Goal: Task Accomplishment & Management: Use online tool/utility

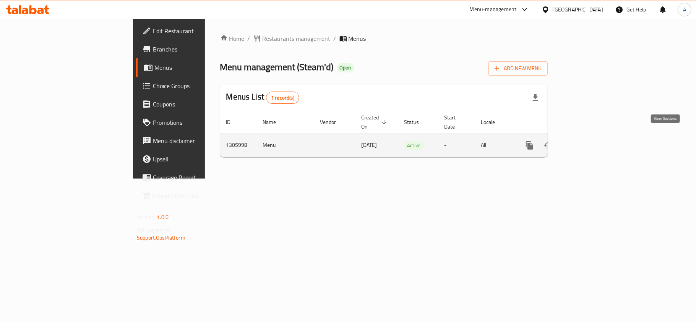
click at [588, 142] on icon "enhanced table" at bounding box center [584, 145] width 7 height 7
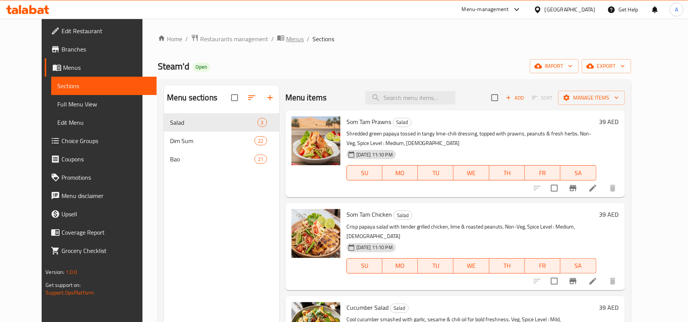
click at [286, 34] on span "Menus" at bounding box center [295, 38] width 18 height 9
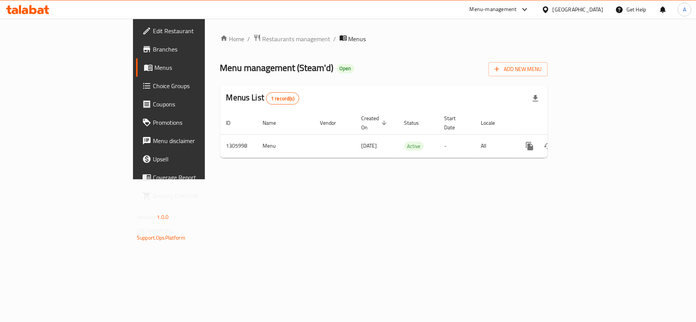
click at [142, 45] on icon at bounding box center [146, 49] width 9 height 9
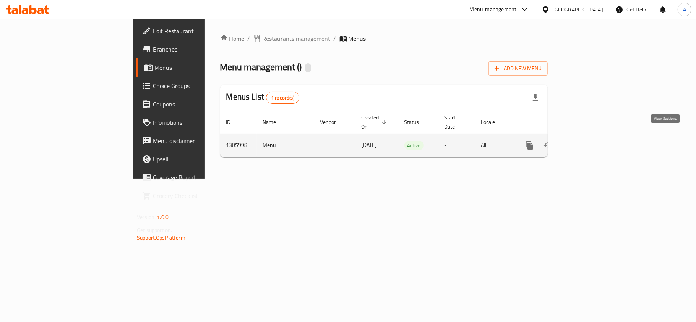
click at [589, 141] on icon "enhanced table" at bounding box center [584, 145] width 9 height 9
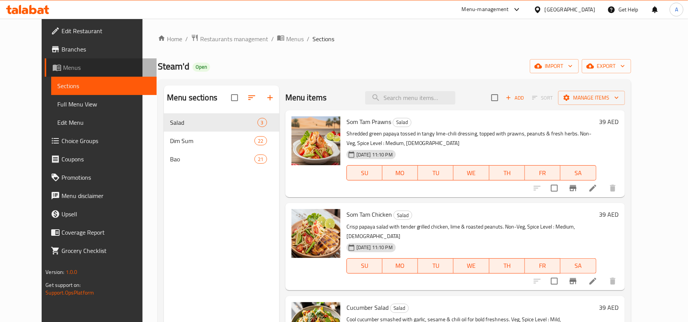
click at [63, 67] on span "Menus" at bounding box center [106, 67] width 87 height 9
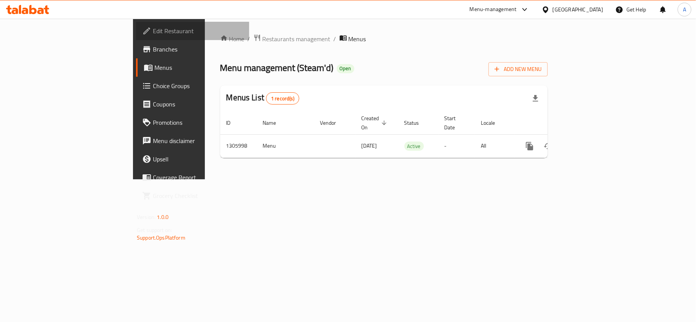
click at [153, 31] on span "Edit Restaurant" at bounding box center [198, 30] width 90 height 9
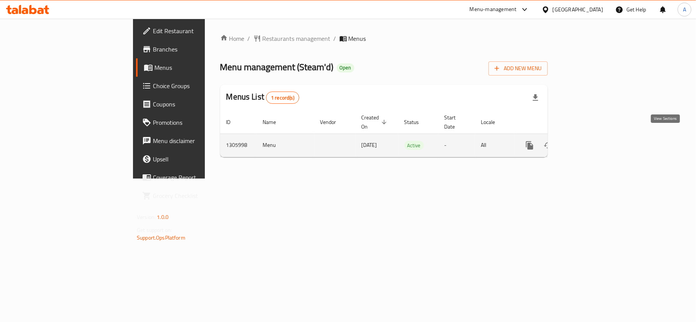
click at [589, 141] on icon "enhanced table" at bounding box center [584, 145] width 9 height 9
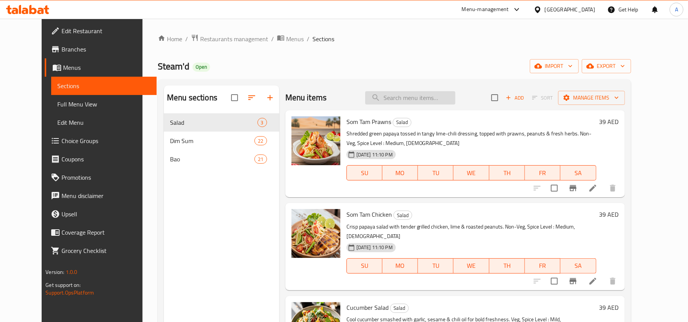
click at [427, 92] on input "search" at bounding box center [410, 97] width 90 height 13
paste input "Som Tam Veg"
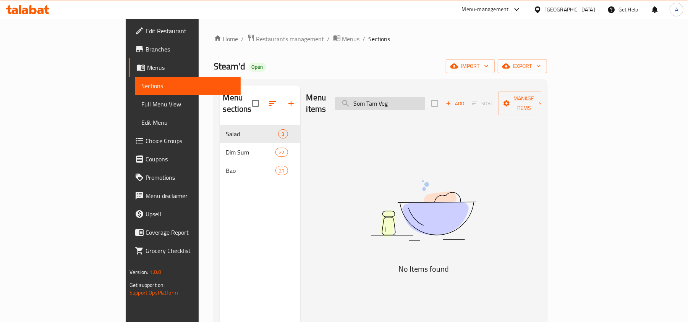
click at [425, 103] on input "Som Tam Veg" at bounding box center [380, 103] width 90 height 13
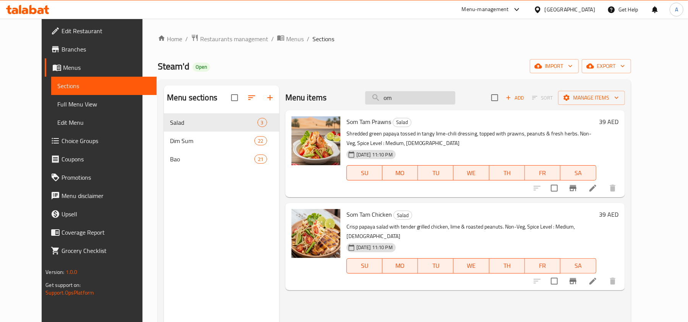
type input "m"
type input "tam"
click at [436, 102] on input "tam" at bounding box center [410, 97] width 90 height 13
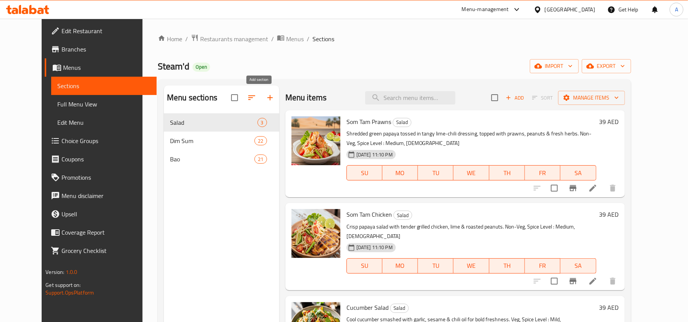
click at [266, 98] on icon "button" at bounding box center [270, 97] width 9 height 9
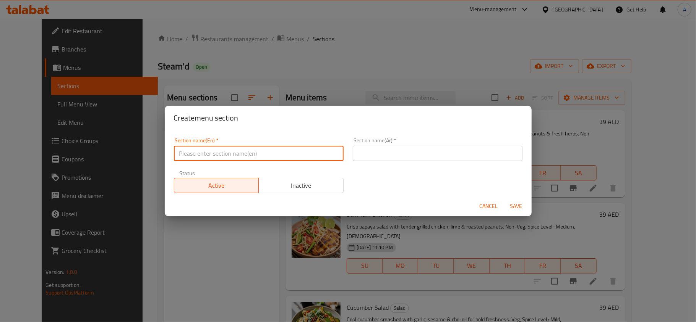
click at [240, 153] on input "text" at bounding box center [259, 153] width 170 height 15
type input "V"
type input "S"
type input "Veg Salad"
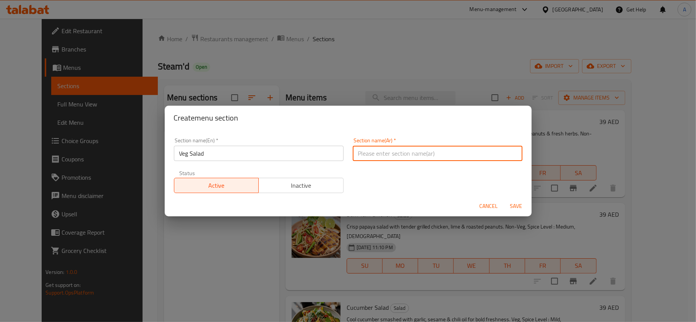
click at [416, 153] on input "text" at bounding box center [438, 153] width 170 height 15
type input "السلطة النباتية"
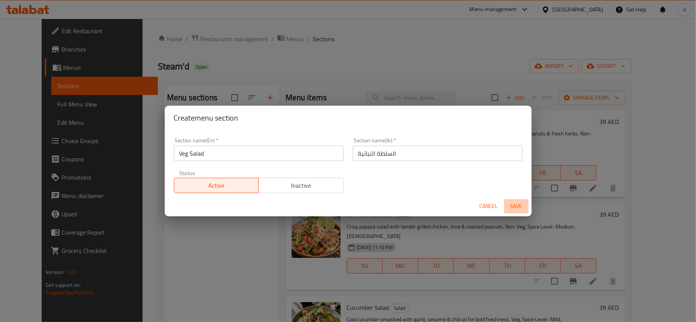
click at [520, 210] on span "Save" at bounding box center [516, 207] width 18 height 10
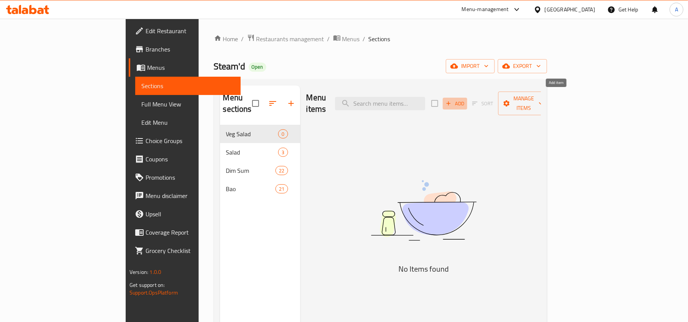
click at [452, 100] on icon "button" at bounding box center [448, 103] width 7 height 7
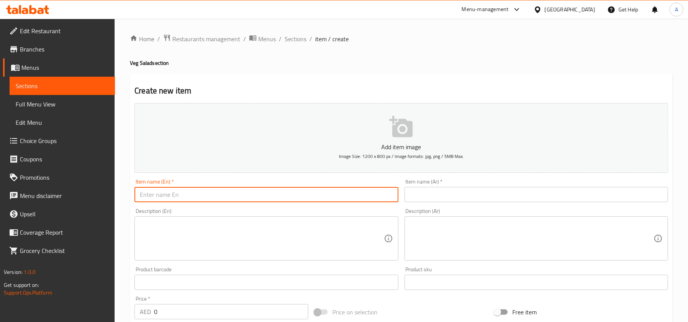
click at [303, 189] on input "text" at bounding box center [266, 194] width 264 height 15
paste input "Zesty Chiang Mai Som Tam Veg Salad"
type input "Zesty Chiang Mai Som Tam Veg Salad"
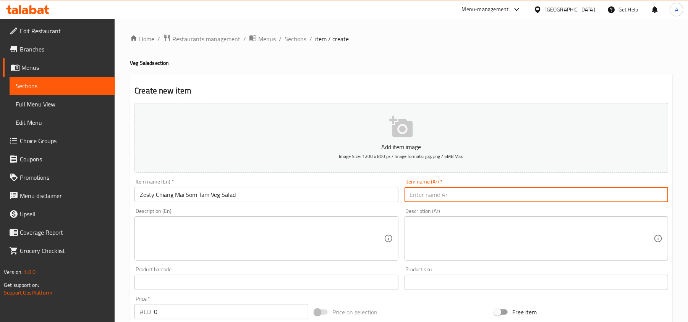
click at [657, 194] on input "text" at bounding box center [537, 194] width 264 height 15
paste input "سلطة سوم تام بالخضار من شيانغ ماي"
drag, startPoint x: 437, startPoint y: 194, endPoint x: 444, endPoint y: 197, distance: 6.7
click at [444, 197] on input "سلطة سوم تام بالخضار من شيانغ ماي" at bounding box center [537, 194] width 264 height 15
type input "سلطة سوم تام بالخضار من شيانغ ماي"
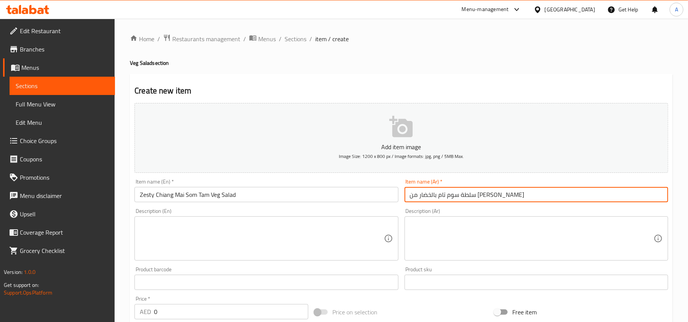
click at [214, 241] on textarea at bounding box center [262, 239] width 244 height 36
paste textarea "Shredded green papaya tossed in tangy lime-chili dressing, topped with peanuts,…"
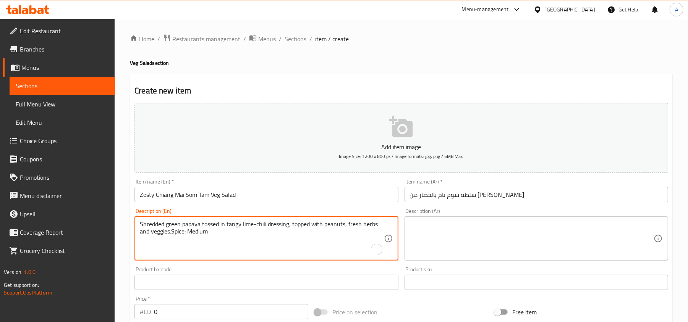
type textarea "Shredded green papaya tossed in tangy lime-chili dressing, topped with peanuts,…"
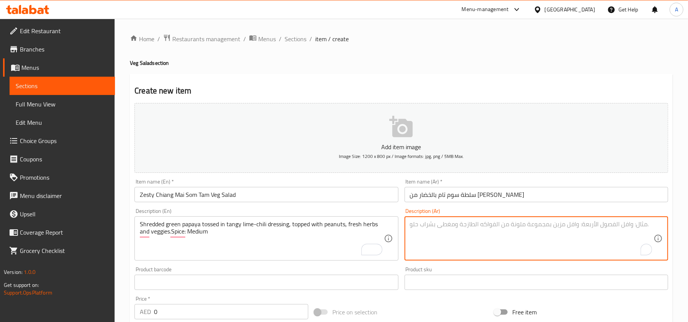
click at [642, 225] on textarea "To enrich screen reader interactions, please activate Accessibility in Grammarl…" at bounding box center [532, 239] width 244 height 36
paste textarea "بابايا خضراء مبشورة بصلصة اللايم والفلفل الحار، مع الفول السوداني والأعشاب الطا…"
drag, startPoint x: 514, startPoint y: 231, endPoint x: 459, endPoint y: 232, distance: 55.0
click at [459, 232] on textarea "بابايا خضراء مبشورة بصلصة اللايم والفلفل الحار، مع الفول السوداني والأعشاب الطا…" at bounding box center [532, 239] width 244 height 36
drag, startPoint x: 575, startPoint y: 233, endPoint x: 679, endPoint y: 236, distance: 104.0
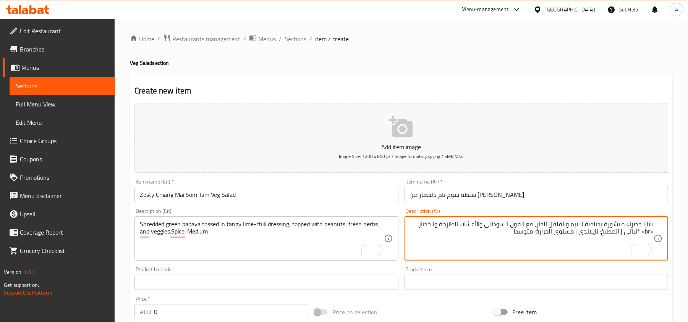
click at [679, 236] on div "Home / Restaurants management / Menus / Sections / item / create Veg Salad sect…" at bounding box center [401, 279] width 573 height 521
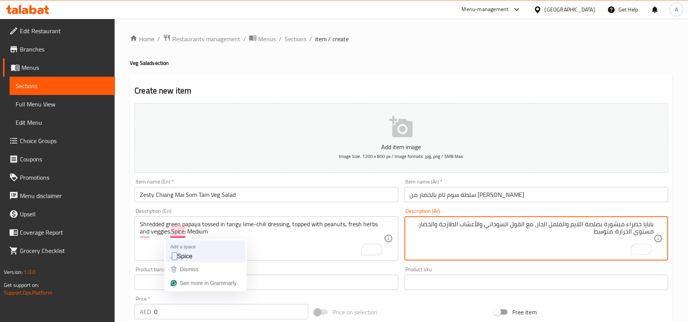
type textarea "بابايا خضراء مبشورة بصلصة اللايم والفلفل الحار، مع الفول السوداني والأعشاب الطا…"
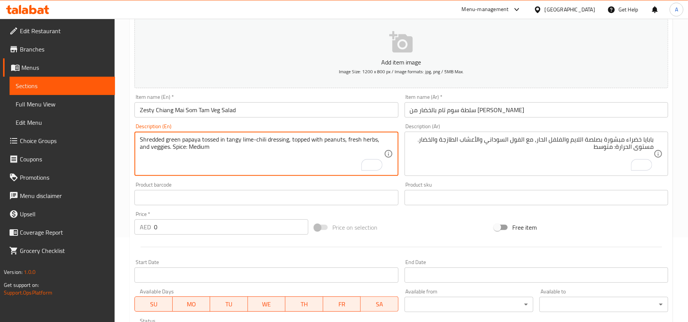
scroll to position [102, 0]
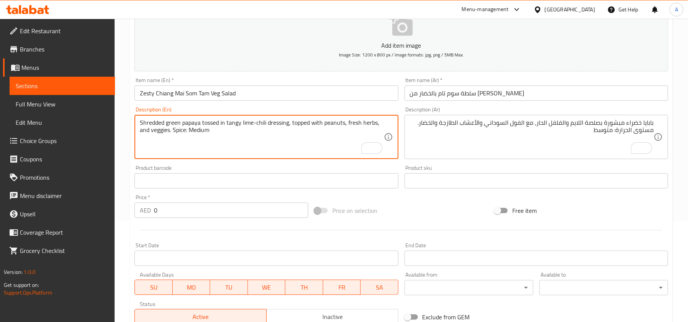
type textarea "Shredded green papaya tossed in tangy lime-chili dressing, topped with peanuts,…"
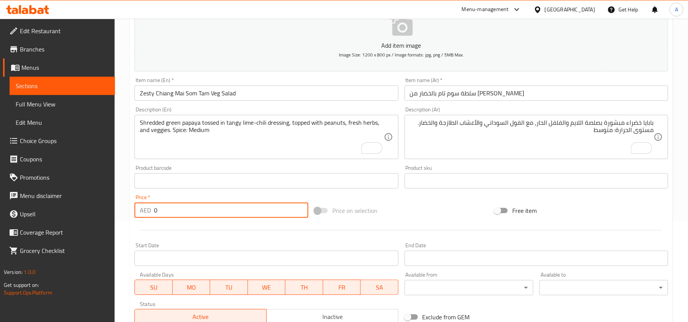
click at [183, 215] on input "0" at bounding box center [231, 210] width 154 height 15
paste input "38"
type input "38"
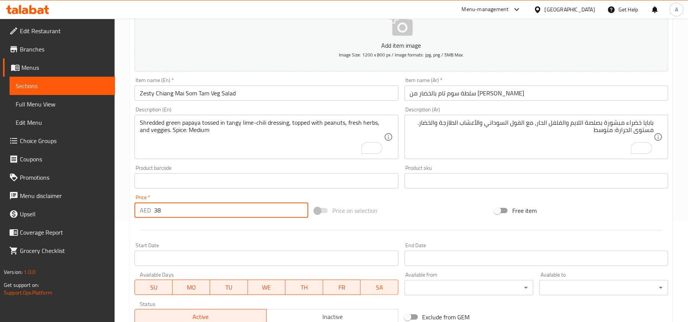
click at [216, 81] on div "Item name (En)   * Zesty Chiang Mai Som Tam Veg Salad Item name (En) *" at bounding box center [266, 89] width 264 height 23
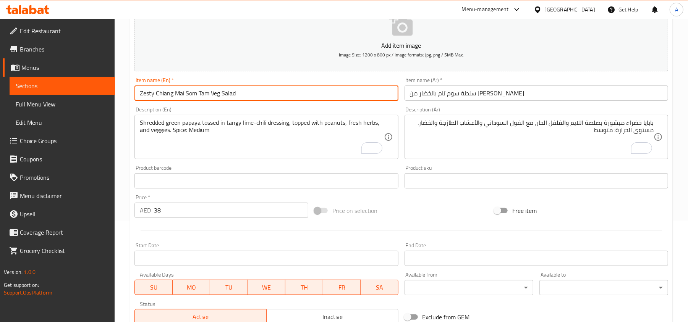
click at [260, 92] on input "Zesty Chiang Mai Som Tam Veg Salad" at bounding box center [266, 93] width 264 height 15
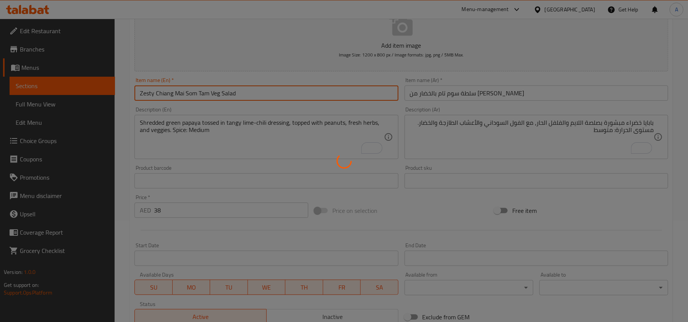
type input "0"
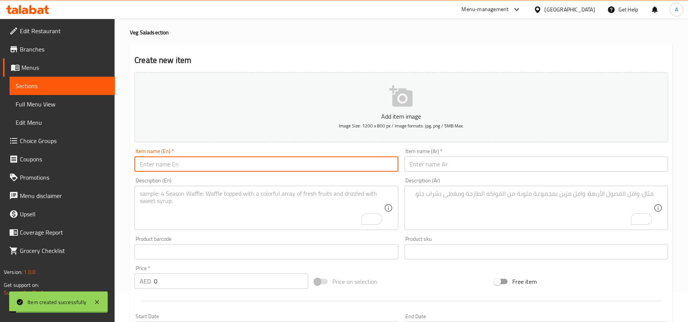
scroll to position [0, 0]
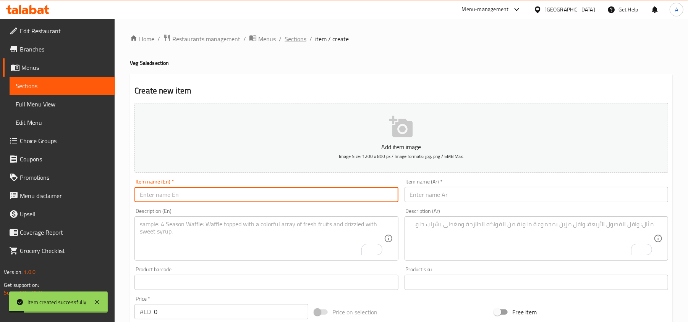
click at [289, 37] on span "Sections" at bounding box center [296, 38] width 22 height 9
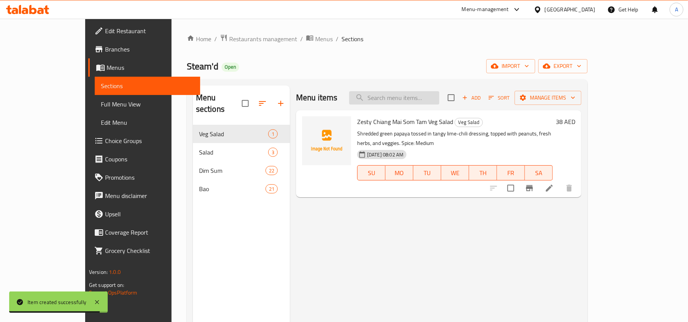
click at [439, 93] on input "search" at bounding box center [394, 97] width 90 height 13
paste input "Cucumber Salad"
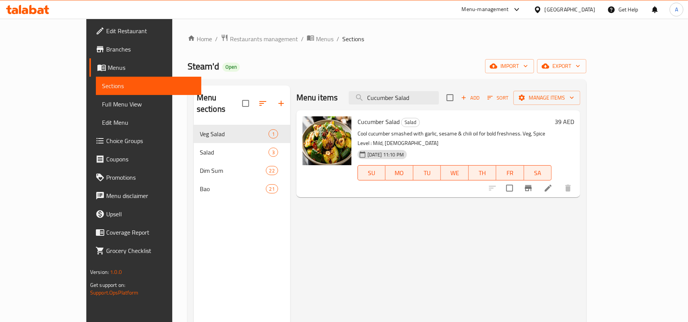
type input "Cucumber Salad"
click at [552, 185] on icon at bounding box center [548, 188] width 7 height 7
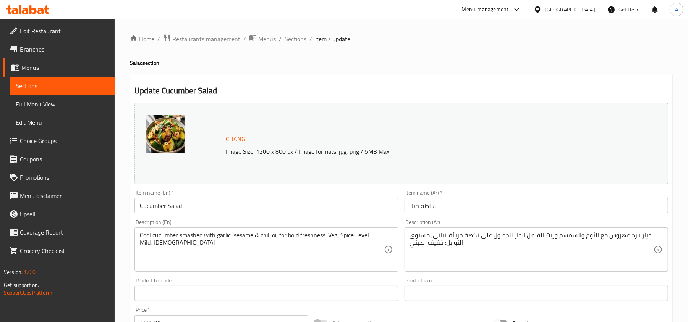
click at [216, 204] on input "Cucumber Salad" at bounding box center [266, 205] width 264 height 15
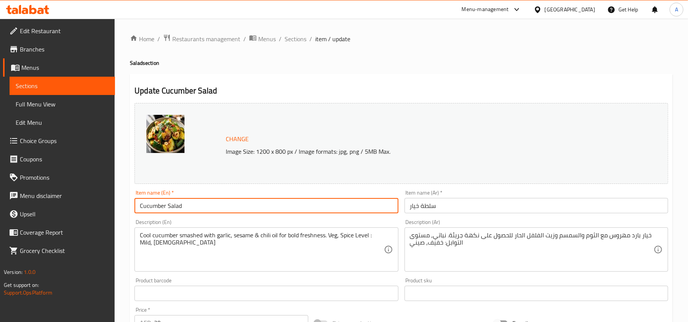
click at [216, 204] on input "Cucumber Salad" at bounding box center [266, 205] width 264 height 15
paste input "Garlic-Sesame Smashed"
click at [156, 210] on input "Garlic-Sesame Smashed Cucumber Salad" at bounding box center [266, 205] width 264 height 15
type input "Garlic Sesame Smashed Cucumber Salad"
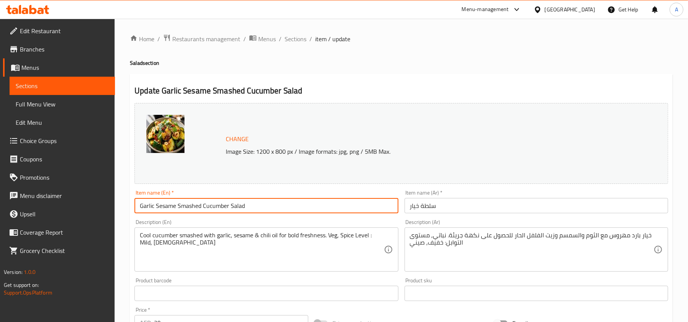
click at [540, 212] on input "سلطة خيار" at bounding box center [537, 205] width 264 height 15
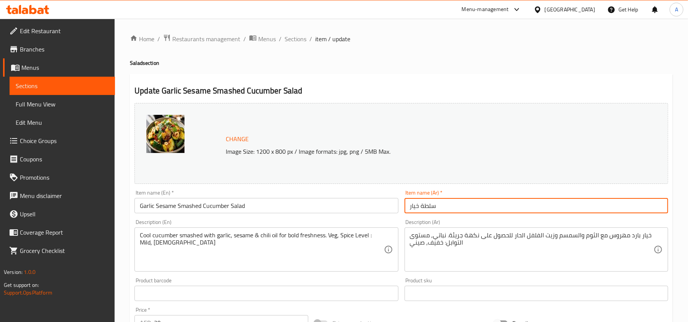
click at [540, 212] on input "سلطة خيار" at bounding box center [537, 205] width 264 height 15
paste input "لخيار المهروس بالثوم والسمسم"
type input "سلطة الخيار المهروس بالثوم والسمسم"
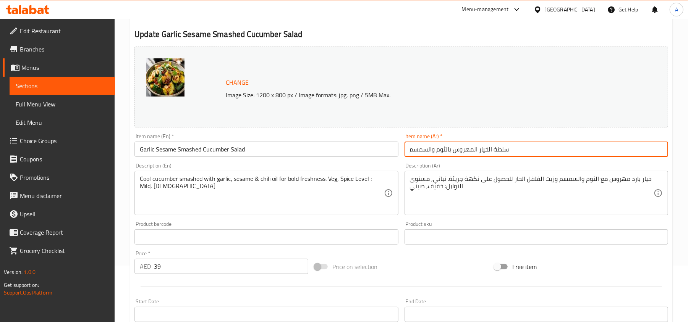
scroll to position [102, 0]
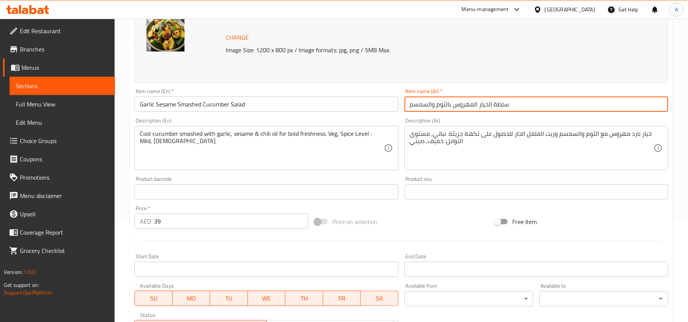
click at [185, 223] on input "39" at bounding box center [231, 221] width 154 height 15
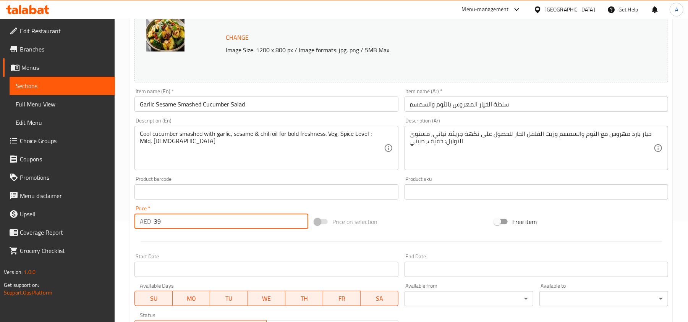
click at [185, 223] on input "39" at bounding box center [231, 221] width 154 height 15
paste input "8"
type input "38"
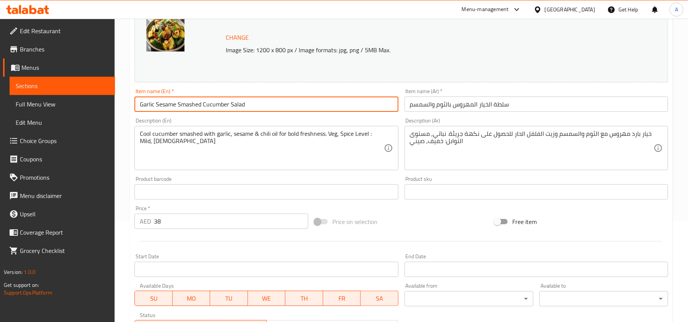
click at [277, 101] on input "Garlic Sesame Smashed Cucumber Salad" at bounding box center [266, 104] width 264 height 15
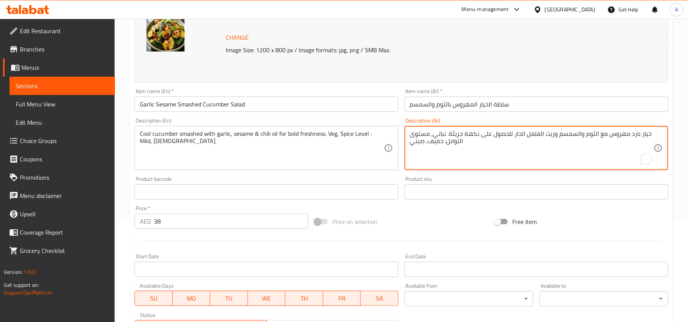
click at [575, 131] on textarea "خيار بارد مهروس مع الثوم والسمسم وزيت الفلفل الحار للحصول على نكهة جريئة. نباتي…" at bounding box center [532, 148] width 244 height 36
paste textarea "كهة منعشة وجريئة. (مستوى الحرارة: خفيف ، المطبخ: صيني)"
click at [413, 143] on textarea "خيار بارد مهروس مع الثوم والسمسم وزيت الفلفل الحار لنكهة منعشة وجريئة. (مستوى ا…" at bounding box center [532, 148] width 244 height 36
click at [544, 141] on textarea "خيار بارد مهروس مع الثوم والسمسم وزيت الفلفل الحار لنكهة منعشة وجريئة. (مستوى ا…" at bounding box center [532, 148] width 244 height 36
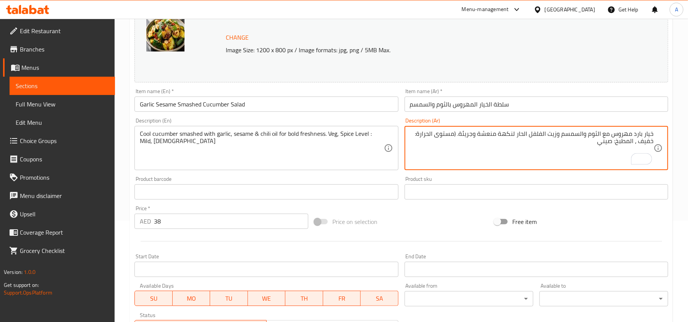
click at [456, 135] on textarea "خيار بارد مهروس مع الثوم والسمسم وزيت الفلفل الحار لنكهة منعشة وجريئة. (مستوى ا…" at bounding box center [532, 148] width 244 height 36
type textarea "خيار بارد مهروس مع الثوم والسمسم وزيت الفلفل الحار لنكهة منعشة وجريئة. مستوى ال…"
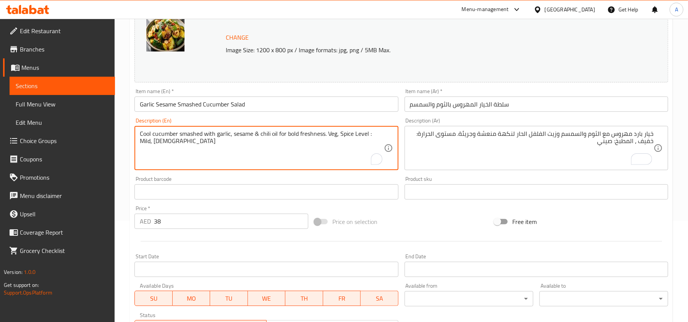
click at [340, 134] on textarea "Cool cucumber smashed with garlic, sesame & chili oil for bold freshness. Veg, …" at bounding box center [262, 148] width 244 height 36
paste textarea "(Spice: Mild | Cuisine: Chinese)"
click at [330, 135] on textarea "Cool cucumber smashed with garlic, sesame & chili oil for bold freshness. (Spic…" at bounding box center [262, 148] width 244 height 36
click at [359, 135] on textarea "Cool cucumber smashed with garlic, sesame & chili oil for bold freshness. Spice…" at bounding box center [262, 148] width 244 height 36
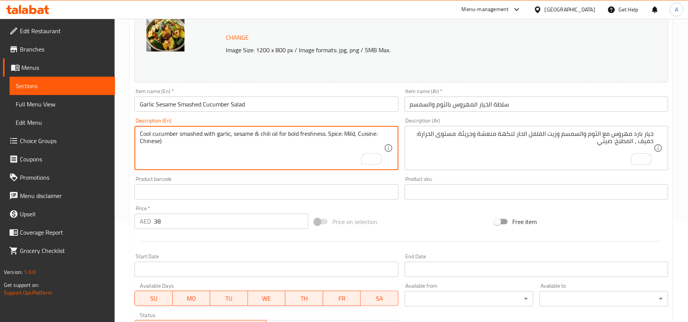
click at [166, 141] on textarea "Cool cucumber smashed with garlic, sesame & chili oil for bold freshness. Spice…" at bounding box center [262, 148] width 244 height 36
type textarea "Cool cucumber smashed with garlic, sesame & chili oil for bold freshness. Spice…"
click at [271, 109] on input "Garlic Sesame Smashed Cucumber Salad" at bounding box center [266, 104] width 264 height 15
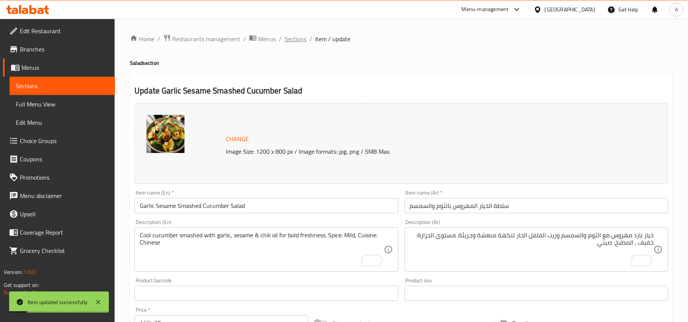
click at [298, 36] on span "Sections" at bounding box center [296, 38] width 22 height 9
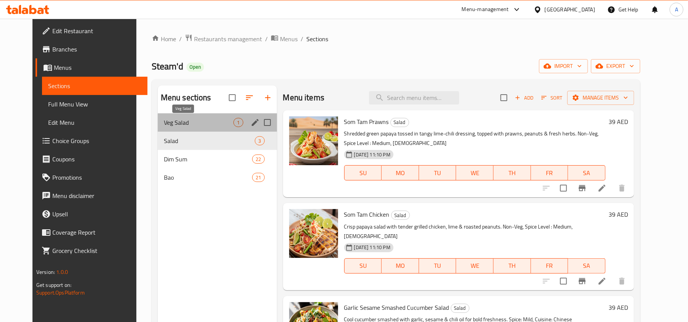
click at [176, 123] on span "Veg Salad" at bounding box center [199, 122] width 70 height 9
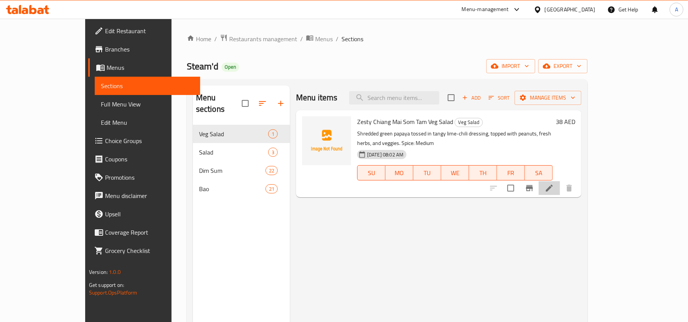
click at [560, 184] on li at bounding box center [549, 188] width 21 height 14
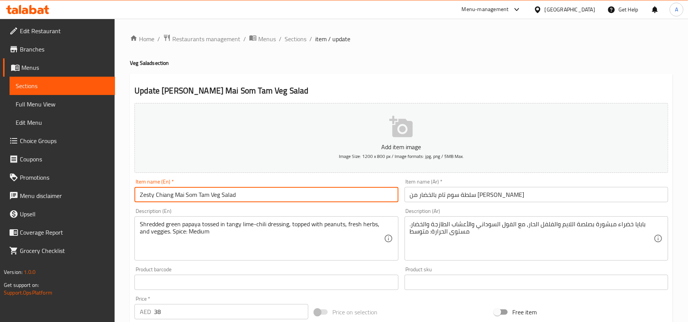
click at [255, 194] on input "Zesty Chiang Mai Som Tam Veg Salad" at bounding box center [266, 194] width 264 height 15
click at [272, 193] on input "Zesty Chiang Mai Som Tam Veg Salad" at bounding box center [266, 194] width 264 height 15
paste input "Bestseller"
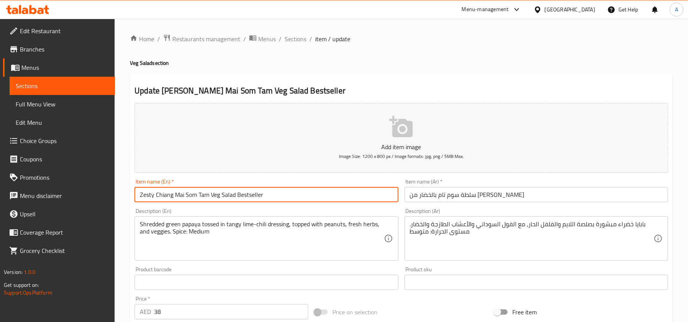
type input "Zesty Chiang Mai Som Tam Veg Salad Bestseller"
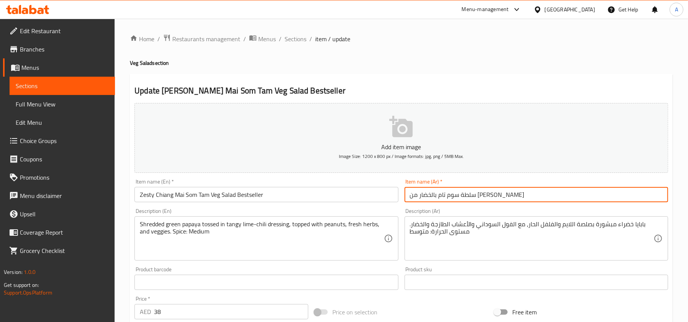
click at [554, 199] on input "سلطة سوم تام بالخضار من شيانغ ماي" at bounding box center [537, 194] width 264 height 15
paste input "الأكثر مبيعًا"
type input "سلطة سوم تام بالخضار من شيانغ ماي الأكثر مبيعًا"
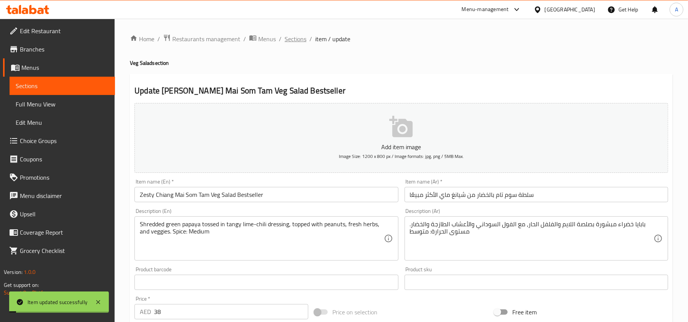
click at [288, 36] on span "Sections" at bounding box center [296, 38] width 22 height 9
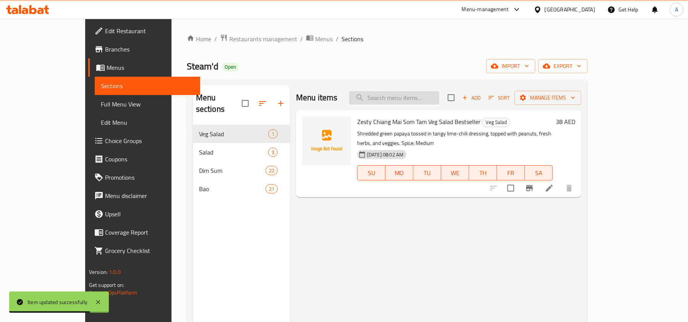
click at [439, 94] on input "search" at bounding box center [394, 97] width 90 height 13
paste input "Garlic-Sesame Smashed Cucumber Salad"
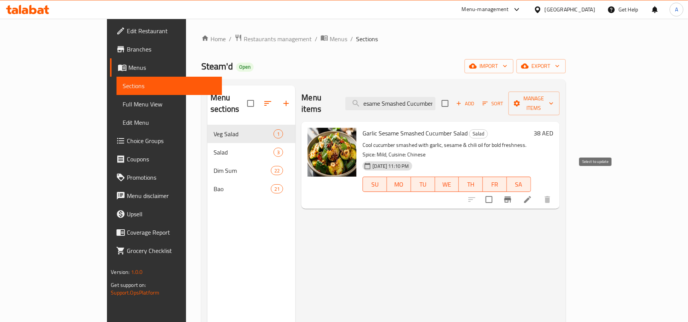
type input "esame Smashed Cucumber Salad"
click at [497, 192] on input "checkbox" at bounding box center [489, 200] width 16 height 16
checkbox input "true"
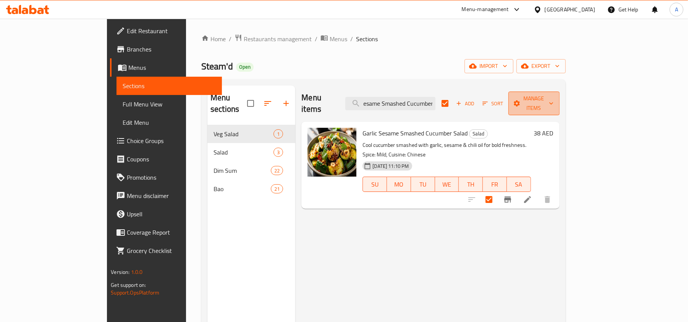
click at [554, 98] on span "Manage items" at bounding box center [534, 103] width 39 height 19
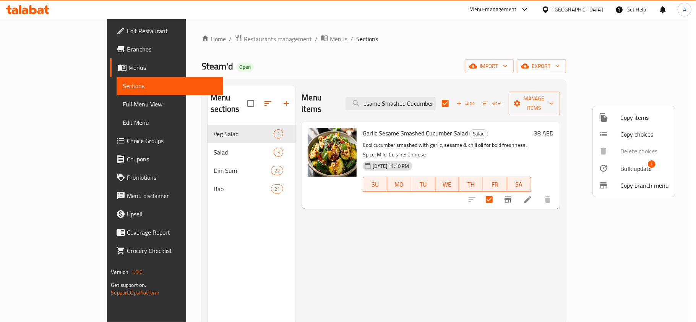
click at [624, 169] on span "Bulk update" at bounding box center [635, 168] width 31 height 9
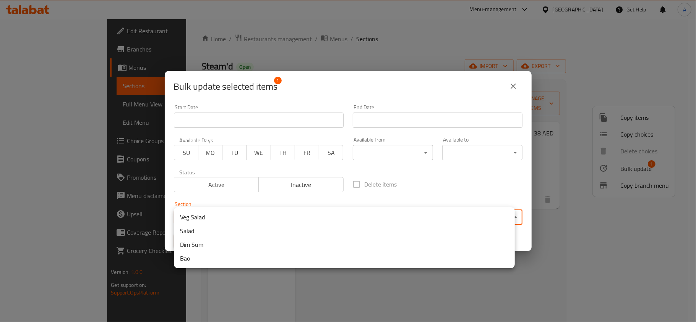
click at [329, 213] on body "​ Menu-management United Arab Emirates Get Help A Edit Restaurant Branches Menu…" at bounding box center [348, 171] width 696 height 304
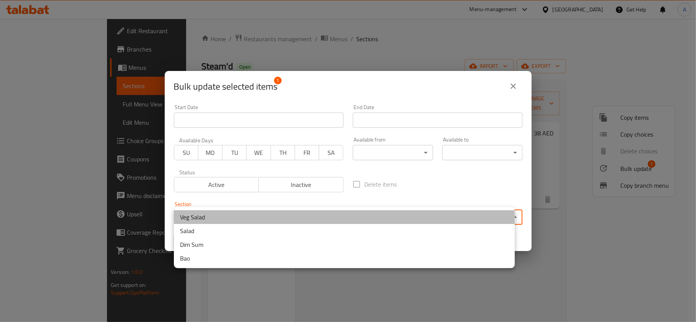
click at [214, 215] on li "Veg Salad" at bounding box center [344, 218] width 341 height 14
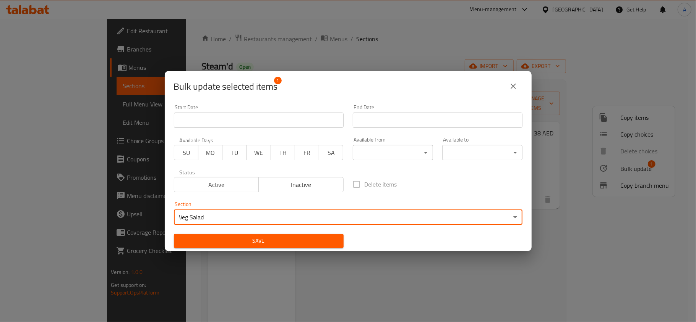
click at [274, 238] on span "Save" at bounding box center [258, 242] width 157 height 10
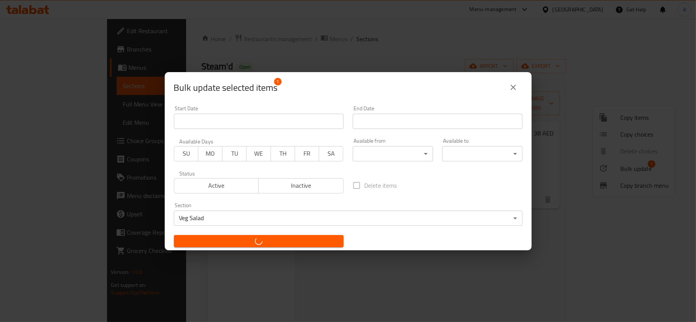
checkbox input "false"
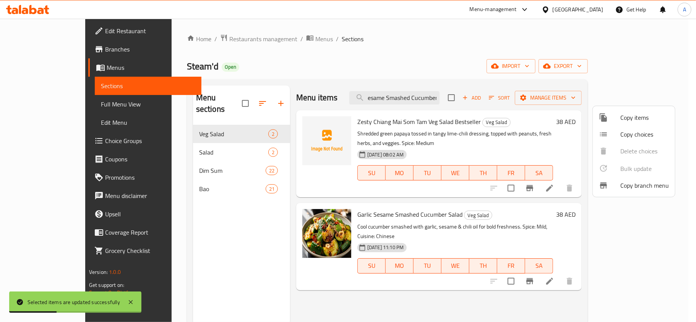
click at [468, 91] on div at bounding box center [348, 161] width 696 height 322
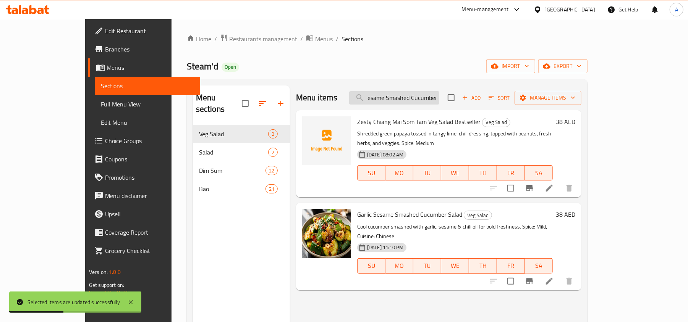
click at [439, 100] on input "esame Smashed Cucumber Salad" at bounding box center [394, 97] width 90 height 13
paste input "Som Tam Chicken"
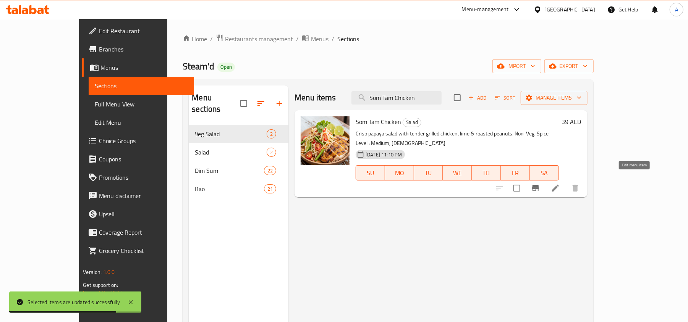
type input "Som Tam Chicken"
click at [559, 185] on icon at bounding box center [555, 188] width 7 height 7
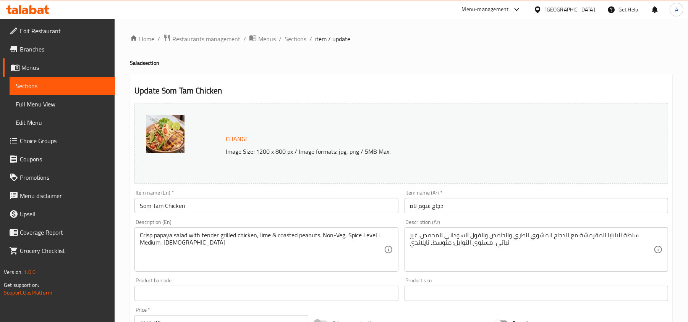
click at [242, 200] on input "Som Tam Chicken" at bounding box center [266, 205] width 264 height 15
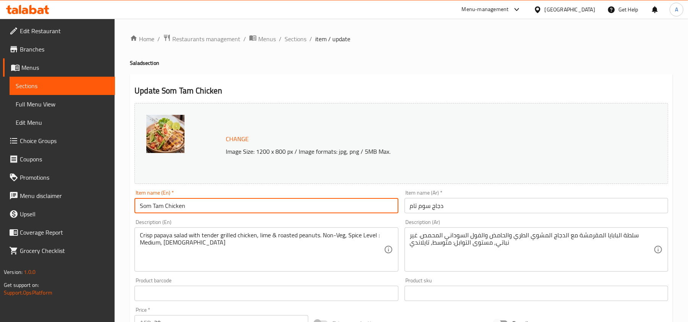
click at [242, 200] on input "Som Tam Chicken" at bounding box center [266, 205] width 264 height 15
paste input "Zesty Chiang Mai Som Tam Chicken Salad"
type input "Zesty Chiang Mai Som Tam Chicken Salad"
click at [508, 209] on input "دجاج سوم تام" at bounding box center [537, 205] width 264 height 15
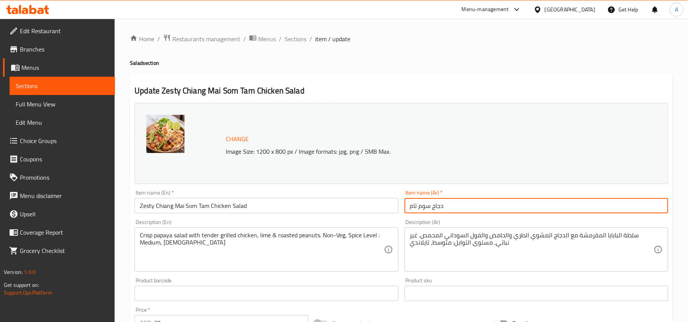
click at [508, 209] on input "دجاج سوم تام" at bounding box center [537, 205] width 264 height 15
paste input "لطة سوم تام بالدجاج من شيانغ ماي"
type input "سلطة سوم تام بالدجاج من شيانغ ماي"
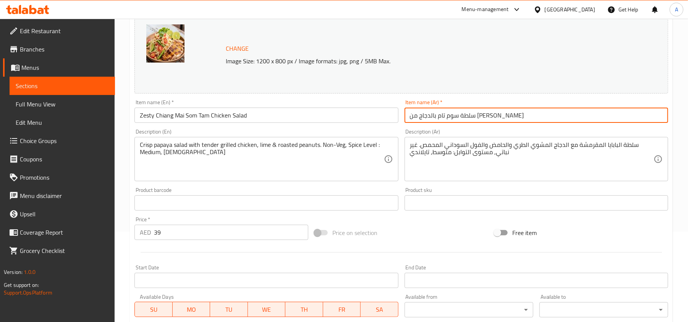
scroll to position [153, 0]
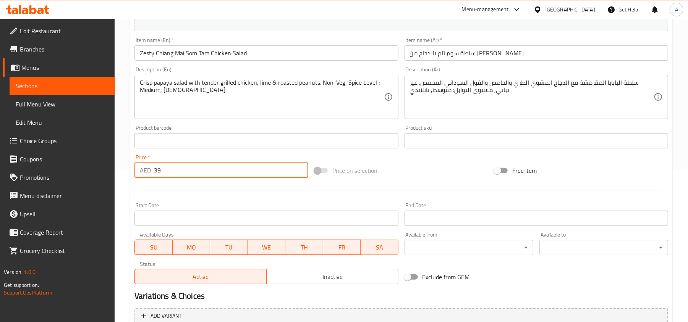
click at [193, 170] on input "39" at bounding box center [231, 170] width 154 height 15
paste input "42"
type input "42"
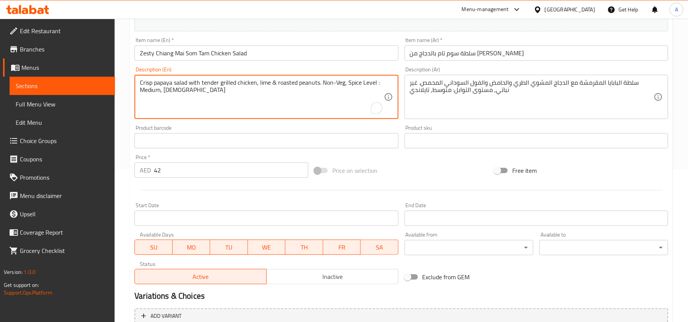
click at [267, 87] on textarea "Crisp papaya salad with tender grilled chicken, lime & roasted peanuts. Non-Veg…" at bounding box center [262, 97] width 244 height 36
paste textarea "Shredded green papaya tossed in tangy lime-chili dressing, topped with peanuts,…"
type textarea "Shredded green papaya tossed in tangy lime-chili dressing, topped with peanuts,…"
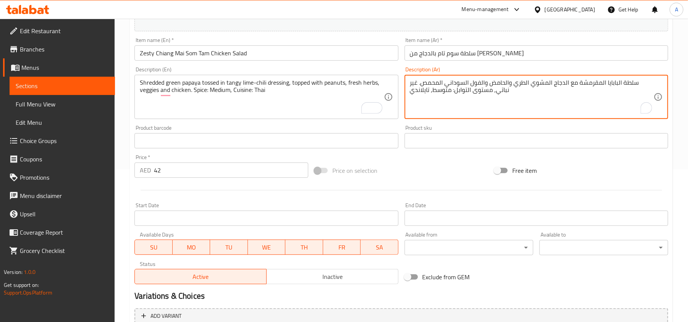
click at [494, 89] on textarea "سلطة البابايا المقرمشة مع الدجاج المشوي الطري والحامض والفول السوداني المحمص. غ…" at bounding box center [532, 97] width 244 height 36
paste textarea "ابايا خضراء مبشورة بصلصة اللايم والفلفل الحار، مع الفول السوداني والأعشاب الطاز…"
type textarea "بابايا خضراء مبشورة بصلصة اللايم والفلفل الحار، مع الفول السوداني والأعشاب الطا…"
click at [272, 55] on input "Zesty Chiang Mai Som Tam Chicken Salad" at bounding box center [266, 52] width 264 height 15
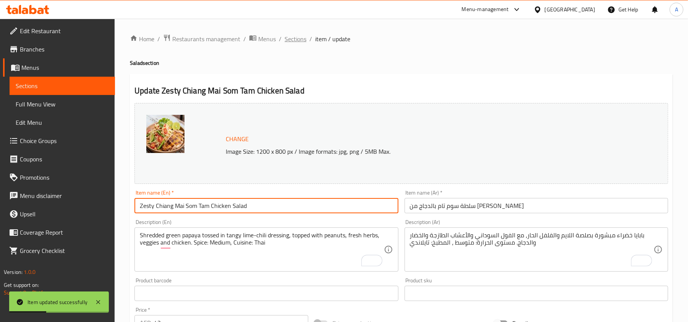
click at [295, 39] on span "Sections" at bounding box center [296, 38] width 22 height 9
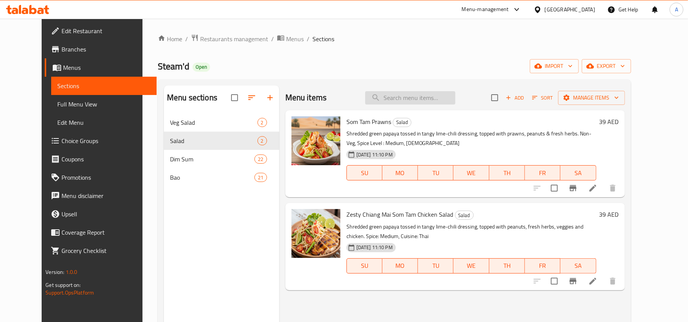
click at [453, 94] on input "search" at bounding box center [410, 97] width 90 height 13
paste input "Som Tam Prawn"
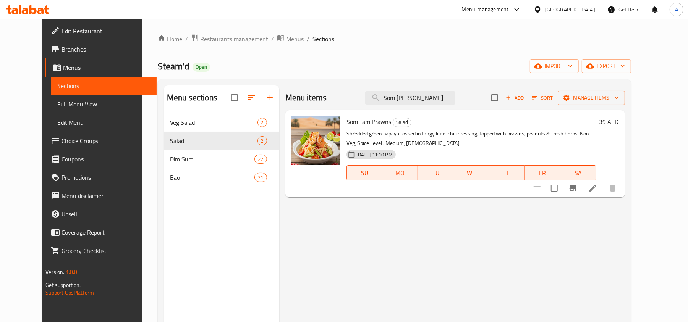
type input "Som Tam Prawn"
click at [604, 187] on li at bounding box center [592, 188] width 21 height 14
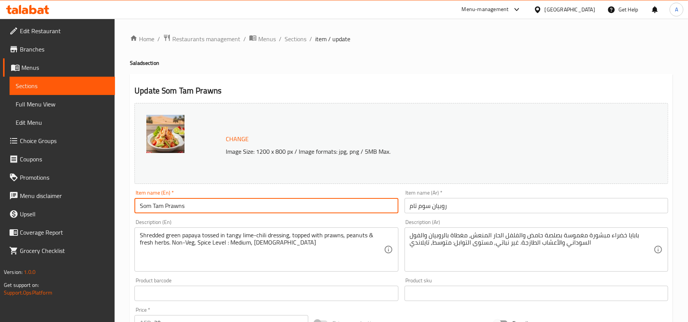
click at [255, 204] on input "Som Tam Prawns" at bounding box center [266, 205] width 264 height 15
paste input "Zesty Chiang Mai Som Tam Prawn Salad"
type input "Zesty Chiang Mai Som Tam Prawn Salad"
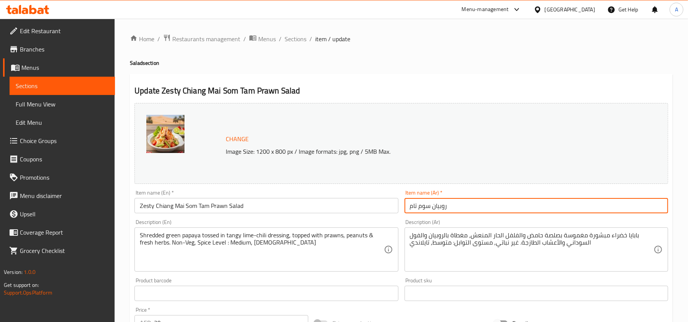
click at [528, 209] on input "روبيان سوم تام" at bounding box center [537, 205] width 264 height 15
paste input "لطة سوم تام بالروبيان من شيانغ ماي"
type input "سلطة سوم تام بالروبيان من شيانغ ماي"
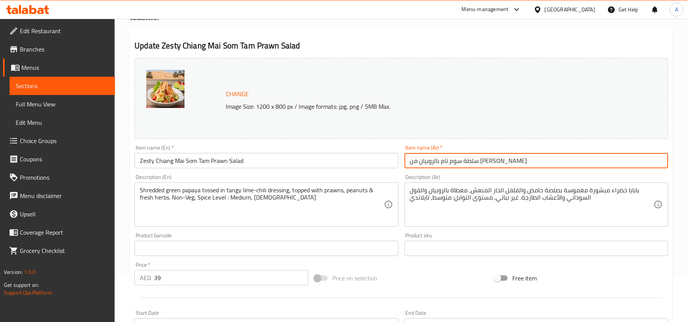
scroll to position [102, 0]
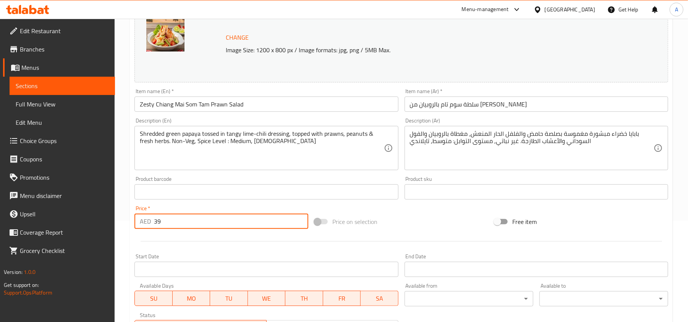
click at [173, 224] on input "39" at bounding box center [231, 221] width 154 height 15
paste input "45"
type input "45"
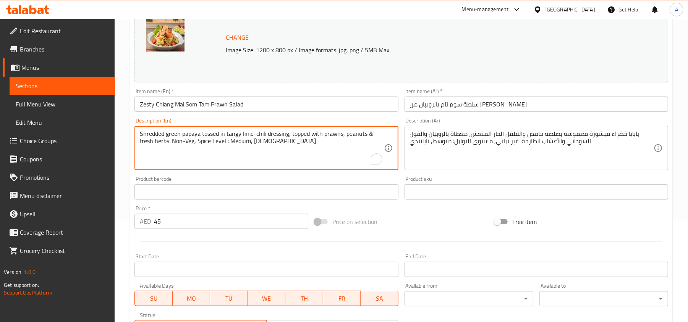
click at [225, 134] on textarea "Shredded green papaya tossed in tangy lime-chili dressing, topped with prawns, …" at bounding box center [262, 148] width 244 height 36
paste textarea "eanuts, fresh herbs, veggies and Prawns. Spice: Medium, Cuisine:"
type textarea "Shredded green papaya tossed in tangy lime-chili dressing, topped with peanuts,…"
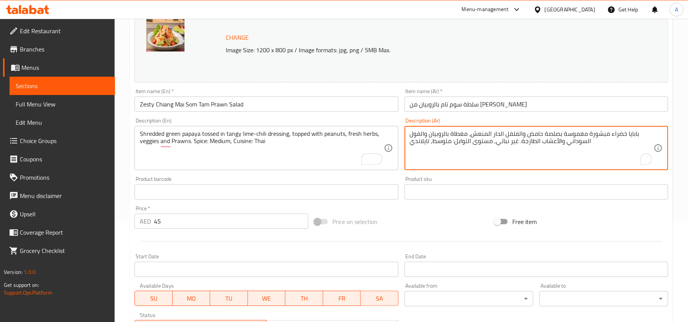
click at [546, 133] on textarea "بابايا خضراء مبشورة مغموسة بصلصة حامض والفلفل الحار المنعش، مغطاة بالروبيان وال…" at bounding box center [532, 148] width 244 height 36
paste textarea "بصلصة اللايم والفلفل الحار، مع الفول السوداني والأعشاب الطازجة والخضار والروبيا…"
type textarea "بابايا خضراء مبشورة بصلصة اللايم والفلفل الحار، مع الفول السوداني والأعشاب الطا…"
click at [288, 100] on input "Zesty Chiang Mai Som Tam Prawn Salad" at bounding box center [266, 104] width 264 height 15
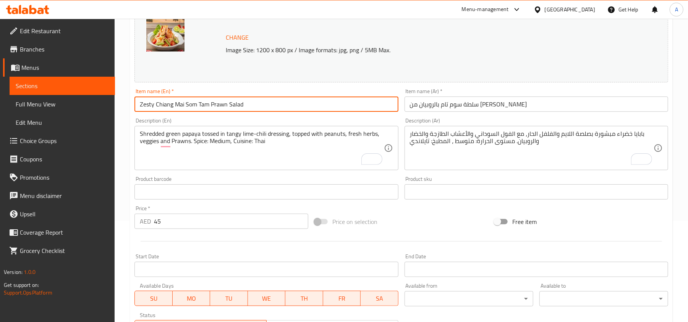
click at [306, 99] on input "Zesty Chiang Mai Som Tam Prawn Salad" at bounding box center [266, 104] width 264 height 15
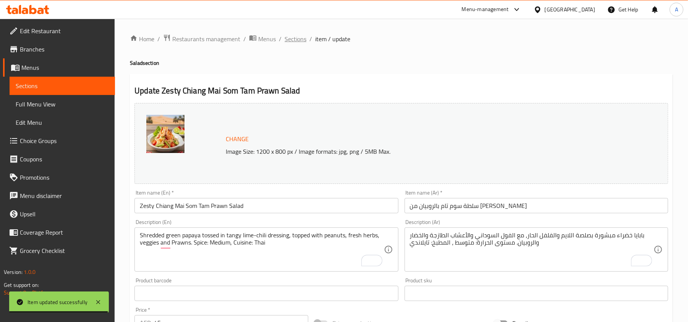
click at [293, 40] on span "Sections" at bounding box center [296, 38] width 22 height 9
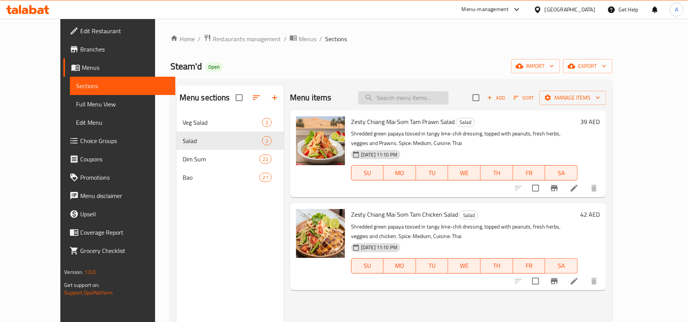
click at [443, 101] on input "search" at bounding box center [403, 97] width 90 height 13
paste input "Kimchi Tofu"
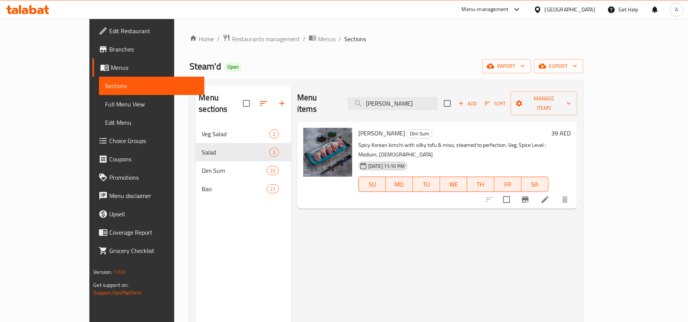
type input "Kimchi Tofu"
click at [550, 195] on icon at bounding box center [545, 199] width 9 height 9
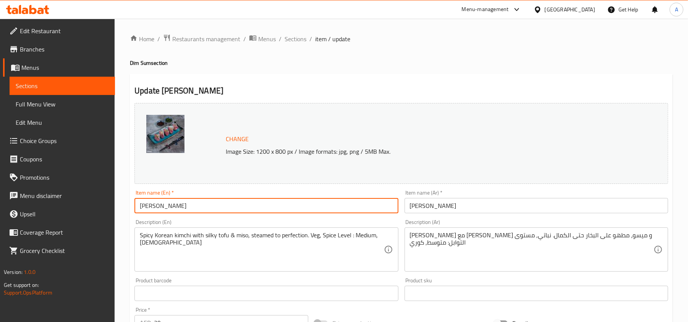
click at [267, 202] on input "Kimchi Tofu" at bounding box center [266, 205] width 264 height 15
paste input "Seoul Tofu Mand"
type input "[GEOGRAPHIC_DATA] Tofu Mandu"
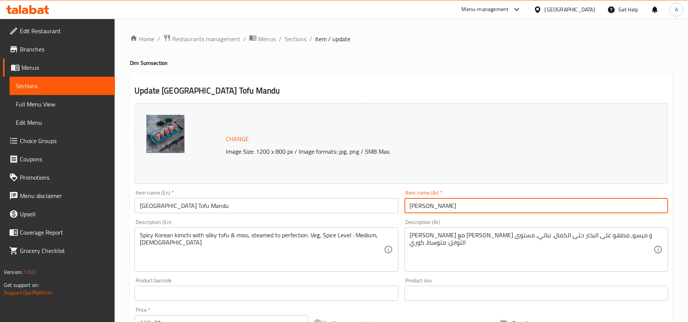
click at [482, 206] on input "كيمتشي توفو" at bounding box center [537, 205] width 264 height 15
paste input "ندو التوفو على طريقة سيول"
drag, startPoint x: 454, startPoint y: 207, endPoint x: 426, endPoint y: 209, distance: 28.0
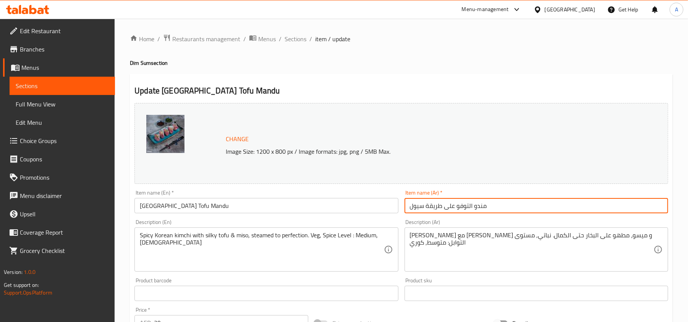
click at [426, 209] on input "مندو التوفو على طريقة سيول" at bounding box center [537, 205] width 264 height 15
type input "مندو التوفو على طريقة سيول"
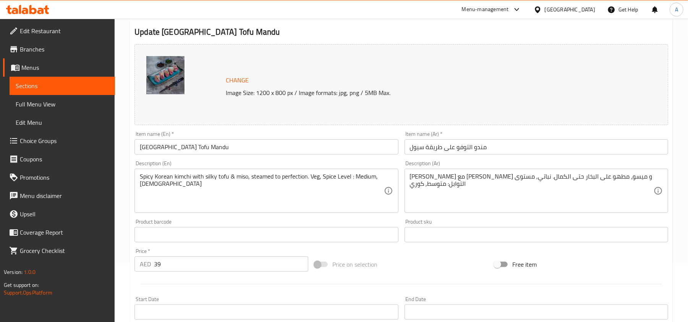
scroll to position [102, 0]
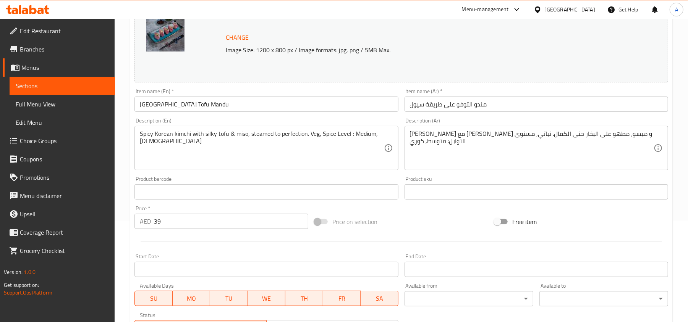
click at [170, 216] on input "39" at bounding box center [231, 221] width 154 height 15
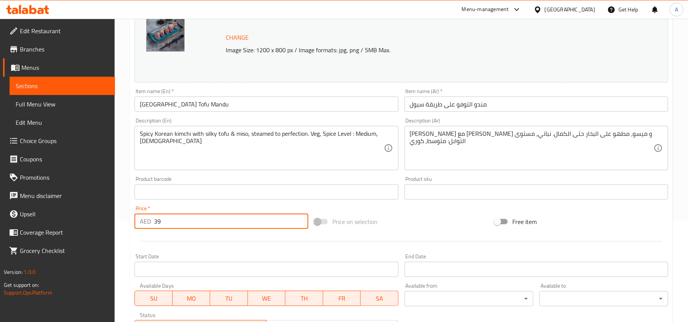
click at [170, 216] on input "39" at bounding box center [231, 221] width 154 height 15
paste input "8"
type input "38"
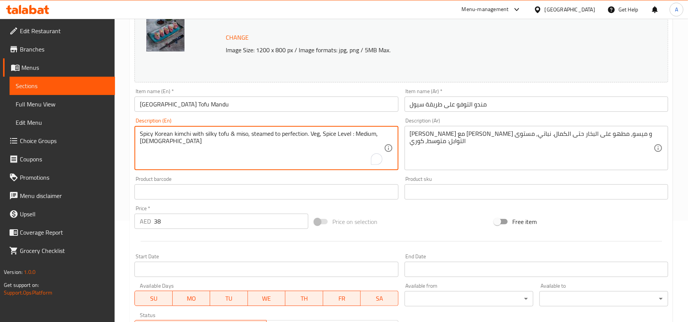
click at [255, 137] on textarea "Spicy Korean kimchi with silky tofu & miso, steamed to perfection. Veg, Spice L…" at bounding box center [262, 148] width 244 height 36
paste textarea "Category: Crystal Dumplings Silky tofu & miso, steamed to perfection. Spice: Me…"
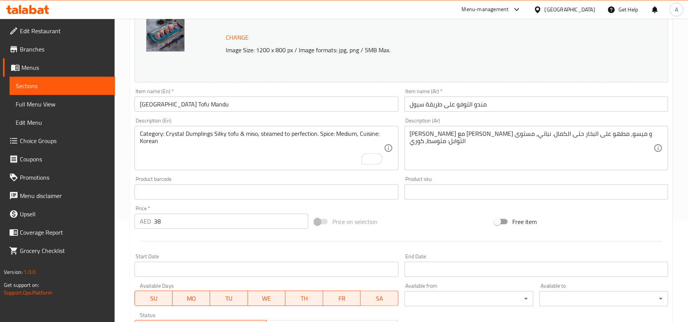
drag, startPoint x: 137, startPoint y: 131, endPoint x: 196, endPoint y: 131, distance: 58.8
click at [196, 131] on div "Category: Crystal Dumplings Silky tofu & miso, steamed to perfection. Spice: Me…" at bounding box center [266, 148] width 264 height 44
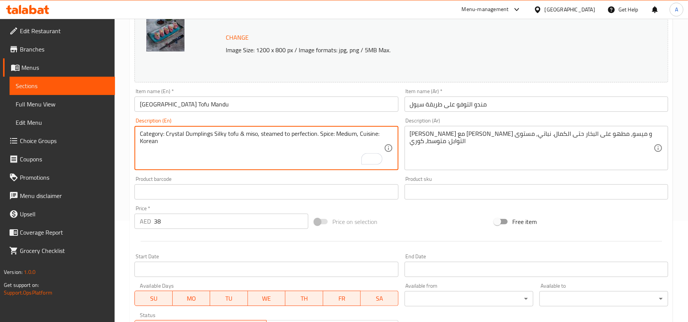
click at [212, 135] on textarea "Category: Crystal Dumplings Silky tofu & miso, steamed to perfection. Spice: Me…" at bounding box center [262, 148] width 244 height 36
drag, startPoint x: 212, startPoint y: 135, endPoint x: 102, endPoint y: 129, distance: 111.0
click at [102, 129] on div "Edit Restaurant Branches Menus Sections Full Menu View Edit Menu Choice Groups …" at bounding box center [344, 183] width 688 height 532
type textarea "Silky tofu & miso, steamed to perfection. Spice: Medium, Cuisine: Korean"
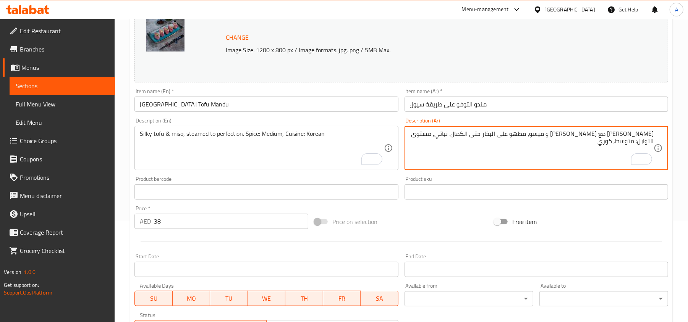
click at [210, 107] on input "[GEOGRAPHIC_DATA] Tofu Mandu" at bounding box center [266, 104] width 264 height 15
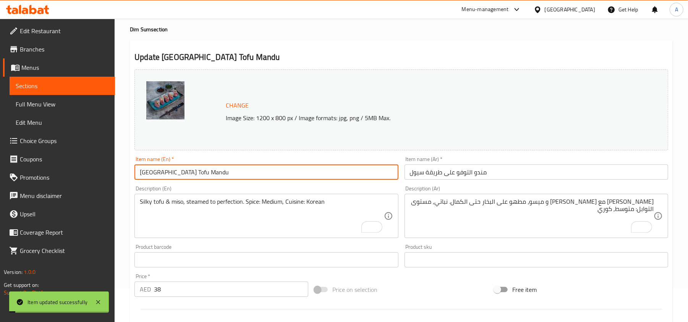
scroll to position [0, 0]
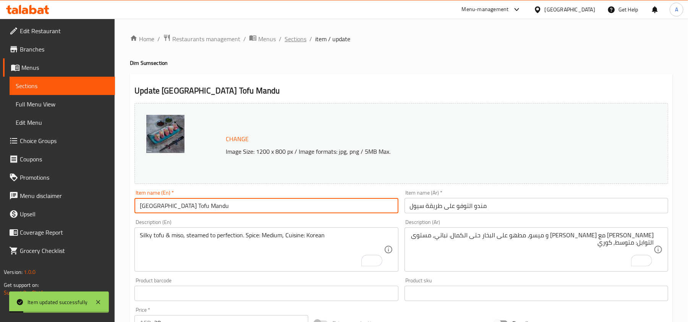
click at [297, 40] on span "Sections" at bounding box center [296, 38] width 22 height 9
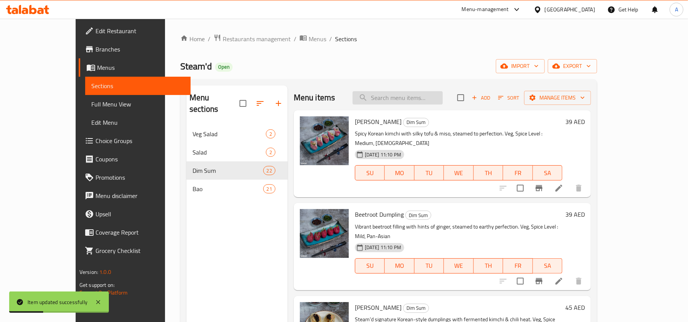
click at [416, 94] on input "search" at bounding box center [398, 97] width 90 height 13
paste input "Kimchi Mandu"
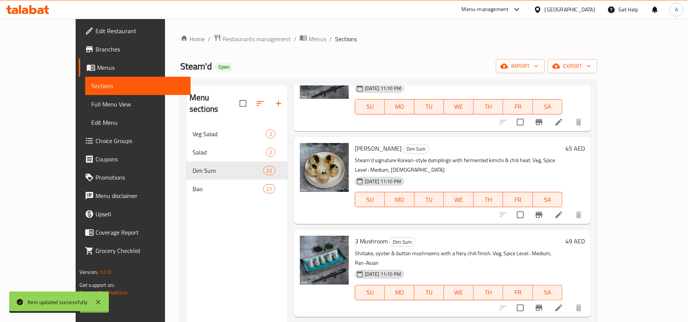
scroll to position [102, 0]
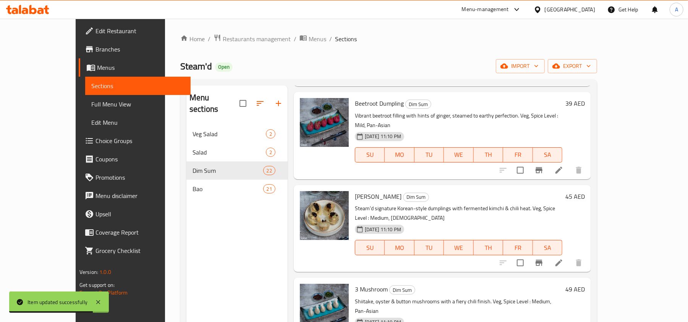
type input "Kimchi Mandu"
click at [562, 260] on icon at bounding box center [559, 263] width 7 height 7
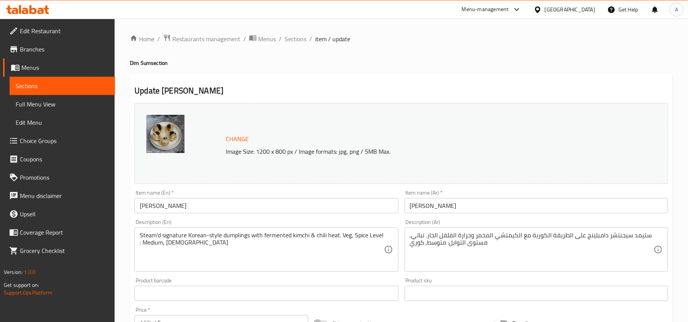
click at [244, 202] on input "Kimchi Mandu" at bounding box center [266, 205] width 264 height 15
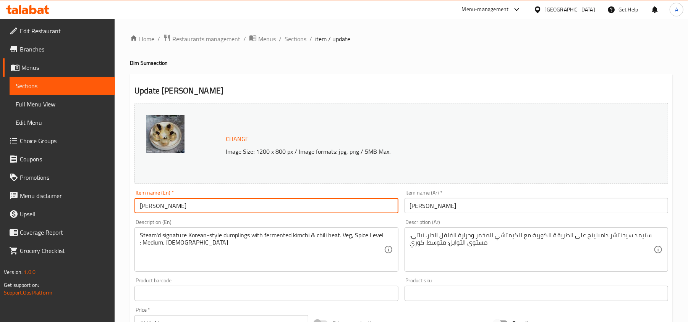
click at [244, 202] on input "Kimchi Mandu" at bounding box center [266, 205] width 264 height 15
paste input "Fiery Kimchi Mandu Signature"
type input "Fiery Kimchi Mandu Signature"
click at [471, 210] on input "كيمتشي ماندو" at bounding box center [537, 205] width 264 height 15
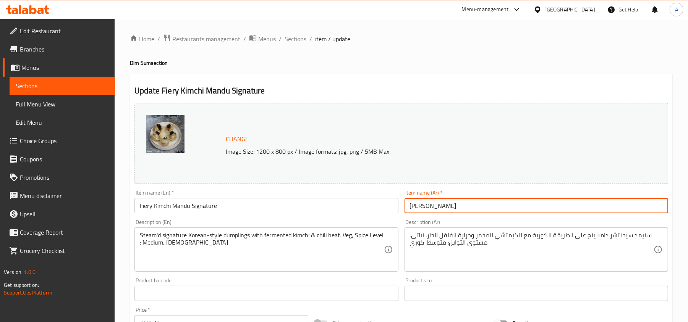
click at [471, 210] on input "كيمتشي ماندو" at bounding box center [537, 205] width 264 height 15
paste input "ندو الكيمتشي الحار (مميز)"
click at [425, 206] on input "مندو الكيمتشي الحار (مميز)" at bounding box center [537, 205] width 264 height 15
click at [503, 205] on input "مندو الكيمتشي الحار -مميز)" at bounding box center [537, 205] width 264 height 15
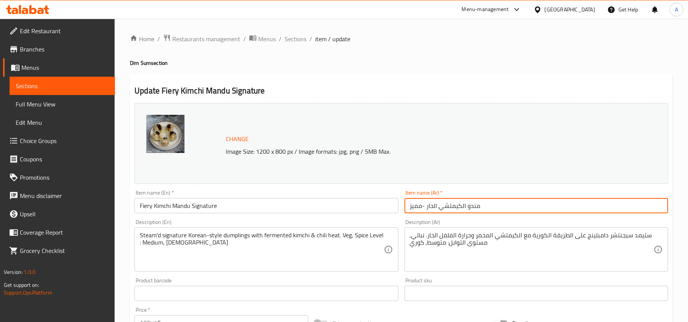
type input "مندو الكيمتشي الحار -مميز"
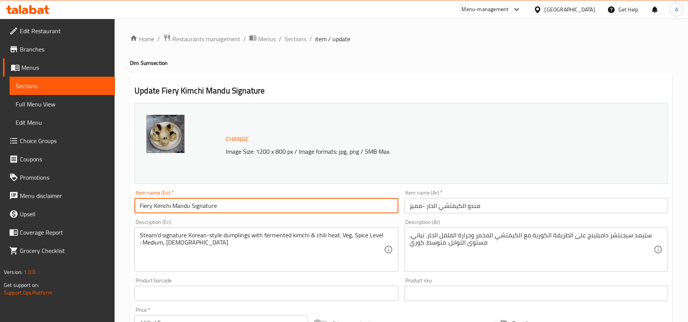
click at [191, 208] on input "Fiery Kimchi Mandu Signature" at bounding box center [266, 205] width 264 height 15
type input "Fiery Kimchi Mandu - Signature"
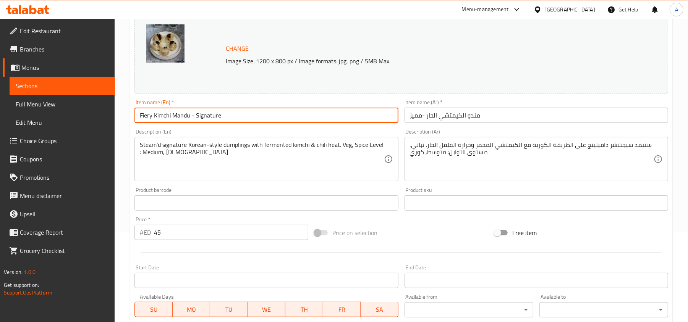
scroll to position [102, 0]
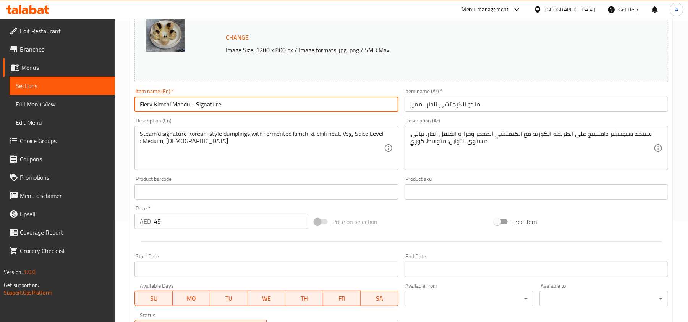
click at [191, 222] on input "45" at bounding box center [231, 221] width 154 height 15
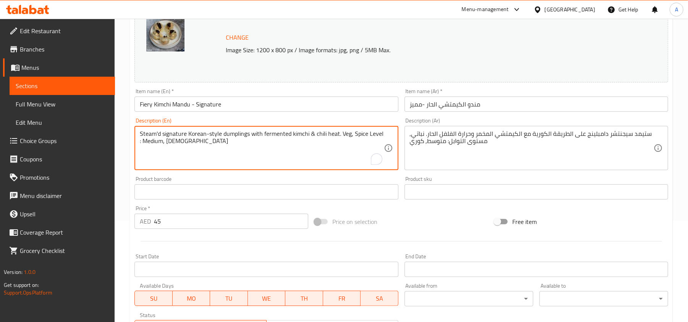
click at [174, 137] on textarea "Steam'd signature Korean-style dumplings with fermented kimchi & chili heat. Ve…" at bounding box center [262, 148] width 244 height 36
paste textarea "Category: Gyoza, Sui Mai & Mandu Steam’d signature Korean-style dumplings with …"
type textarea "Category: Gyoza, Sui Mai & Mandu Steam’d signature Korean-style dumplings with …"
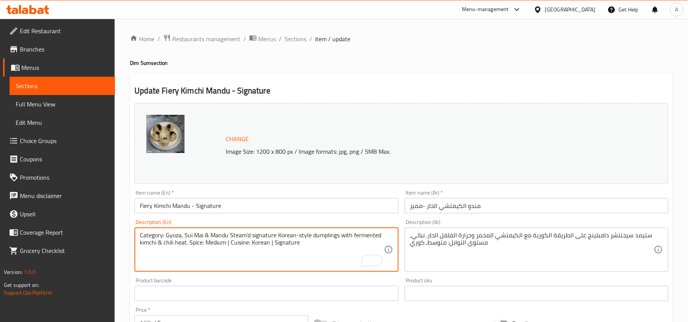
scroll to position [102, 0]
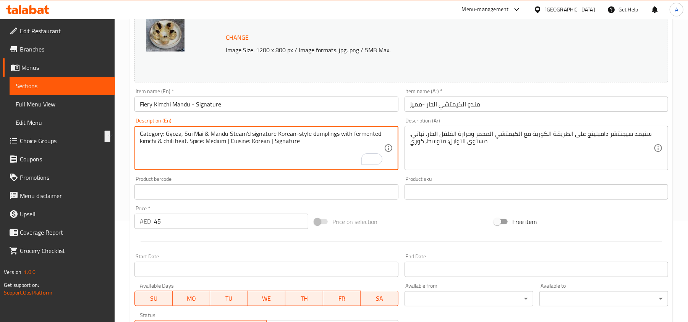
drag, startPoint x: 228, startPoint y: 133, endPoint x: 118, endPoint y: 128, distance: 110.2
click at [118, 128] on div "Home / Restaurants management / Menus / Sections / item / update Dim Sum sectio…" at bounding box center [401, 183] width 573 height 532
click at [180, 139] on textarea "Steam’d signature Korean-style dumplings with fermented kimchi & chili heat. Sp…" at bounding box center [262, 148] width 244 height 36
click at [183, 143] on textarea "Steam’d signature Korean-style dumplings with fermented kimchi & chili heat. Sp…" at bounding box center [262, 148] width 244 height 36
click at [221, 144] on textarea "Steam’d signature Korean-style dumplings with fermented kimchi & chili heat. Sp…" at bounding box center [262, 148] width 244 height 36
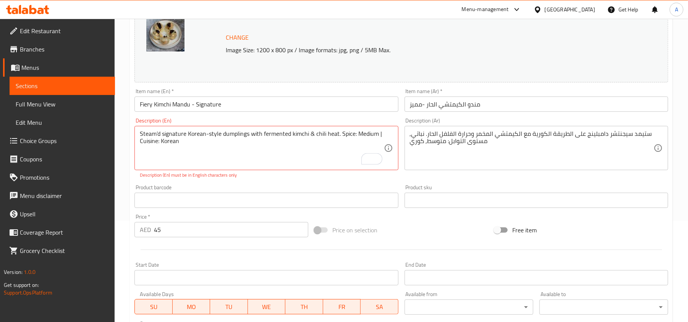
click at [384, 133] on div "Steam’d signature Korean-style dumplings with fermented kimchi & chili heat. Sp…" at bounding box center [266, 148] width 264 height 44
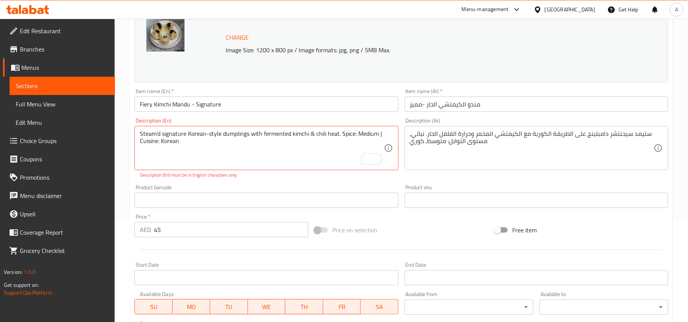
click at [384, 133] on div "Steam’d signature Korean-style dumplings with fermented kimchi & chili heat. Sp…" at bounding box center [266, 148] width 264 height 44
drag, startPoint x: 384, startPoint y: 133, endPoint x: 378, endPoint y: 136, distance: 6.8
click at [378, 136] on div "Steam’d signature Korean-style dumplings with fermented kimchi & chili heat. Sp…" at bounding box center [266, 148] width 264 height 44
click at [378, 136] on textarea "Steam’d signature Korean-style dumplings with fermented kimchi & chili heat. Sp…" at bounding box center [262, 148] width 244 height 36
click at [386, 134] on div "Steam’d signature Korean-style dumplings with fermented kimchi & chili heat. Sp…" at bounding box center [266, 148] width 264 height 44
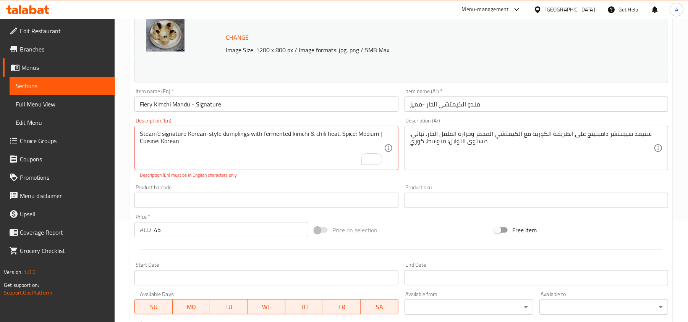
drag, startPoint x: 386, startPoint y: 134, endPoint x: 371, endPoint y: 138, distance: 15.2
click at [371, 138] on div "Steam’d signature Korean-style dumplings with fermented kimchi & chili heat. Sp…" at bounding box center [266, 148] width 264 height 44
click at [376, 133] on textarea "Steam’d signature Korean-style dumplings with fermented kimchi & chili heat. Sp…" at bounding box center [262, 148] width 244 height 36
drag, startPoint x: 377, startPoint y: 133, endPoint x: 385, endPoint y: 135, distance: 7.8
click at [385, 135] on div "Steam’d signature Korean-style dumplings with fermented kimchi & chili heat. Sp…" at bounding box center [266, 148] width 264 height 44
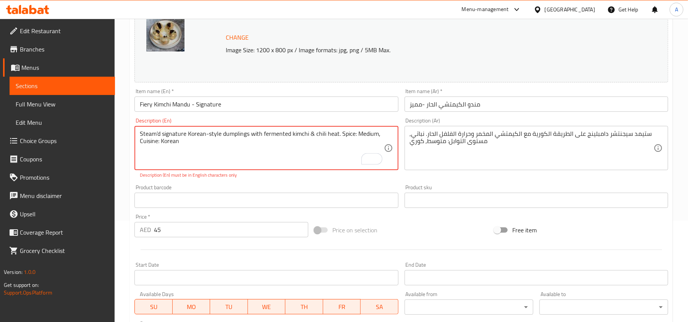
click at [161, 143] on textarea "Steam’d signature Korean-style dumplings with fermented kimchi & chili heat. Sp…" at bounding box center [262, 148] width 244 height 36
click at [231, 144] on textarea "Steam’d signature Korean-style dumplings with fermented kimchi & chili heat. Sp…" at bounding box center [262, 148] width 244 height 36
click at [160, 141] on textarea "Steam’d signature Korean-style dumplings with fermented kimchi & chili heat. Sp…" at bounding box center [262, 148] width 244 height 36
click at [312, 135] on textarea "Steam’d signature Korean-style dumplings with fermented kimchi & chili heat. Sp…" at bounding box center [262, 148] width 244 height 36
click at [158, 133] on textarea "Steam’d signature Korean-style dumplings with fermented kimchi and chili heat. …" at bounding box center [262, 148] width 244 height 36
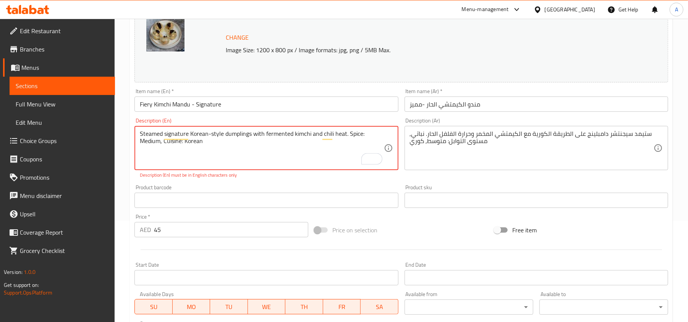
click at [201, 155] on textarea "Steamed signature Korean-style dumplings with fermented kimchi and chili heat. …" at bounding box center [262, 148] width 244 height 36
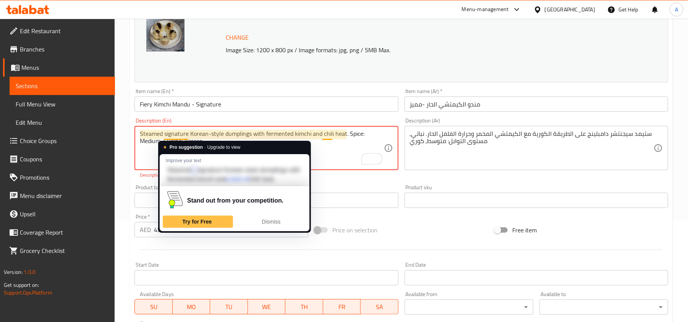
click at [346, 159] on textarea "Steamed signature Korean-style dumplings with fermented kimchi and chili heat. …" at bounding box center [262, 148] width 244 height 36
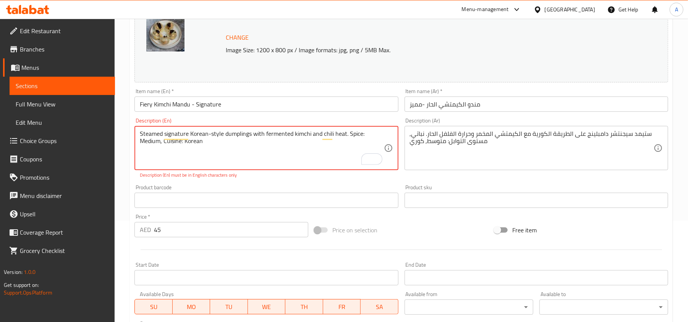
click at [369, 138] on textarea "Steamed signature Korean-style dumplings with fermented kimchi and chili heat. …" at bounding box center [262, 148] width 244 height 36
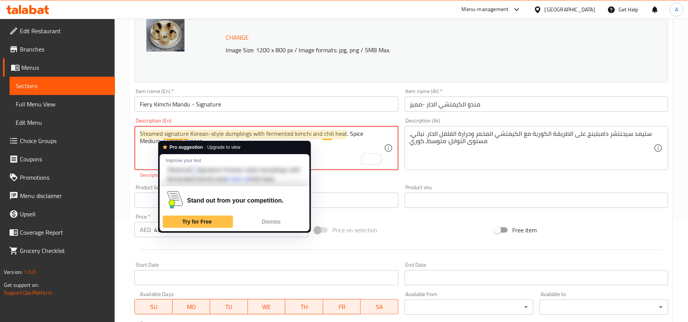
click at [315, 154] on textarea "Steamed signature Korean-style dumplings with fermented kimchi and chili heat. …" at bounding box center [262, 148] width 244 height 36
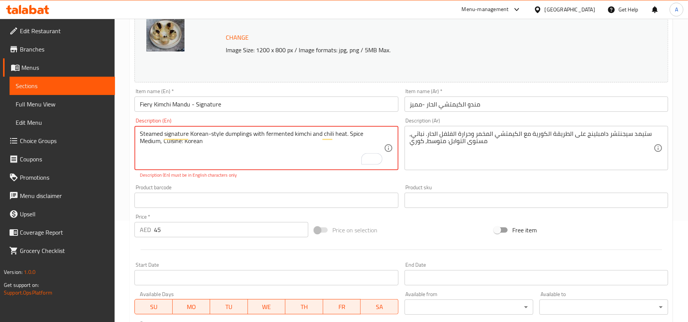
click at [184, 144] on textarea "Steamed signature Korean-style dumplings with fermented kimchi and chili heat. …" at bounding box center [262, 148] width 244 height 36
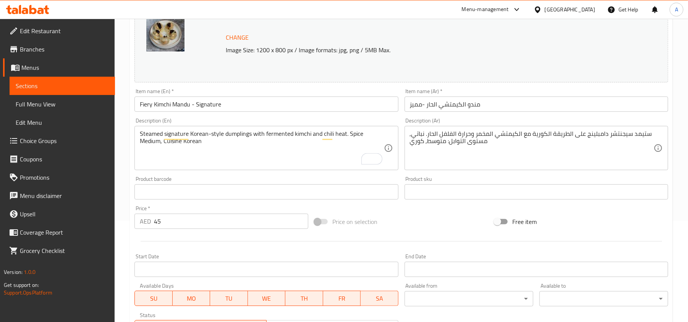
click at [244, 185] on div "Product barcode Product barcode" at bounding box center [266, 188] width 264 height 23
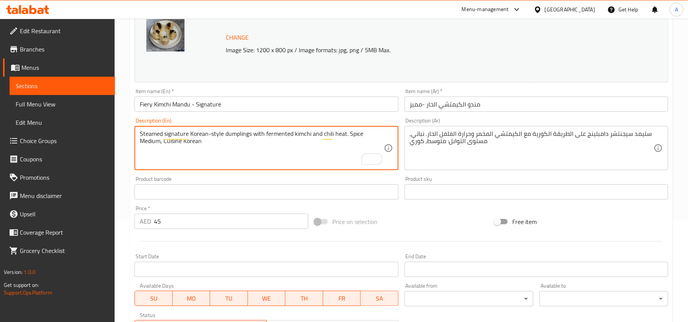
click at [368, 134] on textarea "Steamed signature Korean-style dumplings with fermented kimchi and chili heat. …" at bounding box center [262, 148] width 244 height 36
click at [196, 141] on textarea "Steamed signature Korean-style dumplings with fermented kimchi and chili heat. …" at bounding box center [262, 148] width 244 height 36
type textarea "Steamed signature Korean-style dumplings with fermented kimchi and chili heat. …"
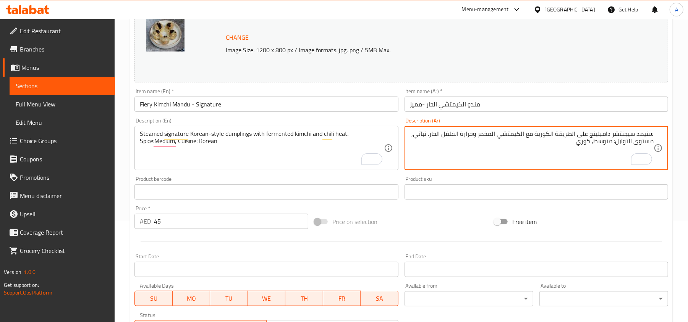
click at [266, 106] on input "Fiery Kimchi Mandu - Signature" at bounding box center [266, 104] width 264 height 15
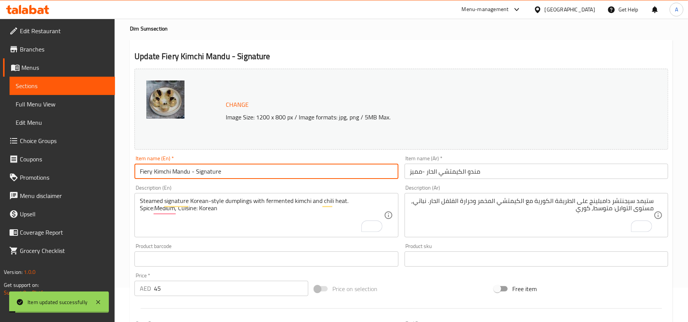
scroll to position [0, 0]
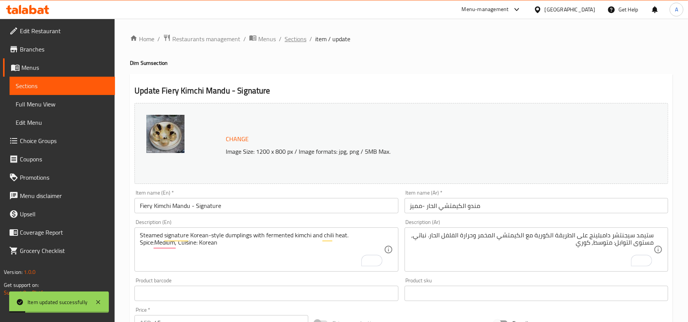
click at [295, 36] on span "Sections" at bounding box center [296, 38] width 22 height 9
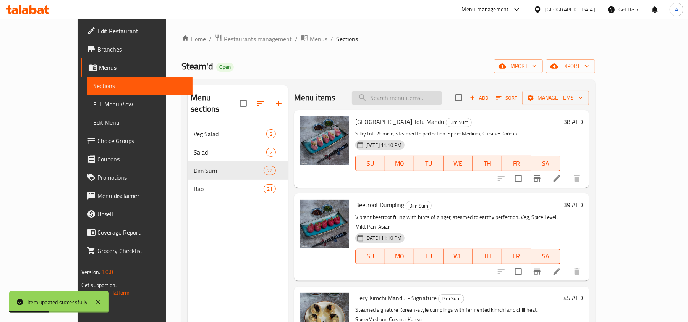
click at [442, 99] on input "search" at bounding box center [397, 97] width 90 height 13
paste input "3 Mushroom"
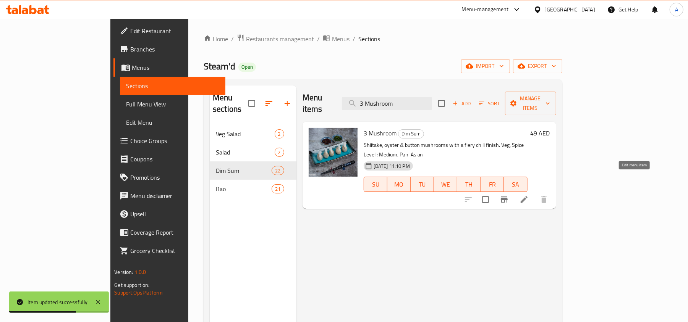
type input "3 Mushroom"
click at [529, 195] on icon at bounding box center [524, 199] width 9 height 9
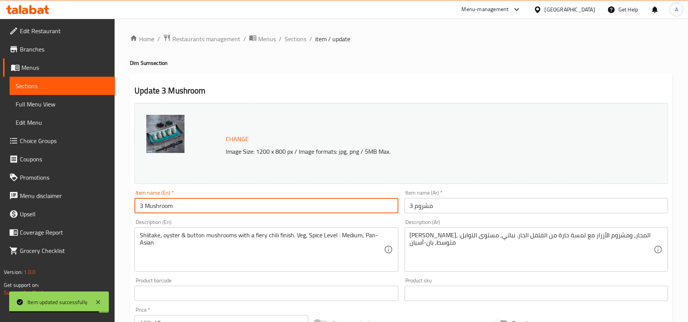
click at [220, 213] on input "3 Mushroom" at bounding box center [266, 205] width 264 height 15
paste input "Spicy Three-Mushroom Dumplings"
type input "Spicy Three-Mushroom Dumplings"
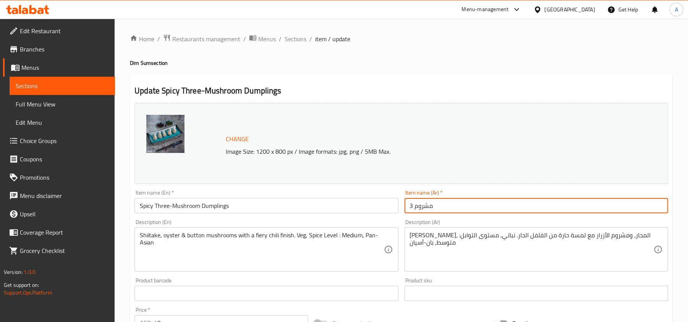
click at [531, 203] on input "3 مشروم" at bounding box center [537, 205] width 264 height 15
drag, startPoint x: 531, startPoint y: 203, endPoint x: 492, endPoint y: 211, distance: 39.7
click at [492, 211] on input "3 مشروم" at bounding box center [537, 205] width 264 height 15
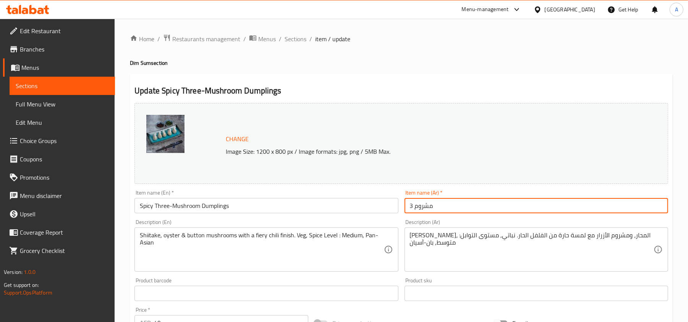
click at [492, 211] on input "3 مشروم" at bounding box center [537, 205] width 264 height 15
paste input "دامبلينغز الفطر الثلاثي الحار"
type input "دامبلينغز الفطر الثلاثي الحار"
drag, startPoint x: 451, startPoint y: 207, endPoint x: 455, endPoint y: 209, distance: 4.3
click at [455, 209] on input "دامبلينغز الفطر الثلاثي الحار" at bounding box center [537, 205] width 264 height 15
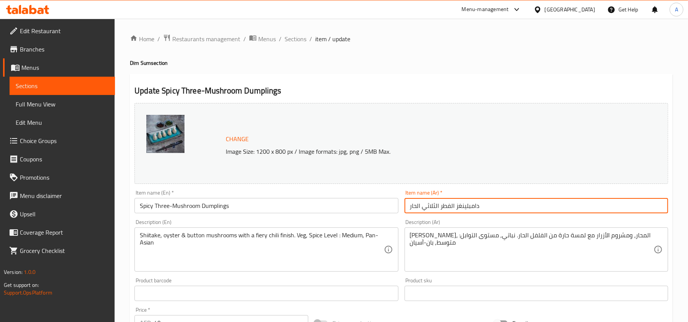
scroll to position [102, 0]
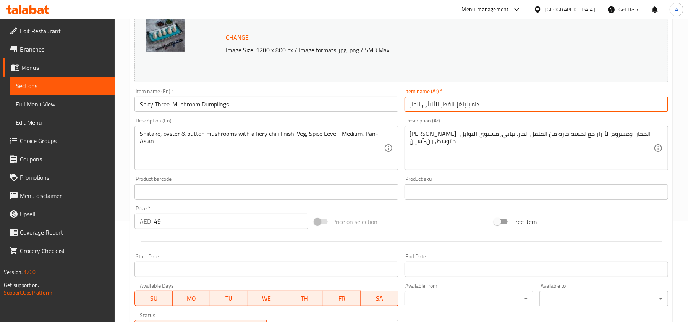
click at [186, 218] on input "49" at bounding box center [231, 221] width 154 height 15
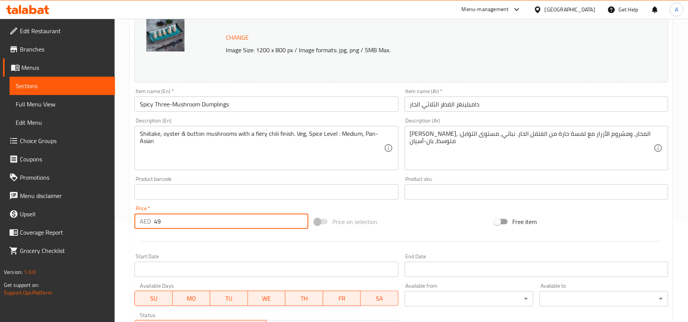
click at [186, 218] on input "49" at bounding box center [231, 221] width 154 height 15
paste input "5"
type input "45"
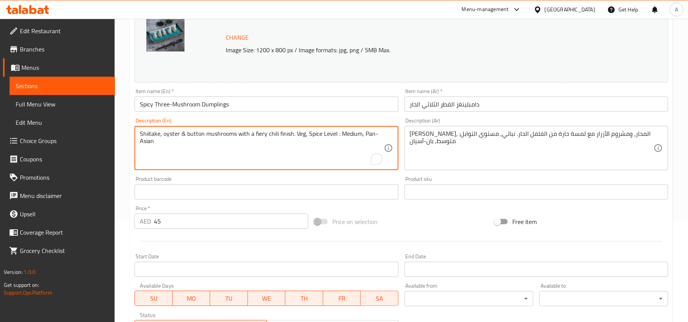
click at [188, 144] on textarea "Shiitake, oyster & button mushrooms with a fiery chili finish. Veg, Spice Level…" at bounding box center [262, 148] width 244 height 36
paste textarea "Category: Crystal Dumplings Shiitake, oyster & button mushrooms with a fiery ch…"
drag, startPoint x: 139, startPoint y: 135, endPoint x: 214, endPoint y: 133, distance: 74.9
click at [214, 133] on textarea "Category: Crystal Dumplings Shiitake, oyster & button mushrooms with a fiery ch…" at bounding box center [262, 148] width 244 height 36
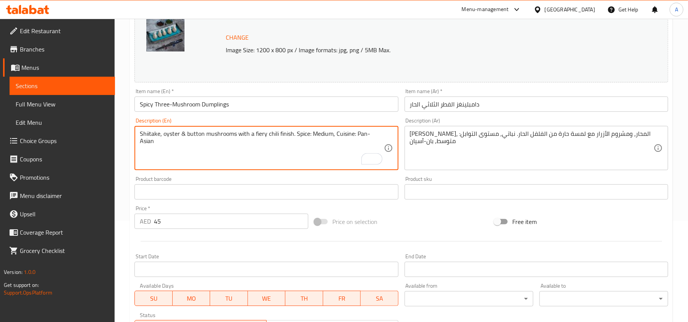
type textarea "Shiitake, oyster & button mushrooms with a fiery chili finish. Spice: Medium, C…"
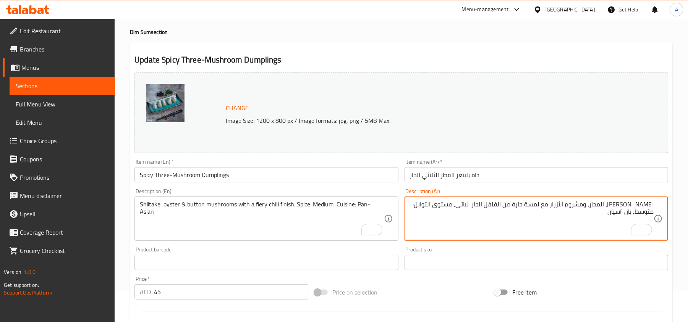
scroll to position [0, 0]
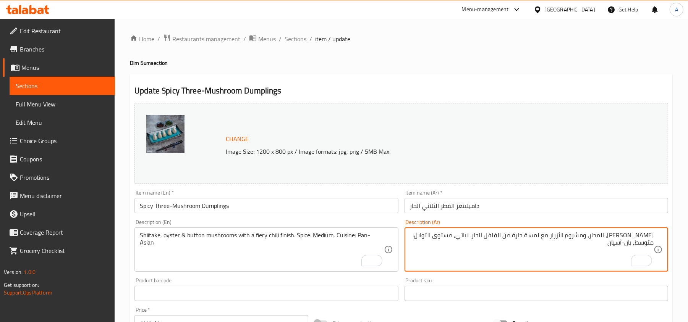
click at [268, 204] on input "Spicy Three-Mushroom Dumplings" at bounding box center [266, 205] width 264 height 15
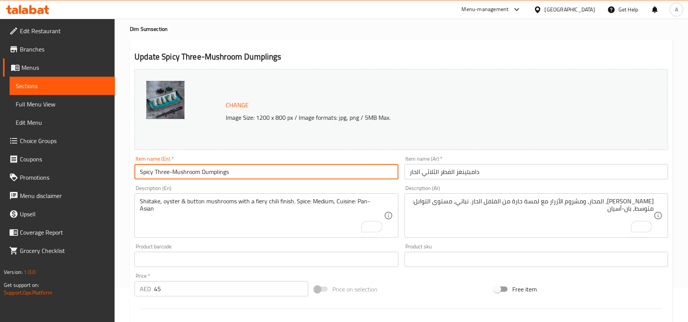
scroll to position [51, 0]
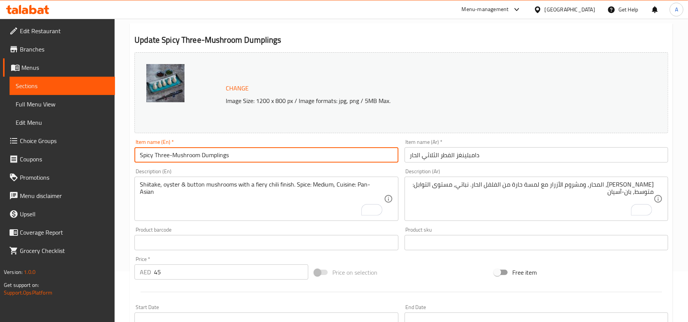
click at [246, 150] on input "Spicy Three-Mushroom Dumplings" at bounding box center [266, 154] width 264 height 15
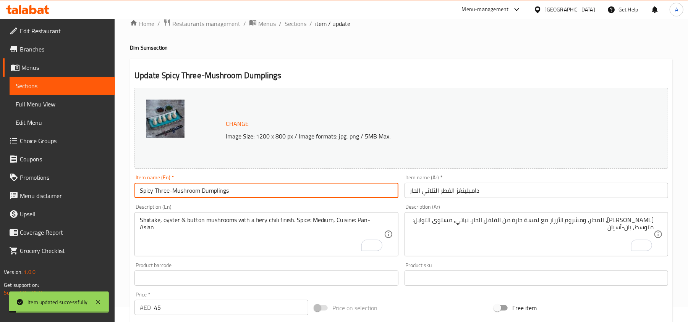
scroll to position [0, 0]
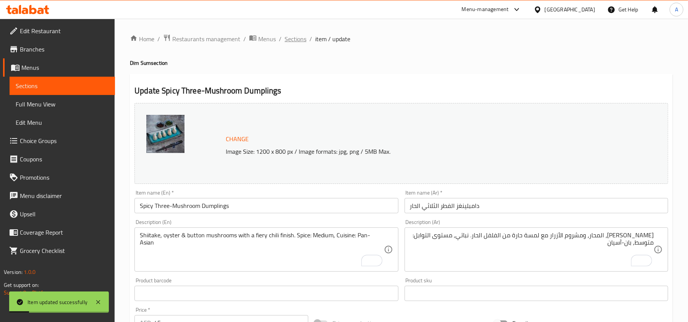
click at [294, 40] on span "Sections" at bounding box center [296, 38] width 22 height 9
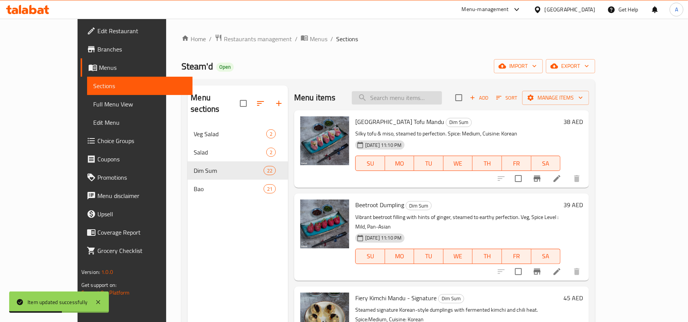
click at [411, 101] on input "search" at bounding box center [397, 97] width 90 height 13
paste input "Corn Chestnut"
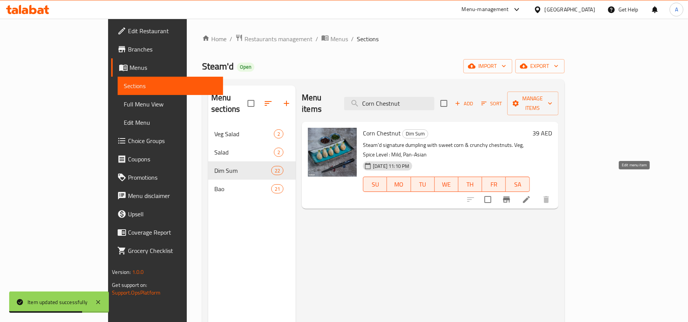
type input "Corn Chestnut"
click at [530, 196] on icon at bounding box center [526, 199] width 7 height 7
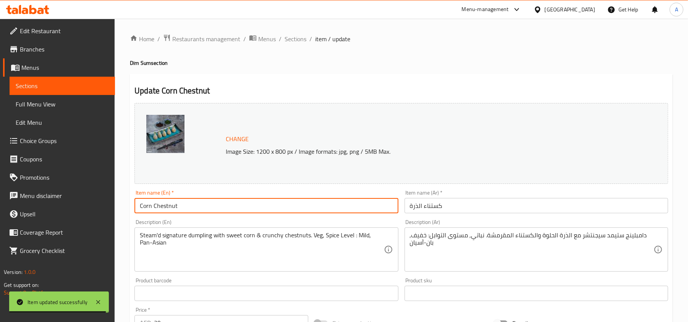
click at [271, 206] on input "Corn Chestnut" at bounding box center [266, 205] width 264 height 15
paste input "Shanghai Corn & Chestnut Dumplings Signature"
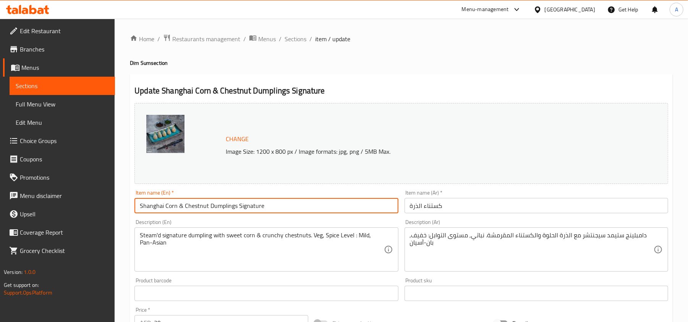
type input "Shanghai Corn & Chestnut Dumplings Signature"
click at [492, 210] on input "كستناء الذرة" at bounding box center [537, 205] width 264 height 15
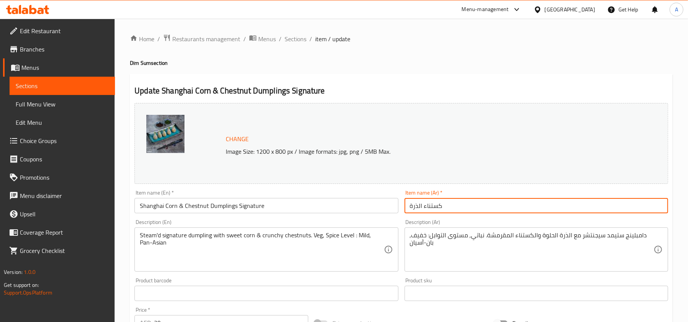
click at [492, 210] on input "كستناء الذرة" at bounding box center [537, 205] width 264 height 15
paste input "دامبلينغز الذرة والكستناء على طريقة شنغهاي مميز"
type input "دامبلينغز الذرة والكستناء على طريقة شنغهاي مميز"
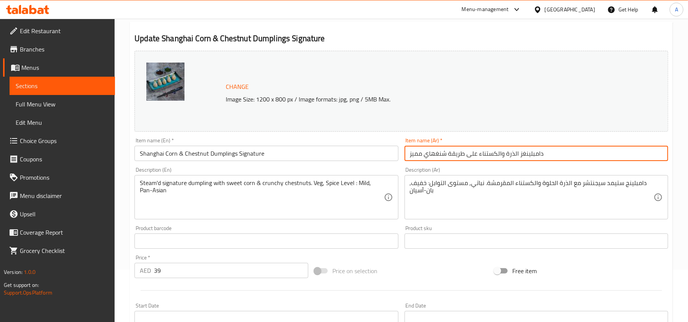
scroll to position [102, 0]
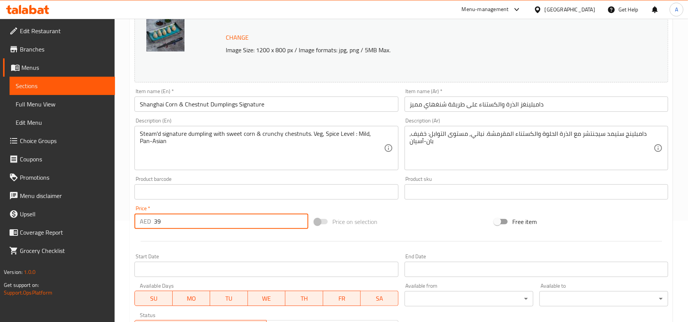
click at [198, 220] on input "39" at bounding box center [231, 221] width 154 height 15
paste input "8"
type input "38"
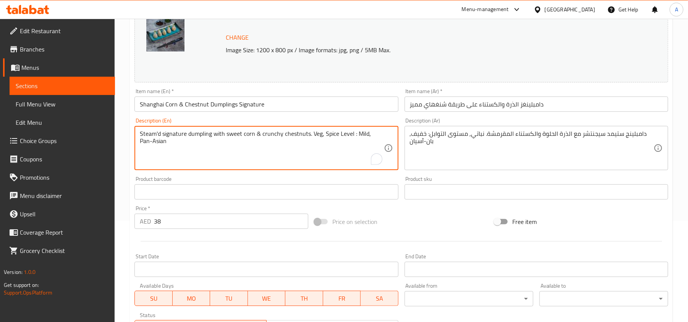
click at [230, 131] on textarea "Steam'd signature dumpling with sweet corn & crunchy chestnuts. Veg, Spice Leve…" at bounding box center [262, 148] width 244 height 36
paste textarea "Category: Crystal Dumplings Steam’d signature dumpling with sweet corn, crunchy…"
drag, startPoint x: 185, startPoint y: 134, endPoint x: 118, endPoint y: 134, distance: 67.2
click at [118, 134] on div "Home / Restaurants management / Menus / Sections / item / update Dim Sum sectio…" at bounding box center [401, 183] width 573 height 532
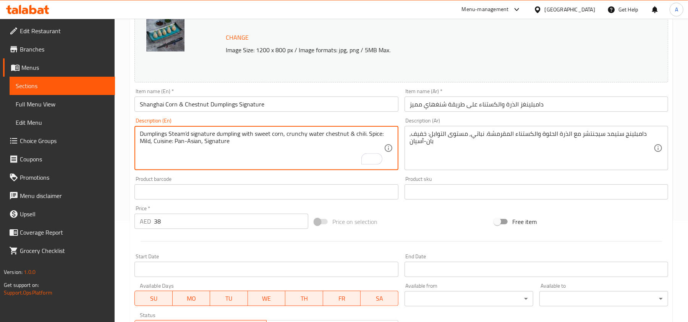
type textarea "Dumplings Steam’d signature dumpling with sweet corn, crunchy water chestnut & …"
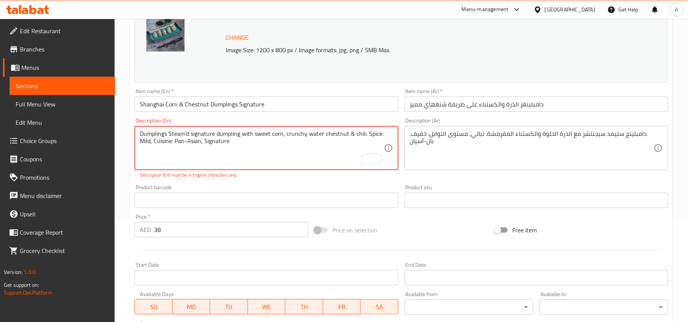
scroll to position [102, 0]
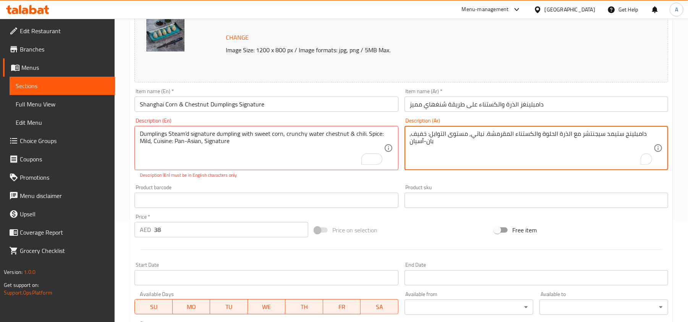
click at [475, 134] on textarea "دامبلينج ستيمد سيجنتشر مع الذرة الحلوة والكستناء المقرمشة. نباتي, مستوى التوابل…" at bounding box center [532, 148] width 244 height 36
paste textarea "لفئة: دامبلينغز كريستال دامبلينغز مميز مع الذرة الحلوة، وكستناء الماء المقرمشة،…"
type textarea "الفئة: دامبلينغز كريستال دامبلينغز مميز مع الذرة الحلوة، وكستناء الماء المقرمشة…"
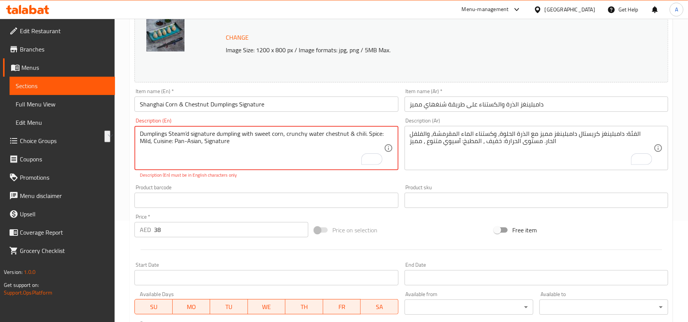
drag, startPoint x: 201, startPoint y: 141, endPoint x: 242, endPoint y: 143, distance: 41.3
type textarea "Dumplings Steam’d signature dumpling with sweet corn, crunchy water chestnut & …"
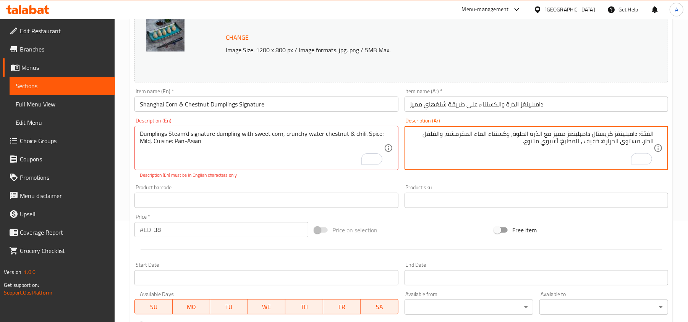
type textarea "الفئة: دامبلينغز كريستال دامبلينغز مميز مع الذرة الحلوة، وكستناء الماء المقرمشة…"
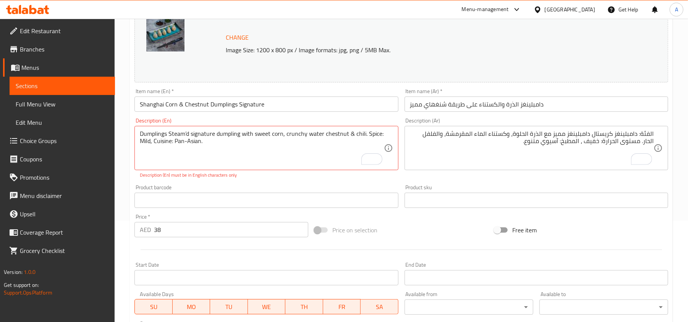
click at [272, 172] on div "Description (En) Dumplings Steam’d signature dumpling with sweet corn, crunchy …" at bounding box center [266, 148] width 264 height 61
click at [267, 176] on p "Description (En) must be in English characters only" at bounding box center [266, 175] width 253 height 7
type textarea "Dumplings Steamed signature dumpling with sweet corn, crunchy water chestnut & …"
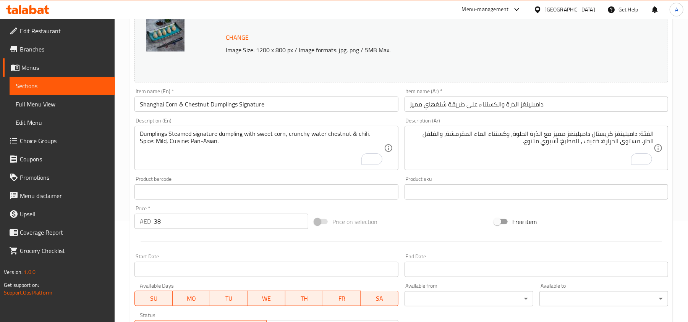
click at [262, 108] on input "Shanghai Corn & Chestnut Dumplings Signature" at bounding box center [266, 104] width 264 height 15
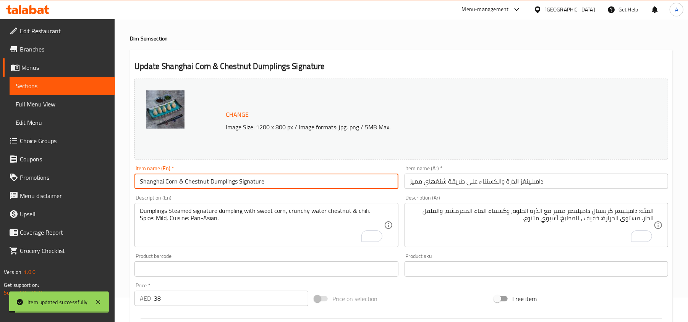
scroll to position [0, 0]
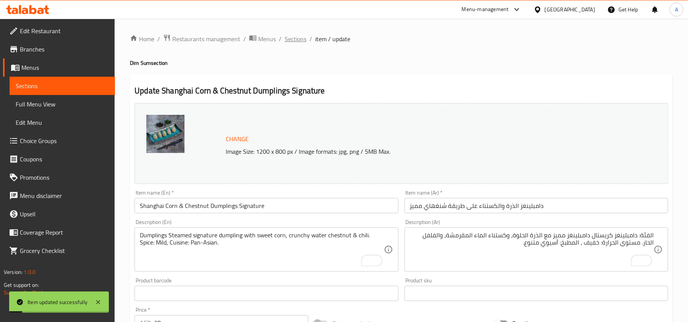
click at [292, 39] on span "Sections" at bounding box center [296, 38] width 22 height 9
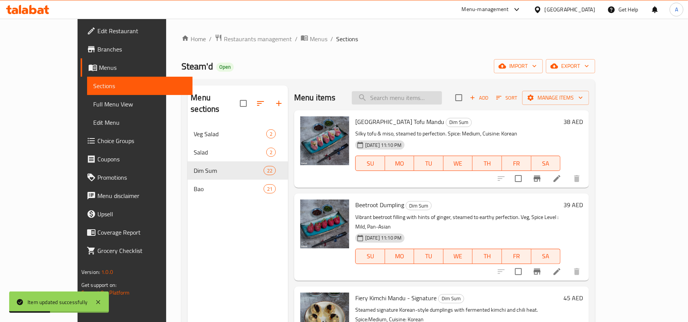
click at [405, 105] on input "search" at bounding box center [397, 97] width 90 height 13
paste input "Hargao"
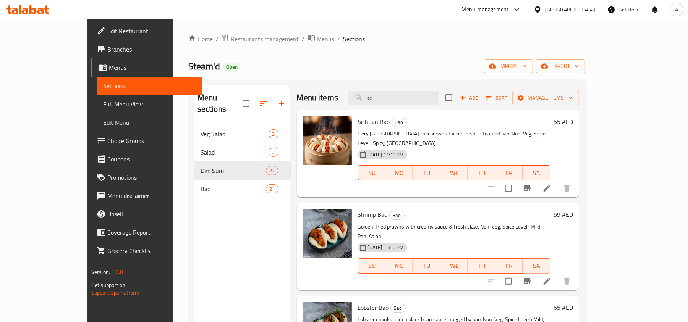
type input "o"
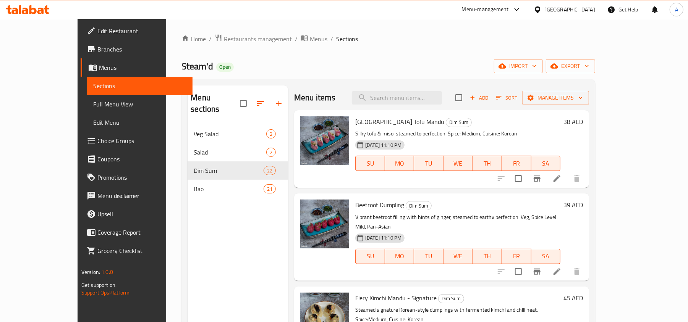
type input "v"
paste input "Veg Siu Mai"
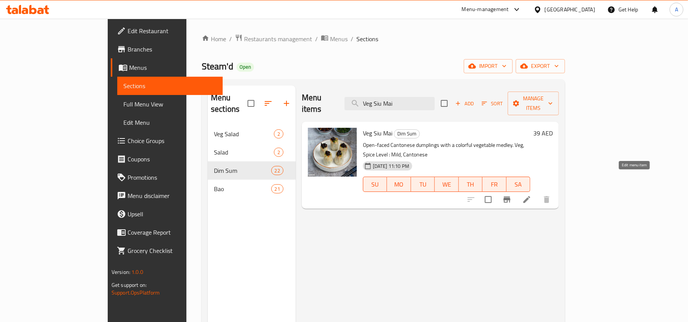
type input "Veg Siu Mai"
click at [530, 196] on icon at bounding box center [526, 199] width 7 height 7
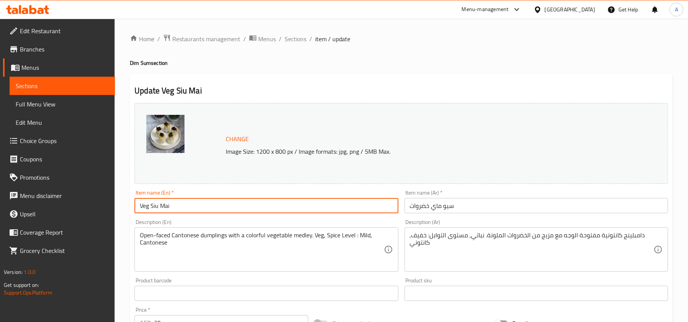
click at [180, 205] on input "Veg Siu Mai" at bounding box center [266, 205] width 264 height 15
paste input "Cantonese Vegetable"
type input "Cantonese Vegetable Siu Mai"
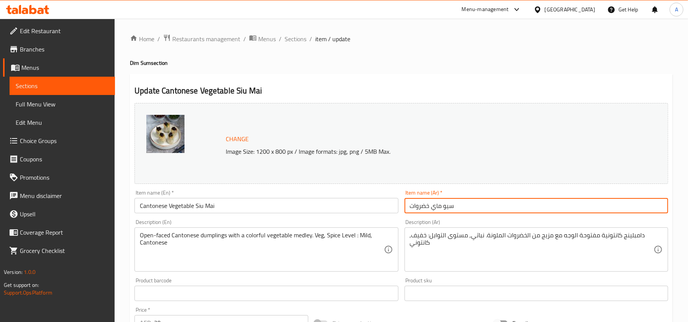
click at [543, 213] on input "سيو ماي خضروات" at bounding box center [537, 205] width 264 height 15
click at [483, 208] on input "سيو ماي خضروات" at bounding box center [537, 205] width 264 height 15
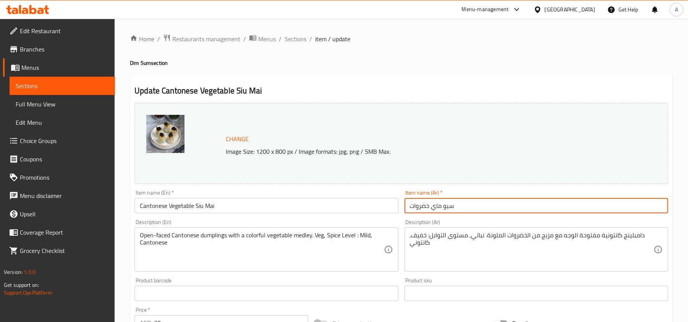
paste input "ي ماي الخضار الكانتوني"
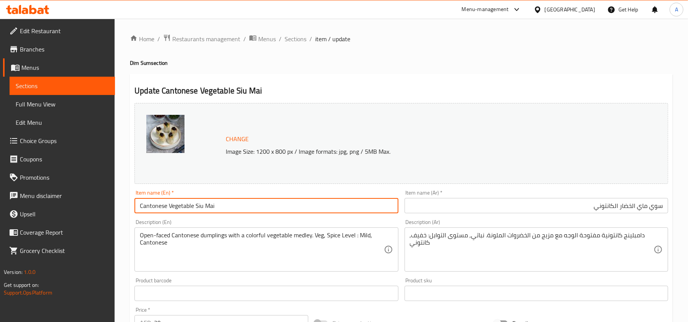
drag, startPoint x: 196, startPoint y: 207, endPoint x: 202, endPoint y: 207, distance: 6.9
click at [202, 207] on input "Cantonese Vegetable Siu Mai" at bounding box center [266, 205] width 264 height 15
click at [632, 205] on input "سوي ماي الخضار الكانتوني" at bounding box center [537, 205] width 264 height 15
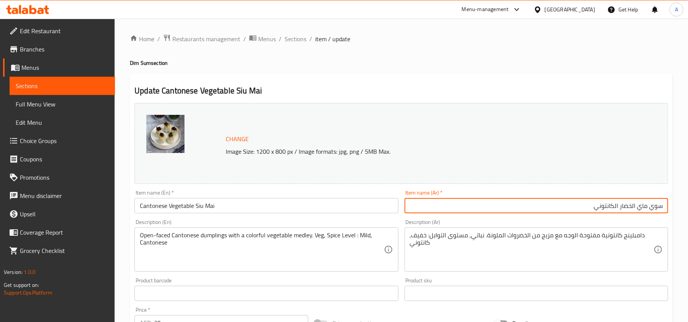
click at [632, 206] on input "سوي ماي الخضار الكانتوني" at bounding box center [537, 205] width 264 height 15
click at [621, 207] on input "سوي ماي خضار الكانتوني" at bounding box center [537, 205] width 264 height 15
click at [616, 209] on input "سوي ماي خضار الكانتوني" at bounding box center [537, 205] width 264 height 15
click at [618, 208] on input "سوي ماي خضار الكانتوني" at bounding box center [537, 205] width 264 height 15
type input "سوي ماي خضار كانتوني"
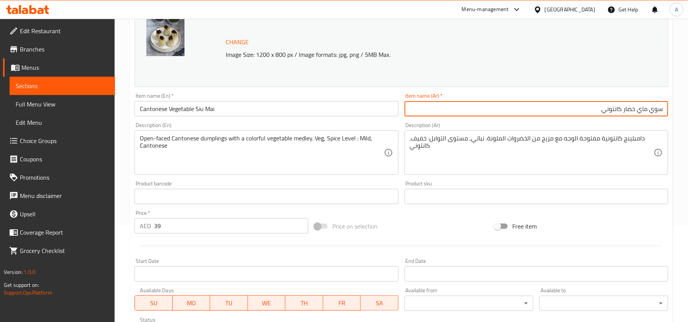
scroll to position [102, 0]
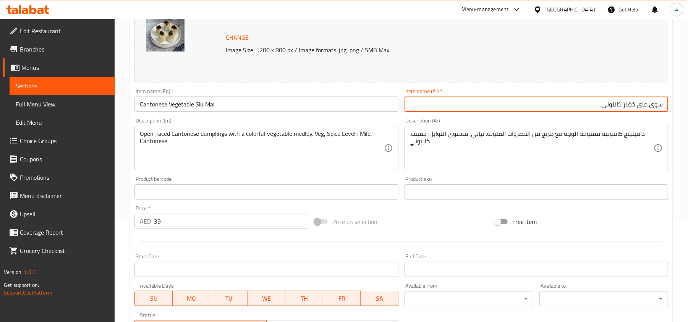
click at [181, 219] on input "39" at bounding box center [231, 221] width 154 height 15
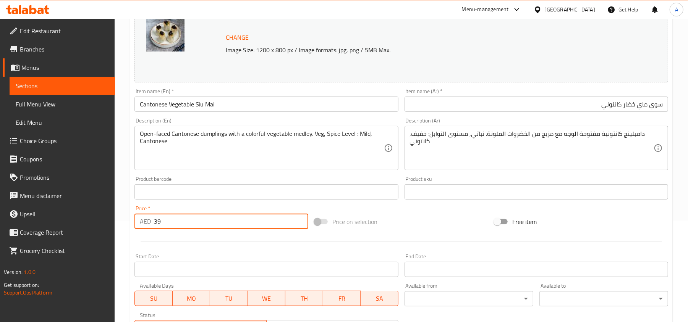
click at [181, 219] on input "39" at bounding box center [231, 221] width 154 height 15
paste input "8"
type input "38"
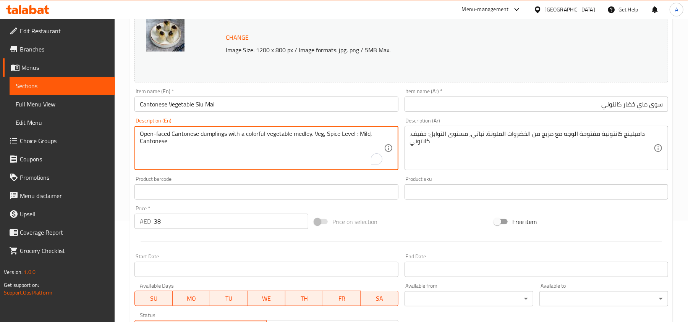
click at [224, 138] on textarea "Open-faced Cantonese dumplings with a colorful vegetable medley. Veg, Spice Lev…" at bounding box center [262, 148] width 244 height 36
paste textarea "dumplings with a colorful vegetable medley."
click at [301, 134] on textarea "Open-faced dumplings with a colorful vegetable medley." at bounding box center [262, 148] width 244 height 36
type textarea "Open-faced Cantonese dumplings with a colorful vegetable medley. Veg, Spice Lev…"
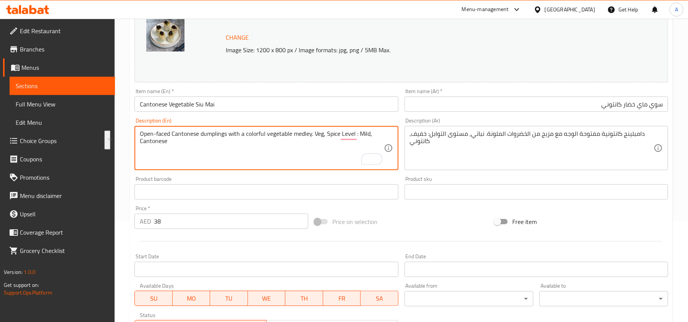
click at [235, 106] on input "Cantonese Vegetable Siu Mai" at bounding box center [266, 104] width 264 height 15
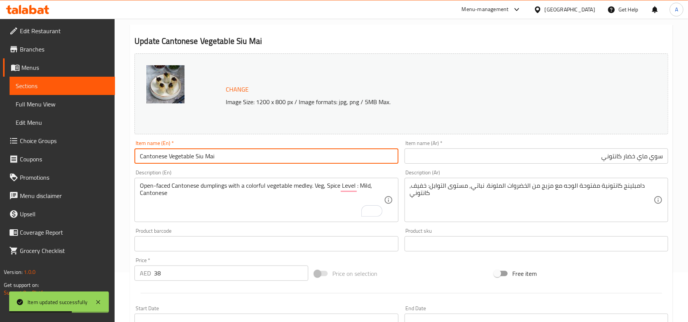
scroll to position [0, 0]
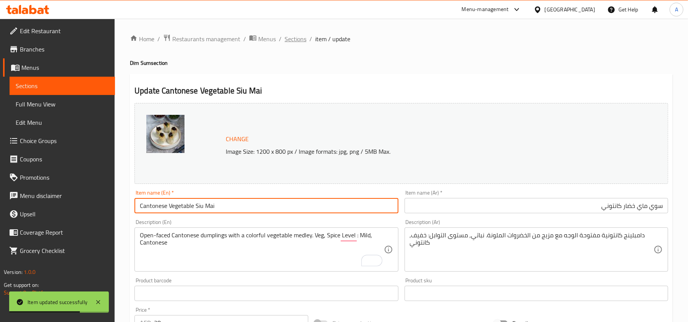
click at [288, 36] on span "Sections" at bounding box center [296, 38] width 22 height 9
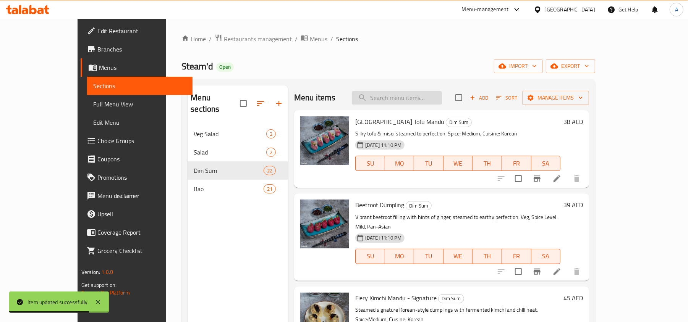
click at [421, 96] on input "search" at bounding box center [397, 97] width 90 height 13
paste input "Veg Gyoza"
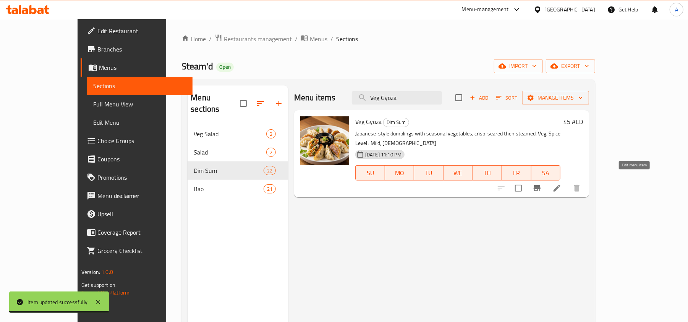
type input "Veg Gyoza"
click at [561, 185] on icon at bounding box center [557, 188] width 7 height 7
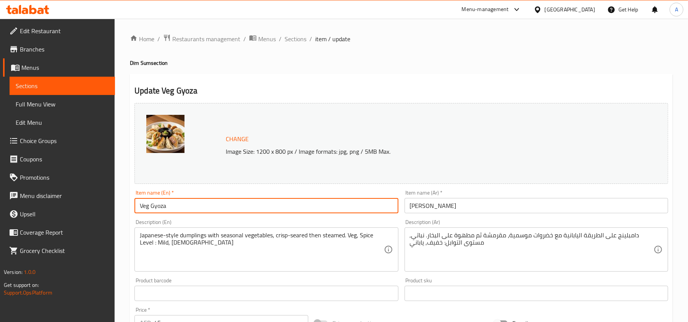
click at [228, 210] on input "Veg Gyoza" at bounding box center [266, 205] width 264 height 15
paste input "Mikkusu yasai g"
type input "Mikkusu yasai gyoza"
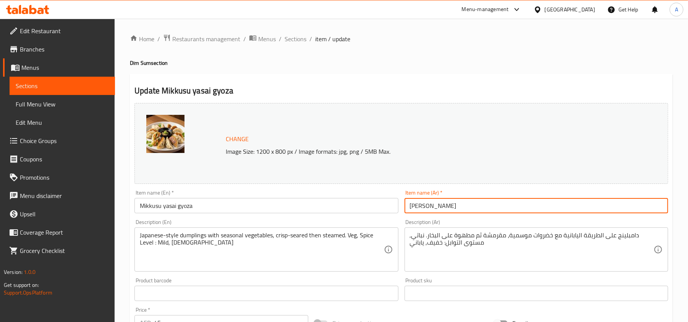
click at [532, 210] on input "[PERSON_NAME]" at bounding box center [537, 205] width 264 height 15
click at [502, 209] on input "[PERSON_NAME]" at bounding box center [537, 205] width 264 height 15
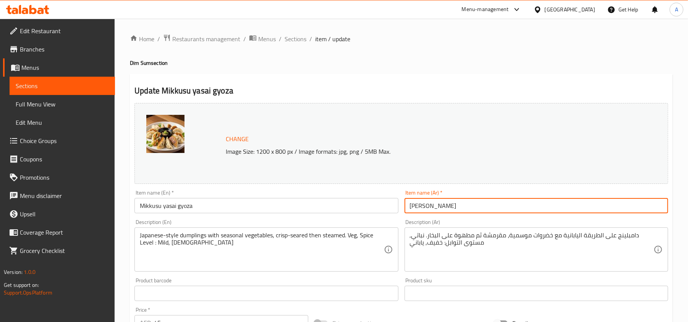
click at [502, 209] on input "[PERSON_NAME]" at bounding box center [537, 205] width 264 height 15
paste input "الخضروات المشكلة"
type input "جيوزا بالخضروات المشكلة"
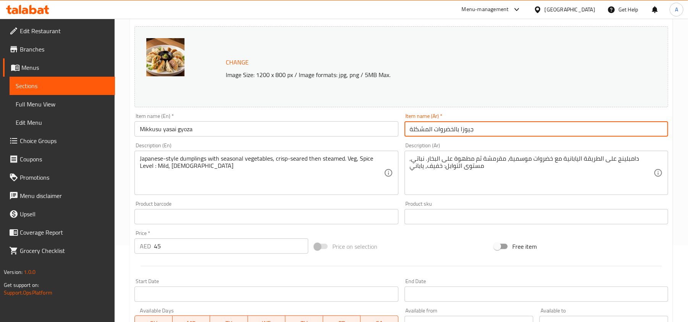
scroll to position [102, 0]
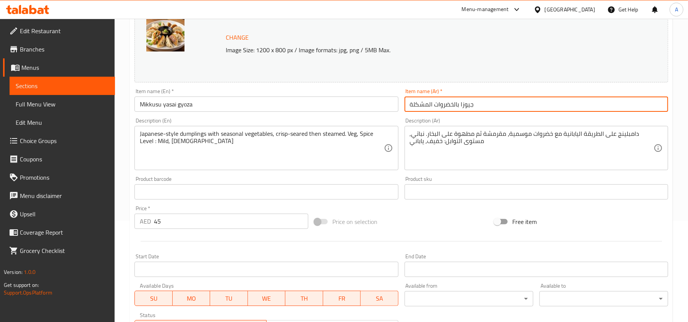
click at [200, 107] on input "Mikkusu yasai gyoza" at bounding box center [266, 104] width 264 height 15
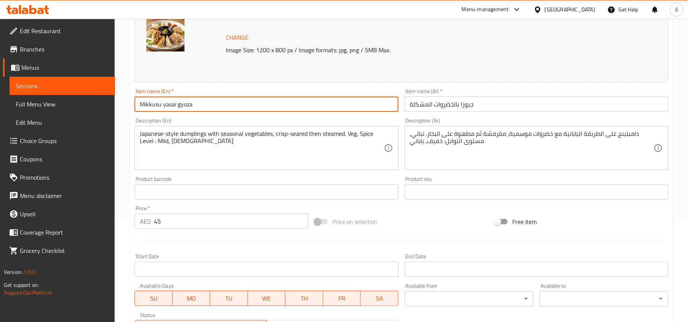
click at [199, 101] on input "Mikkusu yasai gyoza" at bounding box center [266, 104] width 264 height 15
click at [165, 103] on input "Mikkusu yasai gyoza" at bounding box center [266, 104] width 264 height 15
click at [180, 106] on input "Mikkusu Yasai gyoza" at bounding box center [266, 104] width 264 height 15
click at [207, 106] on input "Mikkusu [PERSON_NAME]" at bounding box center [266, 104] width 264 height 15
type input "Mikkusu [PERSON_NAME]"
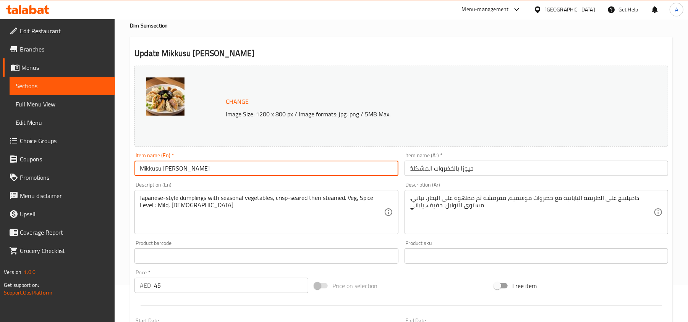
scroll to position [0, 0]
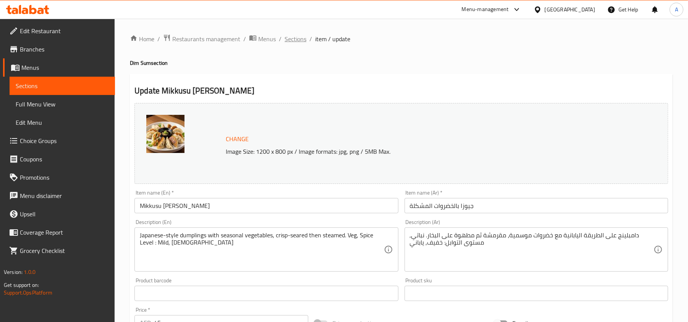
click at [301, 39] on span "Sections" at bounding box center [296, 38] width 22 height 9
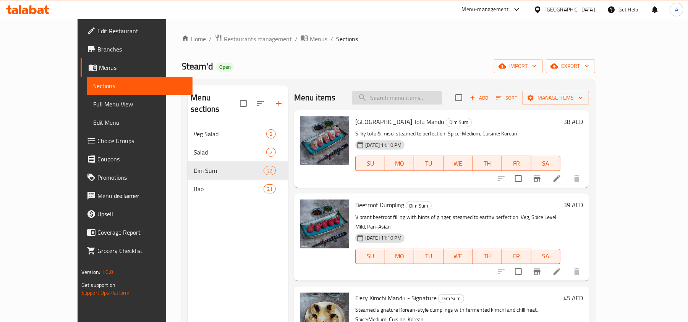
click at [416, 101] on input "search" at bounding box center [397, 97] width 90 height 13
paste input "Cheese Chicken"
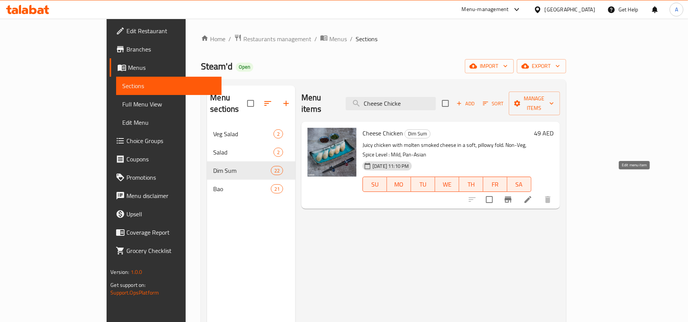
type input "Cheese Chicke"
click at [533, 195] on icon at bounding box center [527, 199] width 9 height 9
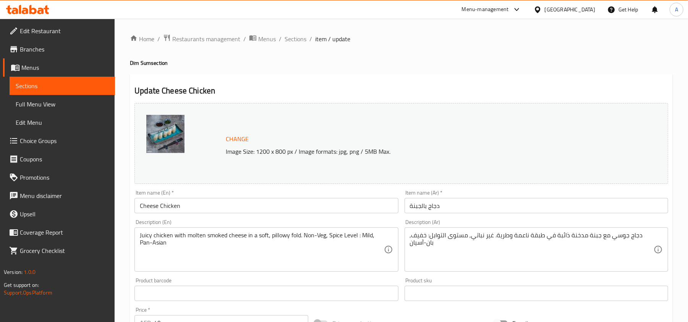
click at [193, 204] on input "Cheese Chicken" at bounding box center [266, 205] width 264 height 15
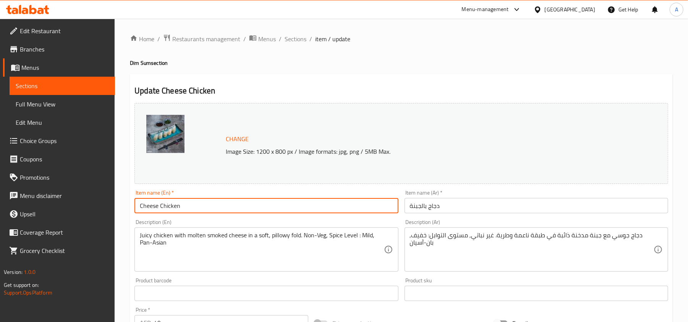
click at [193, 204] on input "Cheese Chicken" at bounding box center [266, 205] width 264 height 15
paste input "Smoked Cheese & Chicken Dumplings"
type input "Smoked Cheese & Chicken Dumplings"
click at [445, 210] on input "دجاج بالجبنة" at bounding box center [537, 205] width 264 height 15
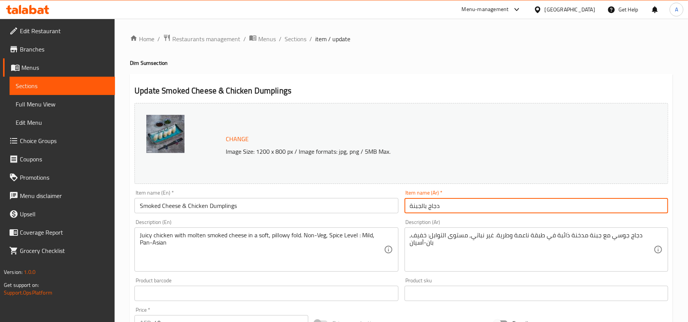
click at [445, 210] on input "دجاج بالجبنة" at bounding box center [537, 205] width 264 height 15
paste input "مبلينغز جبنة مدخنة ودجاج"
type input "دامبلينغز جبنة مدخنة ودجاج"
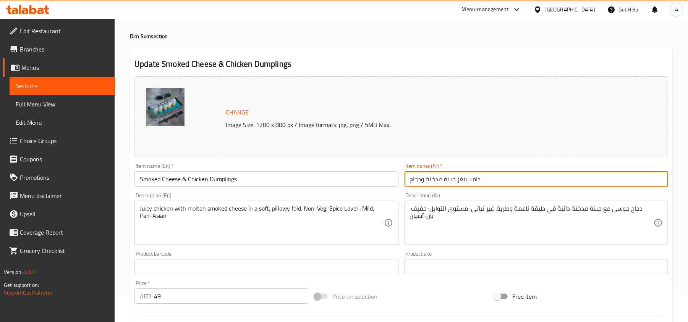
scroll to position [51, 0]
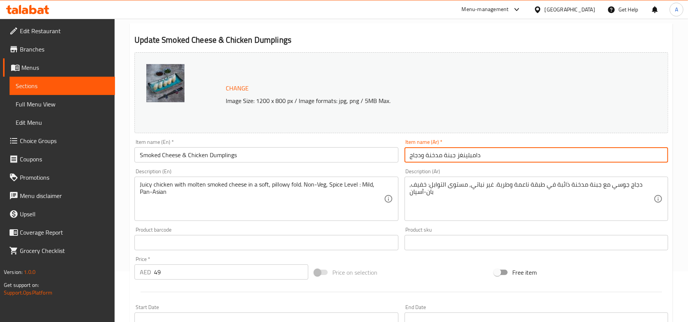
click at [176, 271] on input "49" at bounding box center [231, 272] width 154 height 15
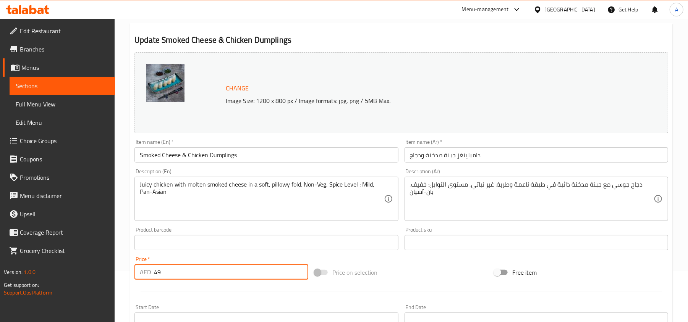
click at [176, 271] on input "49" at bounding box center [231, 272] width 154 height 15
paste input "52"
type input "52"
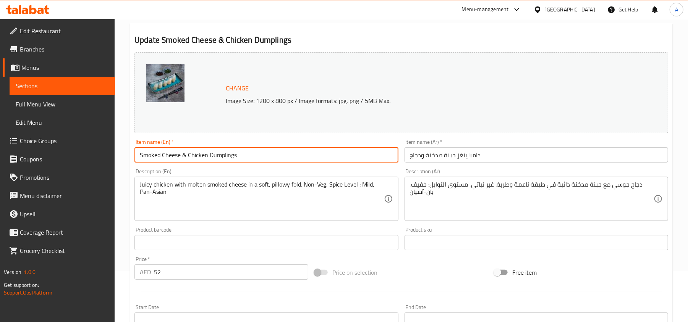
click at [248, 158] on input "Smoked Cheese & Chicken Dumplings" at bounding box center [266, 154] width 264 height 15
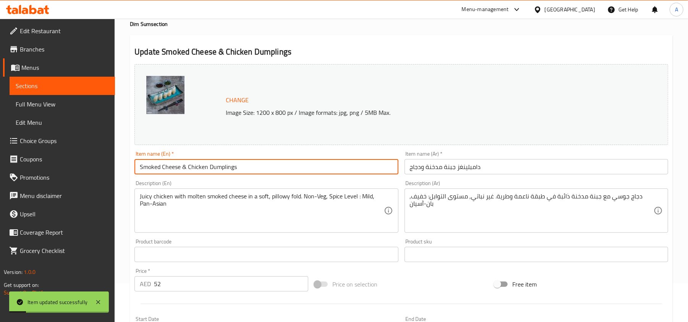
scroll to position [0, 0]
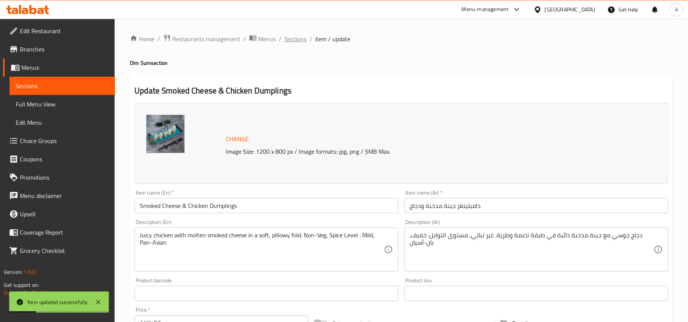
click at [290, 37] on span "Sections" at bounding box center [296, 38] width 22 height 9
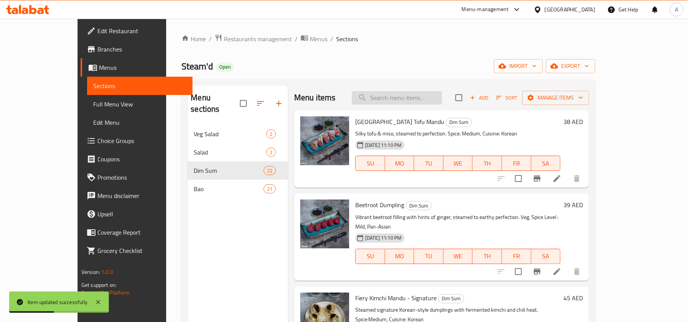
click at [410, 94] on input "search" at bounding box center [397, 97] width 90 height 13
paste input "Chicken Siu Mai"
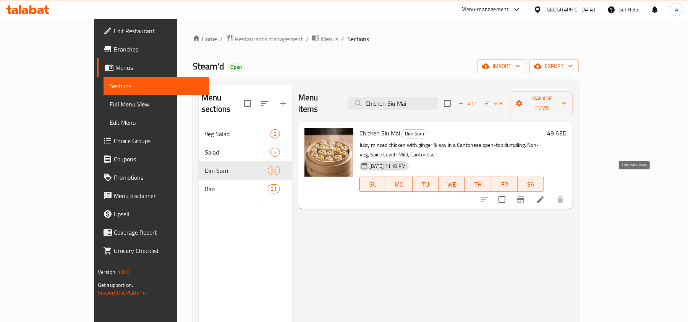
type input "Chicken Siu Mai"
click at [545, 195] on icon at bounding box center [540, 199] width 9 height 9
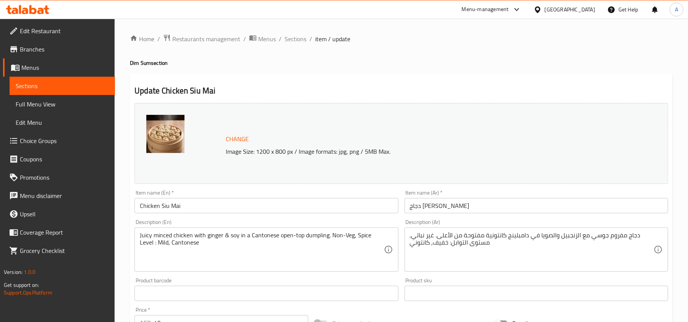
click at [202, 208] on input "Chicken Siu Mai" at bounding box center [266, 205] width 264 height 15
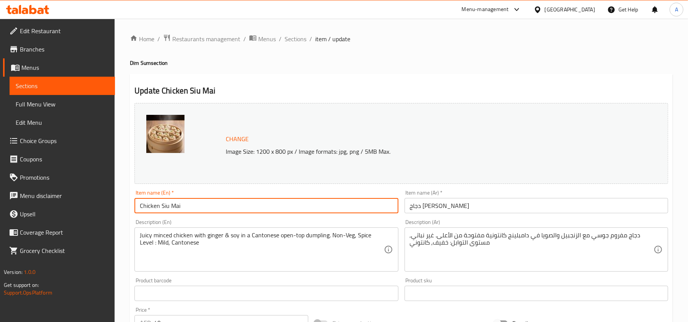
click at [202, 208] on input "Chicken Siu Mai" at bounding box center [266, 205] width 264 height 15
paste input "Classic"
type input "Classic Chicken Siu Mai"
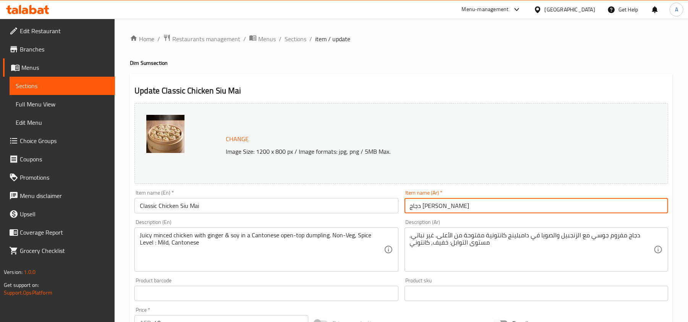
click at [458, 207] on input "دجاج سيو ماي" at bounding box center [537, 205] width 264 height 15
type input "دجاج سيو ماي كلاسيك"
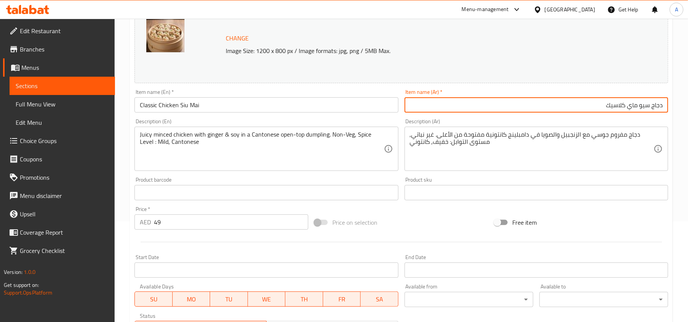
scroll to position [102, 0]
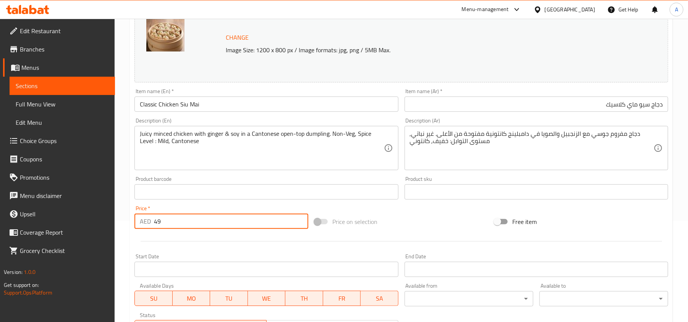
click at [176, 216] on input "49" at bounding box center [231, 221] width 154 height 15
paste input "52"
type input "52"
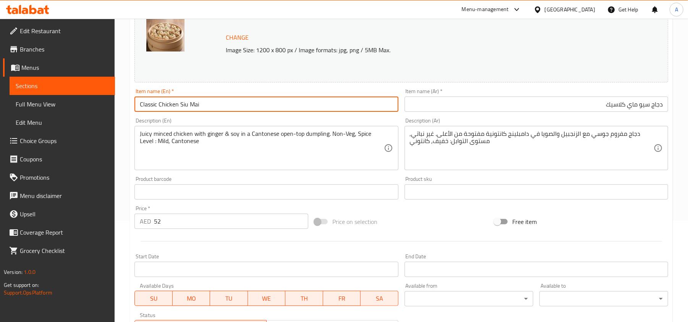
click at [277, 98] on input "Classic Chicken Siu Mai" at bounding box center [266, 104] width 264 height 15
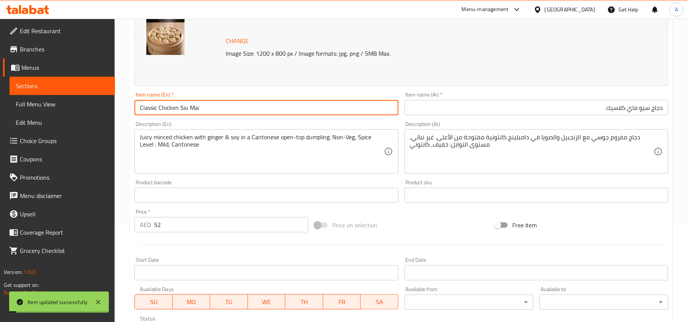
scroll to position [0, 0]
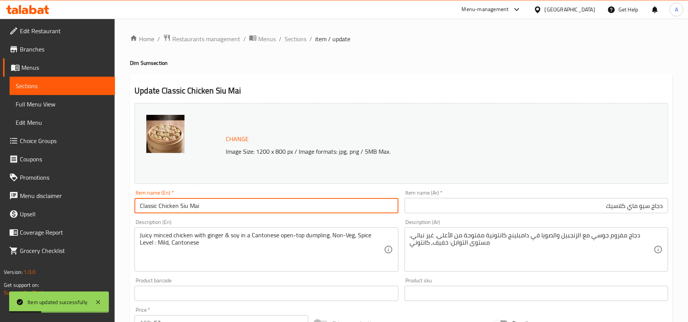
drag, startPoint x: 290, startPoint y: 39, endPoint x: 78, endPoint y: 213, distance: 274.7
click at [290, 39] on span "Sections" at bounding box center [296, 38] width 22 height 9
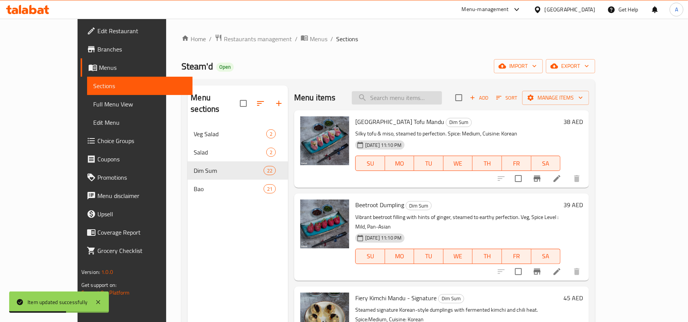
click at [431, 92] on input "search" at bounding box center [397, 97] width 90 height 13
paste input "Chicken Chive"
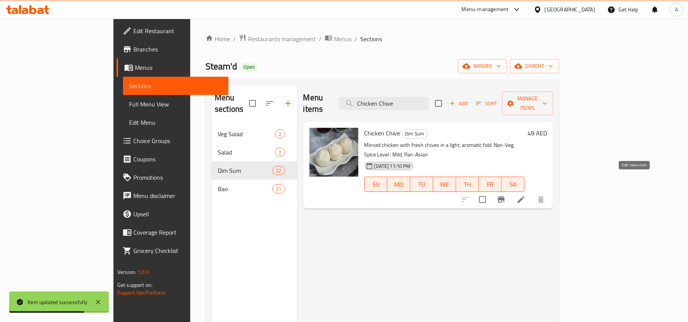
type input "Chicken Chive"
click at [526, 195] on icon at bounding box center [521, 199] width 9 height 9
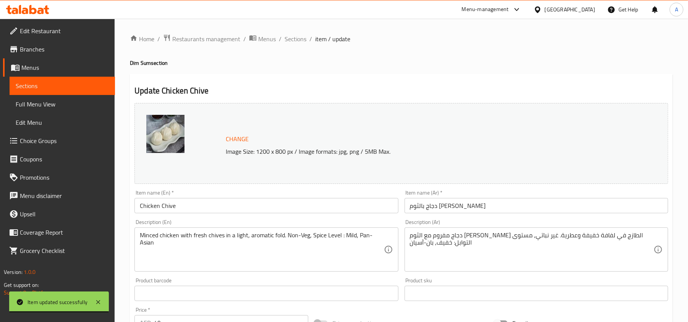
click at [233, 201] on input "Chicken Chive" at bounding box center [266, 205] width 264 height 15
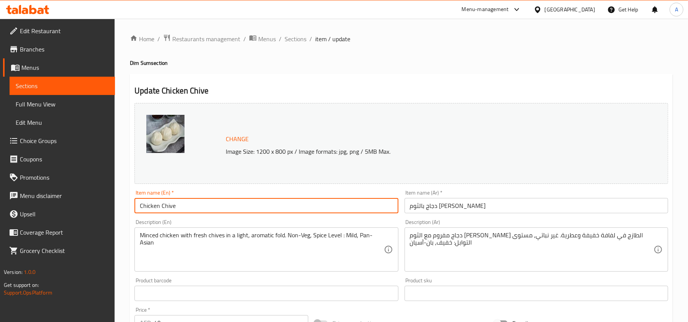
click at [233, 201] on input "Chicken Chive" at bounding box center [266, 205] width 264 height 15
paste input "& Chive Jiaozi"
type input "Chicken & Chive Jiaozi"
click at [485, 201] on input "دجاج بالثوم المعمر" at bounding box center [537, 205] width 264 height 15
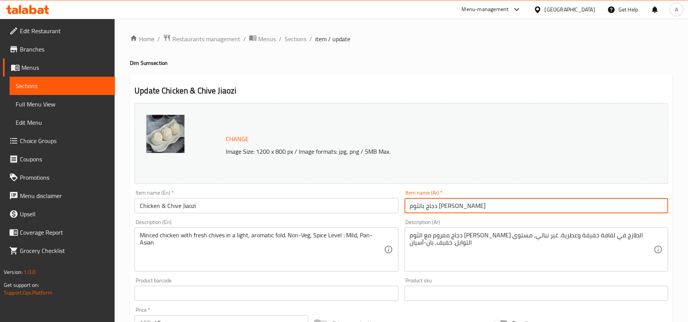
click at [485, 201] on input "دجاج بالثوم المعمر" at bounding box center [537, 205] width 264 height 15
click at [484, 202] on input "دجاج بالثوم المعمر" at bounding box center [537, 205] width 264 height 15
drag, startPoint x: 494, startPoint y: 208, endPoint x: 481, endPoint y: 206, distance: 13.9
click at [481, 206] on input "دجاج بالثوم المعمر" at bounding box center [537, 205] width 264 height 15
click at [469, 204] on input "دجاج بالثوم المعمر" at bounding box center [537, 205] width 264 height 15
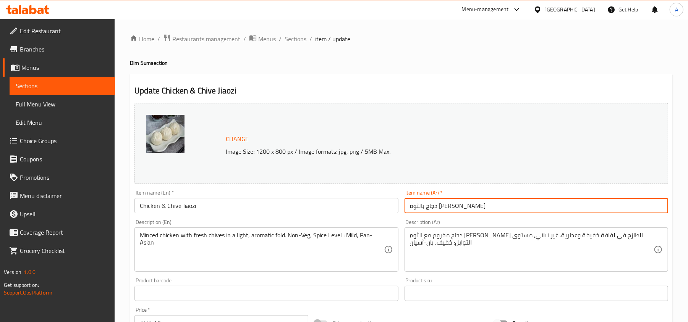
click at [469, 204] on input "دجاج بالثوم المعمر" at bounding box center [537, 205] width 264 height 15
paste input "اوزي دجاج وثوم"
type input "جاوزي دجاج وثوم معمر"
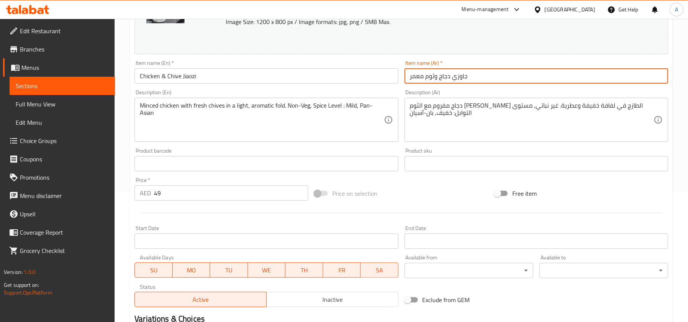
scroll to position [228, 0]
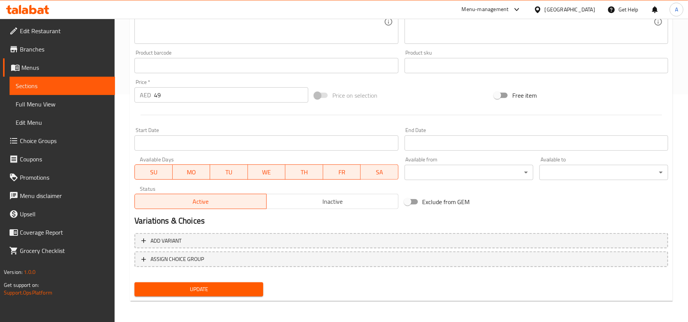
click at [184, 86] on div "Price   * AED 49 Price *" at bounding box center [221, 90] width 174 height 23
click at [174, 92] on input "49" at bounding box center [231, 94] width 154 height 15
paste input "52"
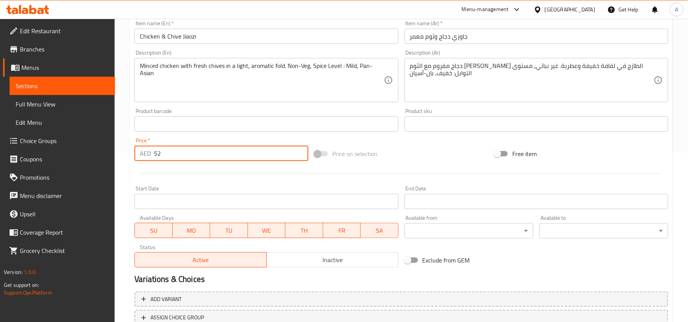
scroll to position [126, 0]
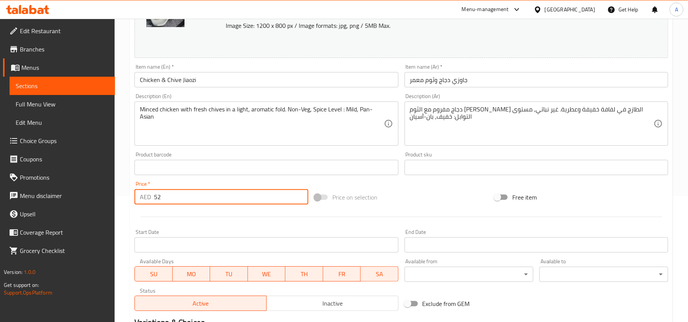
type input "52"
click at [209, 80] on input "Chicken & Chive Jiaozi" at bounding box center [266, 79] width 264 height 15
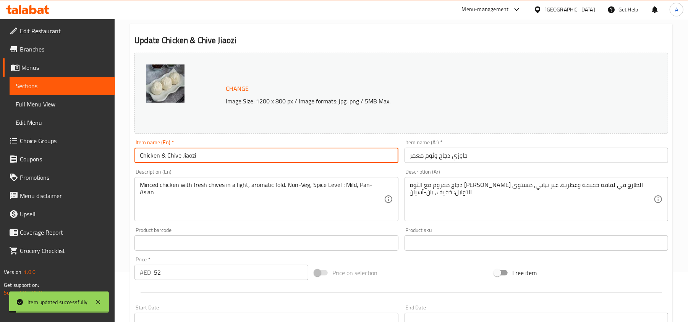
scroll to position [0, 0]
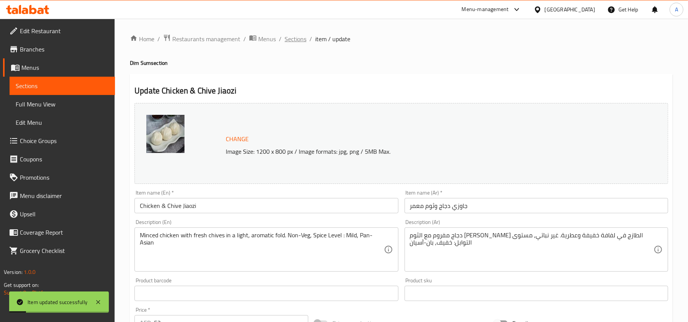
click at [294, 38] on span "Sections" at bounding box center [296, 38] width 22 height 9
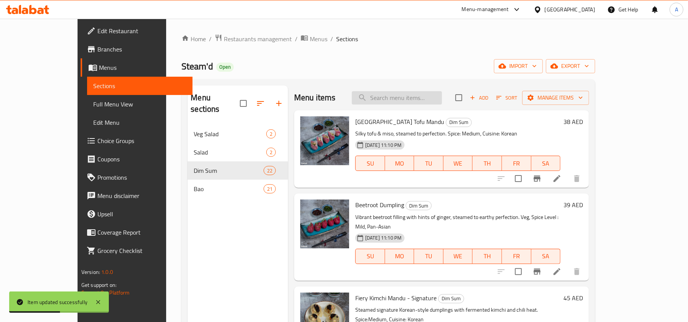
click at [430, 100] on input "search" at bounding box center [397, 97] width 90 height 13
paste input "Sriracha Dumpling"
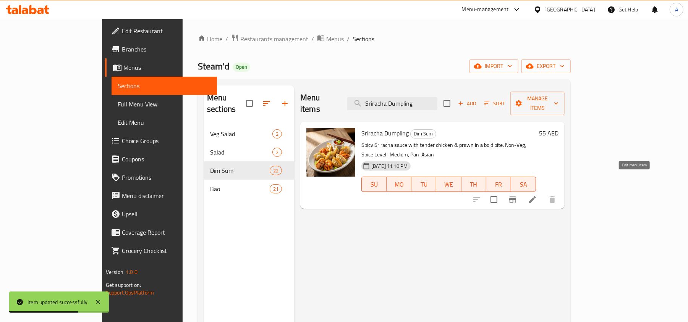
type input "Sriracha Dumpling"
click at [537, 195] on icon at bounding box center [532, 199] width 9 height 9
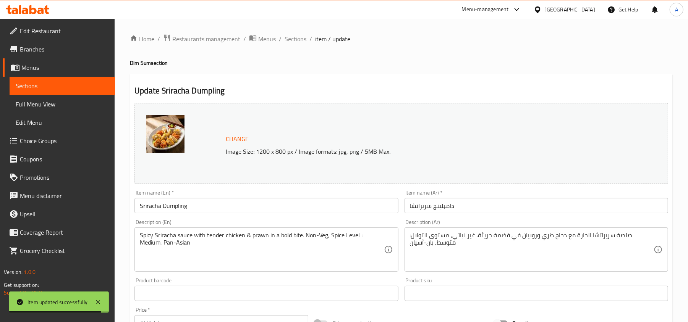
click at [248, 199] on input "Sriracha Dumpling" at bounding box center [266, 205] width 264 height 15
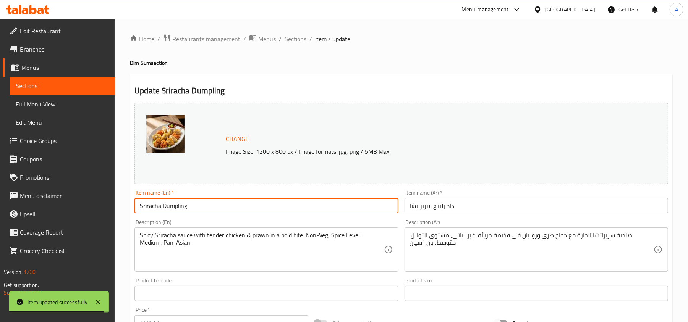
click at [248, 199] on input "Sriracha Dumpling" at bounding box center [266, 205] width 264 height 15
paste input "Chicken & Prawn Dumplings"
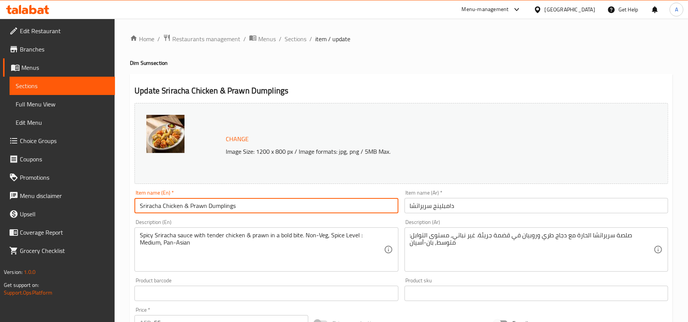
type input "Sriracha Chicken & Prawn Dumplings"
click at [251, 206] on input "Sriracha Chicken & Prawn Dumplings" at bounding box center [266, 205] width 264 height 15
click at [507, 210] on input "دامبلينج سريراتشا" at bounding box center [537, 205] width 264 height 15
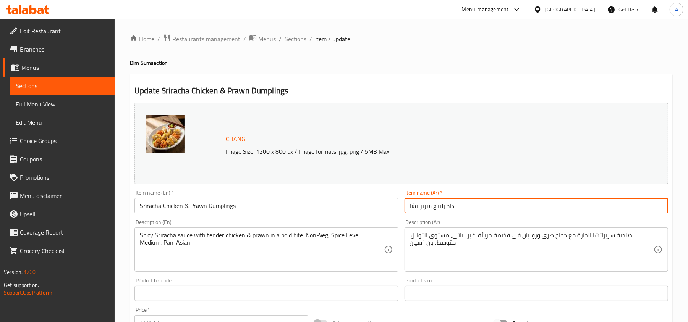
click at [507, 210] on input "دامبلينج سريراتشا" at bounding box center [537, 205] width 264 height 15
paste input "ز دجاج وروبيان بصلصة"
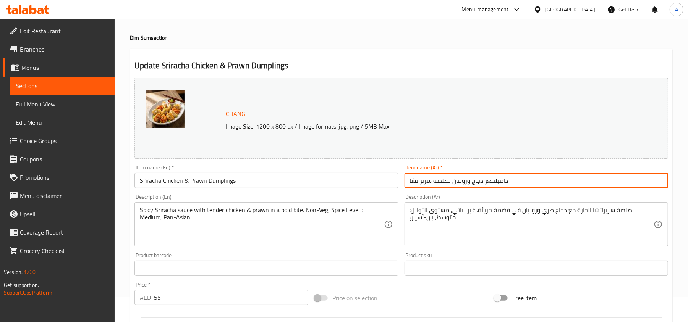
scroll to position [51, 0]
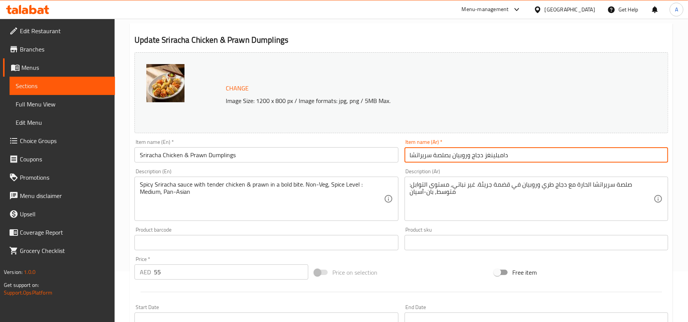
type input "دامبلينغز دجاج وروبيان بصلصة سريراتشا"
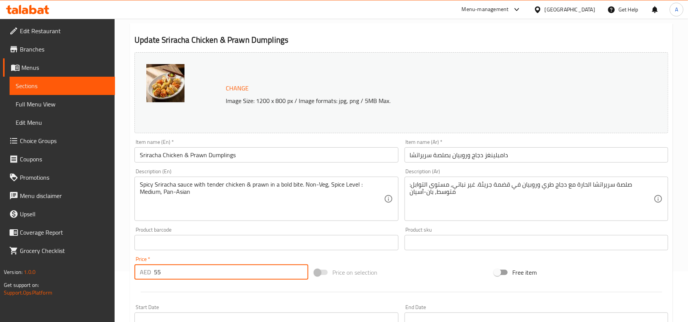
click at [180, 268] on input "55" at bounding box center [231, 272] width 154 height 15
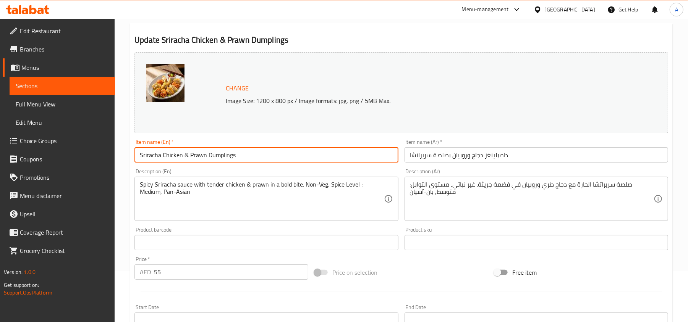
click at [256, 155] on input "Sriracha Chicken & Prawn Dumplings" at bounding box center [266, 154] width 264 height 15
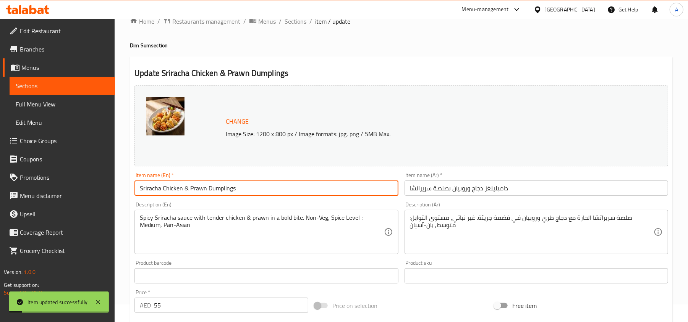
scroll to position [0, 0]
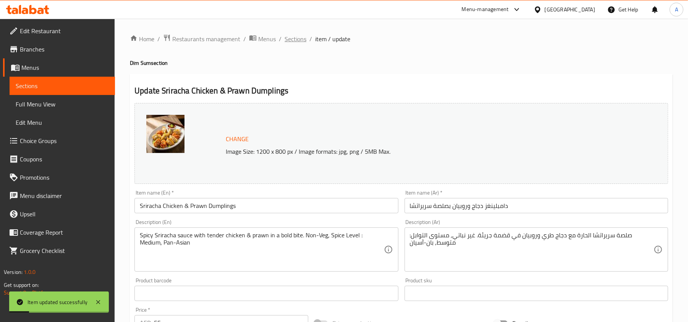
click at [291, 40] on span "Sections" at bounding box center [296, 38] width 22 height 9
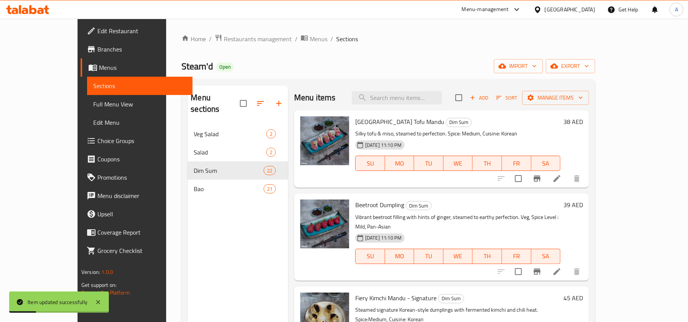
click at [450, 105] on div "Menu items Add Sort Manage items" at bounding box center [441, 98] width 295 height 25
click at [442, 98] on input "search" at bounding box center [397, 97] width 90 height 13
paste input "Sriracha Dumpling"
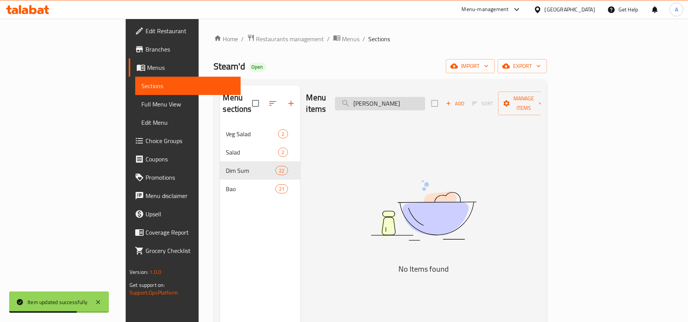
click at [425, 102] on input "Sriracha Dumplin" at bounding box center [380, 103] width 90 height 13
paste input "Crystal Chicke"
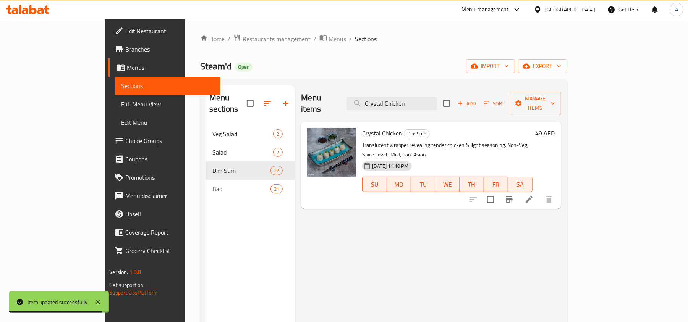
type input "Crystal Chicken"
click at [540, 193] on li at bounding box center [528, 200] width 21 height 14
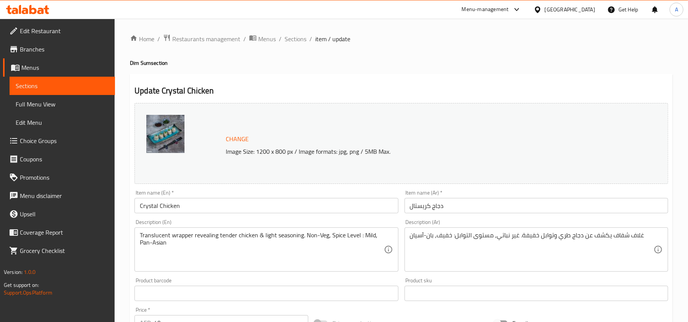
click at [219, 210] on input "Crystal Chicken" at bounding box center [266, 205] width 264 height 15
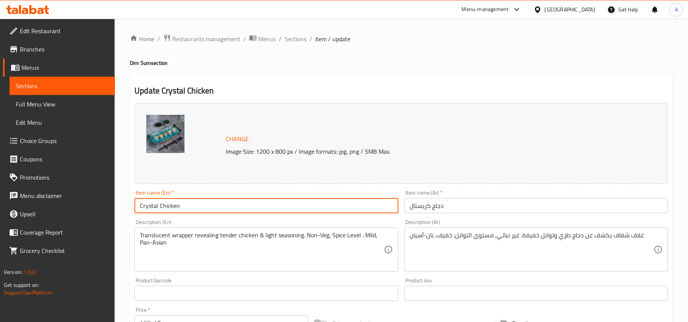
click at [219, 210] on input "Crystal Chicken" at bounding box center [266, 205] width 264 height 15
paste input "hicken Crystal Dumplings"
type input "Chicken Crystal Dumplings"
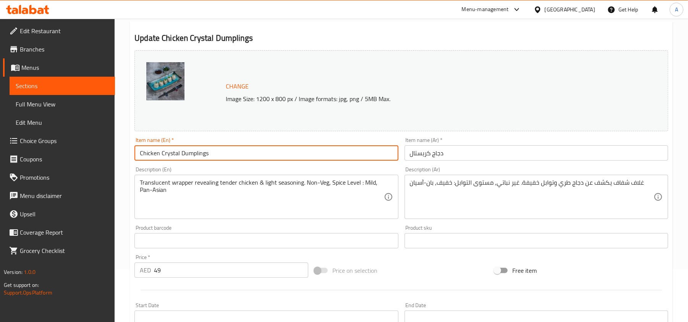
scroll to position [102, 0]
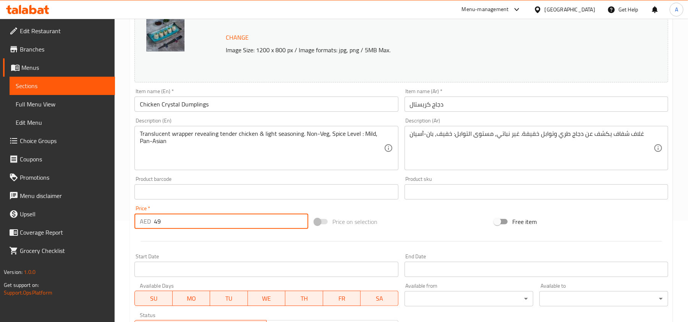
click at [175, 221] on input "49" at bounding box center [231, 221] width 154 height 15
paste input "8"
type input "48"
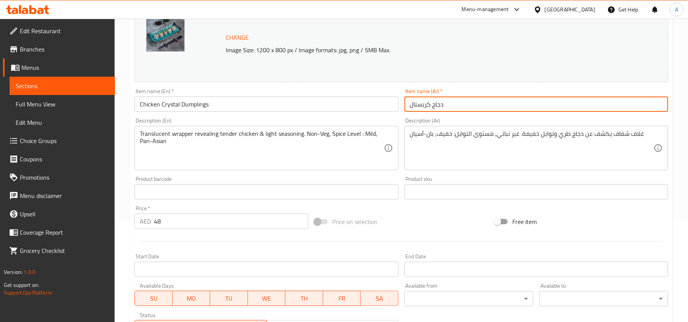
click at [509, 112] on input "دجاج كريستال" at bounding box center [537, 104] width 264 height 15
paste input "دامبلينغز"
type input "دامبلينغز دجاج كريستال"
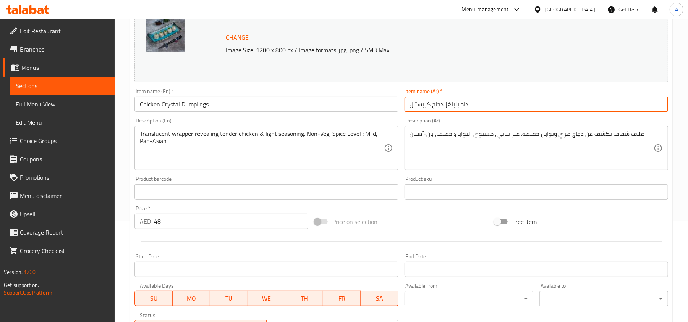
click at [233, 108] on input "Chicken Crystal Dumplings" at bounding box center [266, 104] width 264 height 15
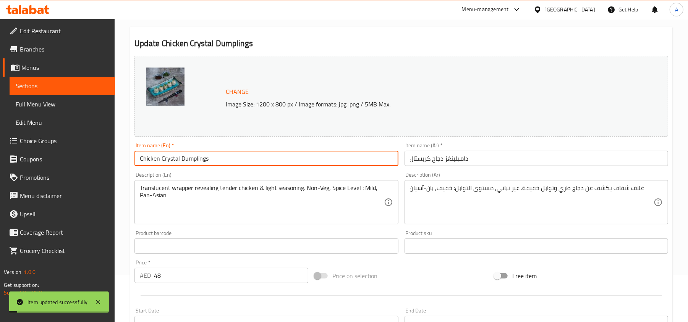
scroll to position [0, 0]
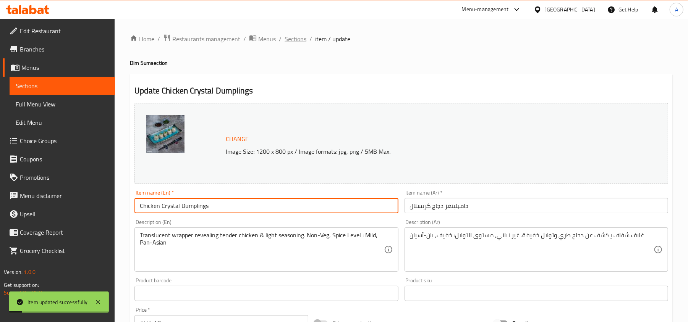
click at [298, 37] on span "Sections" at bounding box center [296, 38] width 22 height 9
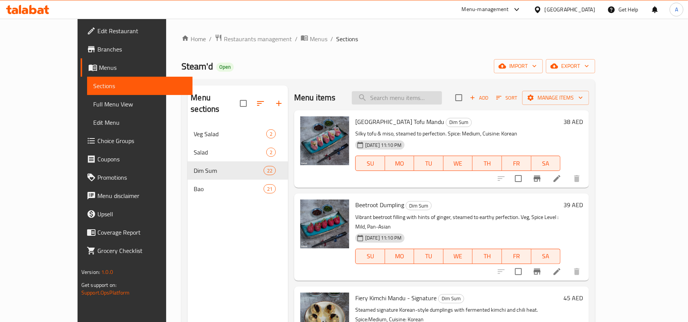
click at [421, 105] on input "search" at bounding box center [397, 97] width 90 height 13
paste input "Chicken Crystal Dumplings"
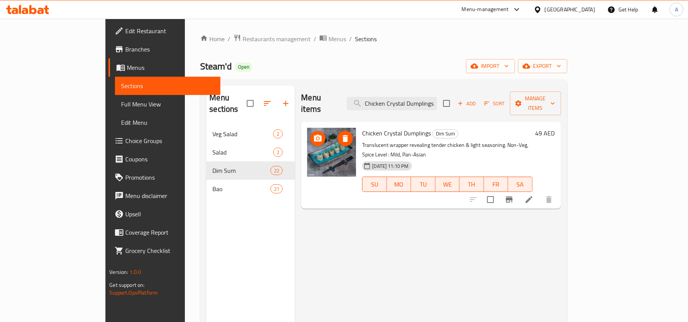
type input "Chicken Crystal Dumplings"
click at [555, 128] on h6 "49 AED" at bounding box center [545, 133] width 19 height 11
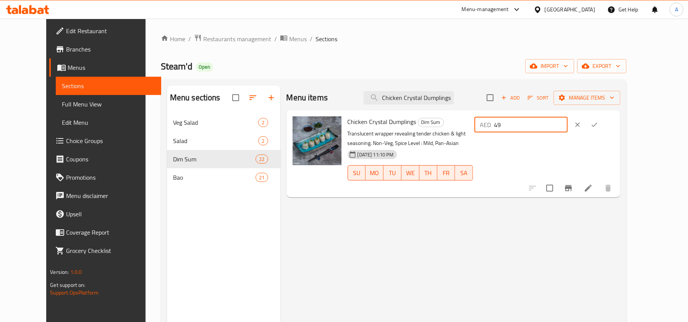
click at [564, 128] on input "49" at bounding box center [531, 124] width 74 height 15
paste input "8"
type input "48"
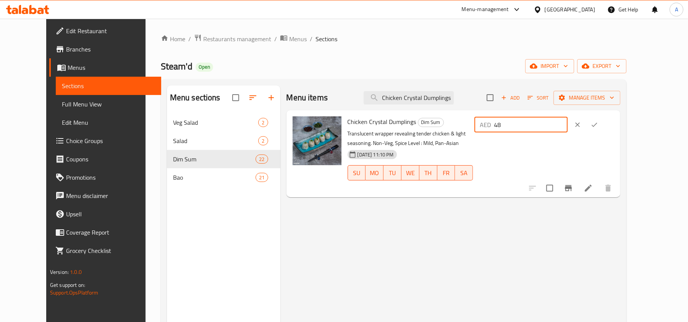
click at [598, 123] on icon "ok" at bounding box center [595, 125] width 8 height 8
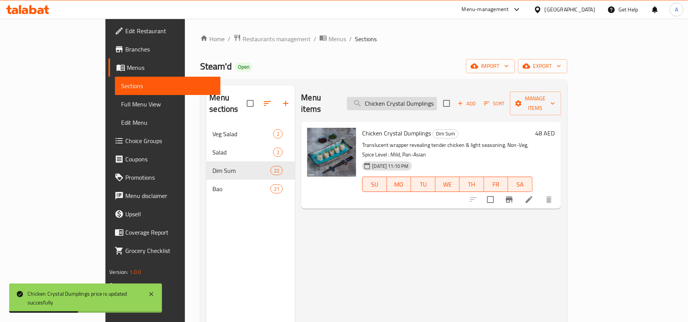
click at [437, 97] on input "Chicken Crystal Dumplings" at bounding box center [392, 103] width 90 height 13
paste input "Gyoza"
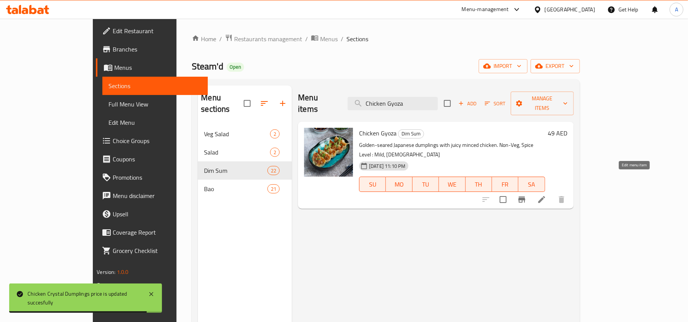
type input "Chicken Gyoza"
click at [545, 196] on icon at bounding box center [541, 199] width 7 height 7
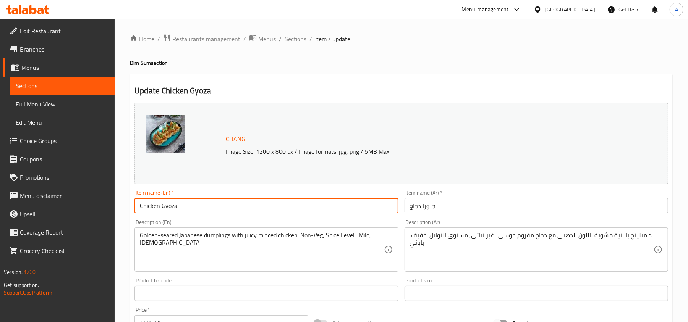
click at [230, 199] on input "Chicken Gyoza" at bounding box center [266, 205] width 264 height 15
paste input "Crisp Golden"
type input "Crisp Golden Chicken Gyoza"
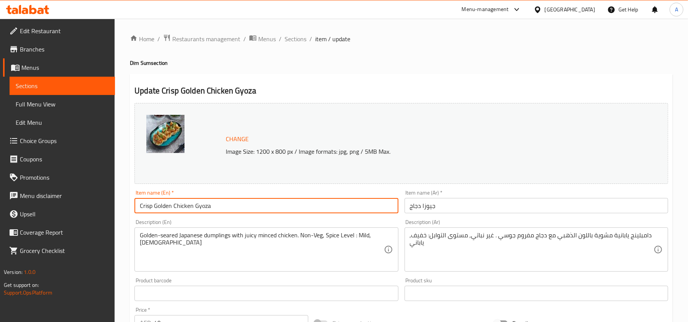
click at [485, 207] on input "جيوزا دجاج" at bounding box center [537, 205] width 264 height 15
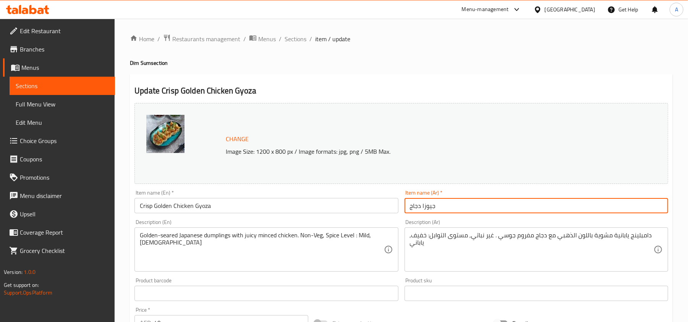
click at [485, 207] on input "جيوزا دجاج" at bounding box center [537, 205] width 264 height 15
drag, startPoint x: 485, startPoint y: 207, endPoint x: 456, endPoint y: 207, distance: 29.0
click at [456, 207] on input "جيوزا دجاج" at bounding box center [537, 205] width 264 height 15
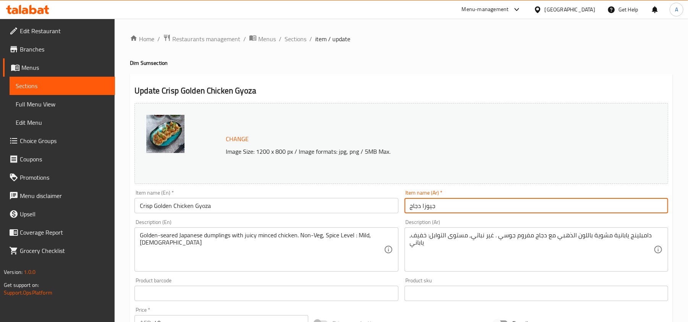
click at [456, 207] on input "جيوزا دجاج" at bounding box center [537, 205] width 264 height 15
paste input "ذهبية مقرمشة"
type input "جيوزا دجاج ذهبية مقرمشة"
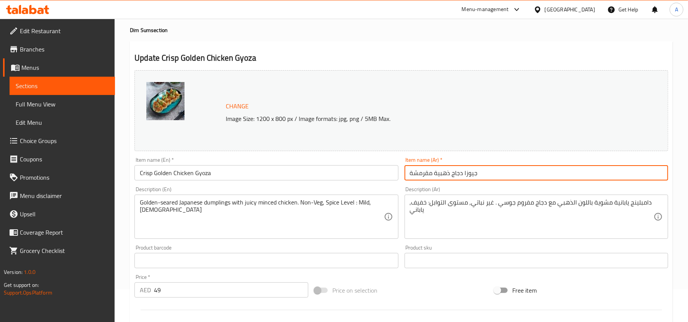
scroll to position [51, 0]
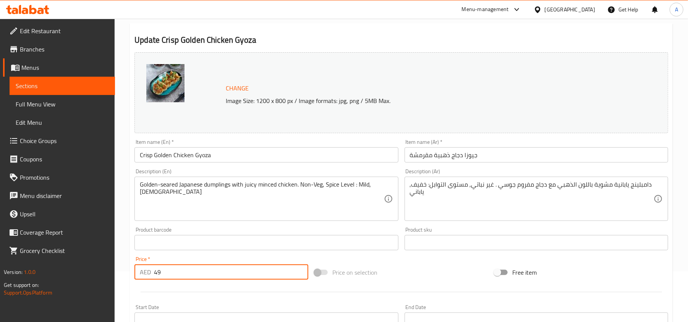
click at [175, 276] on input "49" at bounding box center [231, 272] width 154 height 15
type input "48"
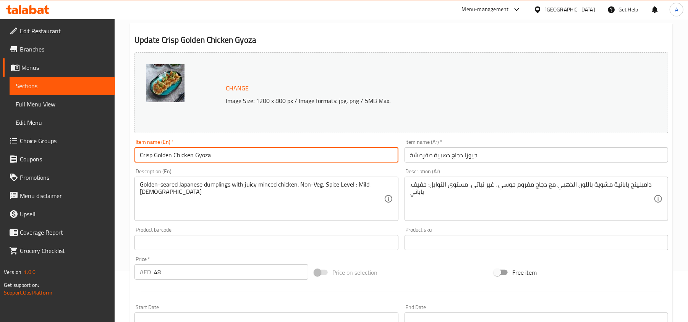
click at [232, 153] on input "Crisp Golden Chicken Gyoza" at bounding box center [266, 154] width 264 height 15
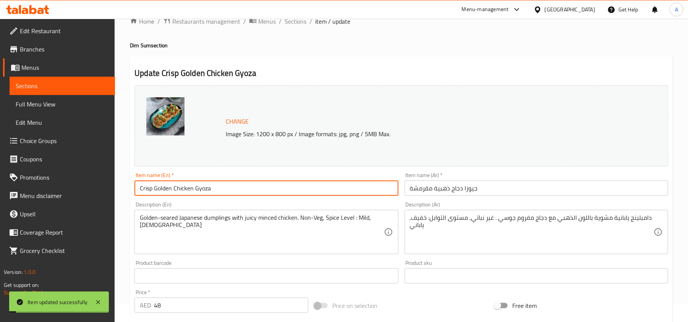
scroll to position [0, 0]
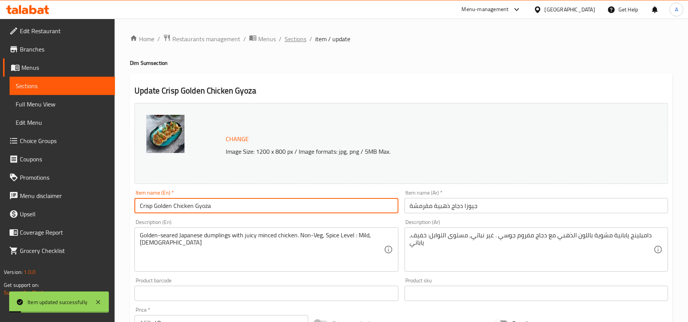
click at [290, 39] on span "Sections" at bounding box center [296, 38] width 22 height 9
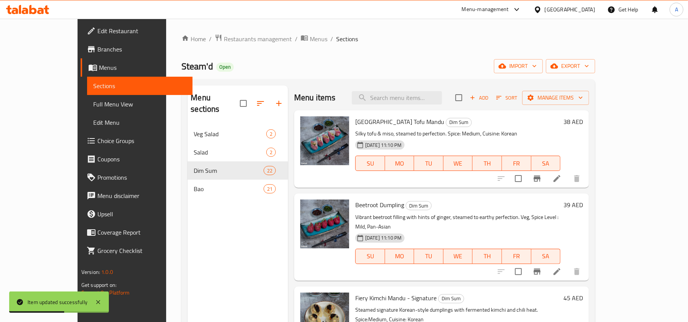
click at [442, 91] on div "Menu items Add Sort Manage items" at bounding box center [441, 98] width 295 height 25
click at [438, 99] on input "search" at bounding box center [397, 97] width 90 height 13
paste input "Truffle Prawn"
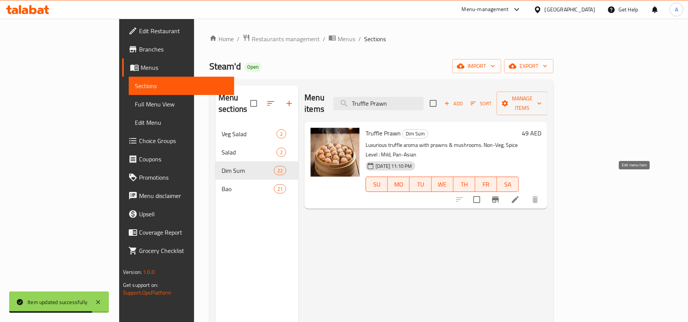
type input "Truffle Prawn"
click at [520, 195] on icon at bounding box center [515, 199] width 9 height 9
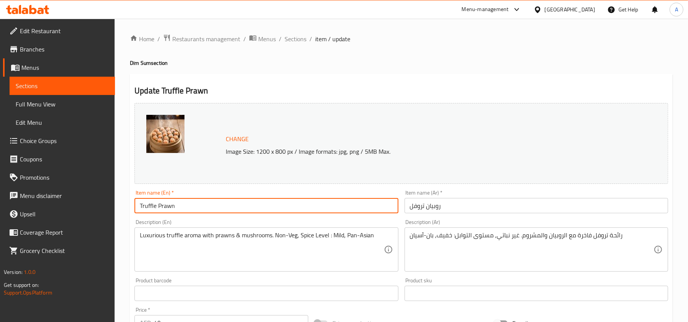
click at [207, 202] on input "Truffle Prawn" at bounding box center [266, 205] width 264 height 15
paste input "Dumplings"
type input "Truffle Prawn Dumplings"
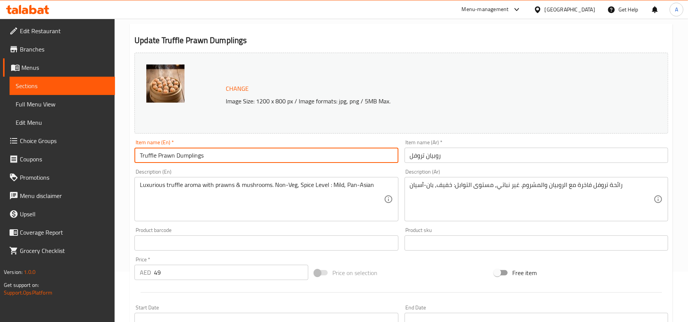
scroll to position [51, 0]
click at [172, 280] on input "49" at bounding box center [231, 272] width 154 height 15
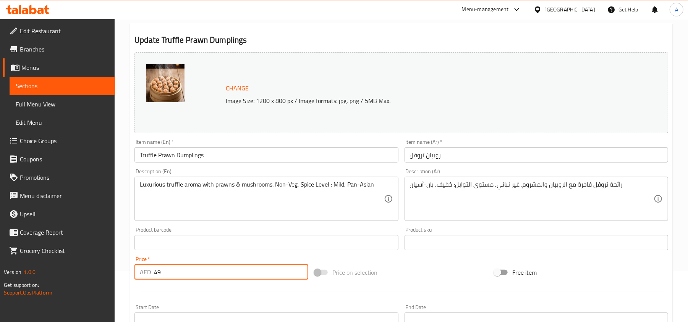
click at [172, 280] on input "49" at bounding box center [231, 272] width 154 height 15
paste input "52"
type input "52"
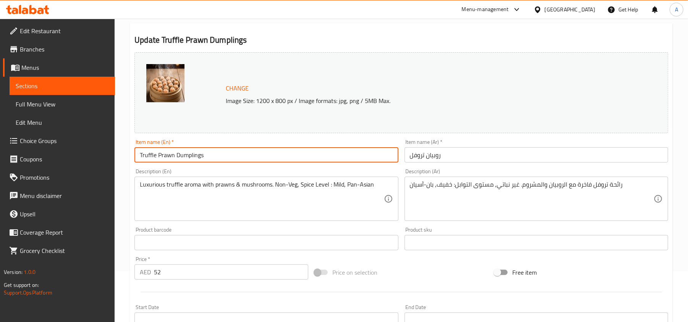
drag, startPoint x: 215, startPoint y: 153, endPoint x: 176, endPoint y: 153, distance: 39.7
click at [176, 153] on input "Truffle Prawn Dumplings" at bounding box center [266, 154] width 264 height 15
click at [222, 161] on input "Truffle Prawn Dumplings" at bounding box center [266, 154] width 264 height 15
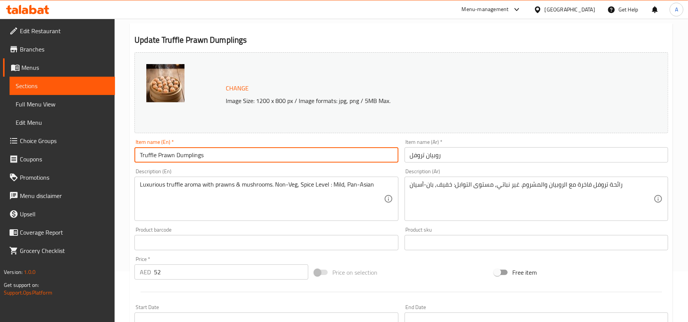
click at [470, 157] on input "روبيان تروفل" at bounding box center [537, 154] width 264 height 15
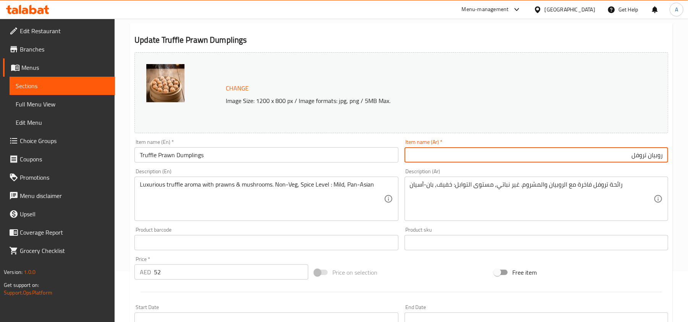
paste input "دامبلينغز روبيان وكمأة"
type input "دامبلينغز روبيان تروفل"
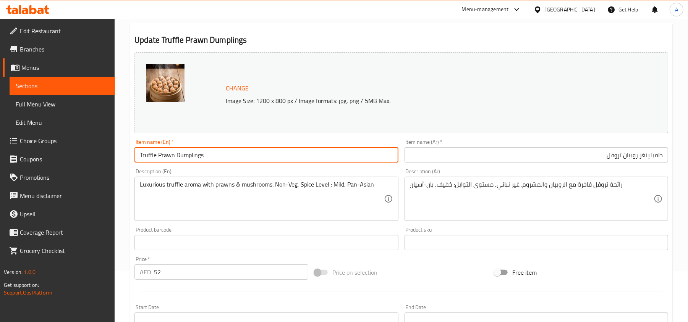
click at [227, 157] on input "Truffle Prawn Dumplings" at bounding box center [266, 154] width 264 height 15
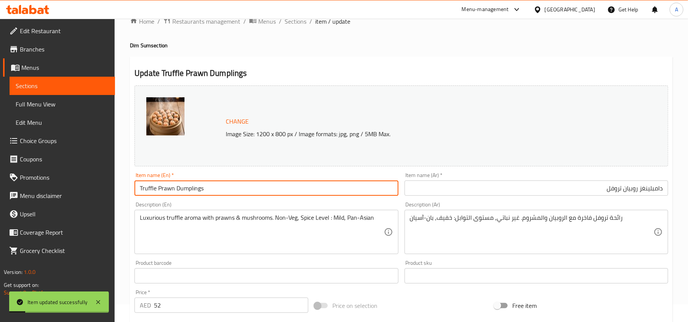
scroll to position [0, 0]
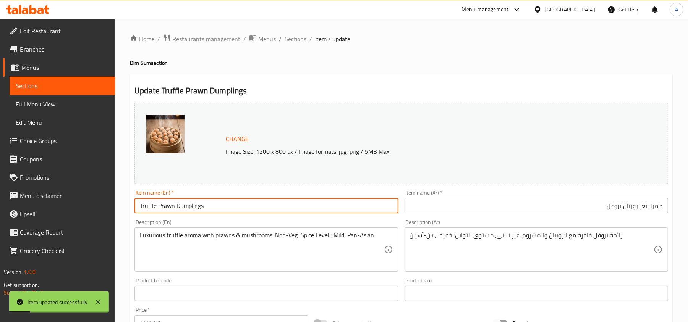
click at [298, 37] on span "Sections" at bounding box center [296, 38] width 22 height 9
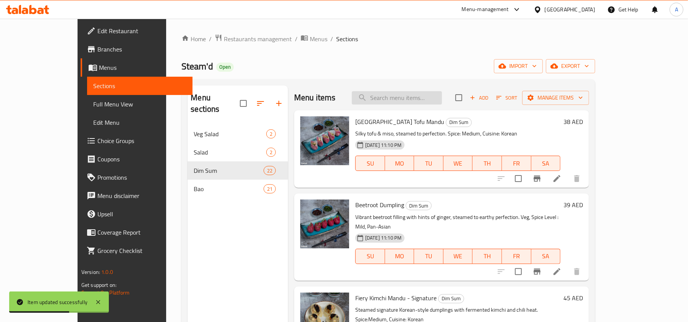
click at [442, 102] on input "search" at bounding box center [397, 97] width 90 height 13
paste input "Har Gow Curry"
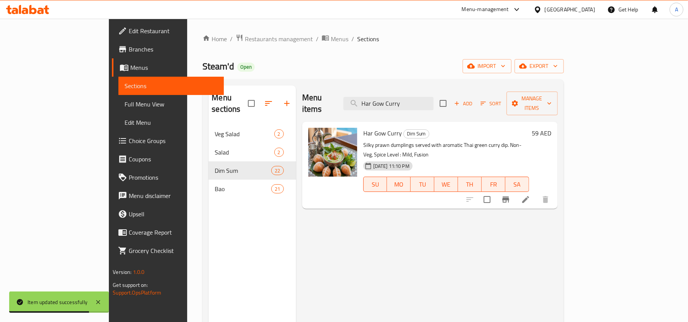
type input "Har Gow Curry"
click at [552, 128] on h6 "59 AED" at bounding box center [541, 133] width 19 height 11
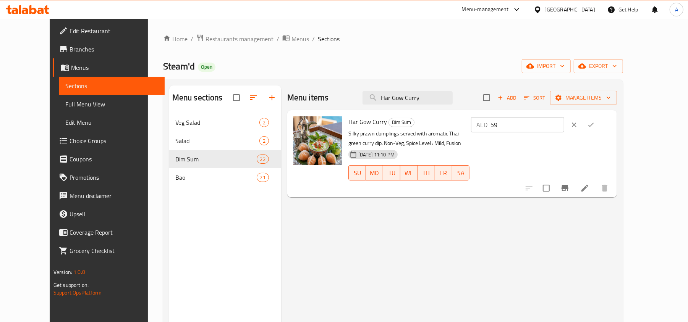
click at [564, 120] on input "59" at bounding box center [528, 124] width 74 height 15
paste input "number"
paste input "58"
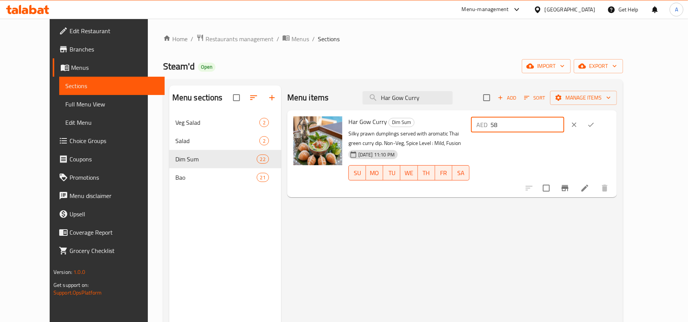
type input "58"
click at [595, 124] on icon "ok" at bounding box center [591, 125] width 8 height 8
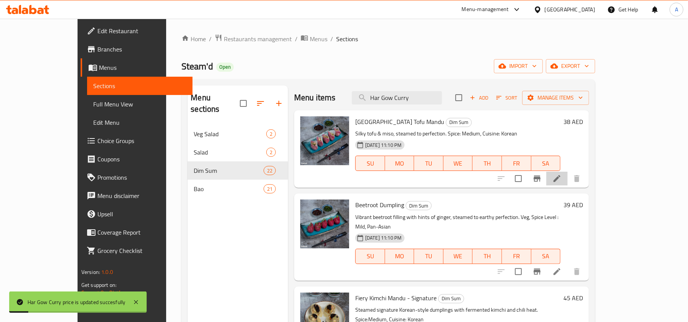
click at [568, 179] on li at bounding box center [556, 179] width 21 height 14
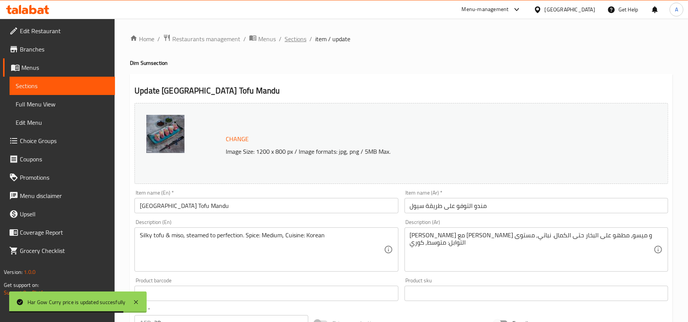
click at [294, 43] on span "Sections" at bounding box center [296, 38] width 22 height 9
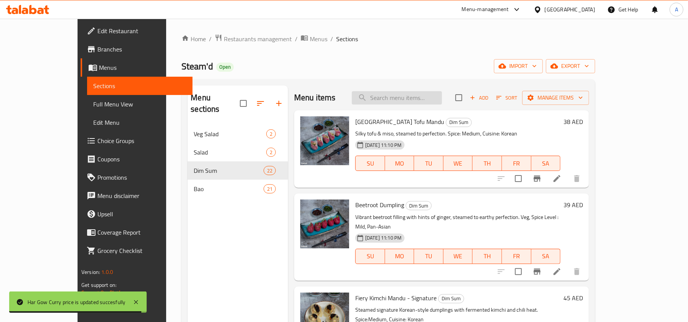
click at [442, 92] on input "search" at bounding box center [397, 97] width 90 height 13
paste input "Har Gow Curry"
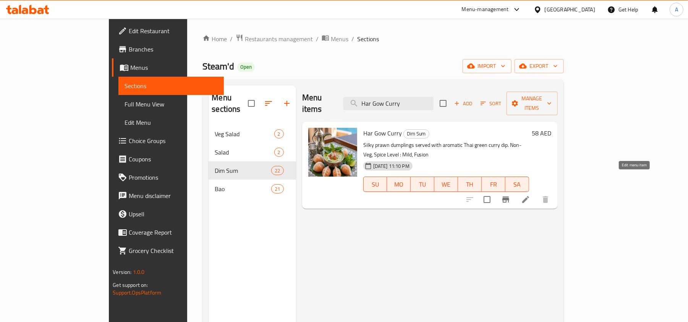
type input "Har Gow Curry"
click at [530, 195] on icon at bounding box center [525, 199] width 9 height 9
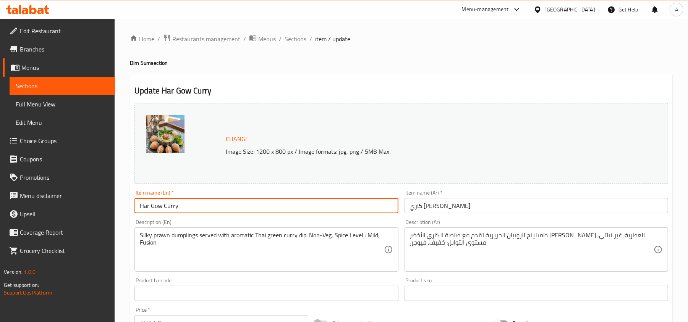
click at [220, 211] on input "Har Gow Curry" at bounding box center [266, 205] width 264 height 15
paste input "Prawn Har Gow with Thai Green"
type input "Prawn Har Gow with Thai Green Curry"
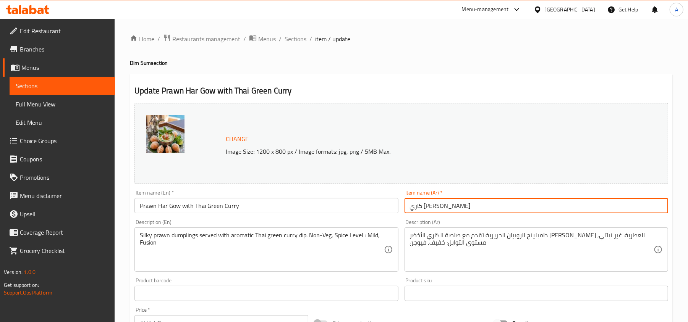
click at [514, 208] on input "كاري هار جاو" at bounding box center [537, 205] width 264 height 15
type input "كاري هار جاو مع كاري أخضر تايلاندي"
click at [186, 204] on input "Prawn Har Gow with Thai Green Curry" at bounding box center [266, 205] width 264 height 15
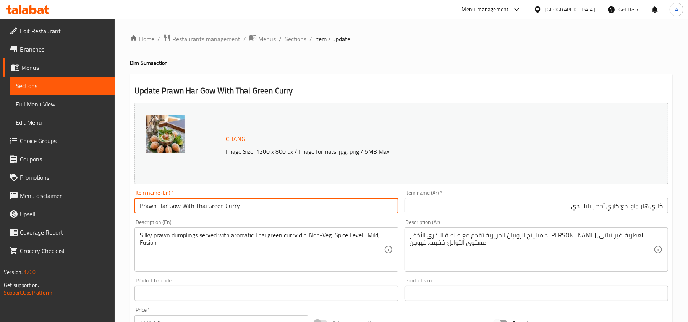
type input "Prawn Har Gow With Thai Green Curry"
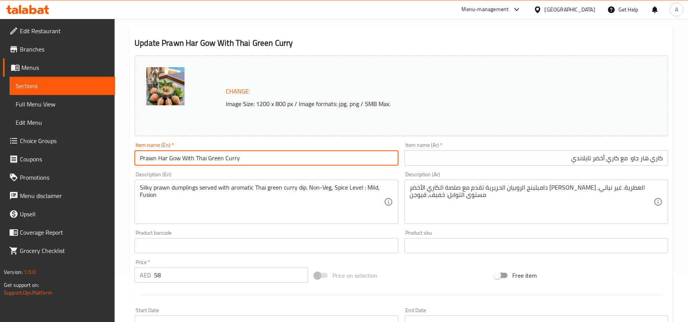
scroll to position [102, 0]
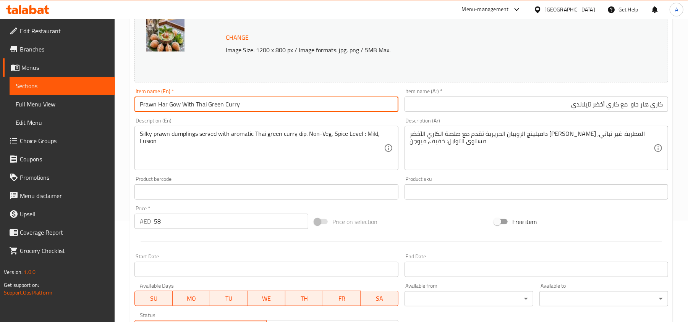
click at [277, 106] on input "Prawn Har Gow With Thai Green Curry" at bounding box center [266, 104] width 264 height 15
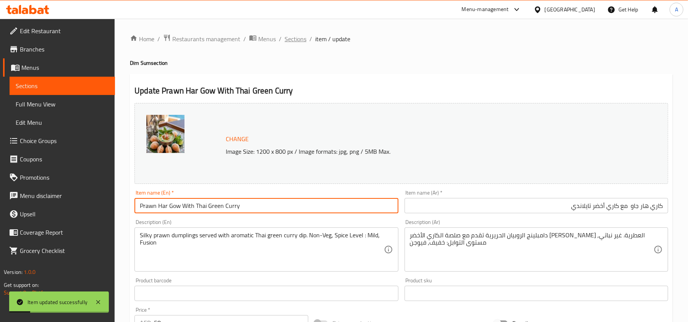
click at [295, 41] on span "Sections" at bounding box center [296, 38] width 22 height 9
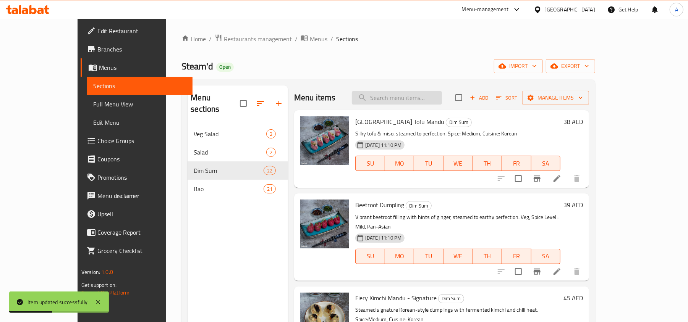
click at [419, 100] on input "search" at bounding box center [397, 97] width 90 height 13
paste input "Prawn Gyoza"
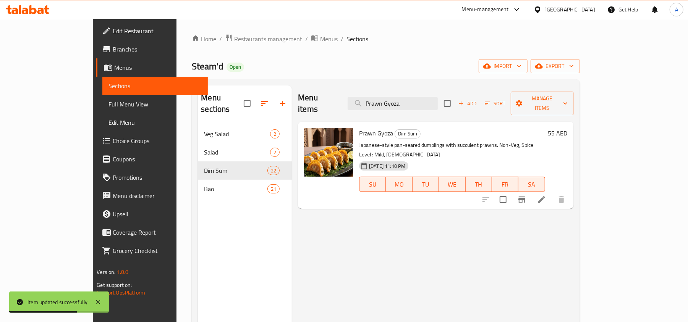
type input "Prawn Gyoza"
click at [546, 195] on icon at bounding box center [541, 199] width 9 height 9
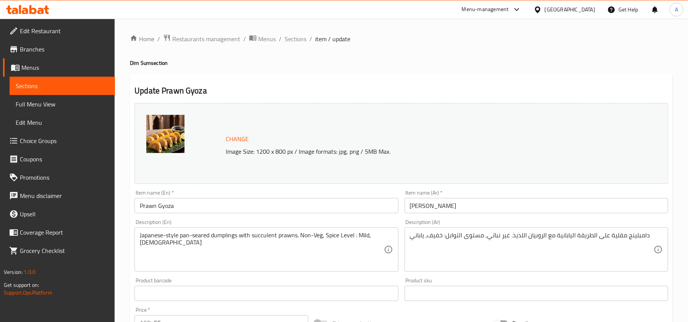
drag, startPoint x: 297, startPoint y: 36, endPoint x: 115, endPoint y: 294, distance: 315.9
click at [297, 36] on span "Sections" at bounding box center [296, 38] width 22 height 9
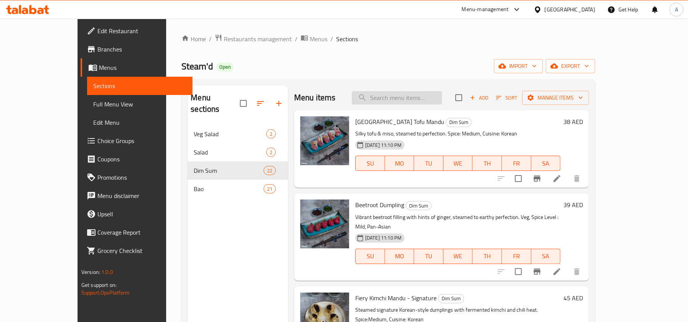
click at [437, 103] on input "search" at bounding box center [397, 97] width 90 height 13
paste input "Cumin Lamb"
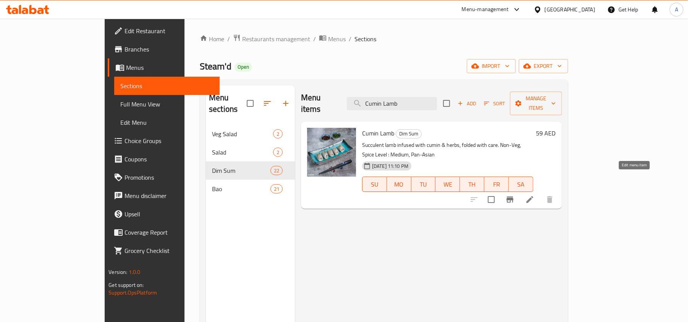
type input "Cumin Lamb"
click at [556, 128] on h6 "59 AED" at bounding box center [545, 133] width 19 height 11
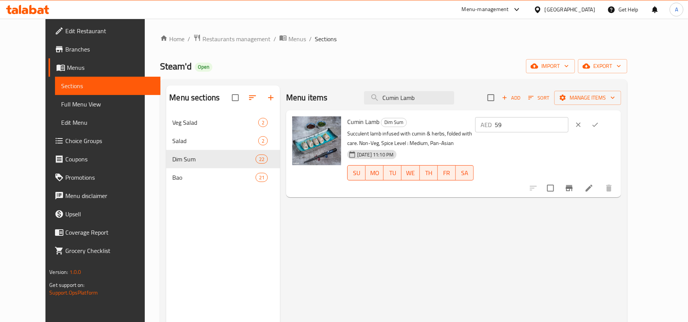
click at [569, 130] on input "59" at bounding box center [532, 124] width 74 height 15
paste input "8"
type input "58"
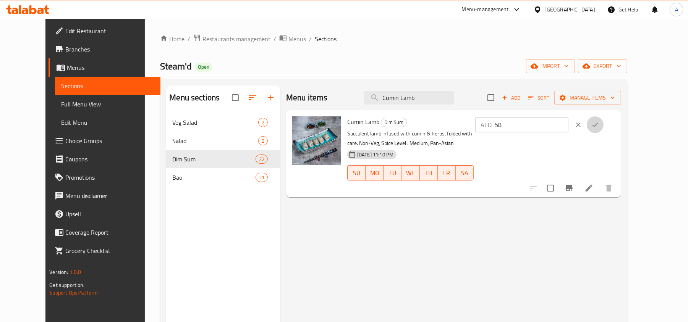
click at [599, 128] on icon "ok" at bounding box center [595, 125] width 8 height 8
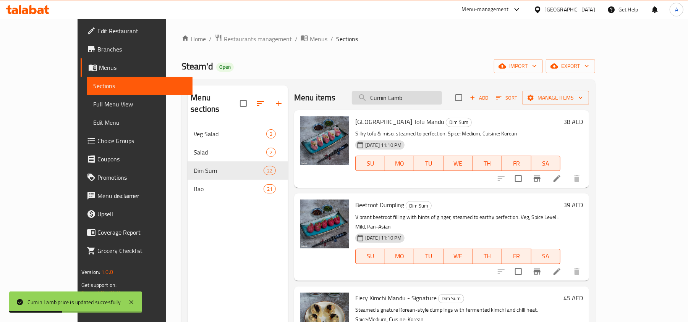
click at [434, 95] on input "Cumin Lamb" at bounding box center [397, 97] width 90 height 13
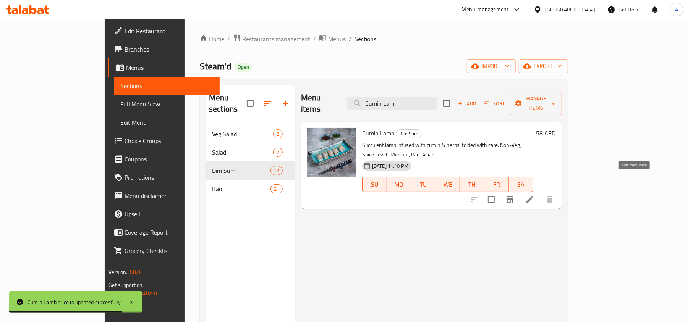
type input "Cumin Lam"
click at [535, 195] on icon at bounding box center [529, 199] width 9 height 9
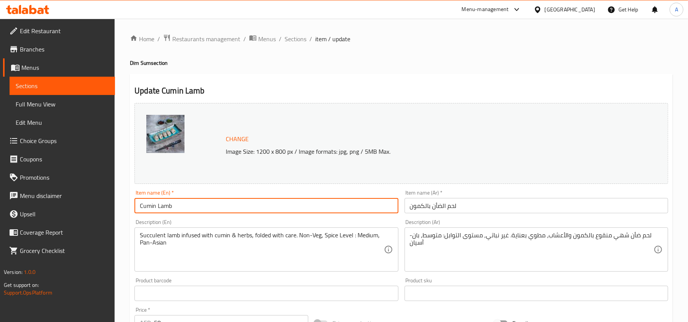
click at [208, 214] on input "Cumin Lamb" at bounding box center [266, 205] width 264 height 15
paste input "-Infused Lamb Crystal Dumpling"
type input "Cumin-Infused Lamb Crystal Dumpling"
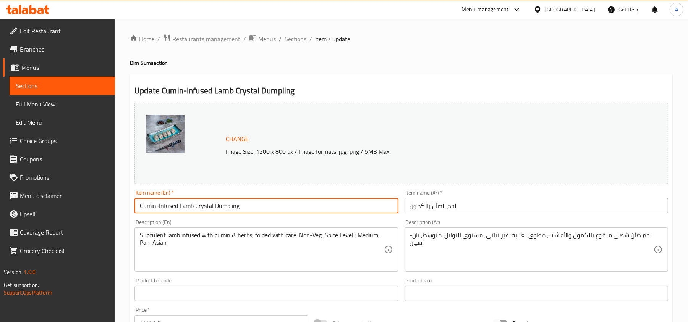
click at [262, 210] on input "Cumin-Infused Lamb Crystal Dumpling" at bounding box center [266, 205] width 264 height 15
click at [536, 217] on div "Description (Ar) لحم ضأن شهي منقوع بالكمون والأعشاب، مطوي بعناية. غير نباتي, مس…" at bounding box center [537, 246] width 270 height 58
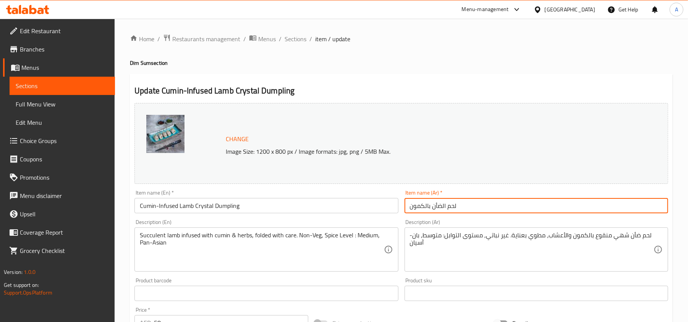
click at [537, 210] on input "لحم الضأن بالكمون" at bounding box center [537, 205] width 264 height 15
paste input "دامبلينغز كريستال لحم"
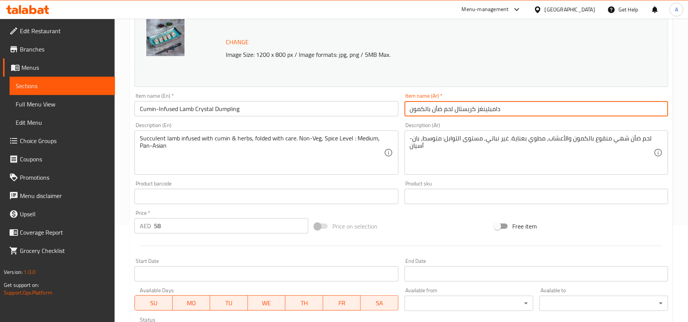
scroll to position [102, 0]
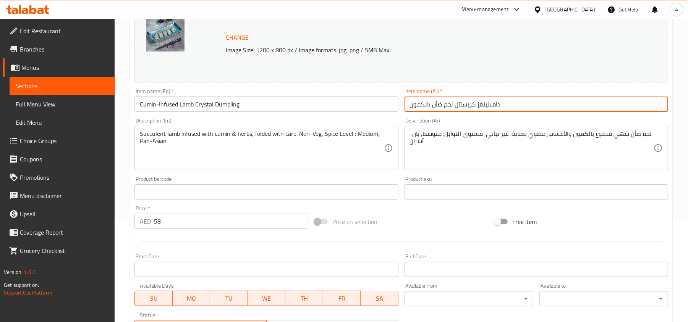
type input "دامبلينغز كريستال لحم ضأن بالكمون"
click at [249, 109] on input "Cumin-Infused Lamb Crystal Dumpling" at bounding box center [266, 104] width 264 height 15
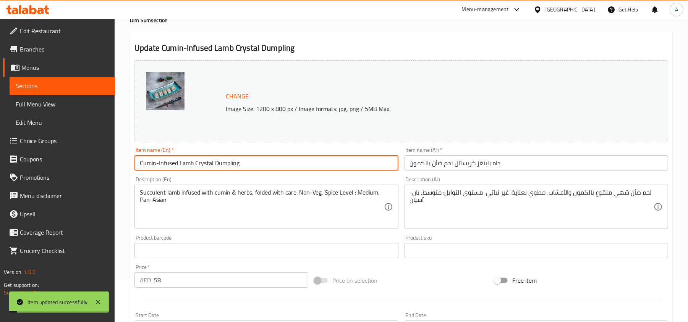
scroll to position [0, 0]
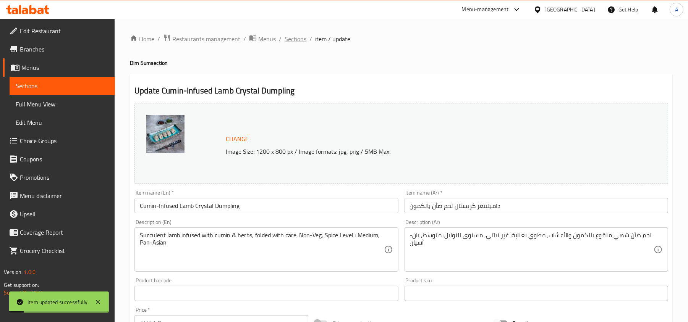
click at [302, 40] on span "Sections" at bounding box center [296, 38] width 22 height 9
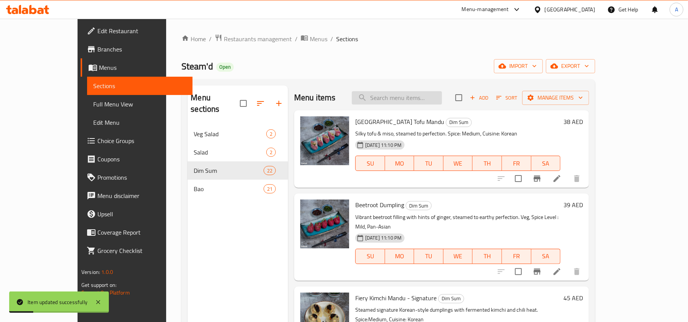
click at [413, 100] on input "search" at bounding box center [397, 97] width 90 height 13
paste input "Lamb Potsticker"
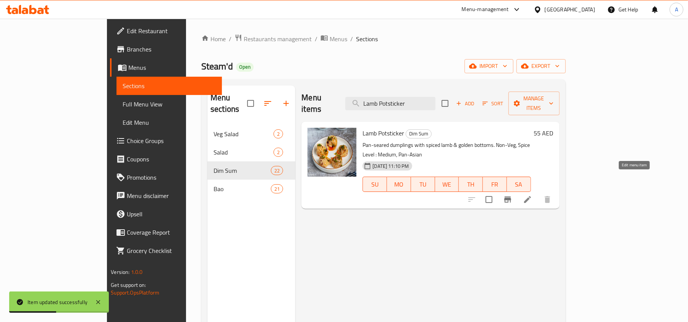
type input "Lamb Potsticker"
click at [532, 195] on icon at bounding box center [527, 199] width 9 height 9
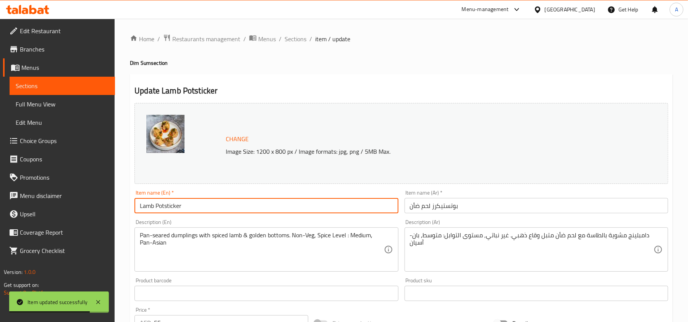
click at [203, 203] on input "Lamb Potsticker" at bounding box center [266, 205] width 264 height 15
paste input "Steamd Signature Lamb Dumpling"
type input "Steamd Signature Lamb Dumpling"
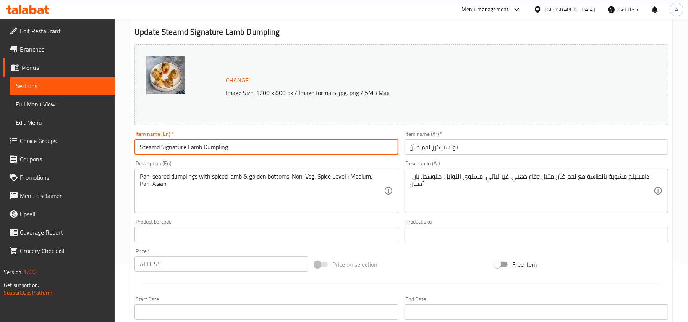
scroll to position [102, 0]
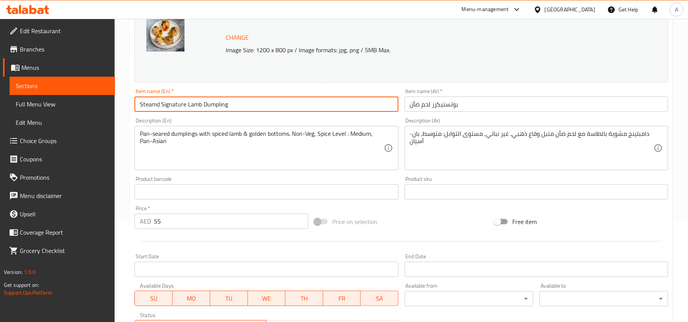
click at [251, 100] on input "Steamd Signature Lamb Dumpling" at bounding box center [266, 104] width 264 height 15
click at [479, 98] on input "بوتستيكرز لحم ضأن" at bounding box center [537, 104] width 264 height 15
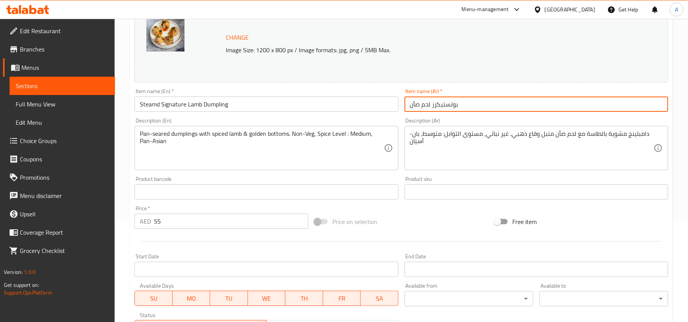
click at [479, 98] on input "بوتستيكرز لحم ضأن" at bounding box center [537, 104] width 264 height 15
paste input "امبلينغ لحم ضأن مميز على البخار"
type input "دامبلينغ لحم ضأن مميز على البخار"
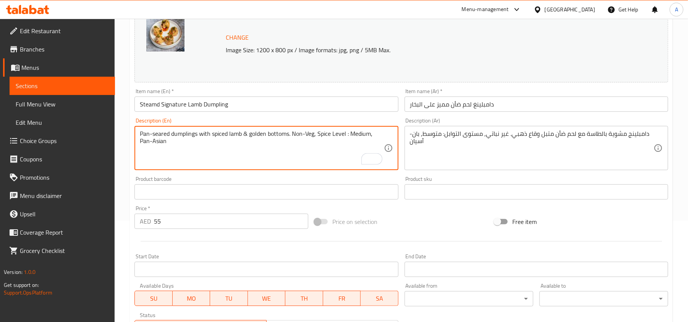
drag, startPoint x: 289, startPoint y: 133, endPoint x: 126, endPoint y: 127, distance: 163.3
paste textarea "Chef's signature Spicy Lamb dumplings"
click at [337, 136] on textarea "Chef's signature Spicy Lamb dumplings. Non-Veg, Spice Level: Medium, Pan-Asian" at bounding box center [262, 148] width 244 height 36
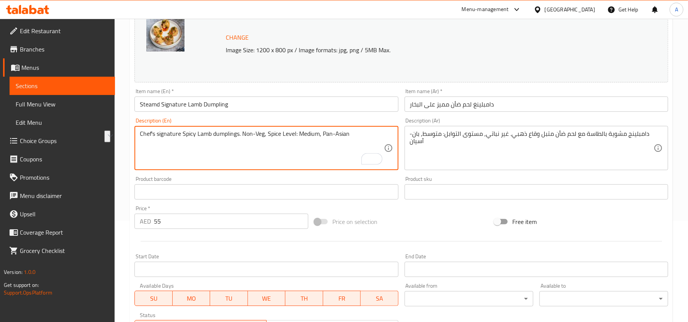
type textarea "Chef's signature Spicy Lamb dumplings. Non-Veg, Spice Level: Medium, Pan-Asian"
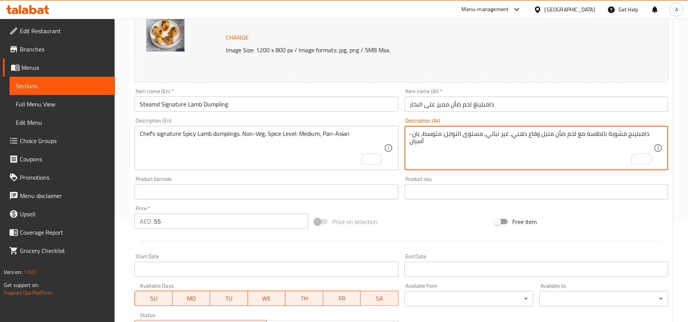
drag, startPoint x: 511, startPoint y: 135, endPoint x: 644, endPoint y: 138, distance: 133.0
click at [644, 138] on textarea "دامبلينج مشوية بالطاسة مع لحم ضأن متبل وقاع ذهبي. غير نباتي, مستوى التوابل: متو…" at bounding box center [532, 148] width 244 height 36
click at [554, 136] on textarea "دامبلينج مشوية بالطاسة مع لحم ضأن متبل وقاع ذهبي. غير نباتي, مستوى التوابل: متو…" at bounding box center [532, 148] width 244 height 36
drag, startPoint x: 512, startPoint y: 134, endPoint x: 646, endPoint y: 133, distance: 133.4
click at [646, 133] on textarea "دامبلينج مشوية بالطاسة مع لحم ضأن متبل وقاع ذهبي. غير نباتي, مستوى التوابل: متو…" at bounding box center [532, 148] width 244 height 36
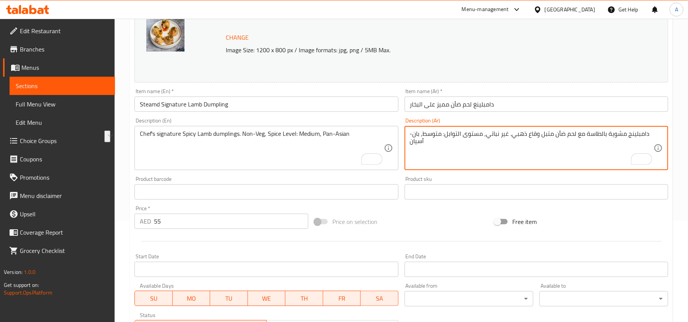
click at [598, 147] on textarea "دامبلينج مشوية بالطاسة مع لحم ضأن متبل وقاع ذهبي. غير نباتي, مستوى التوابل: متو…" at bounding box center [532, 148] width 244 height 36
click at [564, 140] on textarea "دامبلينج مشوية بالطاسة مع لحم ضأن متبل وقاع ذهبي. غير نباتي, مستوى التوابل: متو…" at bounding box center [532, 148] width 244 height 36
drag, startPoint x: 518, startPoint y: 135, endPoint x: 656, endPoint y: 136, distance: 137.2
click at [656, 136] on div "دامبلينج مشوية بالطاسة مع لحم ضأن متبل وقاع ذهبي. غير نباتي, مستوى التوابل: متو…" at bounding box center [537, 148] width 264 height 44
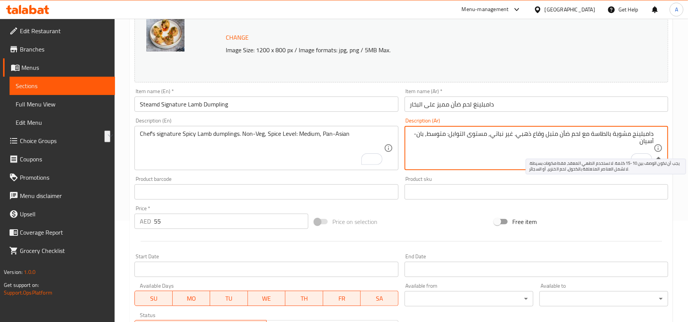
paste textarea "ز لحم ضأن حار (مميز من الشيف)"
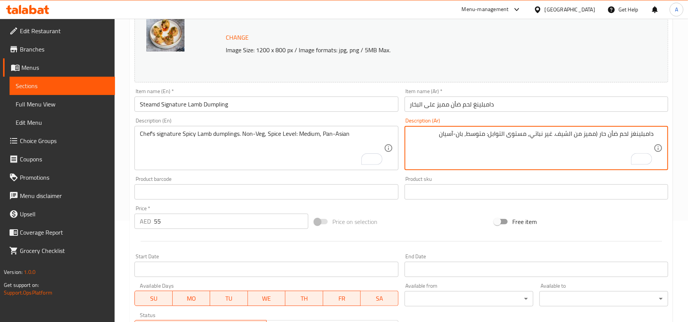
click at [596, 134] on textarea "دامبلينغز لحم ضأن حار (مميز من الشيف. غير نباتي, مستوى التوابل: متوسط, بان-آسيان" at bounding box center [532, 148] width 244 height 36
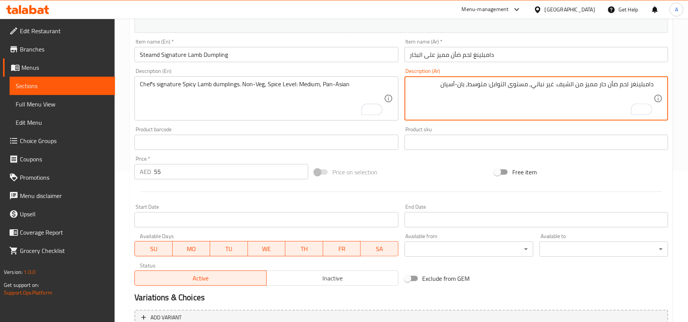
scroll to position [204, 0]
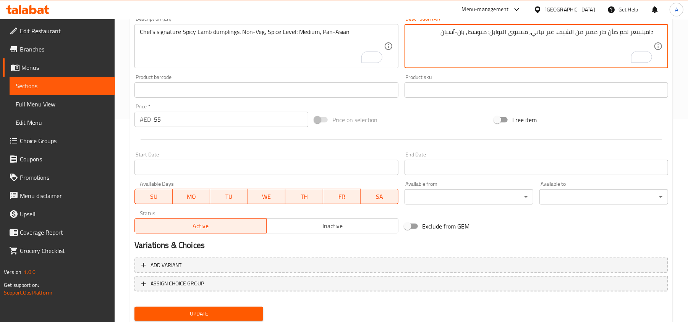
type textarea "دامبلينغز لحم ضأن حار مميز من الشيف. غير نباتي, مستوى التوابل: متوسط, بان-آسيان"
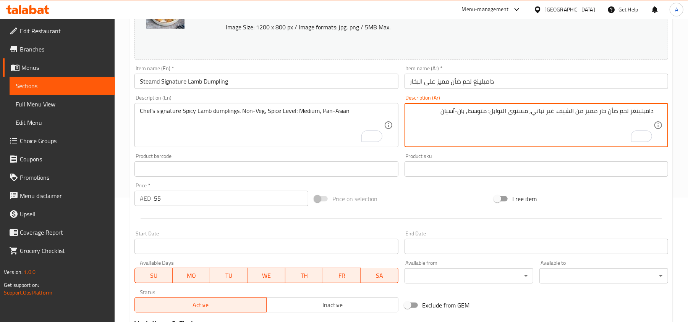
scroll to position [51, 0]
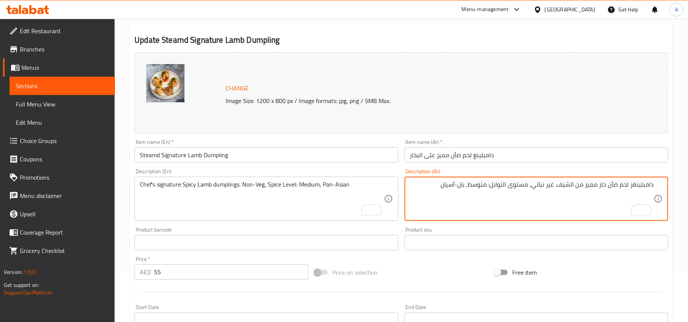
click at [237, 151] on input "Steamd Signature Lamb Dumpling" at bounding box center [266, 154] width 264 height 15
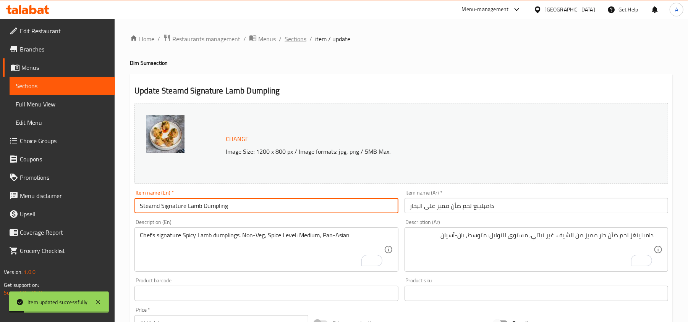
click at [290, 36] on span "Sections" at bounding box center [296, 38] width 22 height 9
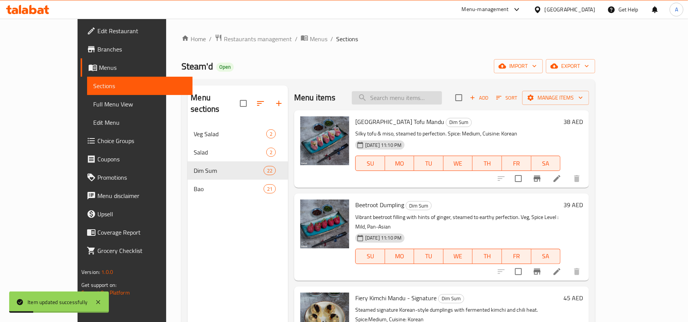
click at [442, 95] on input "search" at bounding box center [397, 97] width 90 height 13
paste input "Beef Siu Mai"
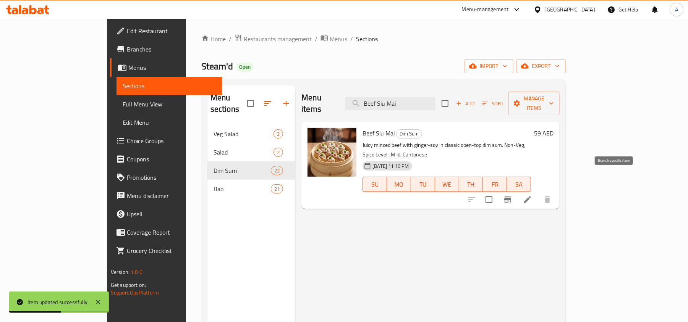
type input "Beef Siu Mai"
click at [554, 128] on h6 "59 AED" at bounding box center [543, 133] width 19 height 11
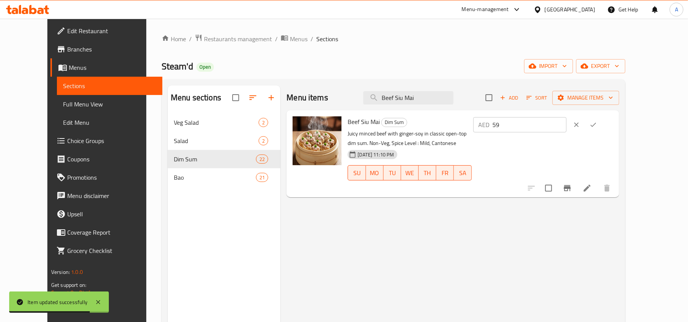
click at [567, 127] on input "59" at bounding box center [530, 124] width 74 height 15
paste input "8"
type input "58"
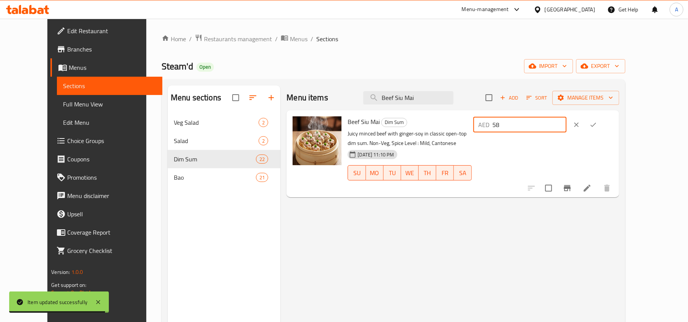
click at [597, 125] on icon "ok" at bounding box center [594, 125] width 8 height 8
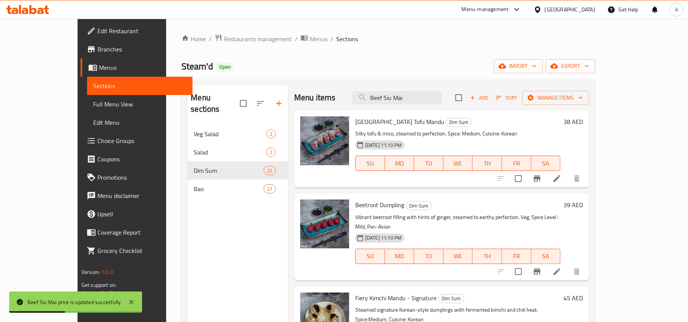
click at [441, 91] on div "Menu items Beef Siu Mai Add Sort Manage items" at bounding box center [441, 98] width 295 height 25
click at [434, 95] on input "Beef Siu Mai" at bounding box center [397, 97] width 90 height 13
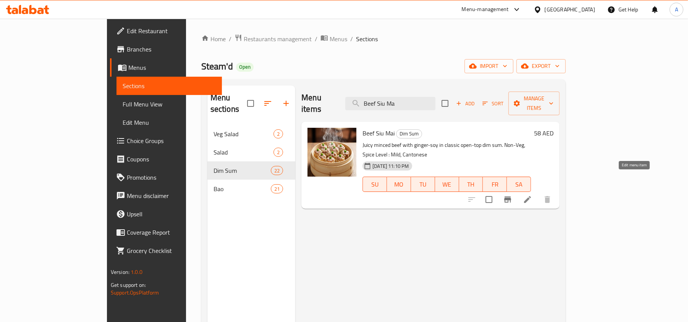
type input "Beef Siu Ma"
click at [532, 195] on icon at bounding box center [527, 199] width 9 height 9
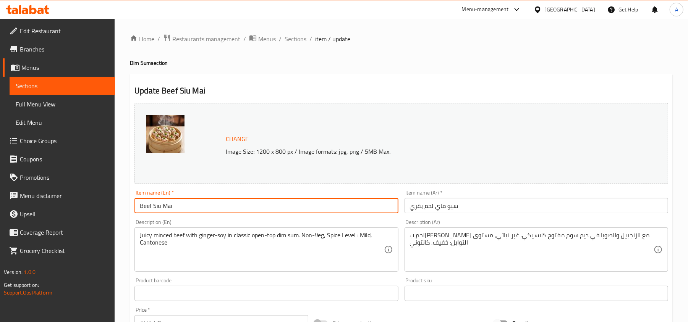
click at [196, 207] on input "Beef Siu Mai" at bounding box center [266, 205] width 264 height 15
paste input "Cantonese"
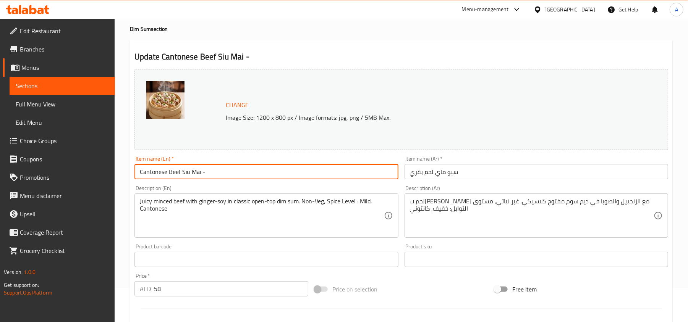
scroll to position [51, 0]
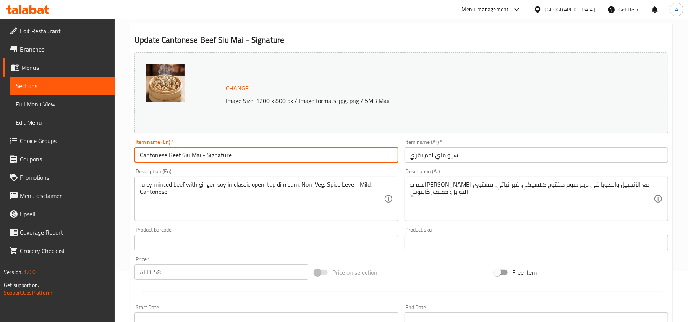
type input "Cantonese Beef Siu Mai - Signature"
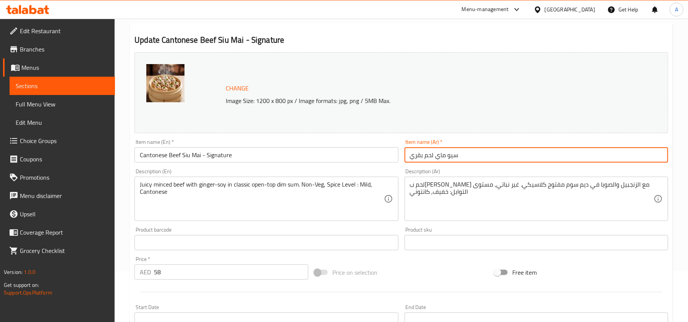
click at [497, 160] on input "سيو ماي لحم بقري" at bounding box center [537, 154] width 264 height 15
click at [614, 156] on input "سيو ماي لحم بقري - مميزة" at bounding box center [537, 154] width 264 height 15
paste input "كانتوني"
type input "سيو ماي لحم بقري كانتوني - مميزة"
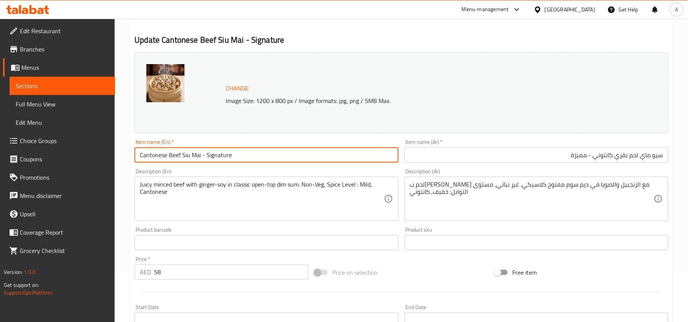
click at [282, 154] on input "Cantonese Beef Siu Mai - Signature" at bounding box center [266, 154] width 264 height 15
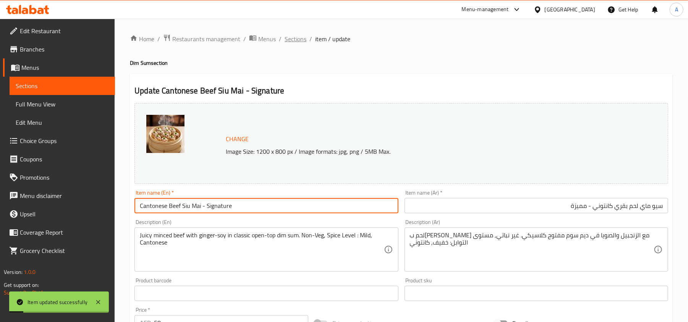
click at [291, 35] on span "Sections" at bounding box center [296, 38] width 22 height 9
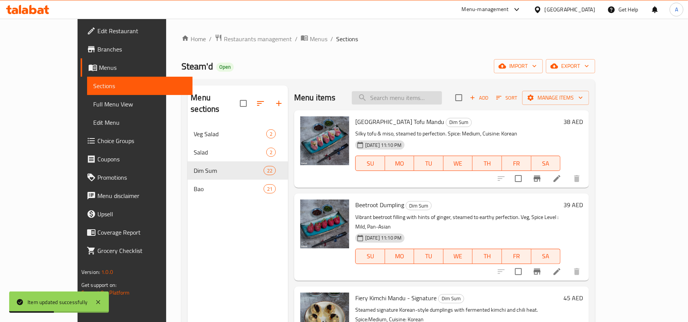
click at [442, 95] on input "search" at bounding box center [397, 97] width 90 height 13
paste input "Beef Gyoza"
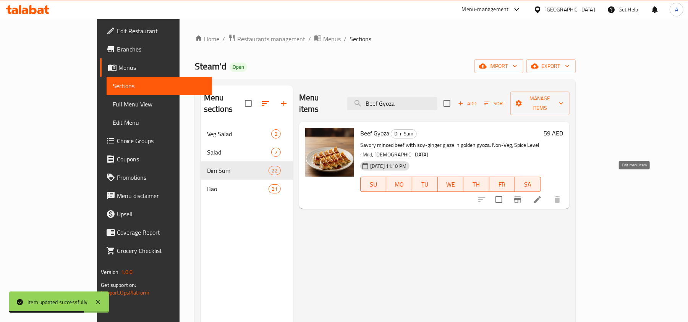
type input "Beef Gyoza"
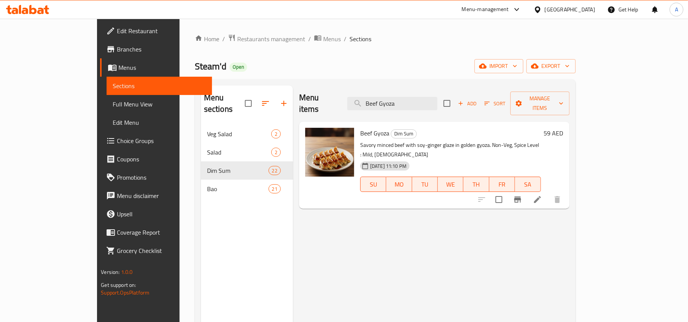
click at [564, 128] on h6 "59 AED" at bounding box center [553, 133] width 19 height 11
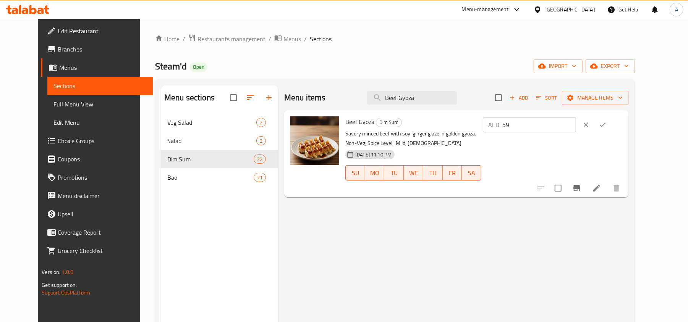
click at [569, 124] on input "59" at bounding box center [539, 124] width 74 height 15
paste input "65"
type input "65"
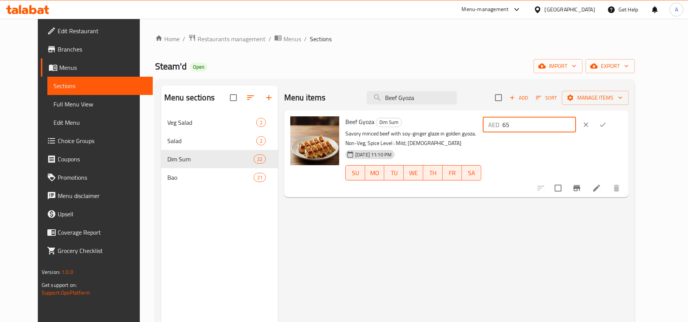
click at [611, 125] on button "ok" at bounding box center [603, 125] width 17 height 17
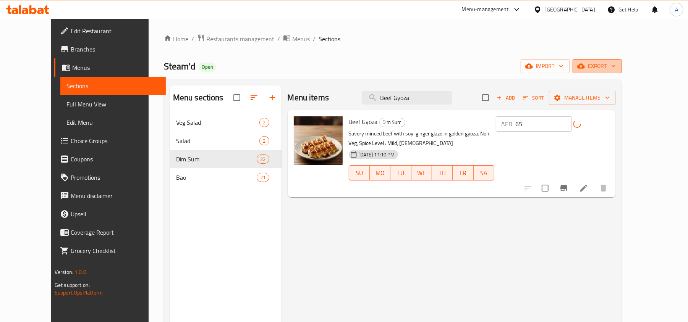
click at [616, 68] on span "export" at bounding box center [597, 67] width 37 height 10
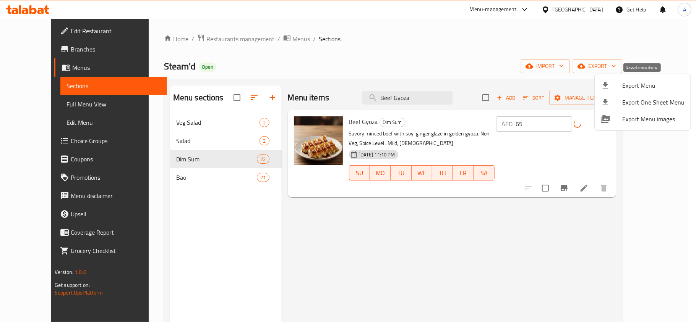
click at [617, 85] on div at bounding box center [611, 85] width 21 height 9
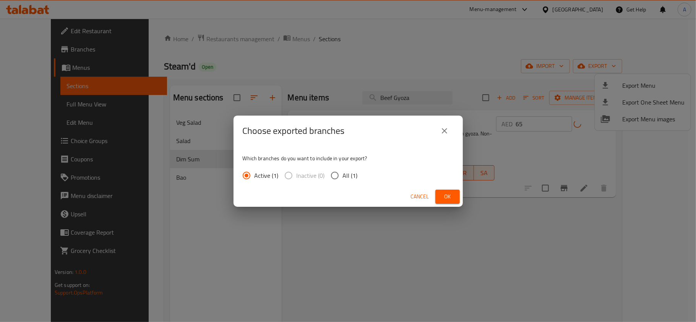
click at [330, 171] on input "All (1)" at bounding box center [335, 176] width 16 height 16
radio input "true"
click at [453, 194] on button "Ok" at bounding box center [447, 197] width 24 height 14
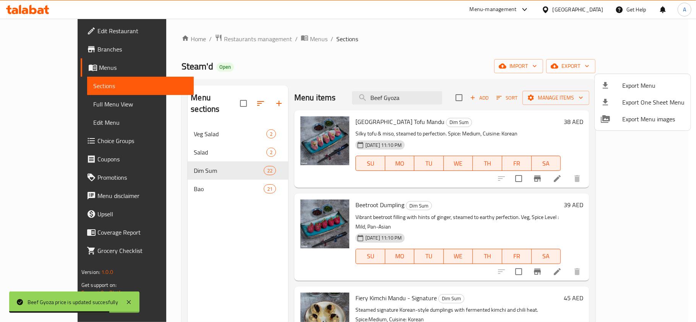
click at [386, 55] on div at bounding box center [348, 161] width 696 height 322
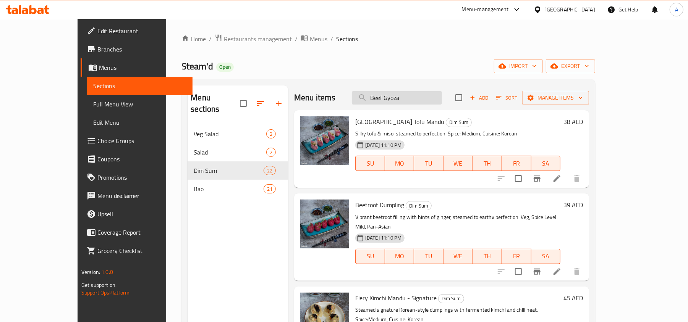
click at [429, 95] on input "Beef Gyoza" at bounding box center [397, 97] width 90 height 13
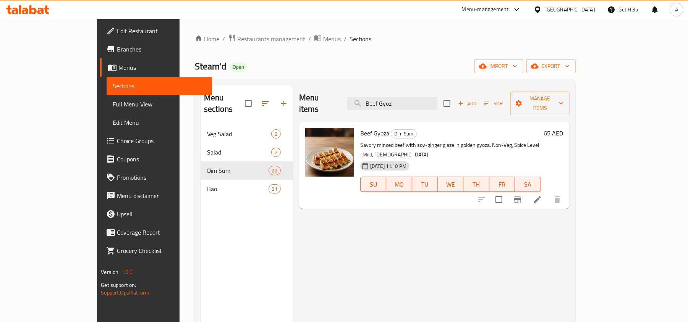
type input "Beef Gyoz"
click at [542, 195] on icon at bounding box center [537, 199] width 9 height 9
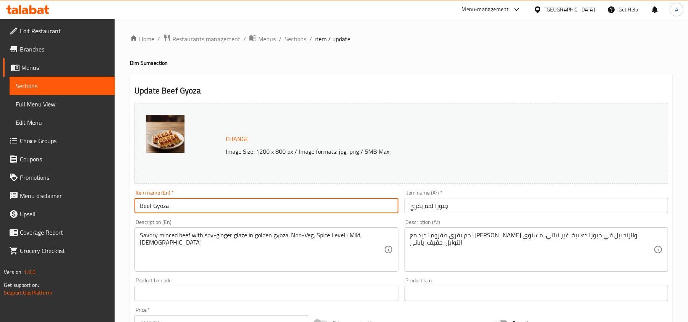
click at [243, 204] on input "Beef Gyoza" at bounding box center [266, 205] width 264 height 15
paste input "Pan-Seared Wagyu"
click at [248, 209] on input "Pan-Seared Wagyu Beef Gyoza" at bounding box center [266, 205] width 264 height 15
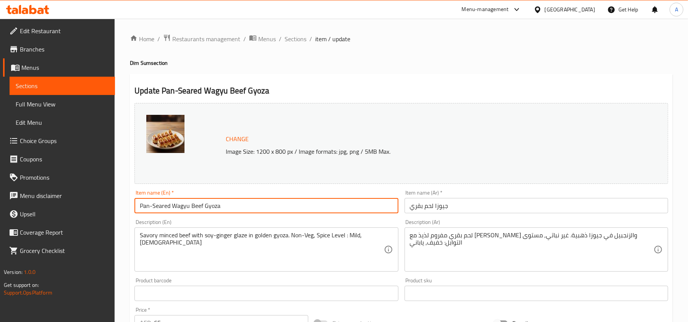
click at [248, 209] on input "Pan-Seared Wagyu Beef Gyoza" at bounding box center [266, 205] width 264 height 15
paste input "جيوزا لحم واغيو محمرة"
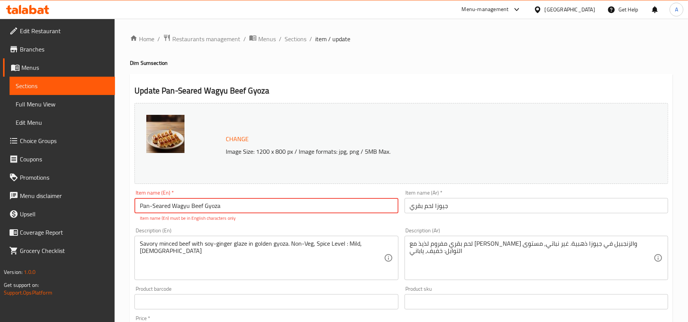
type input "Pan-Seared Wagyu Beef Gyoza"
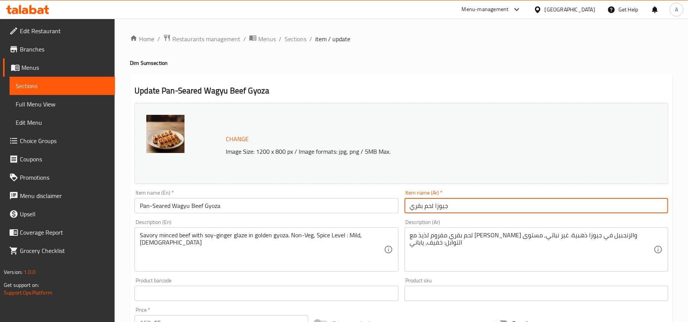
click at [474, 209] on input "جيوزا لحم بقري" at bounding box center [537, 205] width 264 height 15
paste input "واغيو محمرة"
click at [444, 207] on input "جيوزا لحم واغيو محمرة" at bounding box center [537, 205] width 264 height 15
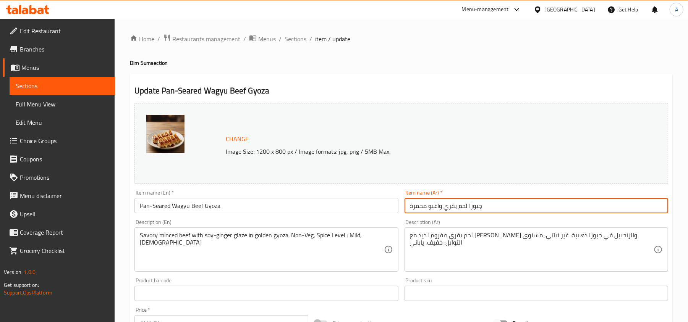
drag, startPoint x: 427, startPoint y: 208, endPoint x: 405, endPoint y: 205, distance: 22.4
click at [405, 205] on input "جيوزا لحم بقري واغيو محمرة" at bounding box center [537, 205] width 264 height 15
paste input "وي"
type input "جيوزا لحم بقري واغيو مشوي"
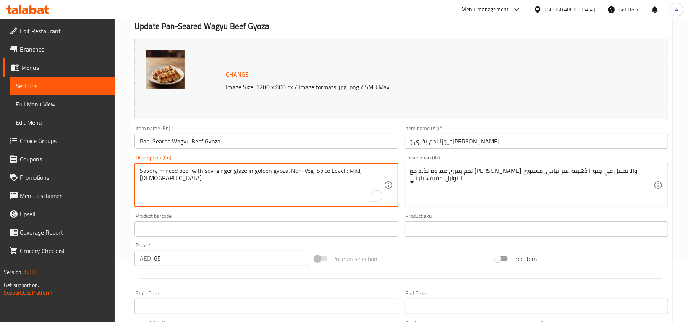
scroll to position [102, 0]
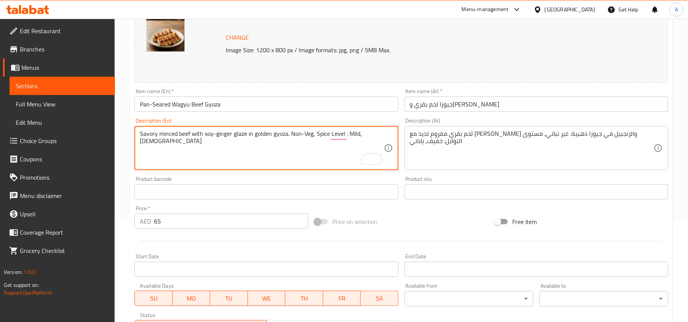
click at [237, 99] on input "Pan-Seared Wagyu Beef Gyoza" at bounding box center [266, 104] width 264 height 15
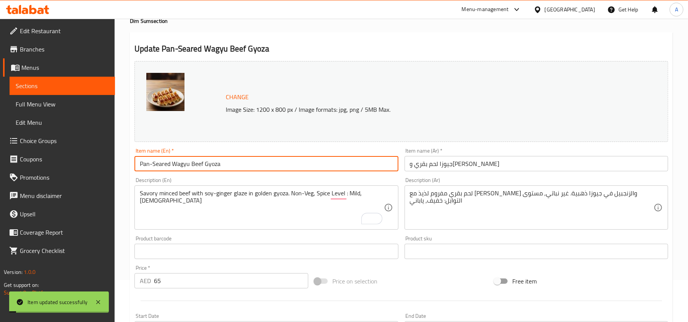
scroll to position [0, 0]
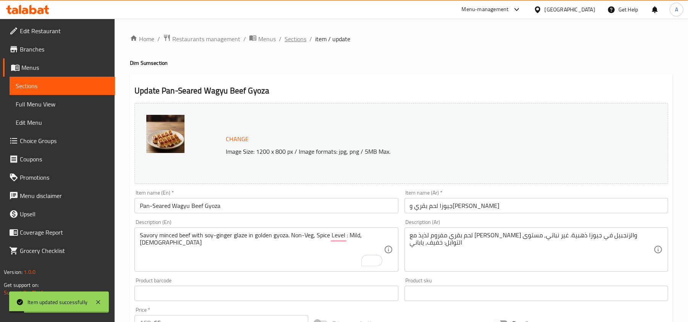
click at [292, 37] on span "Sections" at bounding box center [296, 38] width 22 height 9
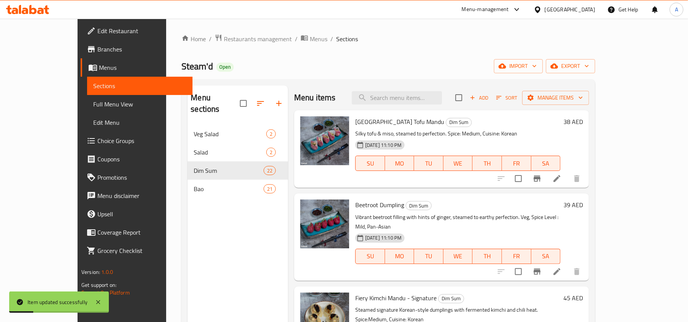
click at [428, 87] on div "Menu items Add Sort Manage items" at bounding box center [441, 98] width 295 height 25
click at [429, 96] on input "search" at bounding box center [397, 97] width 90 height 13
paste input "Shrimp Bao"
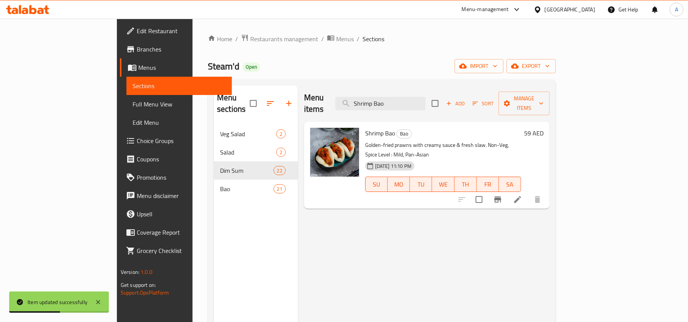
type input "Shrimp Bao"
click at [528, 193] on li at bounding box center [517, 200] width 21 height 14
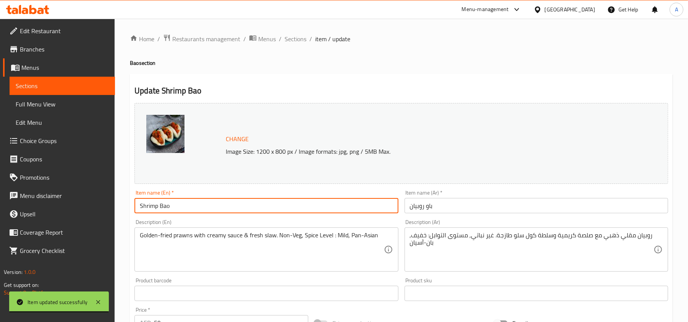
click at [199, 211] on input "Shrimp Bao" at bounding box center [266, 205] width 264 height 15
paste input "Golden Crispy"
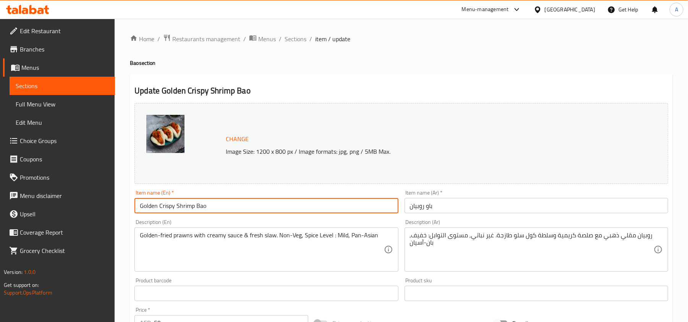
type input "Golden Crispy Shrimp Bao"
click at [209, 207] on input "Golden Crispy Shrimp Bao" at bounding box center [266, 205] width 264 height 15
click at [478, 211] on input "باو روبيان" at bounding box center [537, 205] width 264 height 15
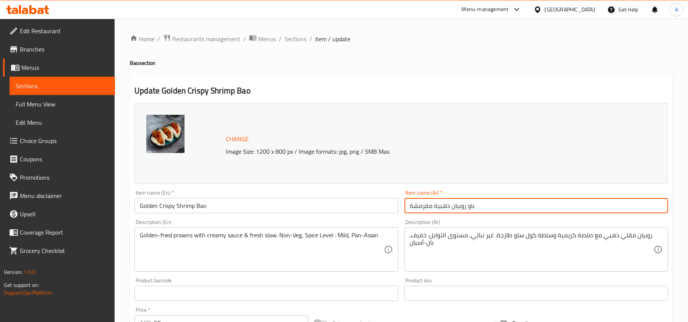
type input "باو روبيان ذهبية مقرمشة"
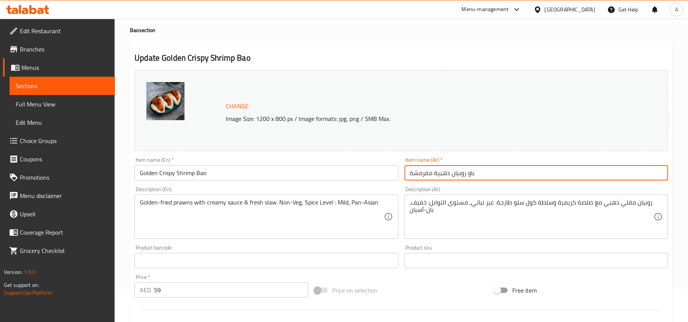
scroll to position [51, 0]
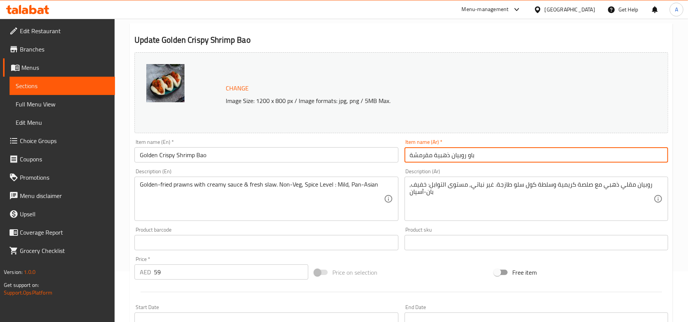
click at [227, 159] on input "Golden Crispy Shrimp Bao" at bounding box center [266, 154] width 264 height 15
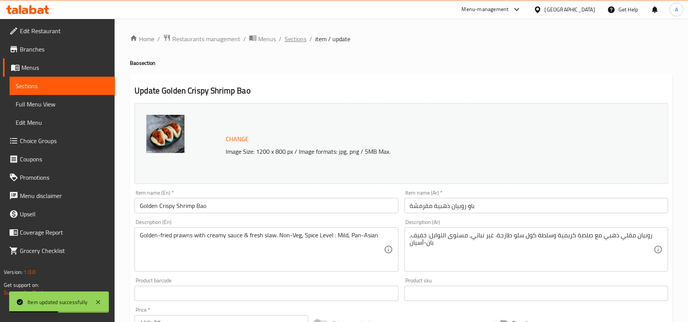
click at [297, 37] on span "Sections" at bounding box center [296, 38] width 22 height 9
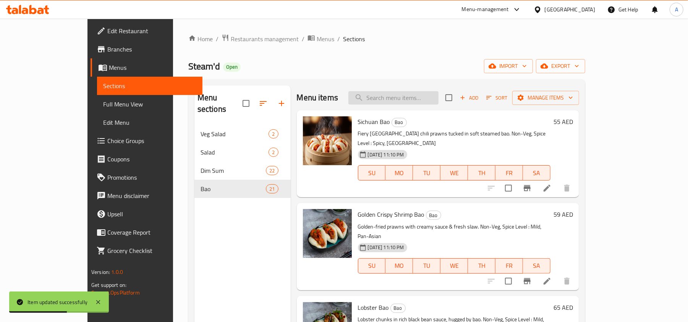
click at [418, 104] on input "search" at bounding box center [393, 97] width 90 height 13
paste input "Lobster Bao"
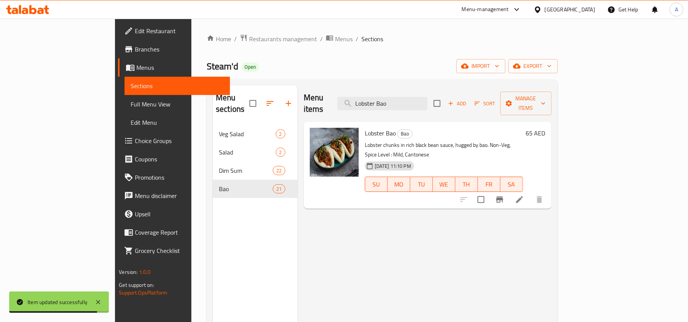
type input "Lobster Bao"
click at [523, 196] on icon at bounding box center [519, 199] width 7 height 7
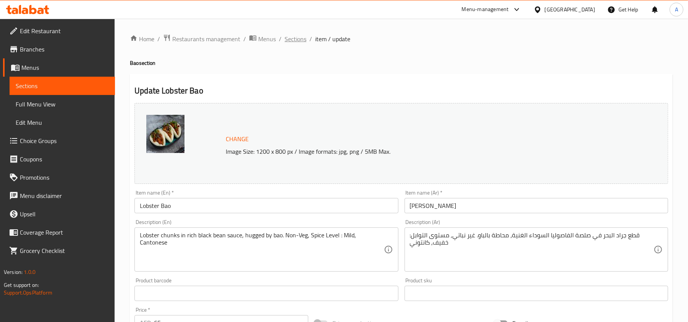
click at [303, 36] on span "Sections" at bounding box center [296, 38] width 22 height 9
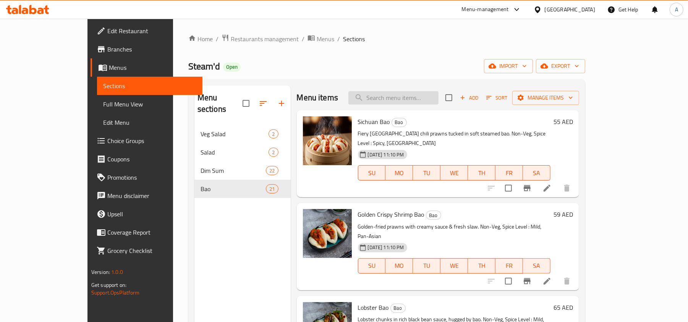
click at [427, 96] on input "search" at bounding box center [393, 97] width 90 height 13
paste input "Lobster Bao"
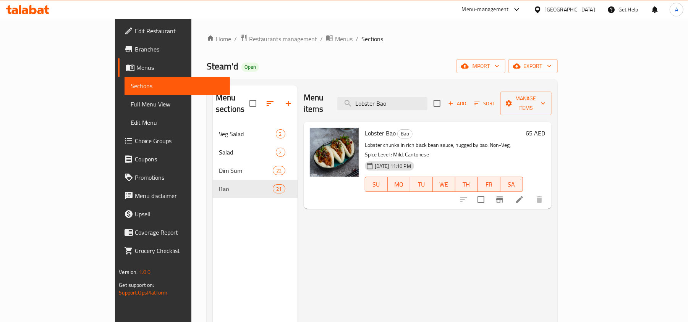
type input "Lobster Bao"
click at [524, 195] on icon at bounding box center [519, 199] width 9 height 9
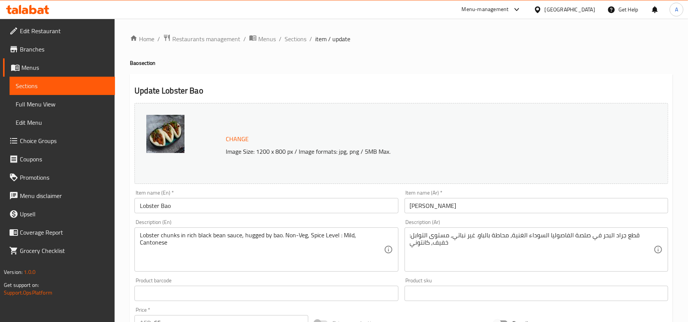
click at [207, 207] on input "Lobster Bao" at bounding box center [266, 205] width 264 height 15
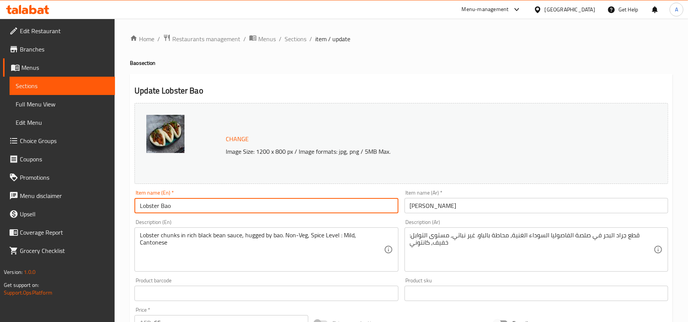
click at [207, 207] on input "Lobster Bao" at bounding box center [266, 205] width 264 height 15
paste input "Canton Lobster Black Pepp"
click at [251, 209] on input "Canton Lobster Black Pepper Bao" at bounding box center [266, 205] width 264 height 15
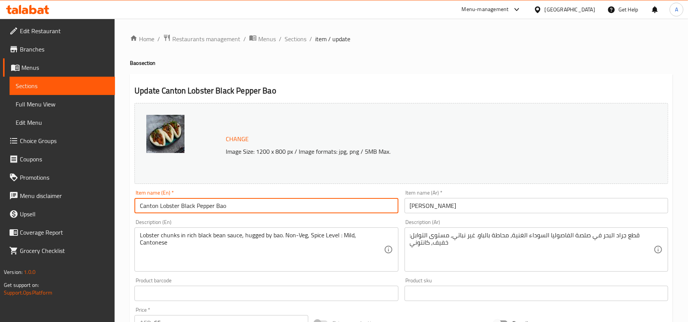
click at [251, 209] on input "Canton Lobster Black Pepper Bao" at bounding box center [266, 205] width 264 height 15
type input "Canton Lobster Black Pepper Bao"
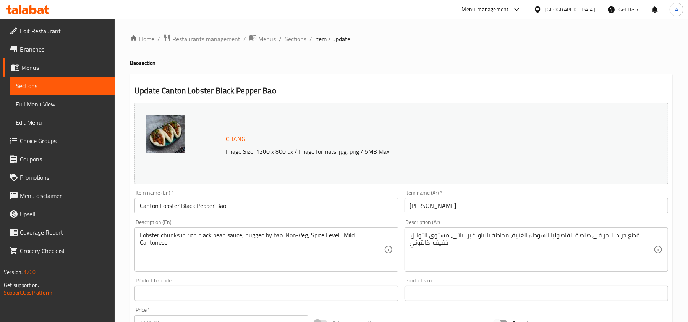
click at [474, 205] on input "باو إستاكوزا" at bounding box center [537, 205] width 264 height 15
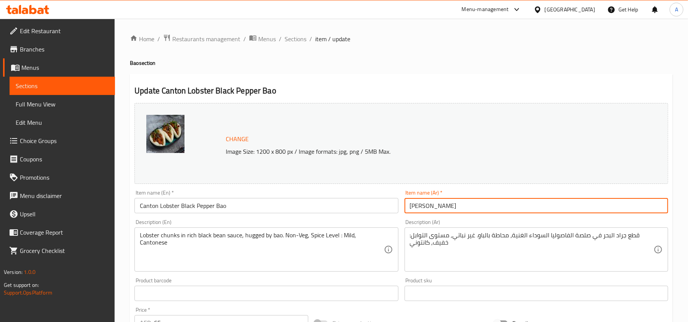
click at [474, 205] on input "باو إستاكوزا" at bounding box center [537, 205] width 264 height 15
paste input "كانتون لوبستر بفلفل أسود"
drag, startPoint x: 439, startPoint y: 208, endPoint x: 448, endPoint y: 206, distance: 8.8
click at [448, 206] on input "باو كانتون لوبستر بفلفل أسود" at bounding box center [537, 205] width 264 height 15
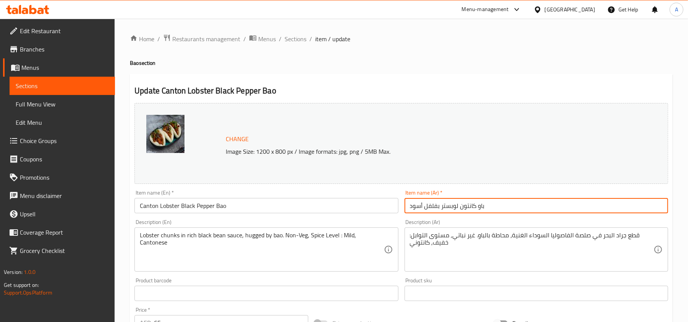
click at [444, 206] on input "باو كانتون لوبستر بفلفل أسود" at bounding box center [537, 205] width 264 height 15
click at [442, 208] on input "باو كانتون لوبستر بفلفل أسود" at bounding box center [537, 205] width 264 height 15
drag, startPoint x: 441, startPoint y: 207, endPoint x: 458, endPoint y: 206, distance: 17.6
click at [458, 206] on input "باو كانتون لوبستر بفلفل أسود" at bounding box center [537, 205] width 264 height 15
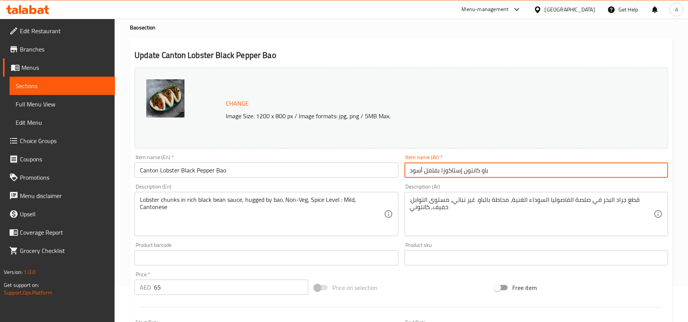
scroll to position [51, 0]
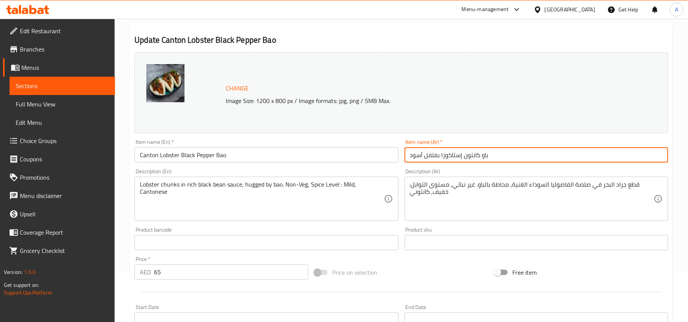
type input "باو كانتون إستاكوزا بفلفل أسود"
click at [238, 148] on input "Canton Lobster Black Pepper Bao" at bounding box center [266, 154] width 264 height 15
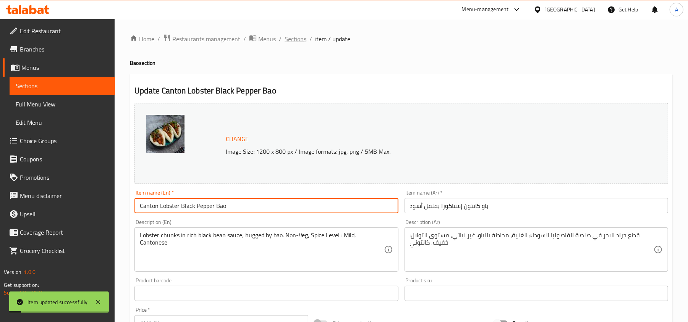
click at [293, 39] on span "Sections" at bounding box center [296, 38] width 22 height 9
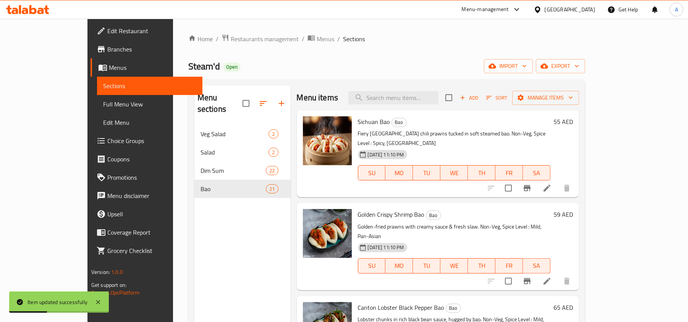
click at [410, 109] on div "Menu items Add Sort Manage items" at bounding box center [438, 98] width 283 height 25
click at [426, 102] on input "search" at bounding box center [393, 97] width 90 height 13
paste input "Truffle Bao"
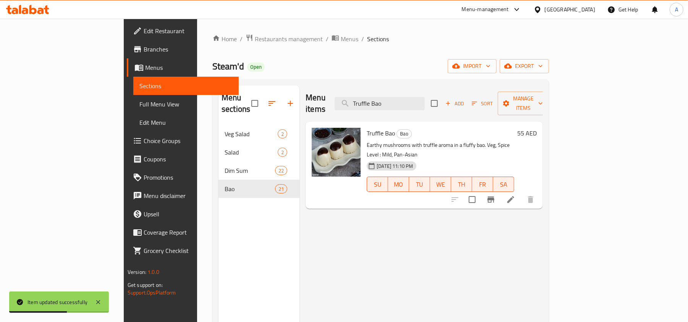
type input "Truffle Bao"
click at [515, 195] on icon at bounding box center [510, 199] width 9 height 9
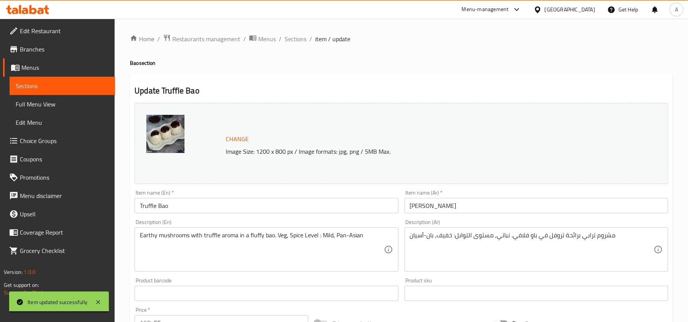
click at [173, 205] on input "Truffle Bao" at bounding box center [266, 205] width 264 height 15
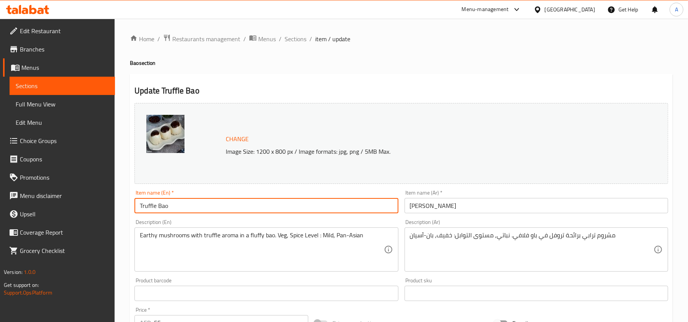
click at [173, 205] on input "Truffle Bao" at bounding box center [266, 205] width 264 height 15
paste input "Mushroom"
type input "Truffle Mushroom Bao"
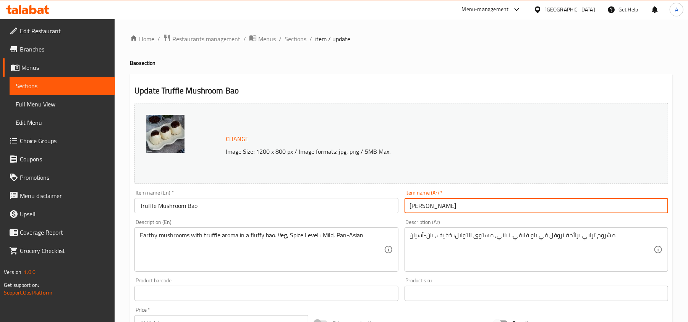
click at [426, 208] on input "باو تروفل" at bounding box center [537, 205] width 264 height 15
type input "باو مشروم تروفل"
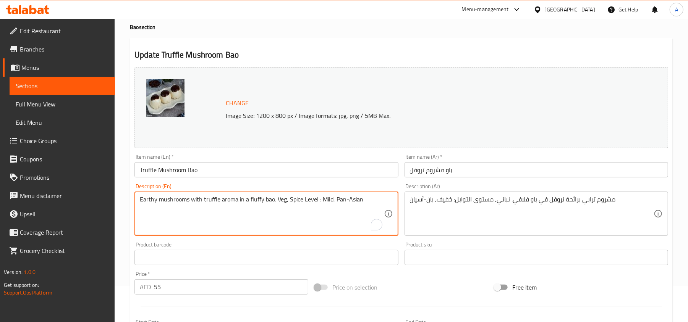
scroll to position [51, 0]
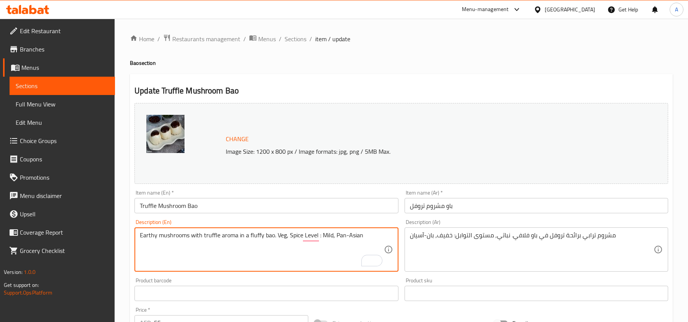
scroll to position [51, 0]
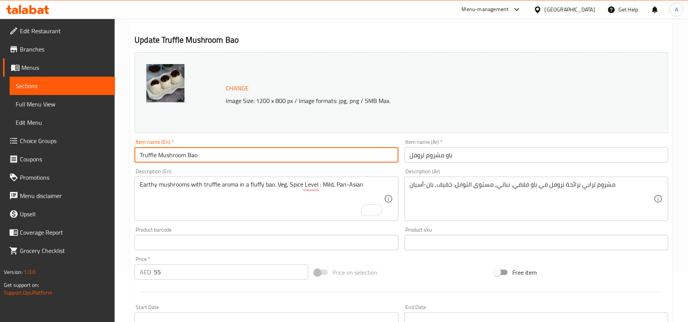
click at [300, 152] on input "Truffle Mushroom Bao" at bounding box center [266, 154] width 264 height 15
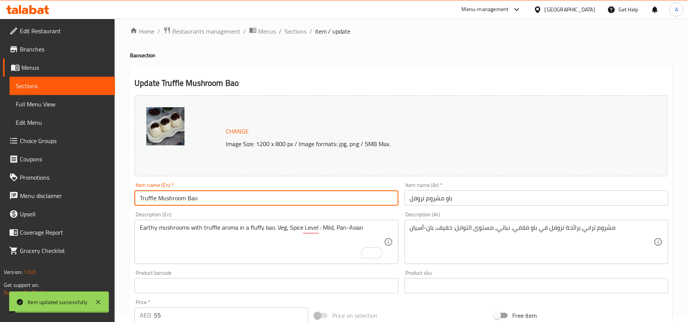
scroll to position [0, 0]
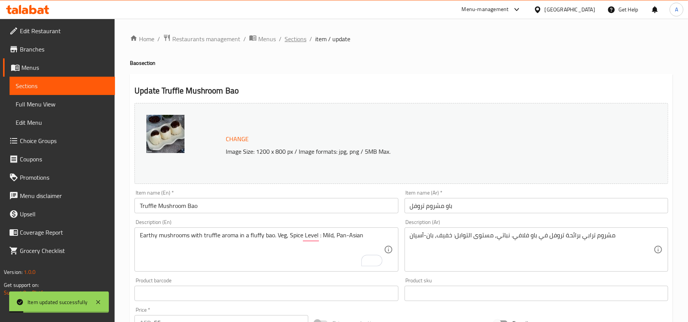
click at [285, 38] on span "Sections" at bounding box center [296, 38] width 22 height 9
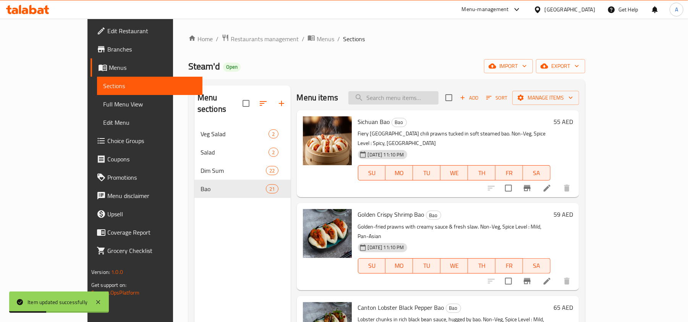
click at [411, 96] on input "search" at bounding box center [393, 97] width 90 height 13
paste input "Corn Bao"
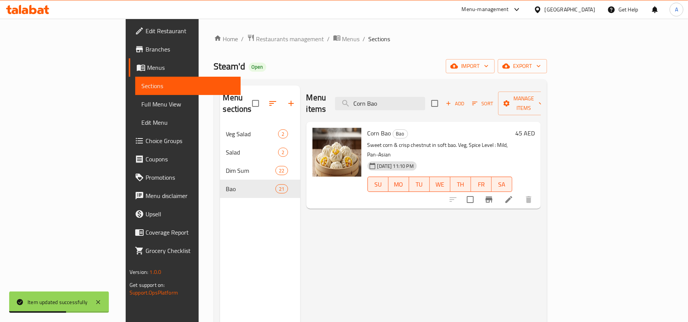
type input "Corn Bao"
click at [512, 196] on icon at bounding box center [508, 199] width 7 height 7
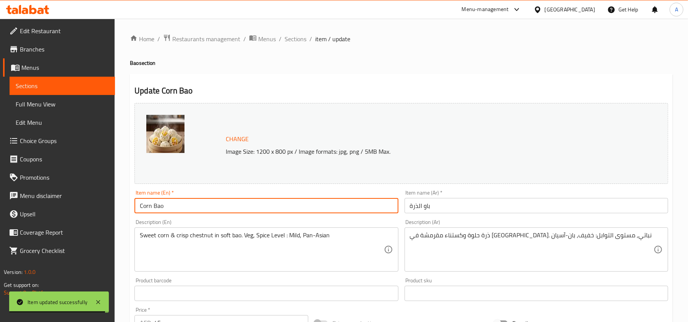
click at [208, 212] on input "Corn Bao" at bounding box center [266, 205] width 264 height 15
paste input "& Water Chestnut"
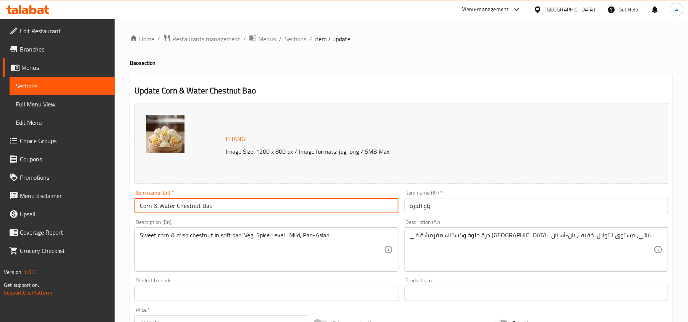
click at [225, 207] on input "Corn & Water Chestnut Bao" at bounding box center [266, 205] width 264 height 15
type input "Corn & Water Chestnut Bao"
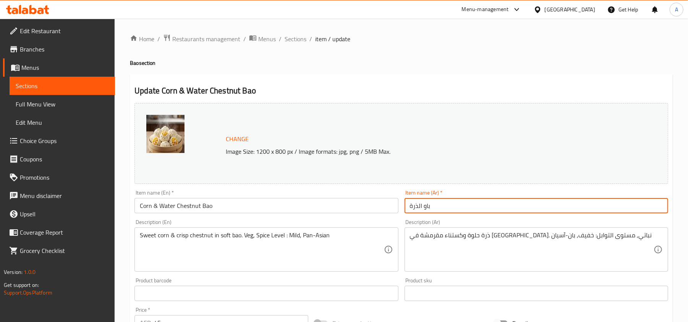
click at [492, 212] on input "باو الذرة" at bounding box center [537, 205] width 264 height 15
paste input "رة وكستناء ماء"
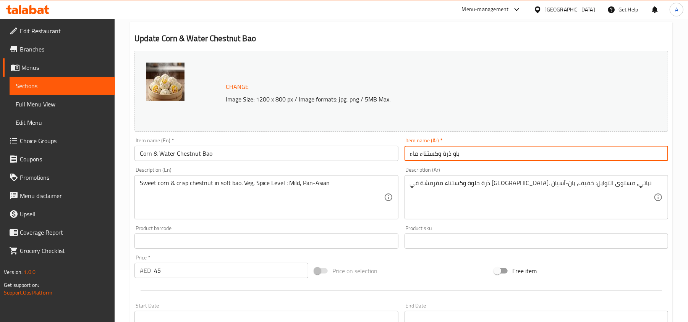
scroll to position [102, 0]
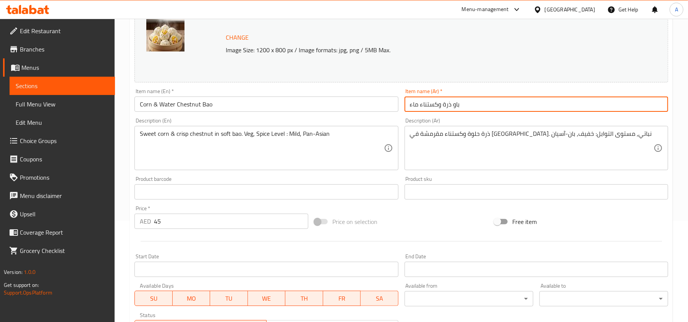
drag, startPoint x: 415, startPoint y: 104, endPoint x: 408, endPoint y: 105, distance: 6.9
click at [408, 105] on input "باو ذرة وكستناء ماء" at bounding box center [537, 104] width 264 height 15
type input "باو ذرة وكستناء مياه"
click at [271, 102] on input "Corn & Water Chestnut Bao" at bounding box center [266, 104] width 264 height 15
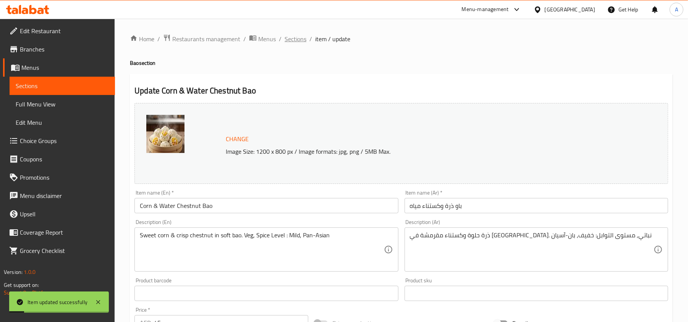
click at [301, 34] on span "Sections" at bounding box center [296, 38] width 22 height 9
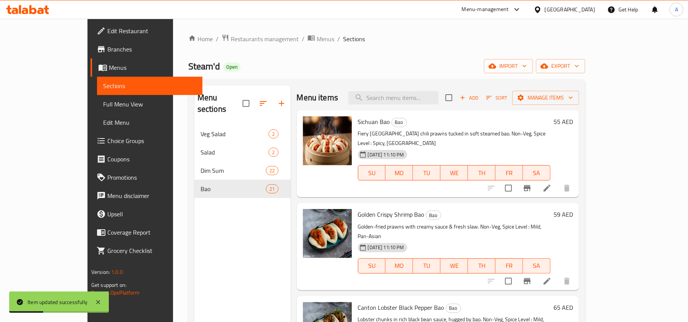
click at [427, 90] on div "Menu items Add Sort Manage items" at bounding box center [438, 98] width 283 height 25
click at [427, 100] on input "search" at bounding box center [393, 97] width 90 height 13
paste input "Spicy Mush Bao"
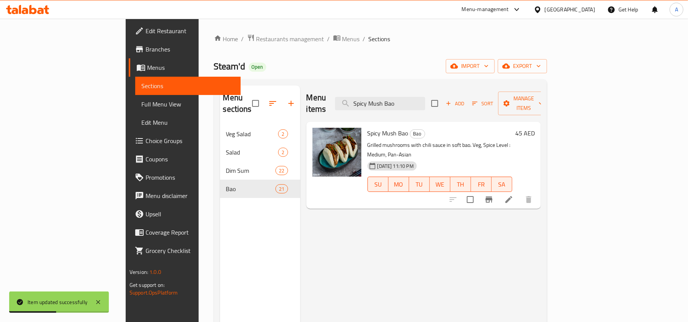
type input "Spicy Mush Bao"
click at [514, 195] on icon at bounding box center [508, 199] width 9 height 9
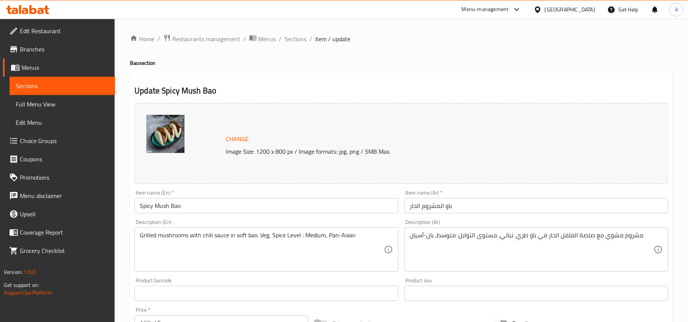
click at [171, 209] on input "Spicy Mush Bao" at bounding box center [266, 205] width 264 height 15
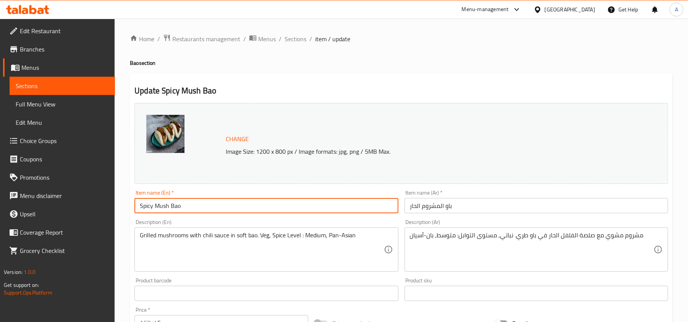
click at [171, 209] on input "Spicy Mush Bao" at bounding box center [266, 205] width 264 height 15
paste input "Grilled Mushroom"
click at [245, 204] on input "Spicy Grilled Mushroom Bao" at bounding box center [266, 205] width 264 height 15
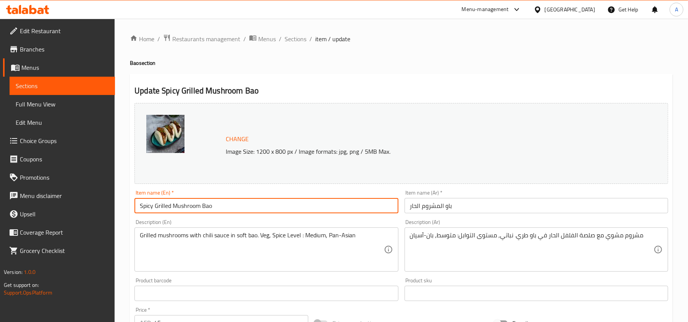
click at [245, 204] on input "Spicy Grilled Mushroom Bao" at bounding box center [266, 205] width 264 height 15
type input "Spicy Grilled Mushroom Bao"
click at [473, 204] on input "باو المشروم الحار" at bounding box center [537, 205] width 264 height 15
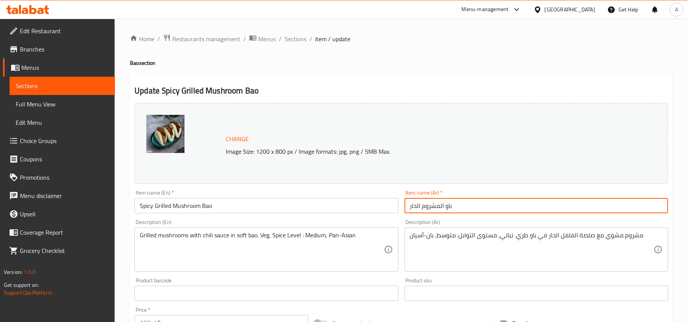
click at [473, 204] on input "باو المشروم الحار" at bounding box center [537, 205] width 264 height 15
paste input "فطر مشوي"
drag, startPoint x: 436, startPoint y: 207, endPoint x: 447, endPoint y: 210, distance: 10.8
click at [447, 210] on input "باو فطر مشوي حار" at bounding box center [537, 205] width 264 height 15
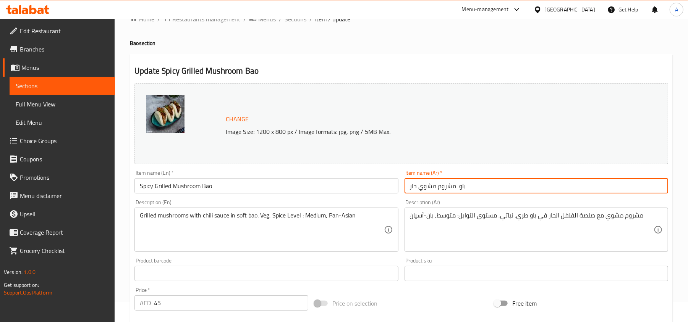
scroll to position [51, 0]
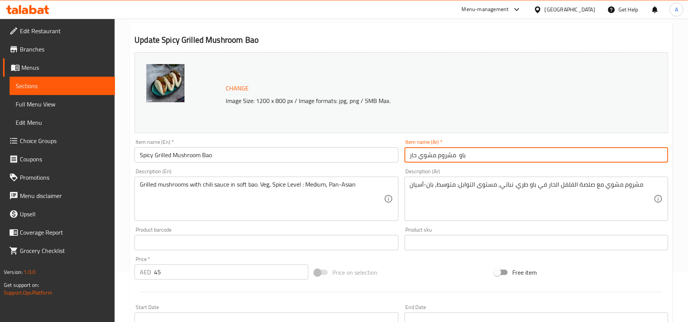
type input "باو مشروم مشوي حار"
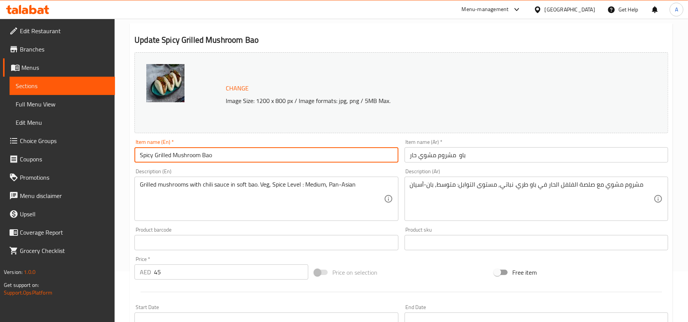
click at [251, 154] on input "Spicy Grilled Mushroom Bao" at bounding box center [266, 154] width 264 height 15
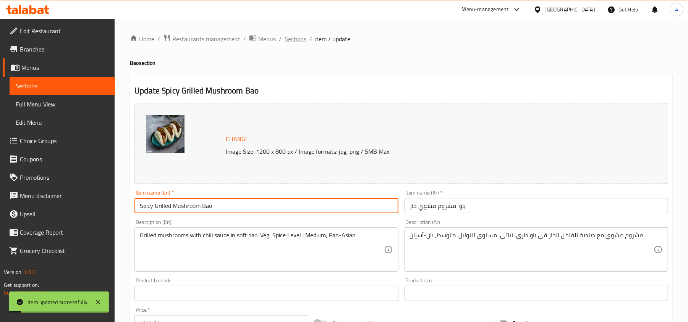
click at [295, 34] on span "Sections" at bounding box center [296, 38] width 22 height 9
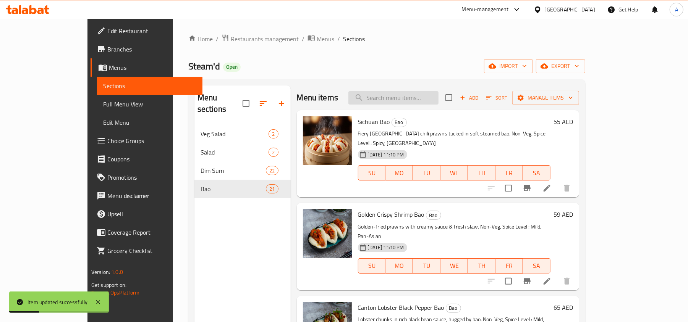
click at [433, 98] on input "search" at bounding box center [393, 97] width 90 height 13
paste input "Bulgogi Bao"
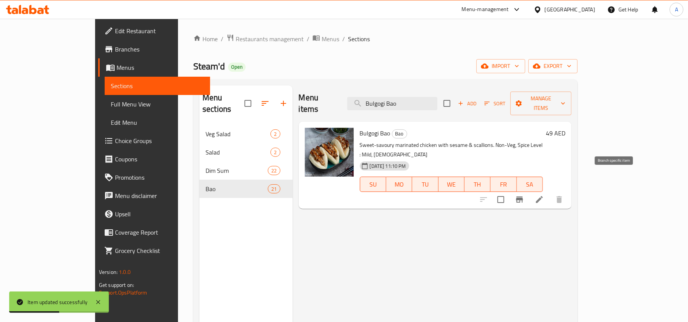
type input "Bulgogi Bao"
click at [565, 128] on h6 "49 AED" at bounding box center [555, 133] width 19 height 11
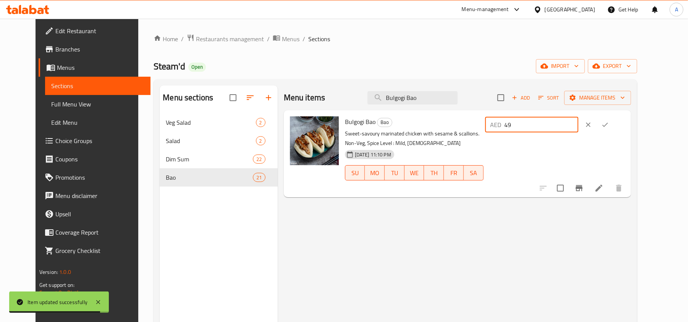
click at [561, 126] on input "49" at bounding box center [542, 124] width 74 height 15
paste input "52"
type input "52"
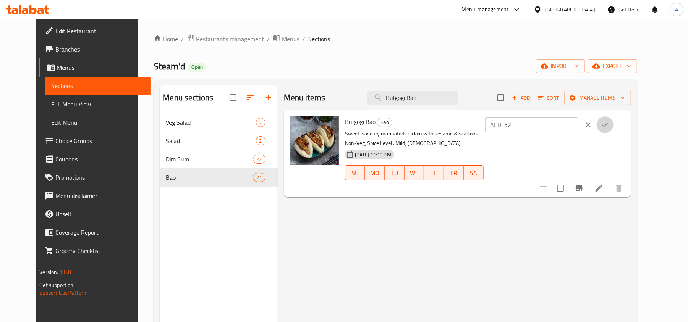
click at [614, 125] on button "ok" at bounding box center [605, 125] width 17 height 17
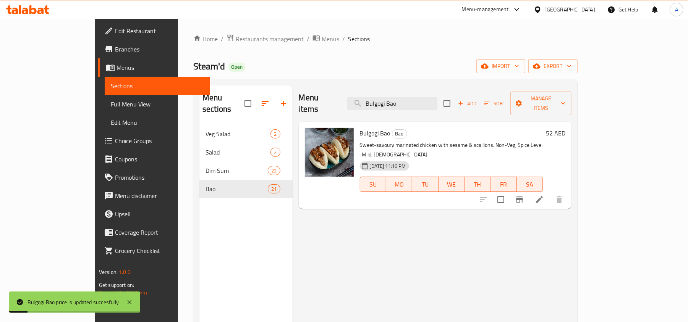
click at [544, 195] on icon at bounding box center [539, 199] width 9 height 9
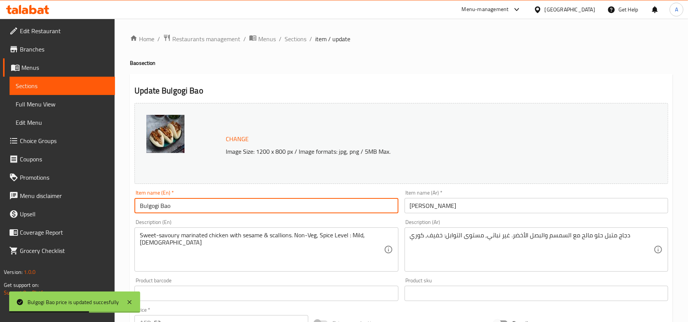
click at [215, 201] on input "Bulgogi Bao" at bounding box center [266, 205] width 264 height 15
paste input "Chicken"
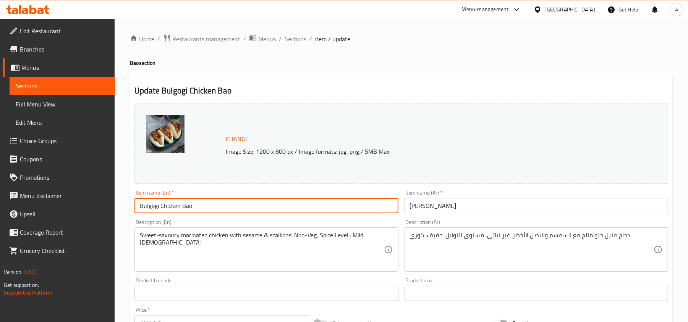
type input "Bulgogi Chicken Bao"
click at [434, 207] on input "باو بولجوجي" at bounding box center [537, 205] width 264 height 15
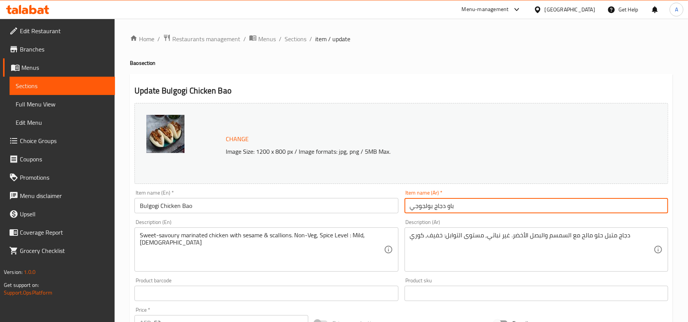
type input "باو دجاج بولجوجي"
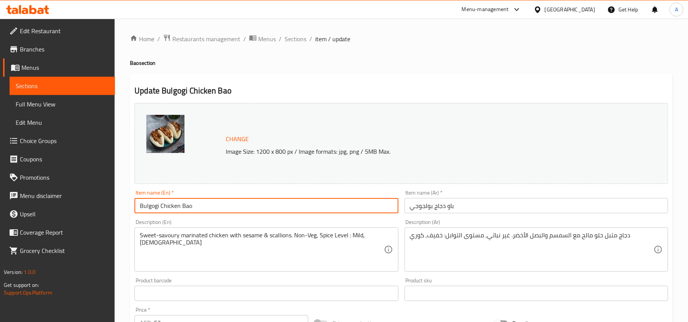
click at [242, 205] on input "Bulgogi Chicken Bao" at bounding box center [266, 205] width 264 height 15
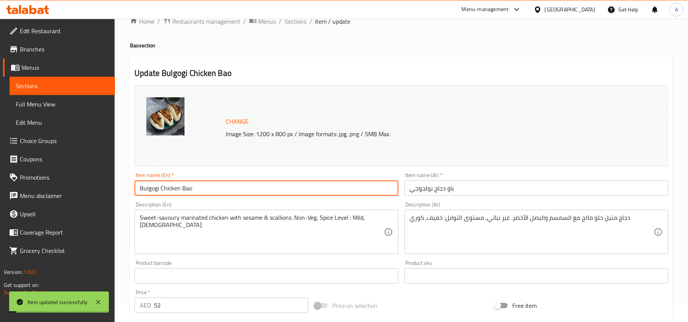
scroll to position [0, 0]
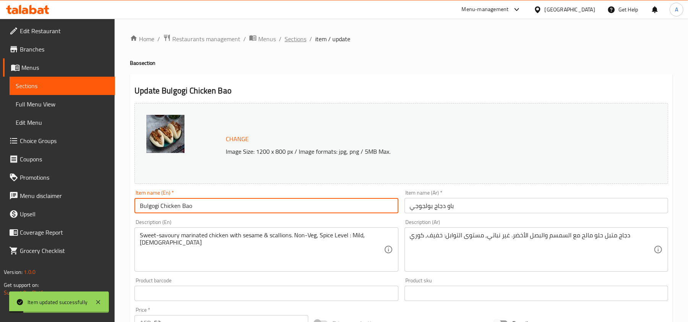
click at [292, 40] on span "Sections" at bounding box center [296, 38] width 22 height 9
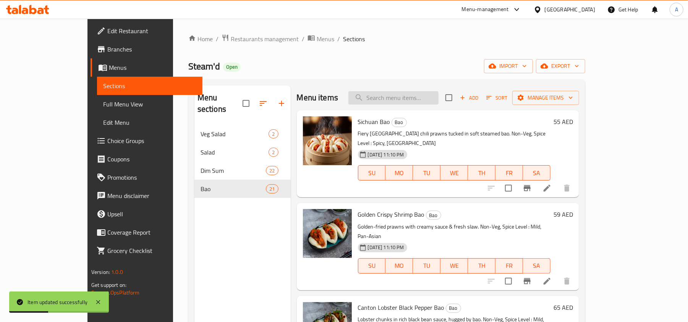
click at [400, 102] on input "search" at bounding box center [393, 97] width 90 height 13
paste input "Karaage Bao"
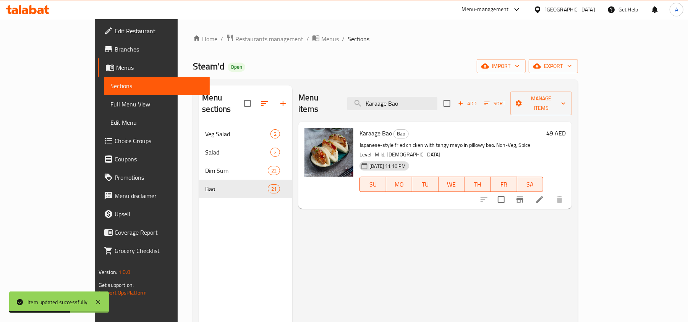
type input "Karaage Bao"
click at [566, 128] on h6 "49 AED" at bounding box center [555, 133] width 19 height 11
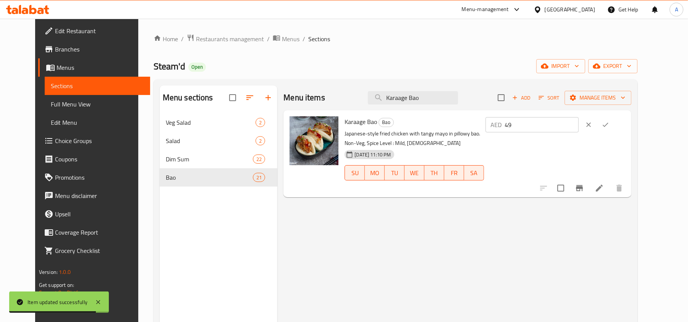
click at [579, 127] on input "49" at bounding box center [542, 124] width 74 height 15
paste input "52"
type input "52"
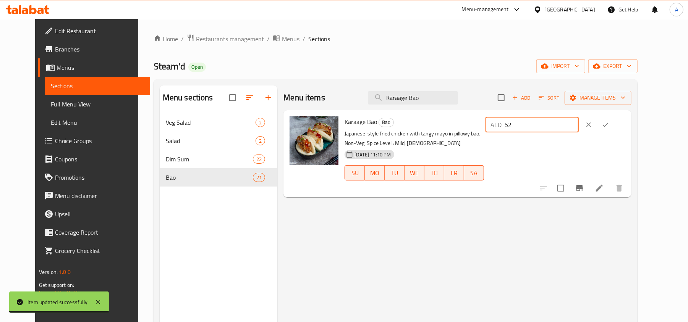
click at [614, 124] on button "ok" at bounding box center [605, 125] width 17 height 17
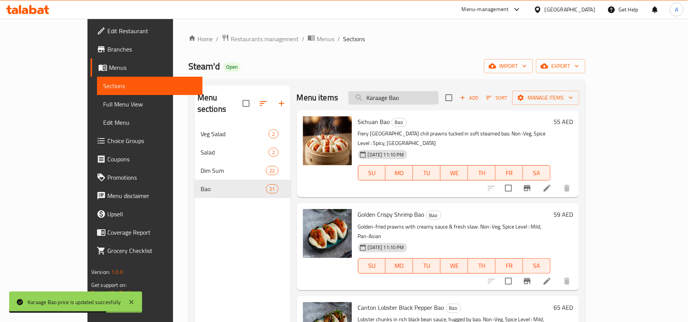
click at [433, 99] on input "Karaage Bao" at bounding box center [393, 97] width 90 height 13
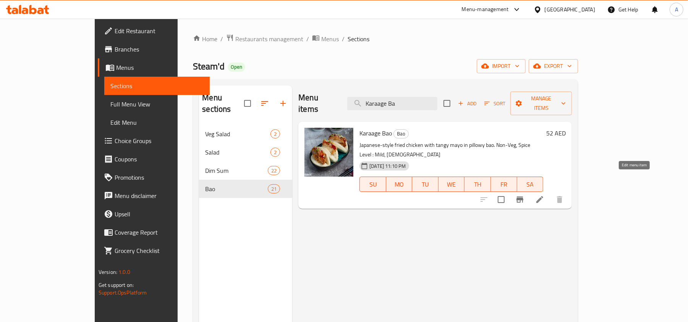
type input "Karaage Ba"
click at [544, 195] on icon at bounding box center [539, 199] width 9 height 9
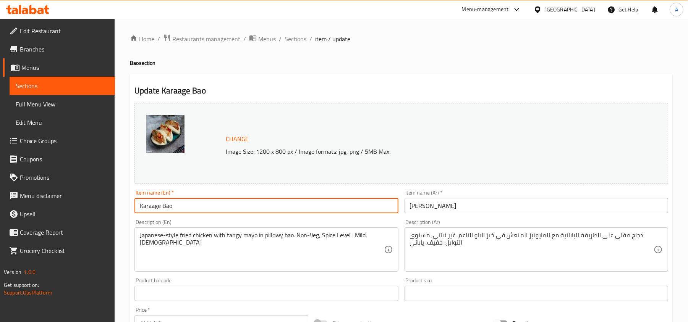
click at [269, 204] on input "Karaage Bao" at bounding box center [266, 205] width 264 height 15
paste input "Crispy Karaage Chicken"
type input "Crispy Karaage Chicken Bao"
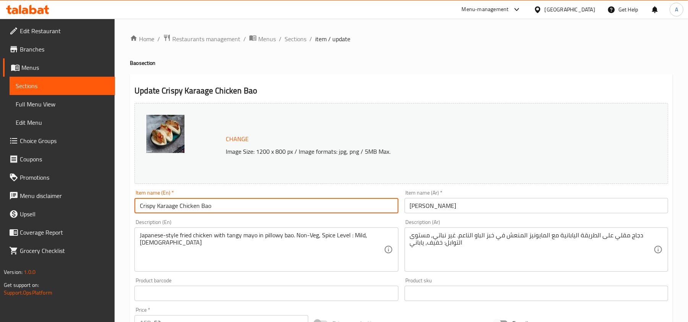
click at [259, 213] on input "Crispy Karaage Chicken Bao" at bounding box center [266, 205] width 264 height 15
click at [457, 199] on input "باو كاراجي" at bounding box center [537, 205] width 264 height 15
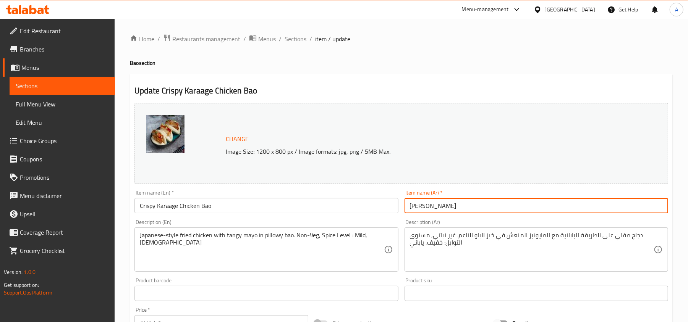
click at [457, 199] on input "باو كاراجي" at bounding box center [537, 205] width 264 height 15
paste input "دجاج كاراجي مقرمش"
type input "باو دجاج كاراجي مقرمش"
click at [213, 209] on input "Crispy Karaage Chicken Bao" at bounding box center [266, 205] width 264 height 15
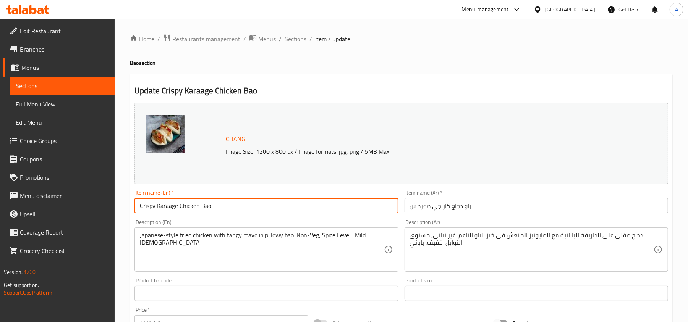
click at [301, 36] on span "Sections" at bounding box center [296, 38] width 22 height 9
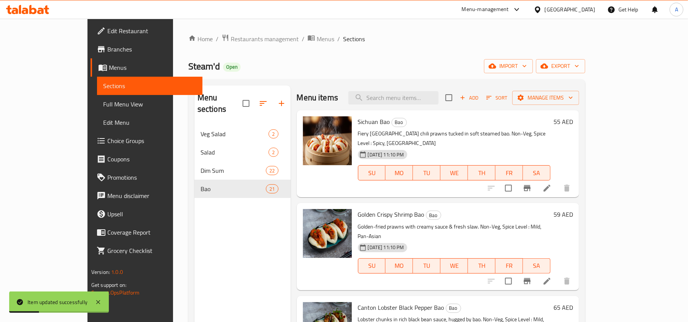
click at [432, 106] on div "Menu items Add Sort Manage items" at bounding box center [438, 98] width 283 height 25
click at [436, 87] on div "Menu items Add Sort Manage items" at bounding box center [438, 98] width 283 height 25
click at [437, 96] on input "search" at bounding box center [393, 97] width 90 height 13
paste input "KFC Bao"
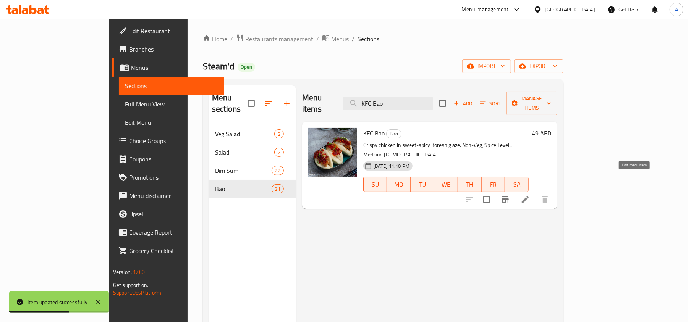
type input "KFC Bao"
click at [551, 128] on h6 "49 AED" at bounding box center [541, 133] width 19 height 11
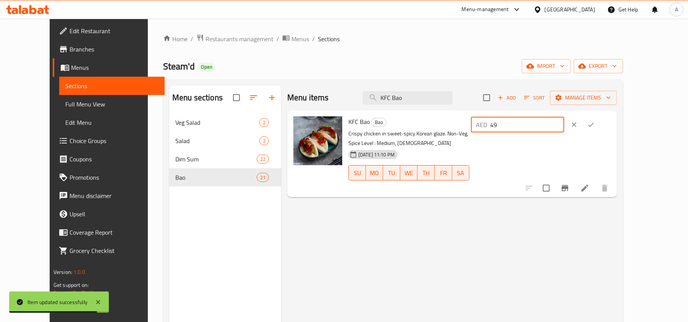
click at [564, 124] on input "49" at bounding box center [528, 124] width 74 height 15
paste input "52"
type input "52"
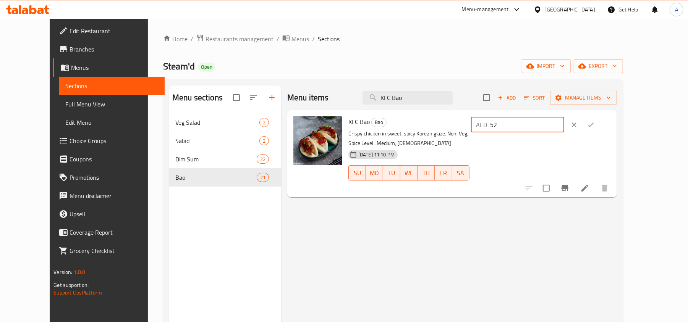
click at [595, 125] on icon "ok" at bounding box center [591, 125] width 8 height 8
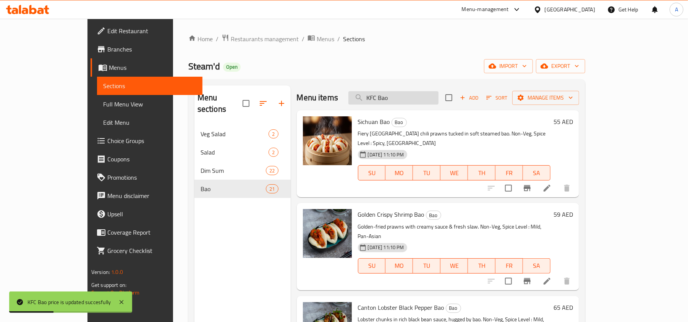
click at [434, 92] on input "KFC Bao" at bounding box center [393, 97] width 90 height 13
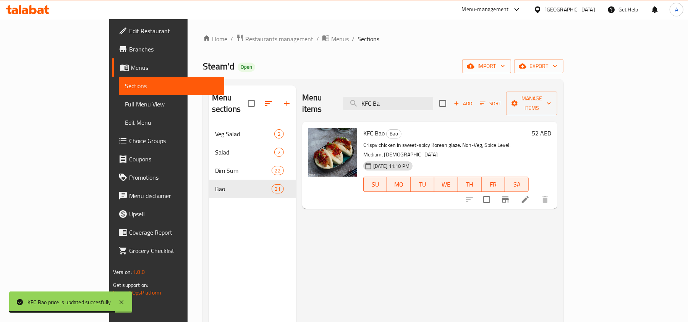
type input "KFC Ba"
click at [529, 196] on icon at bounding box center [525, 199] width 7 height 7
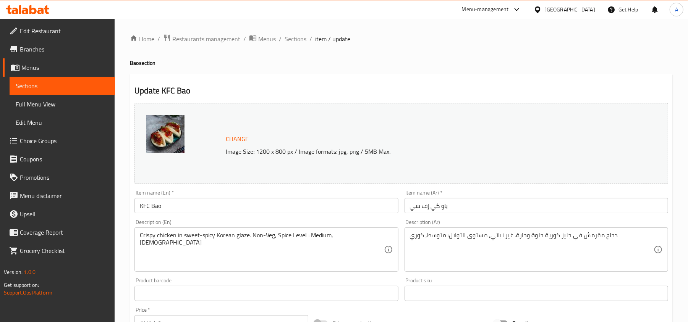
click at [208, 208] on input "KFC Bao" at bounding box center [266, 205] width 264 height 15
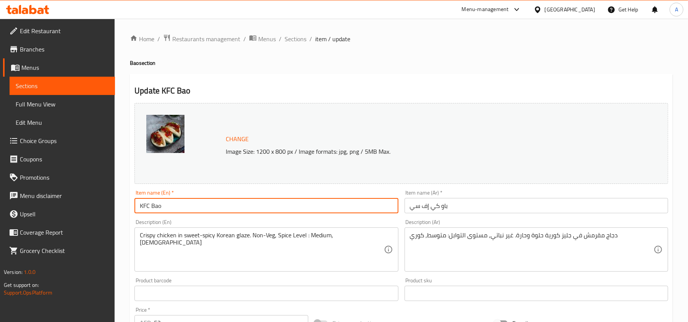
click at [208, 208] on input "KFC Bao" at bounding box center [266, 205] width 264 height 15
paste input "Seoul Fried Chicken"
type input "Seoul Fried Chicken Bao"
click at [459, 211] on input "باو كي إف سي" at bounding box center [537, 205] width 264 height 15
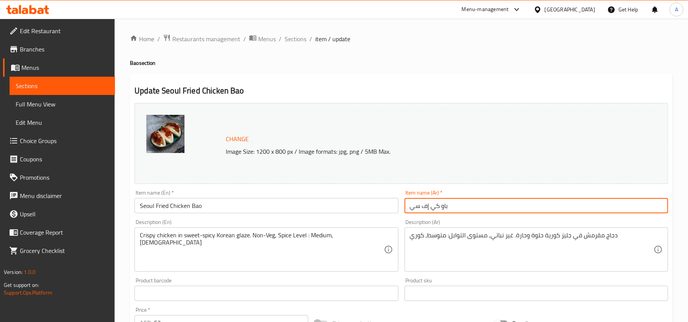
click at [459, 211] on input "باو كي إف سي" at bounding box center [537, 205] width 264 height 15
paste input "دجاج مقلي على طريقة سيول"
type input "باو دجاج مقلي على طريقة سيول"
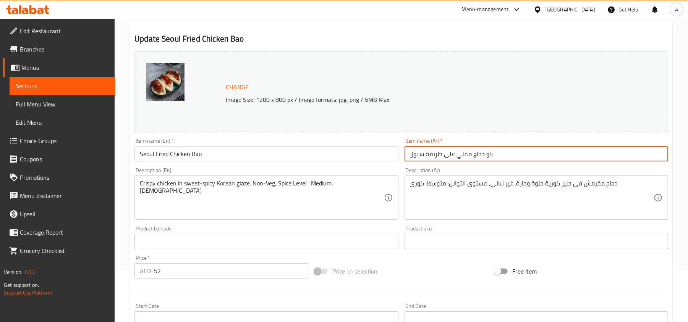
scroll to position [102, 0]
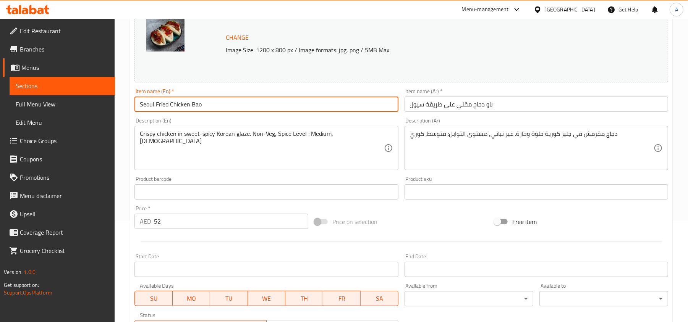
click at [218, 106] on input "Seoul Fried Chicken Bao" at bounding box center [266, 104] width 264 height 15
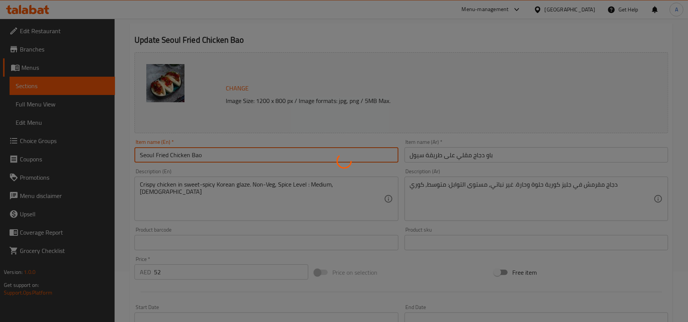
scroll to position [0, 0]
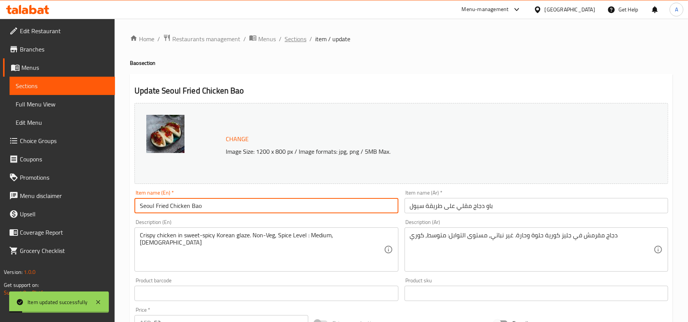
click at [292, 40] on span "Sections" at bounding box center [296, 38] width 22 height 9
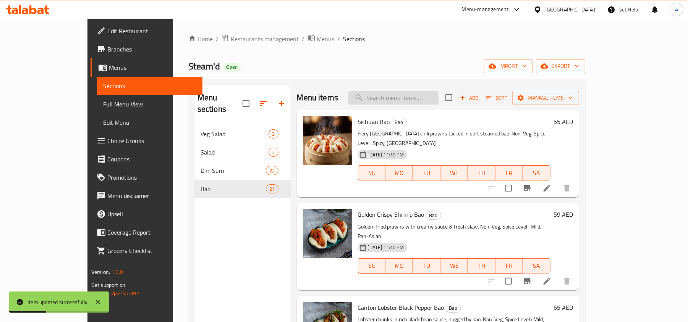
click at [414, 99] on input "search" at bounding box center [393, 97] width 90 height 13
paste input "Chive Bao"
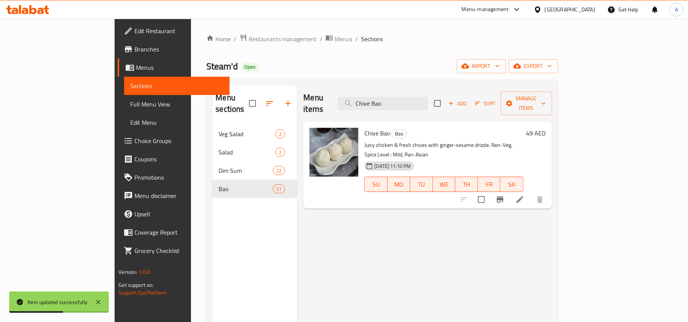
type input "Chive Bao"
click at [546, 128] on h6 "49 AED" at bounding box center [535, 133] width 19 height 11
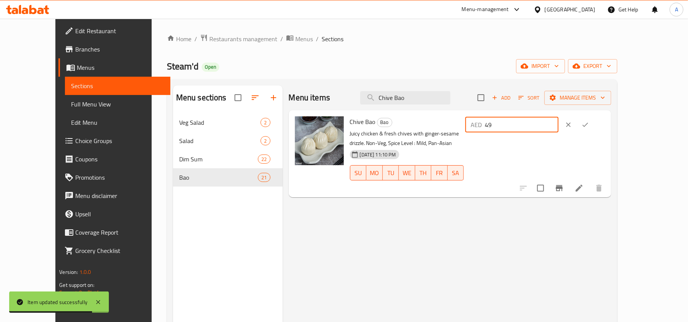
click at [559, 128] on input "49" at bounding box center [522, 124] width 74 height 15
paste input "52"
type input "52"
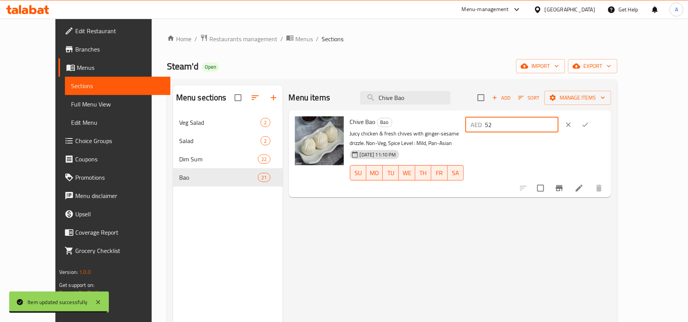
click at [589, 127] on icon "ok" at bounding box center [586, 125] width 8 height 8
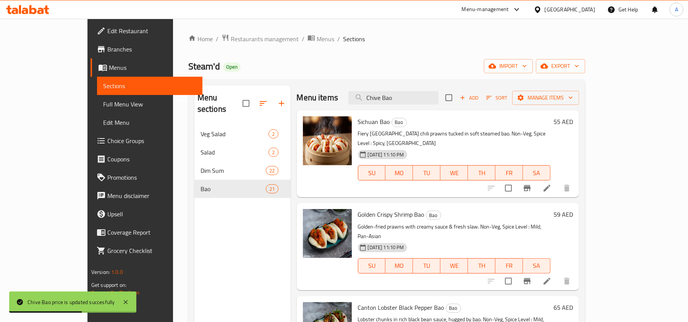
click at [449, 91] on div "Menu items Chive Bao Add Sort Manage items" at bounding box center [438, 98] width 283 height 25
click at [439, 101] on input "Chive Bao" at bounding box center [393, 97] width 90 height 13
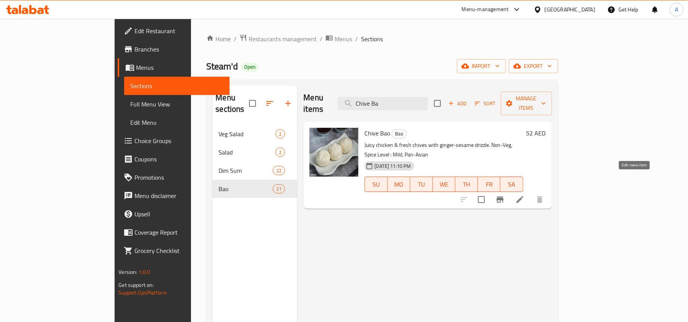
type input "Chive Ba"
click at [523, 196] on icon at bounding box center [520, 199] width 7 height 7
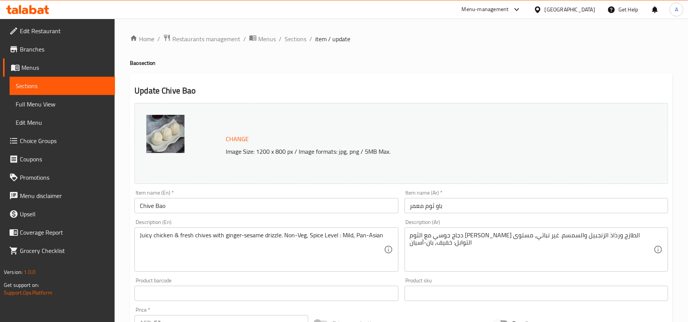
click at [202, 201] on input "Chive Bao" at bounding box center [266, 205] width 264 height 15
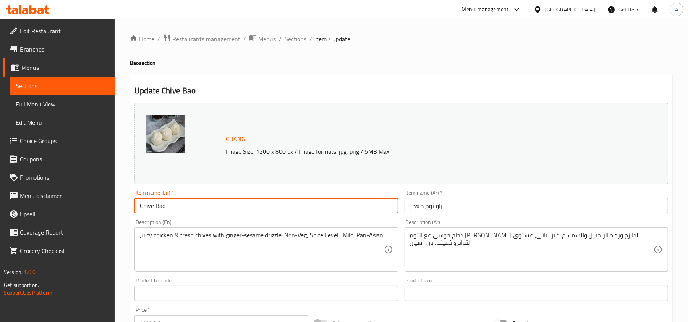
click at [202, 201] on input "Chive Bao" at bounding box center [266, 205] width 264 height 15
paste input "Chicken & Garlic"
type input "Chicken & Garlic Chive Bao"
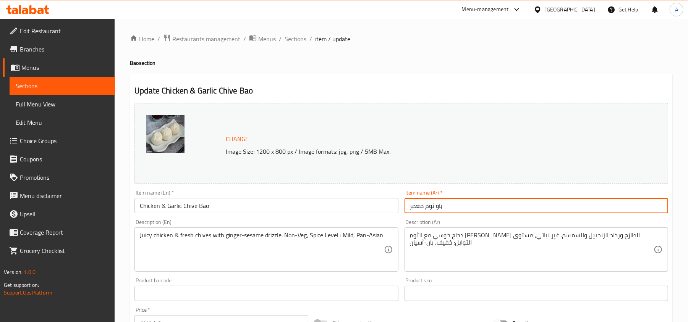
click at [484, 206] on input "باو ثوم معمر" at bounding box center [537, 205] width 264 height 15
paste input "جاج و"
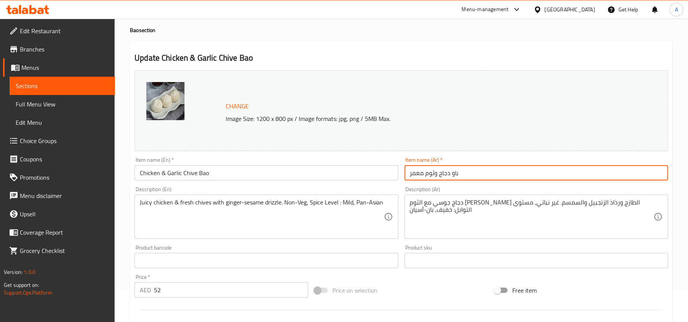
scroll to position [51, 0]
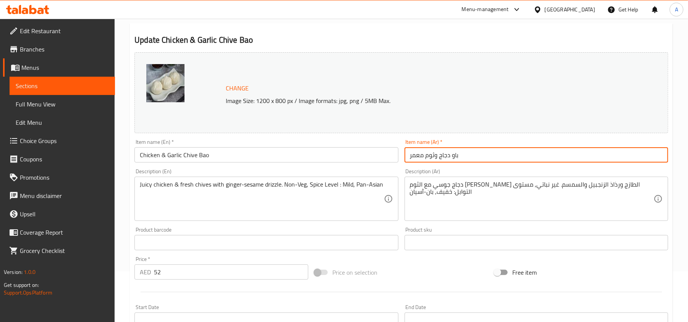
type input "باو دجاج وثوم معمر"
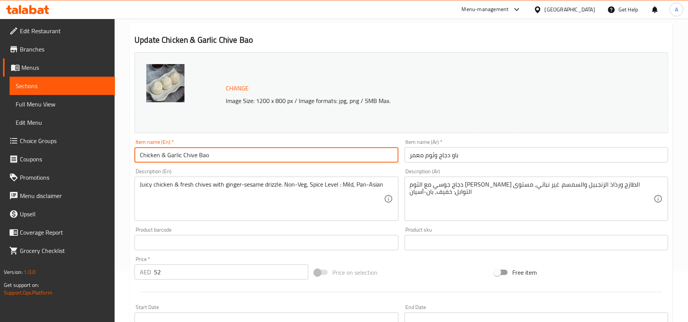
click at [249, 155] on input "Chicken & Garlic Chive Bao" at bounding box center [266, 154] width 264 height 15
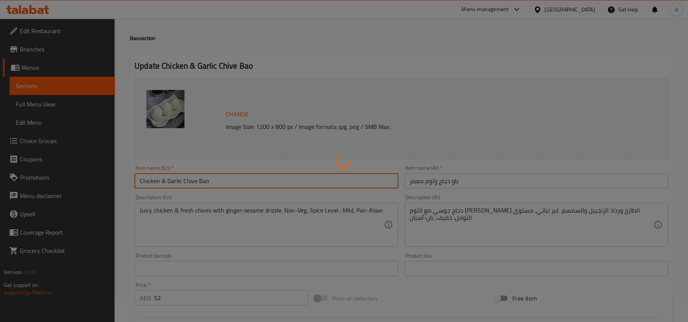
scroll to position [0, 0]
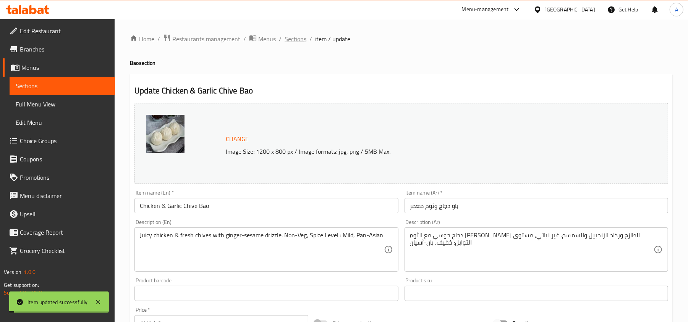
click at [292, 37] on span "Sections" at bounding box center [296, 38] width 22 height 9
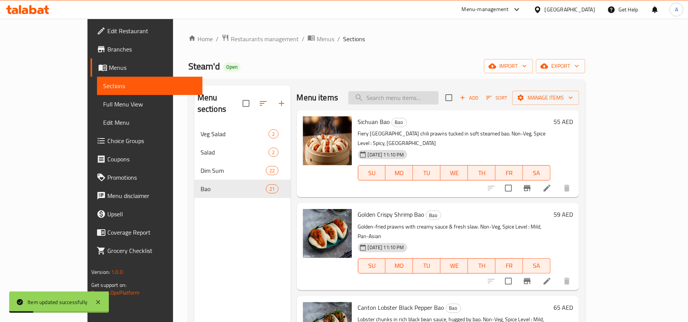
click at [399, 101] on input "search" at bounding box center [393, 97] width 90 height 13
paste input "Teriyaki Bao"
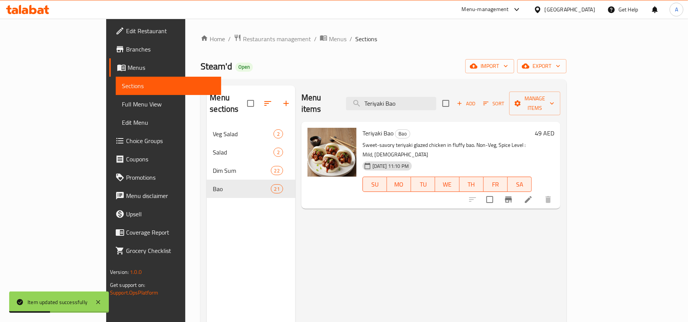
type input "Teriyaki Bao"
drag, startPoint x: 646, startPoint y: 124, endPoint x: 632, endPoint y: 135, distance: 17.9
click at [554, 128] on h6 "49 AED" at bounding box center [544, 133] width 19 height 11
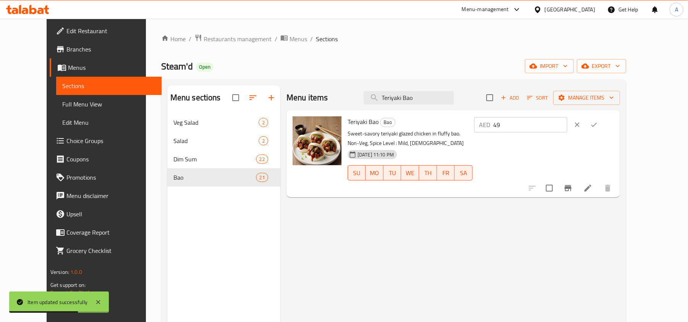
click at [567, 121] on input "49" at bounding box center [531, 124] width 74 height 15
paste input "52"
type input "52"
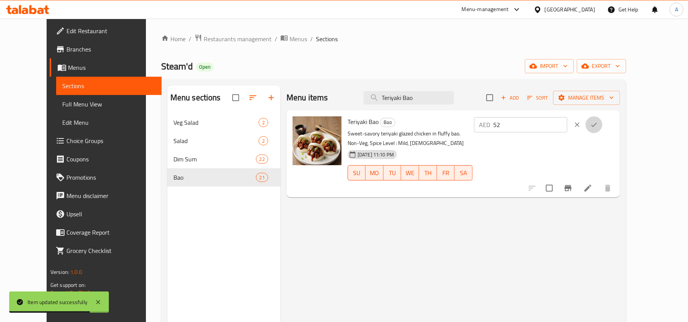
click at [598, 128] on icon "ok" at bounding box center [594, 125] width 8 height 8
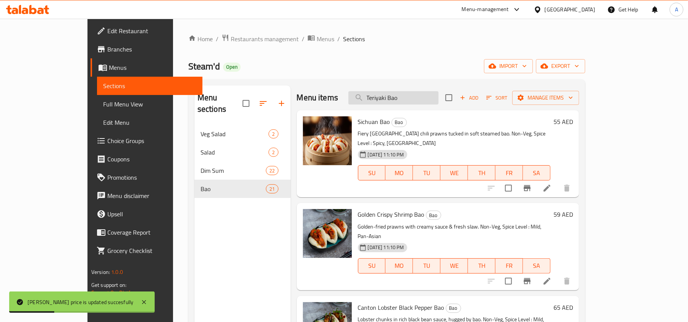
click at [439, 97] on input "Teriyaki Bao" at bounding box center [393, 97] width 90 height 13
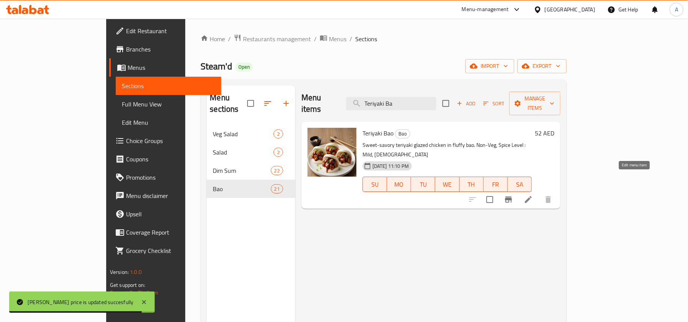
type input "Teriyaki Ba"
click at [532, 196] on icon at bounding box center [528, 199] width 7 height 7
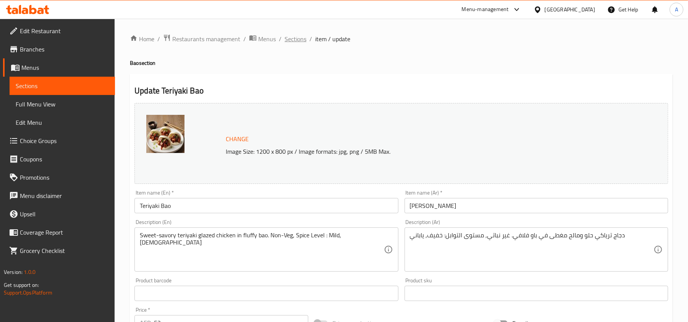
click at [293, 36] on span "Sections" at bounding box center [296, 38] width 22 height 9
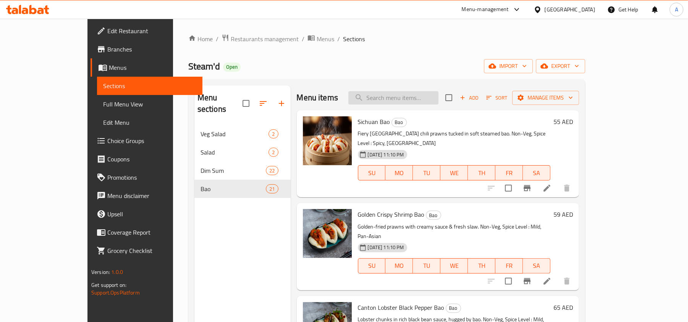
click at [421, 97] on input "search" at bounding box center [393, 97] width 90 height 13
paste input "Hoisin Bao"
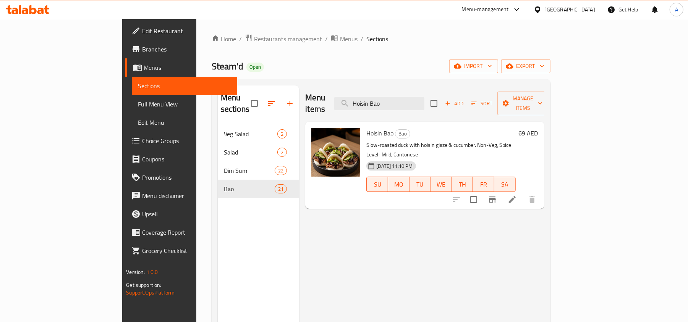
type input "Hoisin Bao"
click at [538, 128] on h6 "69 AED" at bounding box center [528, 133] width 19 height 11
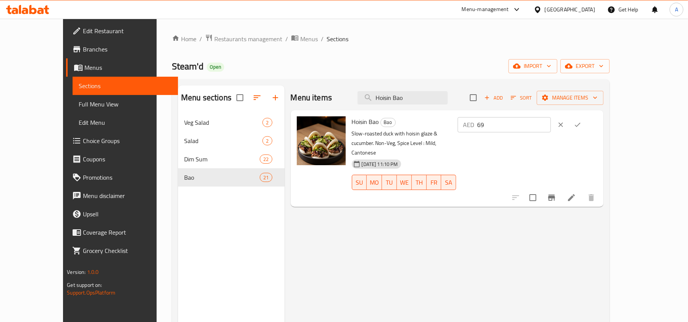
click at [551, 126] on input "69" at bounding box center [514, 124] width 74 height 15
paste input "5"
type input "65"
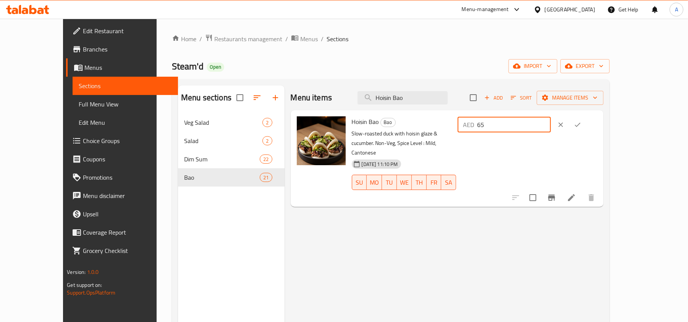
click at [582, 126] on icon "ok" at bounding box center [578, 125] width 8 height 8
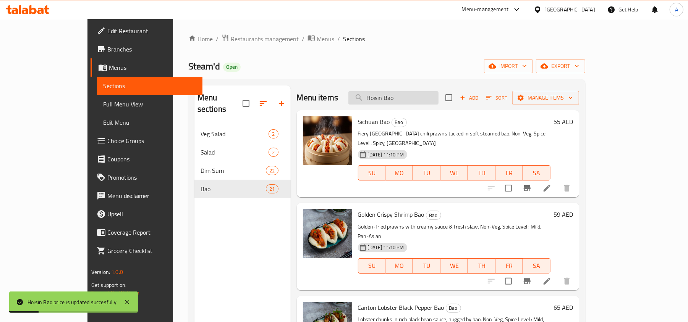
click at [439, 95] on input "Hoisin Bao" at bounding box center [393, 97] width 90 height 13
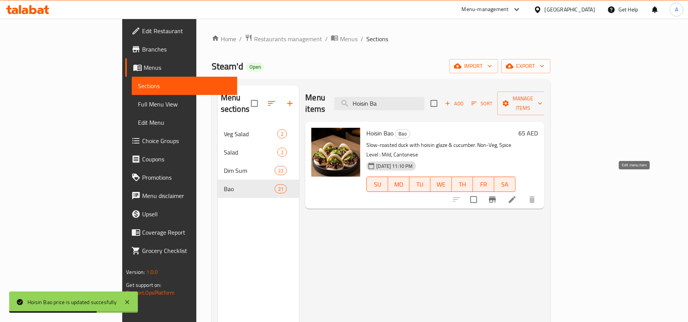
type input "Hoisin Ba"
click at [516, 196] on icon at bounding box center [512, 199] width 7 height 7
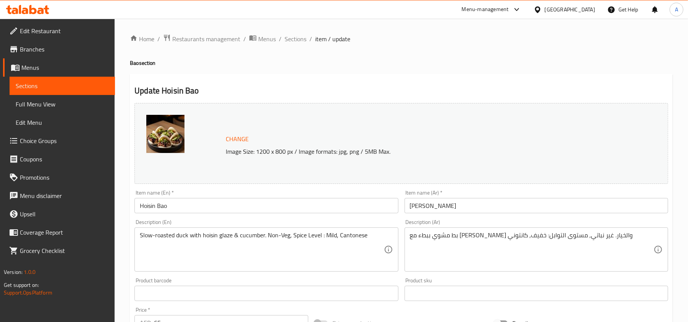
click at [198, 198] on div "Item name (En)   * Hoisin Bao Item name (En) *" at bounding box center [266, 201] width 264 height 23
click at [196, 206] on input "Hoisin Bao" at bounding box center [266, 205] width 264 height 15
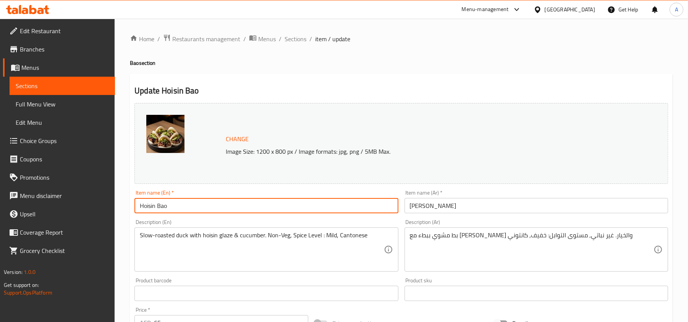
click at [196, 206] on input "Hoisin Bao" at bounding box center [266, 205] width 264 height 15
drag, startPoint x: 196, startPoint y: 206, endPoint x: 175, endPoint y: 204, distance: 21.5
click at [175, 204] on input "Hoisin Bao" at bounding box center [266, 205] width 264 height 15
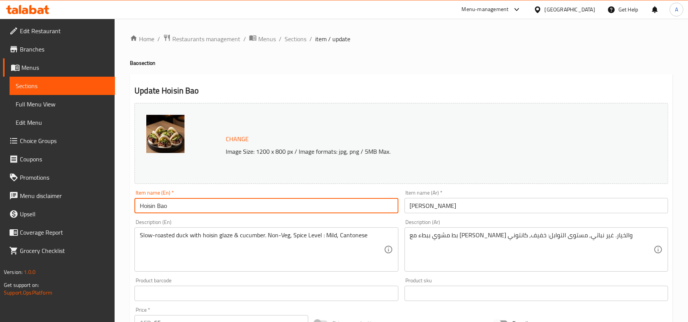
paste input "Beijing Hoisin Duck"
type input "Beijing Hoisin Duck Bao"
click at [452, 206] on input "باو هويسين" at bounding box center [537, 205] width 264 height 15
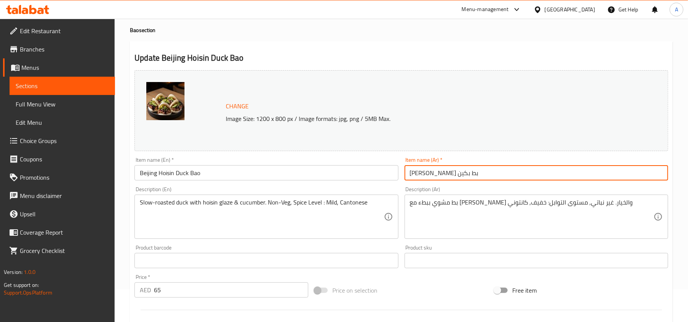
scroll to position [51, 0]
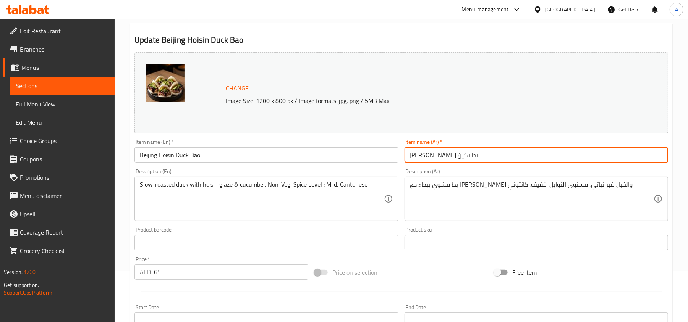
type input "باو هويسين بط بكين"
click at [250, 159] on input "Beijing Hoisin Duck Bao" at bounding box center [266, 154] width 264 height 15
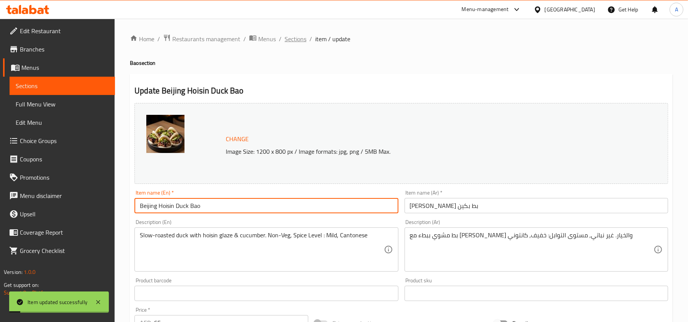
click at [297, 42] on span "Sections" at bounding box center [296, 38] width 22 height 9
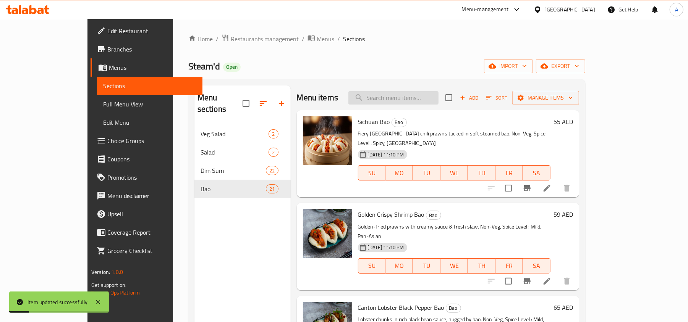
click at [422, 100] on input "search" at bounding box center [393, 97] width 90 height 13
paste input "5Spice Bao"
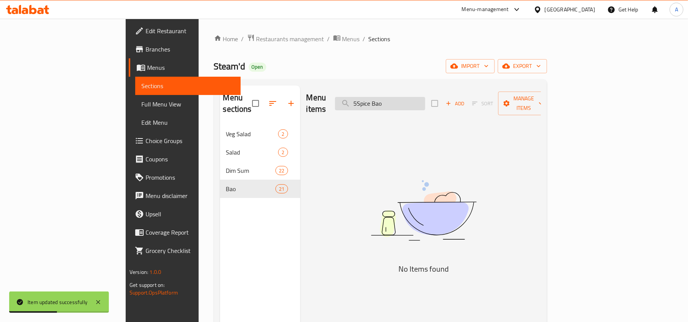
click at [400, 99] on input "5Spice Bao" at bounding box center [380, 103] width 90 height 13
click at [403, 100] on input "5Spice Bao" at bounding box center [380, 103] width 90 height 13
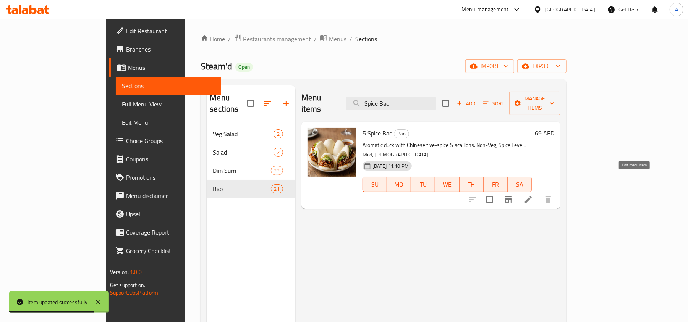
type input "Spice Bao"
click at [533, 195] on icon at bounding box center [528, 199] width 9 height 9
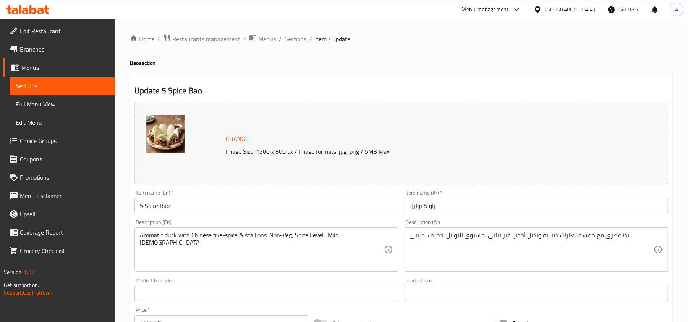
click at [214, 209] on input "5 Spice Bao" at bounding box center [266, 205] width 264 height 15
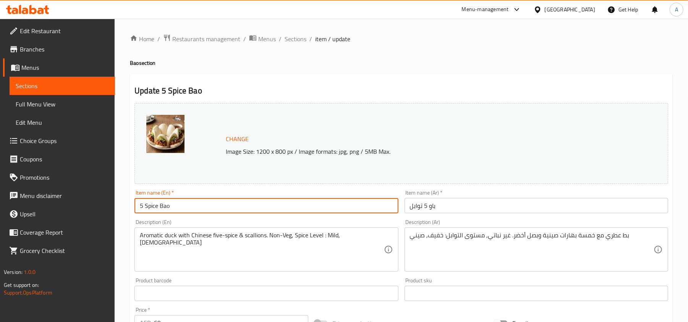
click at [214, 209] on input "5 Spice Bao" at bounding box center [266, 205] width 264 height 15
paste input "Five-Spice Duck"
type input "Five-Spice Duck Bao"
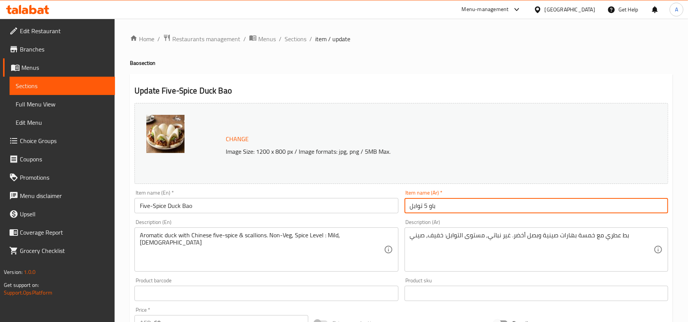
click at [451, 206] on input "باو 5 توابل" at bounding box center [537, 205] width 264 height 15
click at [427, 208] on input "باو 5 توابل" at bounding box center [537, 205] width 264 height 15
type input "باو بط 5 توابل"
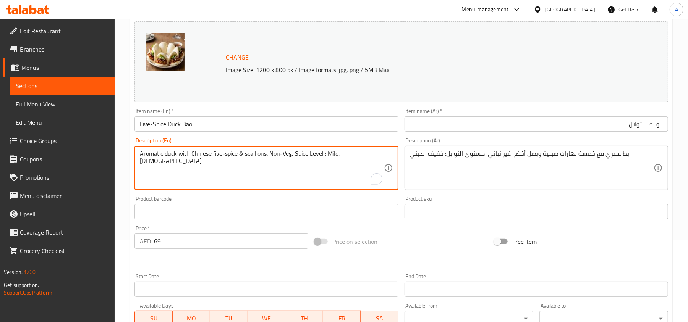
scroll to position [102, 0]
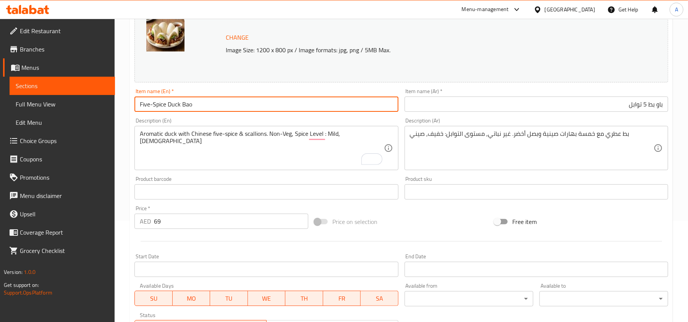
click at [212, 105] on input "Five-Spice Duck Bao" at bounding box center [266, 104] width 264 height 15
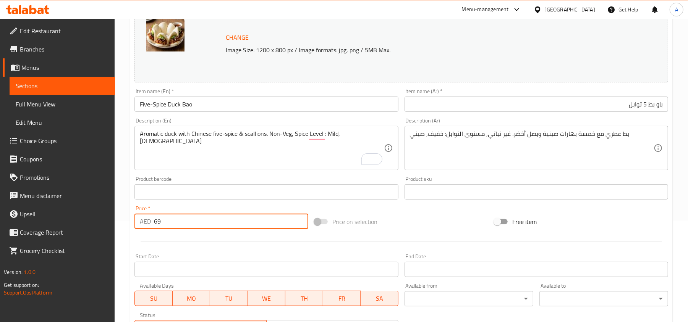
click at [204, 224] on input "69" at bounding box center [231, 221] width 154 height 15
paste input "5"
type input "65"
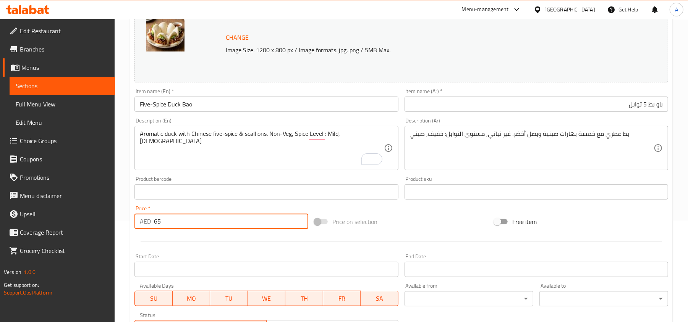
click at [208, 96] on div "Item name (En)   * Five-Spice Duck Bao Item name (En) *" at bounding box center [266, 100] width 264 height 23
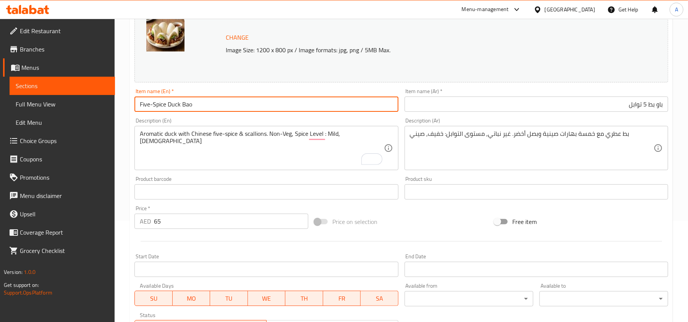
click at [202, 105] on input "Five-Spice Duck Bao" at bounding box center [266, 104] width 264 height 15
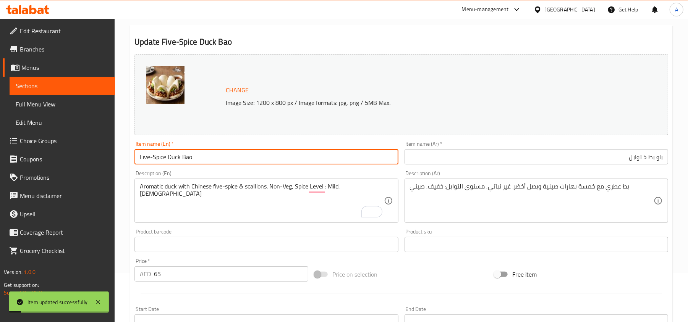
scroll to position [0, 0]
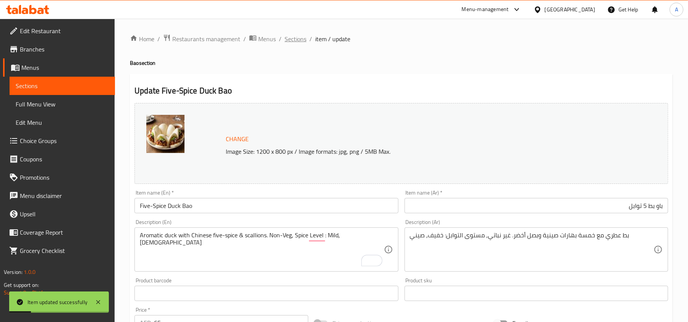
click at [294, 39] on span "Sections" at bounding box center [296, 38] width 22 height 9
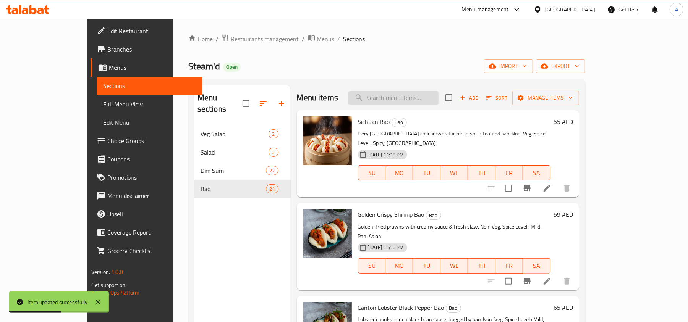
click at [419, 102] on input "search" at bounding box center [393, 97] width 90 height 13
paste input "Cant Beef Bao"
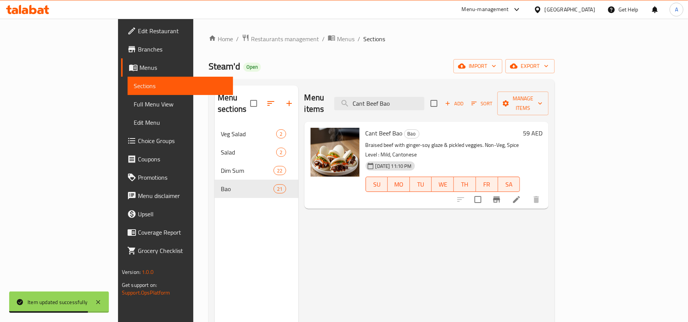
type input "Cant Beef Bao"
click at [543, 128] on h6 "59 AED" at bounding box center [532, 133] width 19 height 11
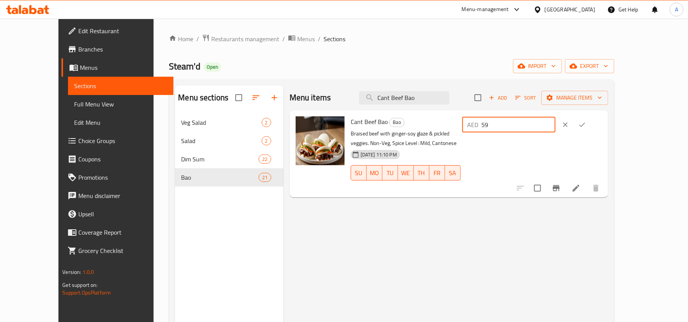
click at [556, 123] on input "59" at bounding box center [519, 124] width 74 height 15
type input "58"
click at [586, 124] on icon "ok" at bounding box center [582, 125] width 8 height 8
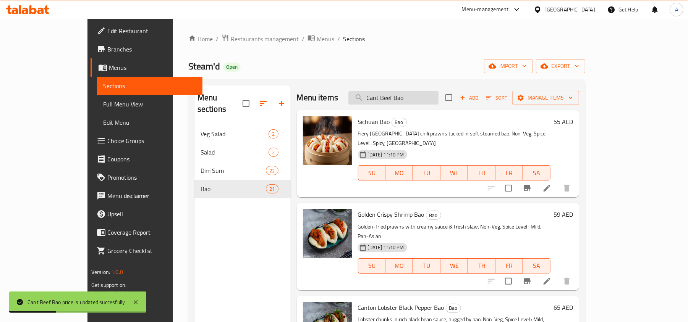
click at [439, 100] on input "Cant Beef Bao" at bounding box center [393, 97] width 90 height 13
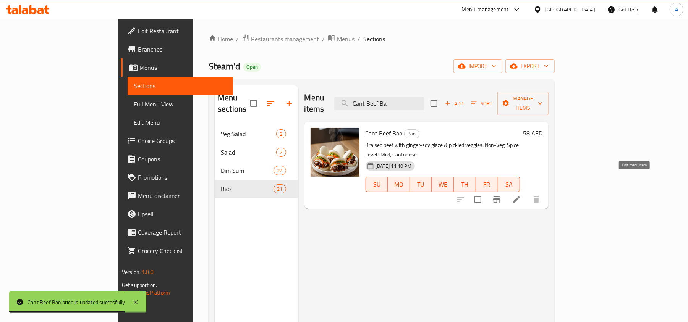
type input "Cant Beef Ba"
click at [520, 196] on icon at bounding box center [516, 199] width 7 height 7
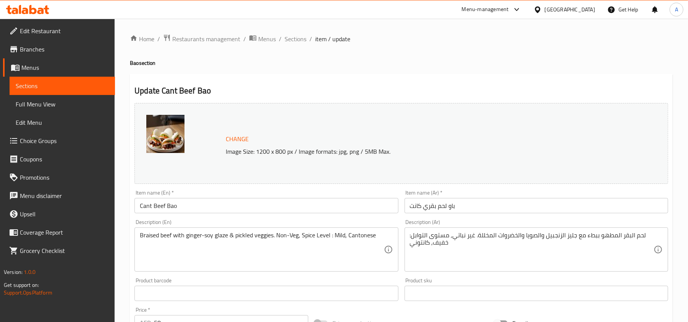
click at [262, 212] on input "Cant Beef Bao" at bounding box center [266, 205] width 264 height 15
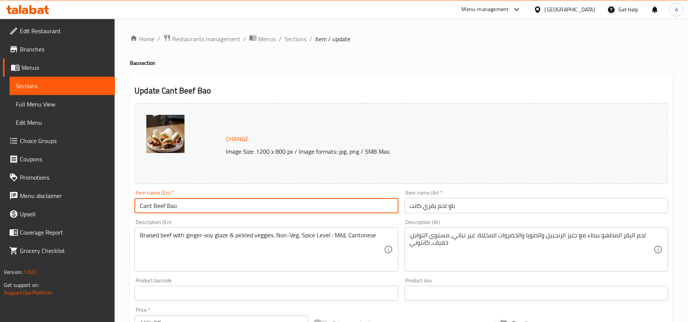
click at [262, 212] on input "Cant Beef Bao" at bounding box center [266, 205] width 264 height 15
paste input "Braised Tenderloin"
type input "Braised Tenderloin Beef Bao"
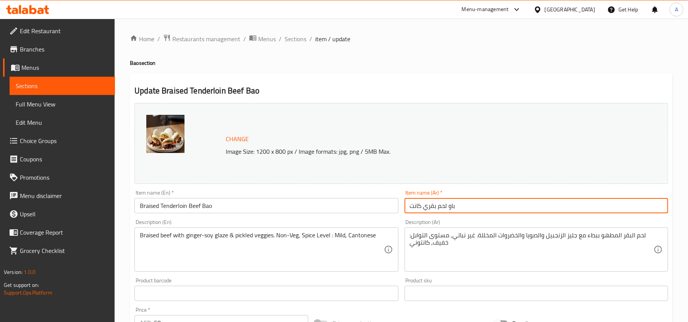
click at [525, 200] on input "باو لحم بقري كانت" at bounding box center [537, 205] width 264 height 15
paste input "تندرلوين مطهو ببطء"
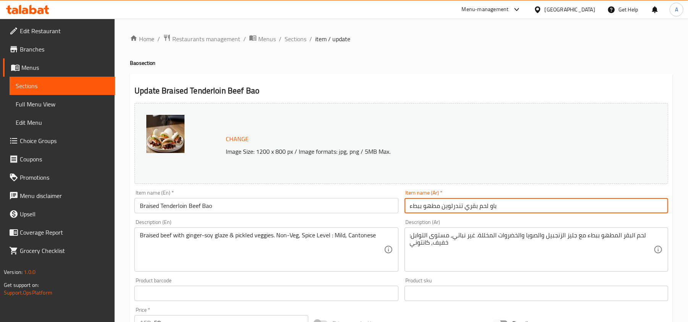
type input "باو لحم بقري تندرلوين مطهو ببطء"
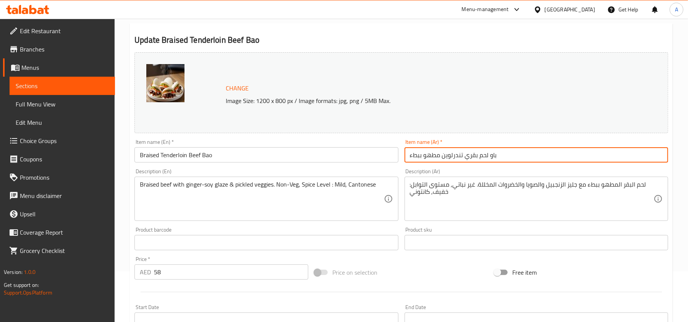
scroll to position [102, 0]
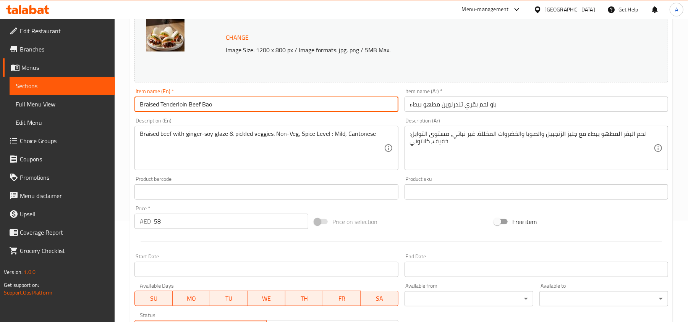
click at [247, 103] on input "Braised Tenderloin Beef Bao" at bounding box center [266, 104] width 264 height 15
click at [240, 110] on input "Braised Tenderloin Beef Bao" at bounding box center [266, 104] width 264 height 15
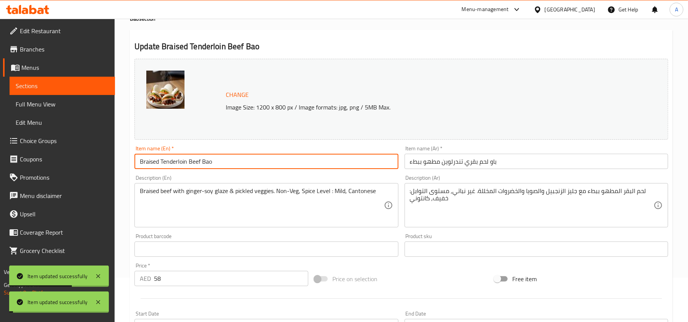
scroll to position [0, 0]
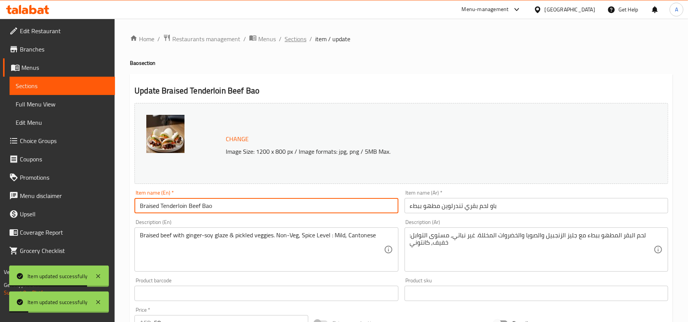
click at [297, 43] on span "Sections" at bounding box center [296, 38] width 22 height 9
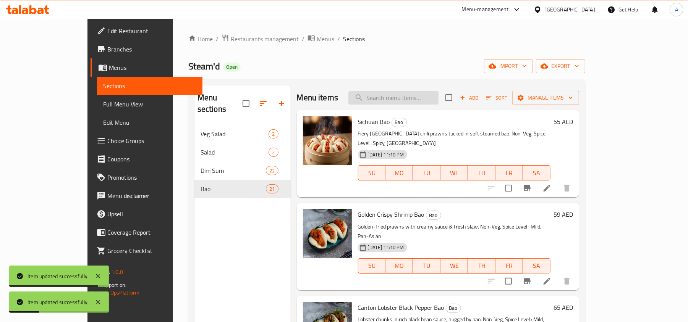
paste input "Angus Bao"
click at [430, 99] on input "search" at bounding box center [393, 97] width 90 height 13
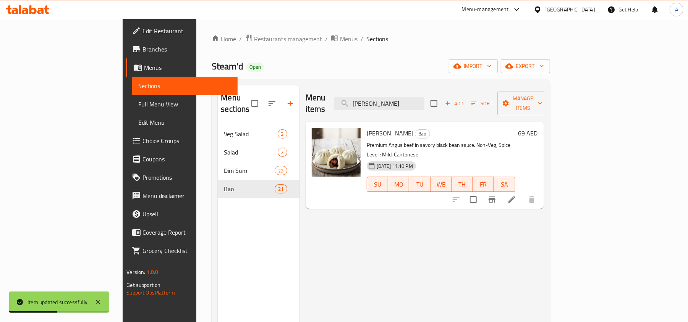
type input "Angus Bao"
click at [538, 128] on h6 "69 AED" at bounding box center [527, 133] width 19 height 11
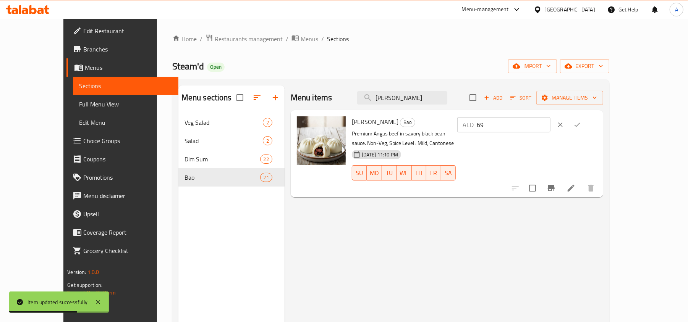
click at [551, 128] on input "69" at bounding box center [514, 124] width 74 height 15
paste input "8"
type input "68"
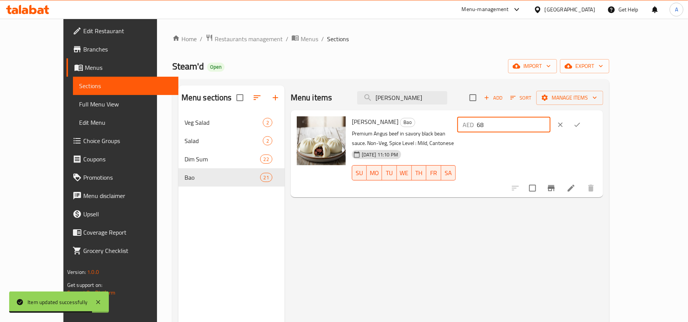
click at [581, 124] on icon "ok" at bounding box center [577, 125] width 8 height 8
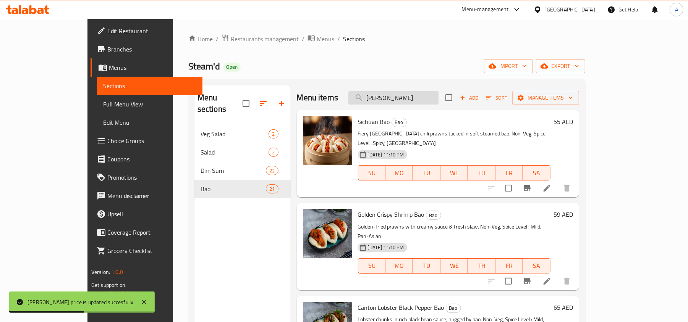
click at [439, 100] on input "Angus Bao" at bounding box center [393, 97] width 90 height 13
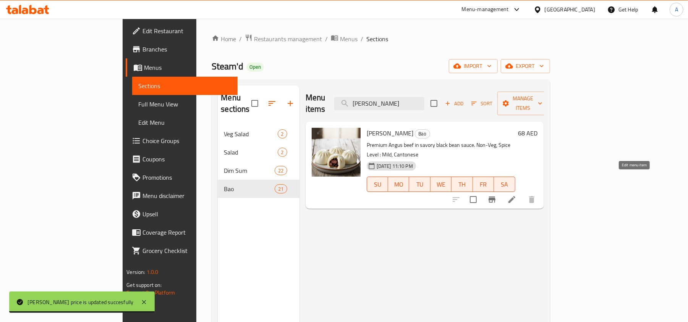
type input "Angus Ba"
click at [517, 195] on icon at bounding box center [511, 199] width 9 height 9
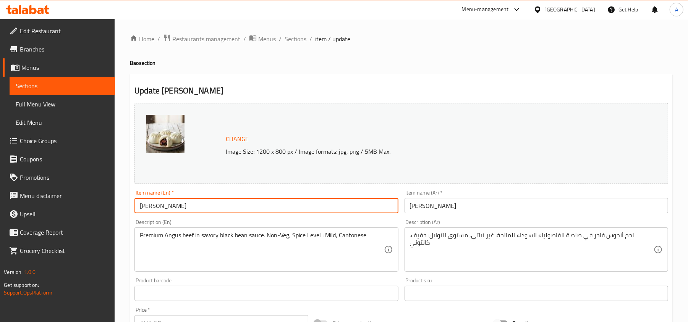
click at [176, 209] on input "Angus Bao" at bounding box center [266, 205] width 264 height 15
paste input "Black Bean Angus Beef"
type input "Black Bean Angus Beef Bao"
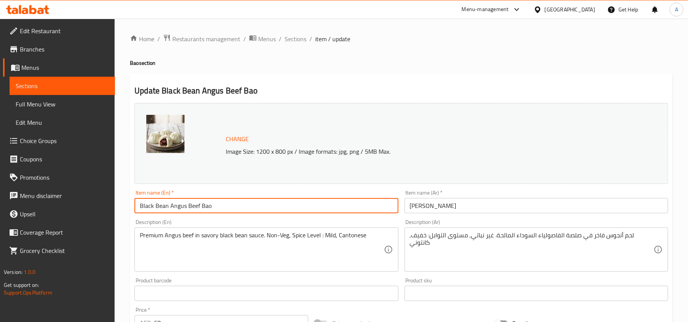
click at [469, 207] on input "باو أنجوس" at bounding box center [537, 205] width 264 height 15
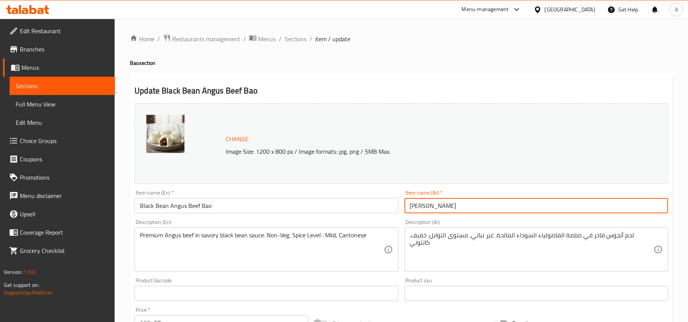
click at [469, 207] on input "باو أنجوس" at bounding box center [537, 205] width 264 height 15
paste input "لحم أنجوس بصلصة فاصوليا سوداء"
drag, startPoint x: 448, startPoint y: 205, endPoint x: 468, endPoint y: 206, distance: 20.3
click at [468, 206] on input "باو لحم أنجوس بصلصة فاصوليا سوداء" at bounding box center [537, 205] width 264 height 15
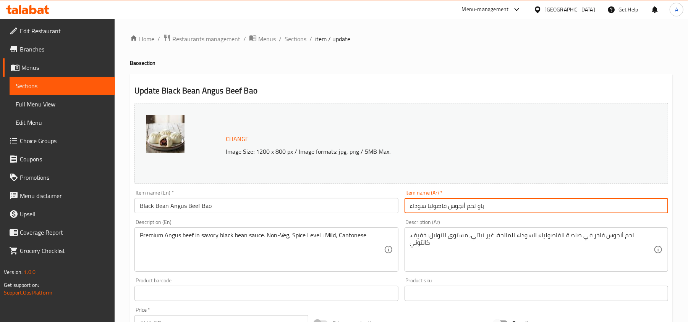
click at [465, 209] on input "باو لحم أنجوس فاصوليا سوداء" at bounding box center [537, 205] width 264 height 15
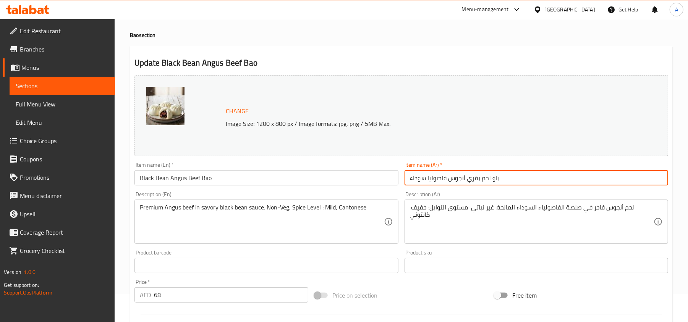
scroll to position [51, 0]
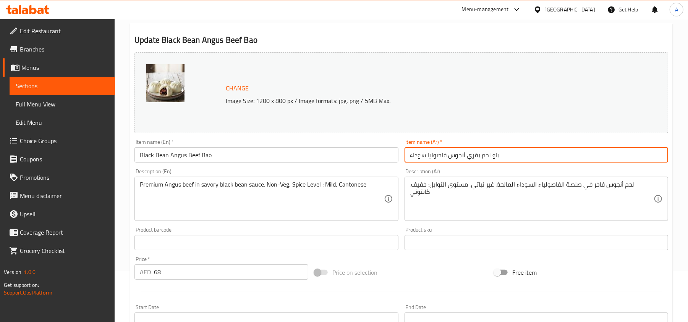
type input "باو لحم بقري أنجوس فاصوليا سوداء"
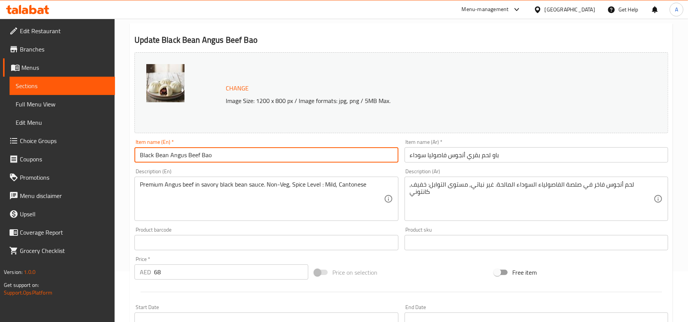
click at [234, 150] on input "Black Bean Angus Beef Bao" at bounding box center [266, 154] width 264 height 15
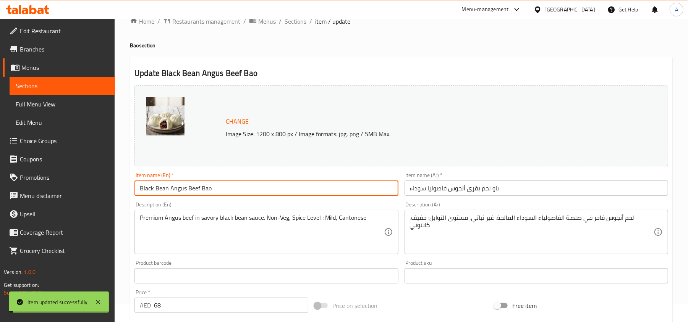
scroll to position [0, 0]
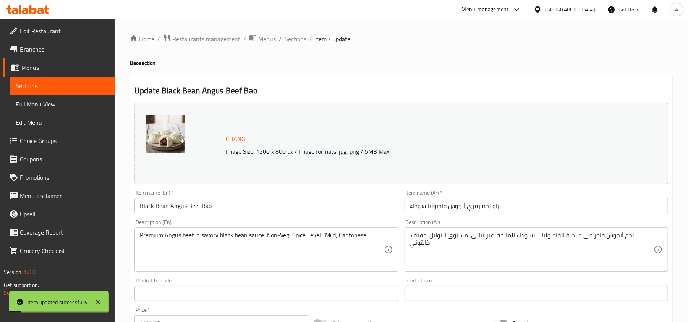
click at [294, 37] on span "Sections" at bounding box center [296, 38] width 22 height 9
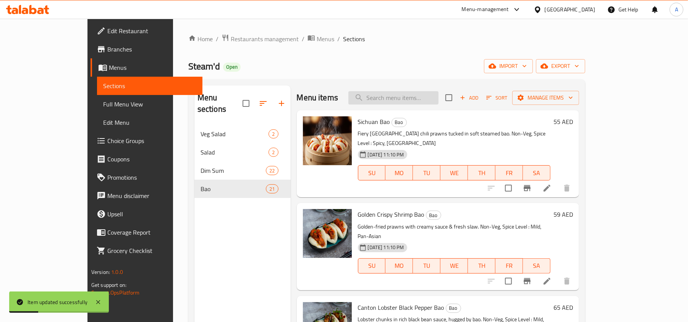
click at [416, 100] on input "search" at bounding box center [393, 97] width 90 height 13
paste input "Mong Beef Bao"
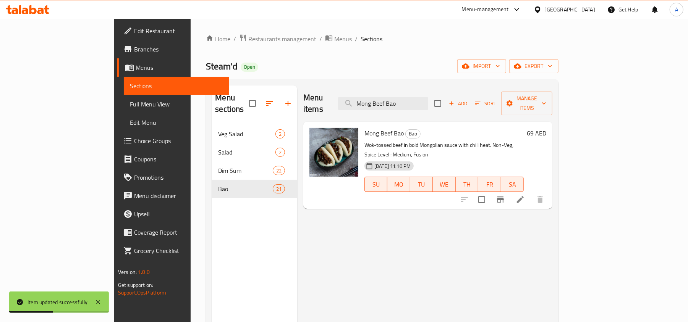
type input "Mong Beef Bao"
click at [546, 128] on h6 "69 AED" at bounding box center [536, 133] width 19 height 11
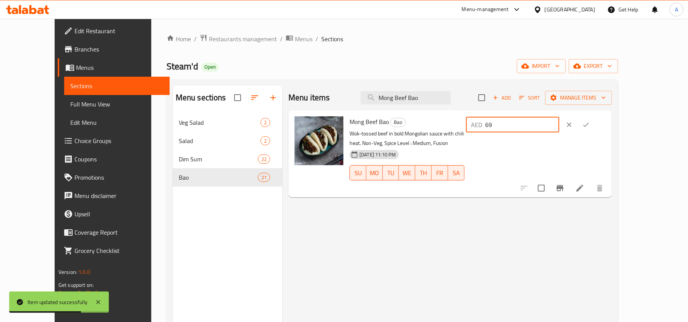
click at [559, 123] on input "69" at bounding box center [523, 124] width 74 height 15
paste input "8"
type input "68"
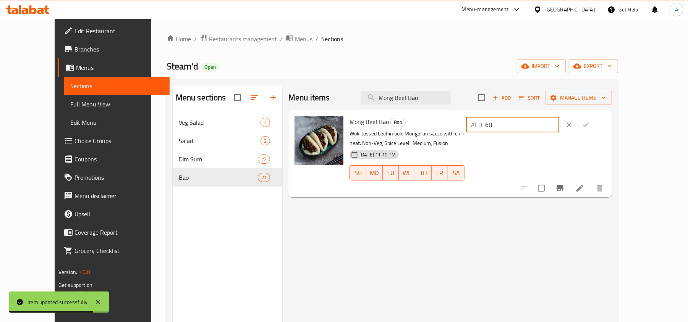
click at [590, 125] on icon "ok" at bounding box center [586, 125] width 8 height 8
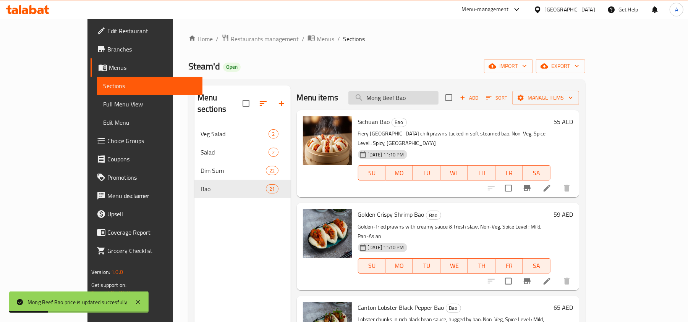
click at [434, 102] on input "Mong Beef Bao" at bounding box center [393, 97] width 90 height 13
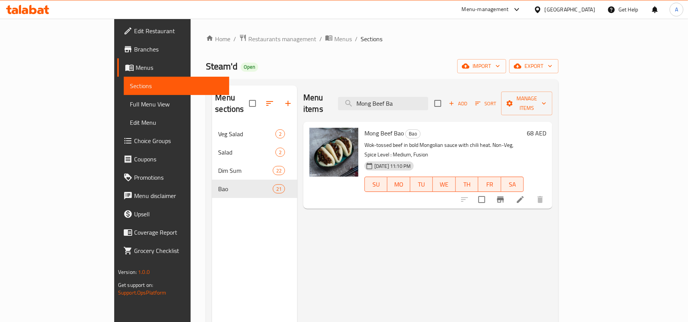
type input "Mong Beef Ba"
click at [525, 195] on icon at bounding box center [520, 199] width 9 height 9
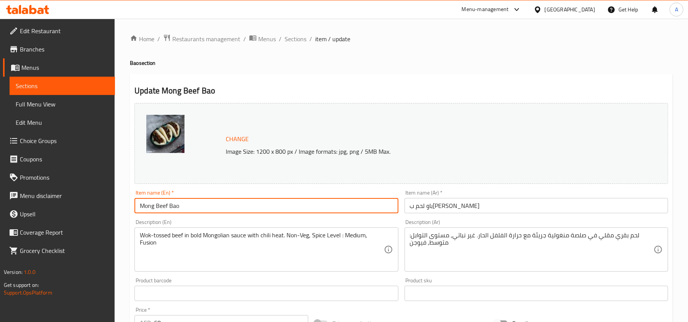
click at [202, 207] on input "Mong Beef Bao" at bounding box center [266, 205] width 264 height 15
paste input "Spicy Mongolian"
click at [225, 204] on input "Spicy Mongolian Beef Bao" at bounding box center [266, 205] width 264 height 15
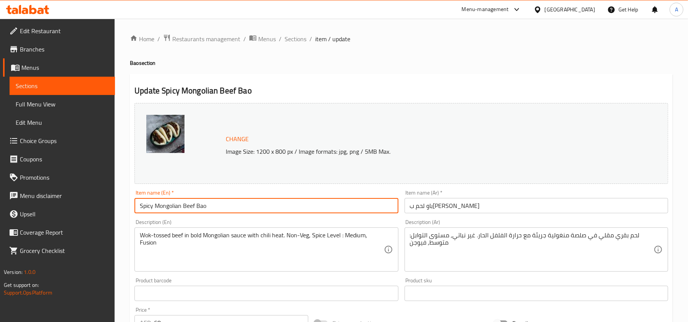
click at [225, 204] on input "Spicy Mongolian Beef Bao" at bounding box center [266, 205] width 264 height 15
type input "Spicy Mongolian Beef Bao"
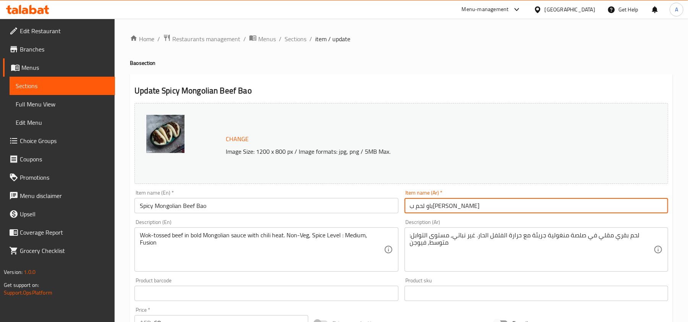
click at [482, 209] on input "باو لحم بقري مونج" at bounding box center [537, 205] width 264 height 15
paste input "غولي حار"
type input "باو لحم بقري منغولي حار"
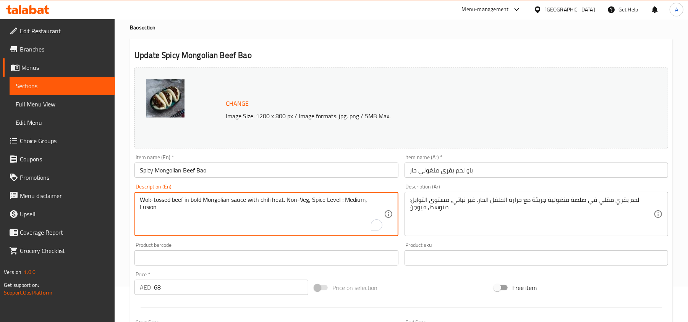
scroll to position [51, 0]
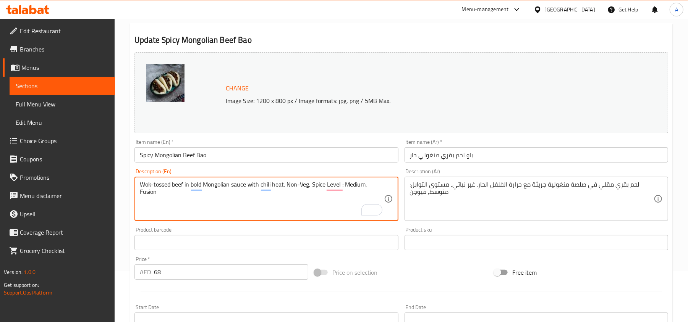
click at [216, 162] on input "Spicy Mongolian Beef Bao" at bounding box center [266, 154] width 264 height 15
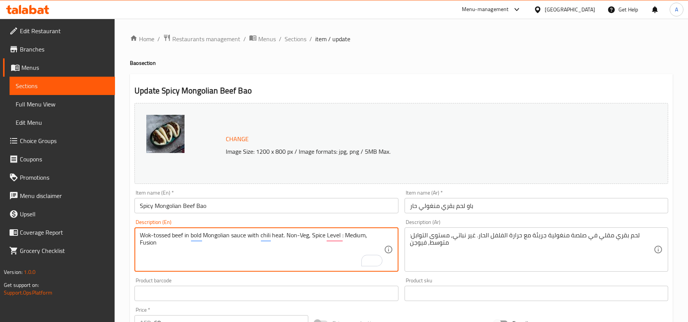
scroll to position [51, 0]
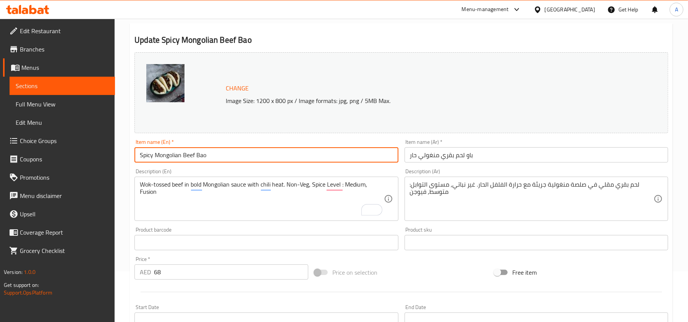
click at [228, 154] on input "Spicy Mongolian Beef Bao" at bounding box center [266, 154] width 264 height 15
click at [227, 155] on input "Spicy Mongolian Beef Bao" at bounding box center [266, 154] width 264 height 15
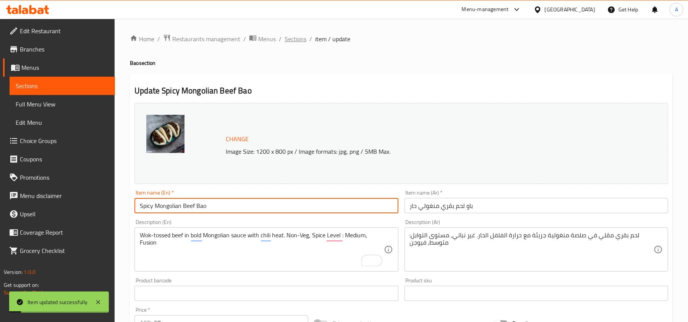
click at [297, 37] on span "Sections" at bounding box center [296, 38] width 22 height 9
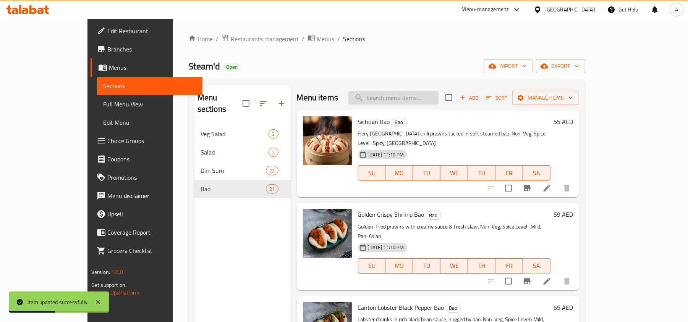
click at [416, 98] on input "search" at bounding box center [393, 97] width 90 height 13
paste input "[PERSON_NAME]"
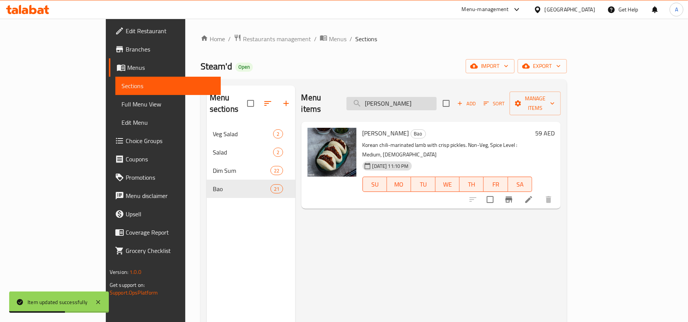
type input "[PERSON_NAME]"
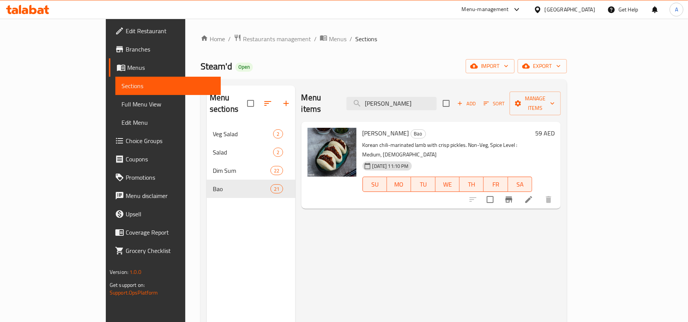
click at [555, 128] on h6 "59 AED" at bounding box center [544, 133] width 19 height 11
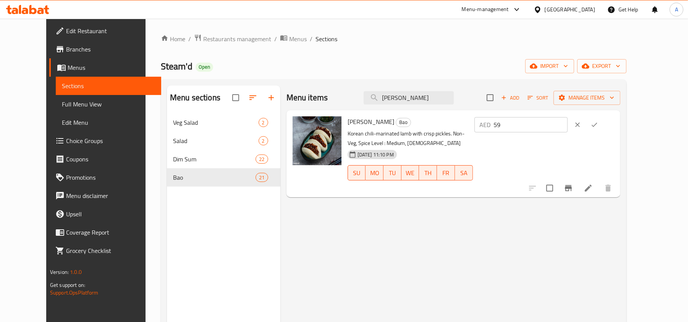
click at [568, 124] on input "59" at bounding box center [531, 124] width 74 height 15
paste input "8"
type input "58"
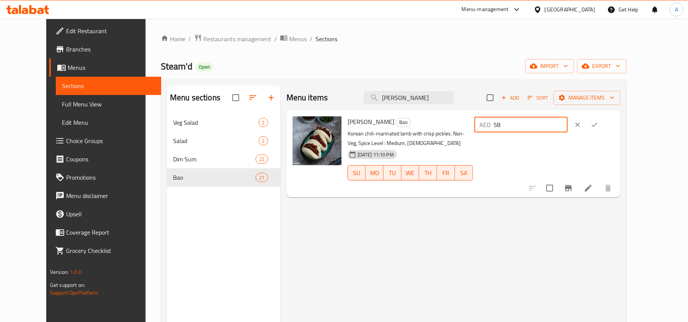
click at [598, 128] on icon "ok" at bounding box center [595, 125] width 8 height 8
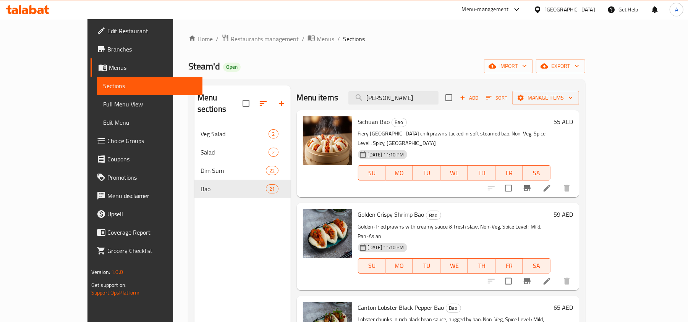
click at [442, 91] on div "Menu items Gochu Lamb Add Sort Manage items" at bounding box center [438, 98] width 283 height 25
click at [439, 95] on input "[PERSON_NAME]" at bounding box center [393, 97] width 90 height 13
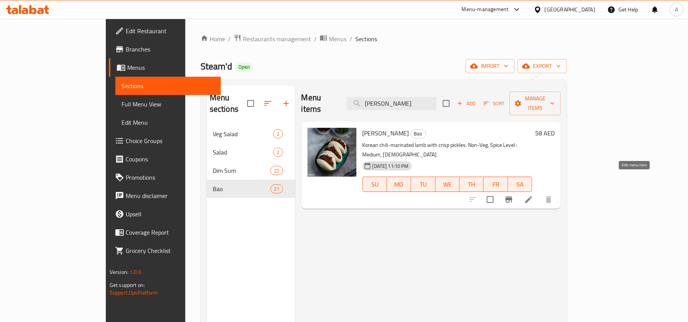
type input "[PERSON_NAME]"
click at [532, 196] on icon at bounding box center [528, 199] width 7 height 7
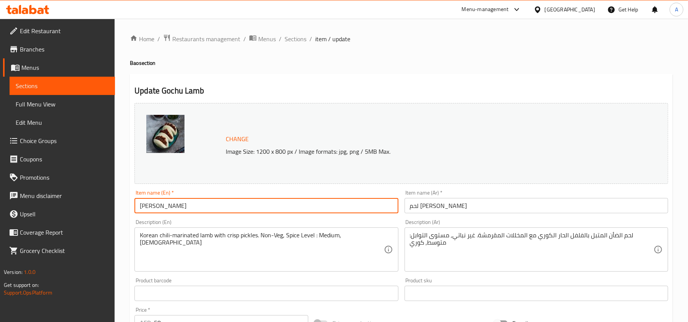
click at [200, 205] on input "[PERSON_NAME]" at bounding box center [266, 205] width 264 height 15
paste input "Korean Gochujang [PERSON_NAME]"
type input "Korean Gochujang [PERSON_NAME]"
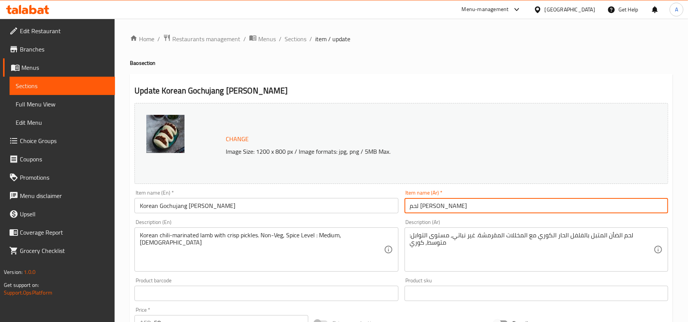
click at [468, 206] on input "لحم [PERSON_NAME]" at bounding box center [537, 205] width 264 height 15
paste input "باو لحم ضأن كوري بصلصة غوتشوجانغ"
drag, startPoint x: 457, startPoint y: 207, endPoint x: 439, endPoint y: 209, distance: 18.4
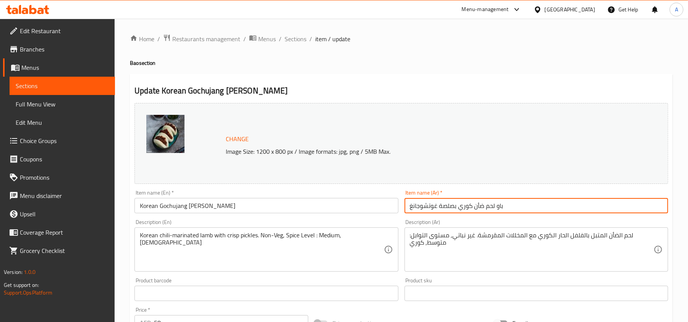
click at [439, 209] on input "باو لحم ضأن كوري بصلصة غوتشوجانغ" at bounding box center [537, 205] width 264 height 15
type input "باو لحم ضأن [PERSON_NAME]"
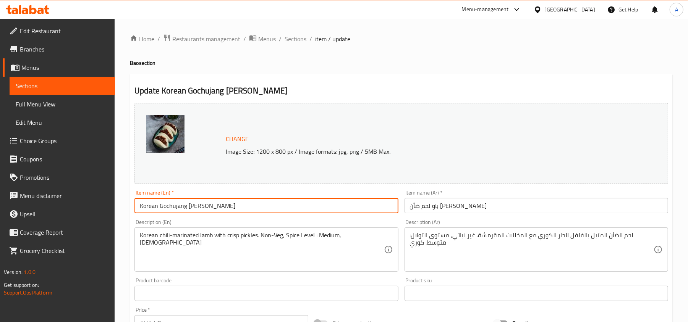
click at [236, 199] on input "Korean Gochujang [PERSON_NAME]" at bounding box center [266, 205] width 264 height 15
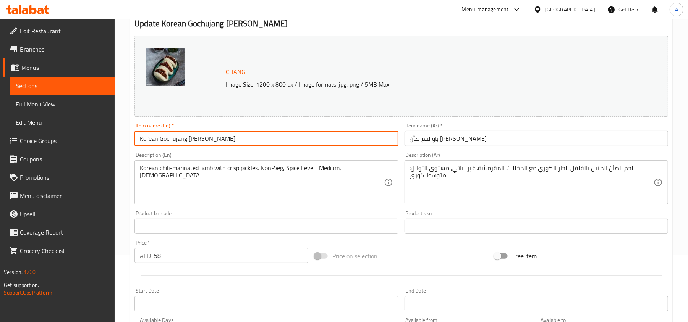
scroll to position [51, 0]
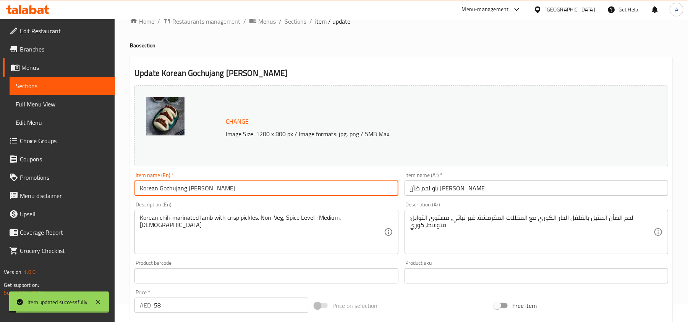
scroll to position [0, 0]
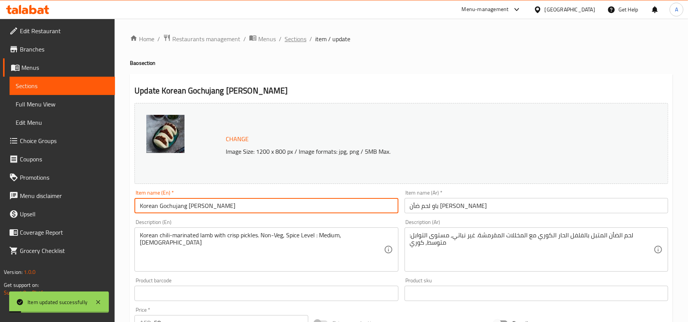
click at [289, 40] on span "Sections" at bounding box center [296, 38] width 22 height 9
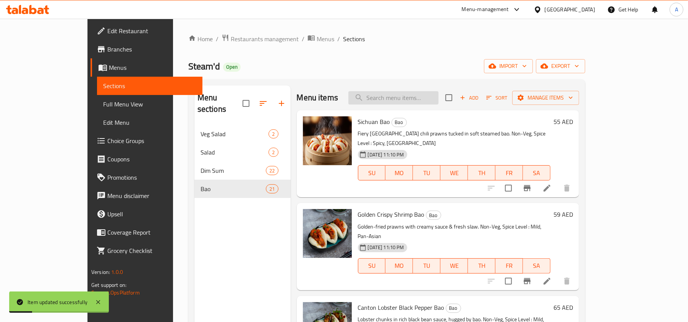
click at [403, 100] on input "search" at bounding box center [393, 97] width 90 height 13
paste input "Spiced Lamb"
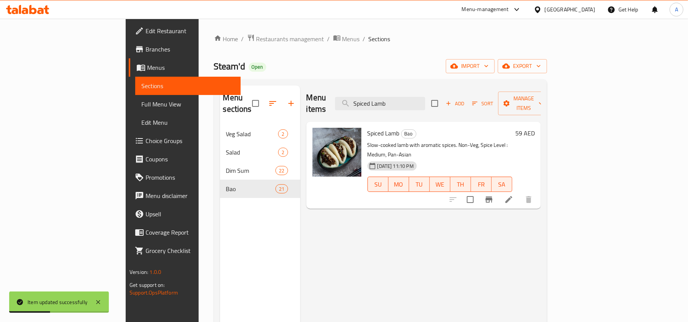
type input "Spiced Lamb"
click at [535, 128] on div "59 AED" at bounding box center [523, 133] width 23 height 11
click at [535, 128] on h6 "59 AED" at bounding box center [524, 133] width 19 height 11
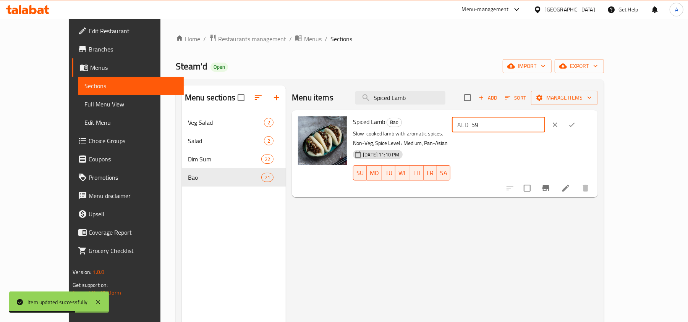
click at [545, 126] on input "59" at bounding box center [508, 124] width 74 height 15
type input "58"
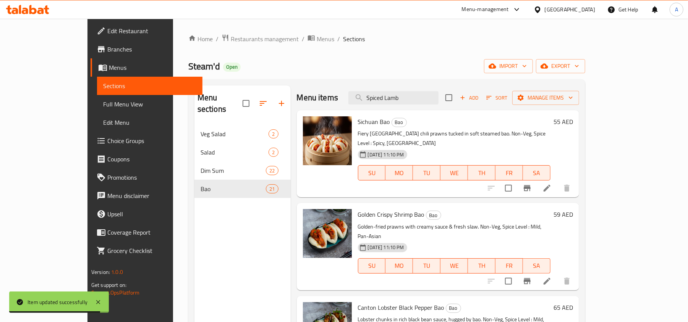
click at [573, 122] on h6 "55 AED" at bounding box center [563, 122] width 19 height 11
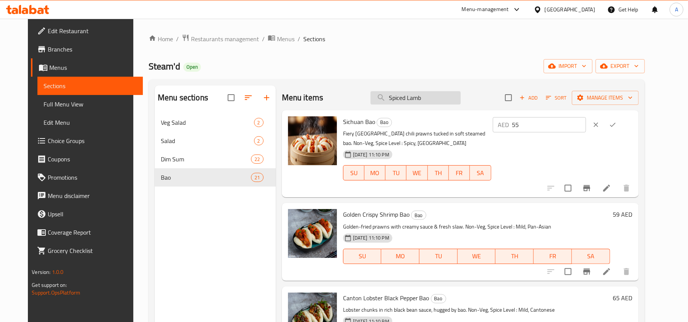
click at [444, 97] on input "Spiced Lamb" at bounding box center [416, 97] width 90 height 13
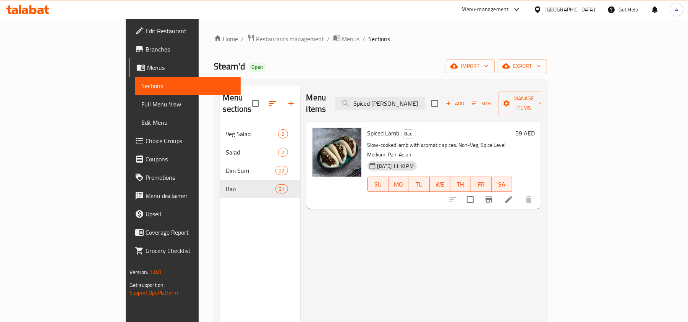
type input "Spiced [PERSON_NAME]"
click at [535, 128] on h6 "59 AED" at bounding box center [524, 133] width 19 height 11
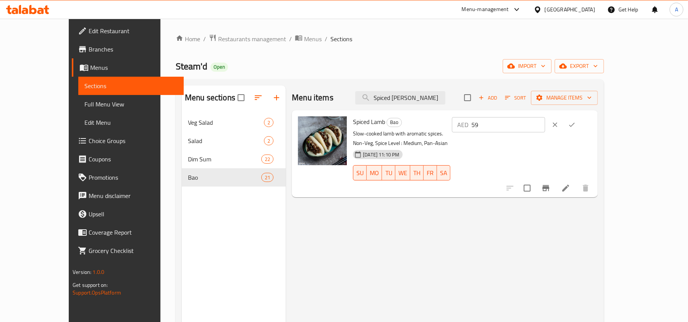
click at [545, 127] on input "59" at bounding box center [508, 124] width 74 height 15
paste input "number"
type input "58"
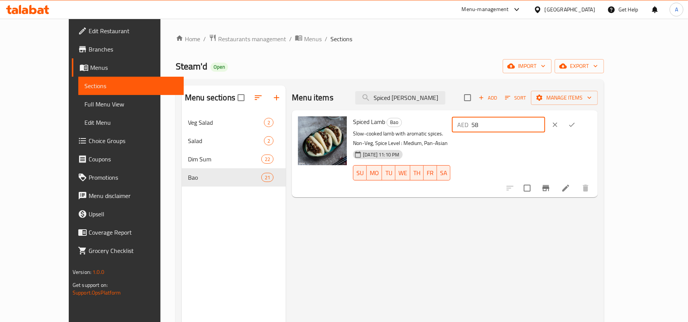
click at [576, 125] on icon "ok" at bounding box center [572, 125] width 8 height 8
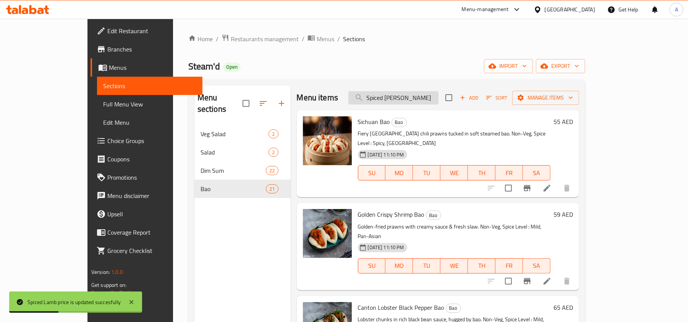
click at [437, 95] on input "Spiced [PERSON_NAME]" at bounding box center [393, 97] width 90 height 13
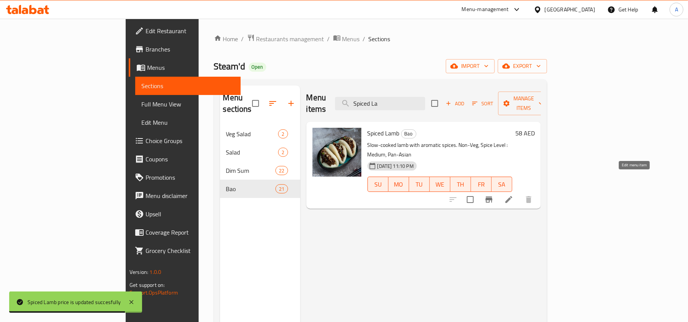
type input "Spiced La"
click at [512, 196] on icon at bounding box center [508, 199] width 7 height 7
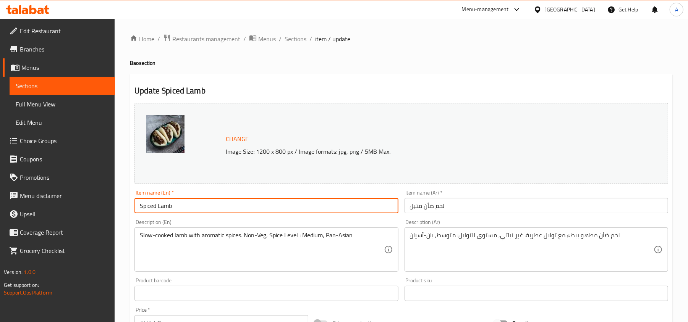
click at [211, 204] on input "Spiced Lamb" at bounding box center [266, 205] width 264 height 15
paste input "low-Braised Spiced [PERSON_NAME]"
type input "Slow-Braised Spiced [PERSON_NAME]"
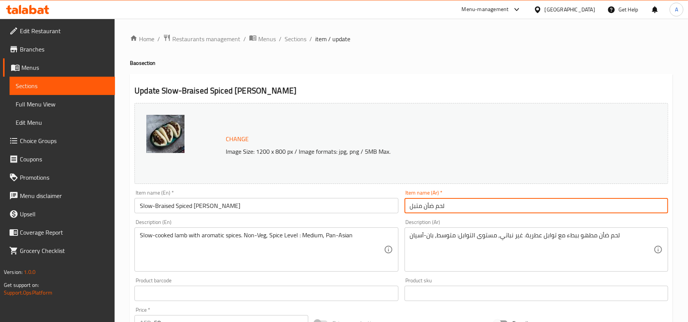
click at [488, 204] on input "لحم ضأن متبل" at bounding box center [537, 205] width 264 height 15
paste input "باو لحم ضأن بالبهارات مطهو ببطء"
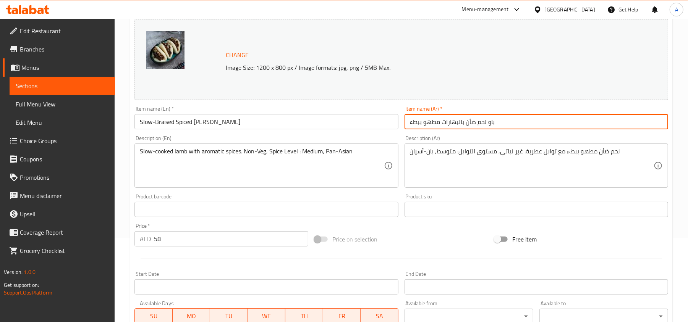
scroll to position [102, 0]
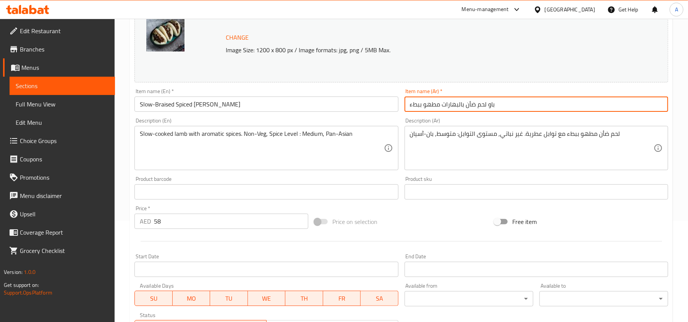
drag, startPoint x: 442, startPoint y: 103, endPoint x: 463, endPoint y: 104, distance: 21.4
click at [463, 104] on input "باو لحم ضأن بالبهارات مطهو ببطء" at bounding box center [537, 104] width 264 height 15
type input "باو لحم ضأن متبل مطهو ببطء"
click at [246, 98] on input "Slow-Braised Spiced [PERSON_NAME]" at bounding box center [266, 104] width 264 height 15
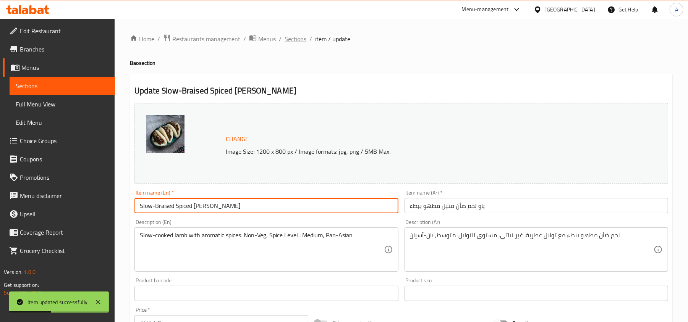
click at [293, 40] on span "Sections" at bounding box center [296, 38] width 22 height 9
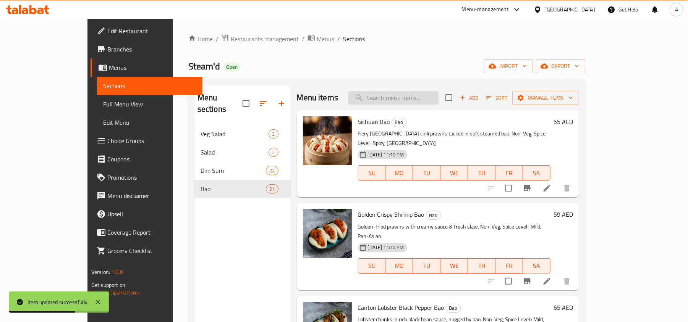
click at [419, 98] on input "search" at bounding box center [393, 97] width 90 height 13
paste input "Char Sui Prawn Bao"
type input "Char Sui Prawn Bao"
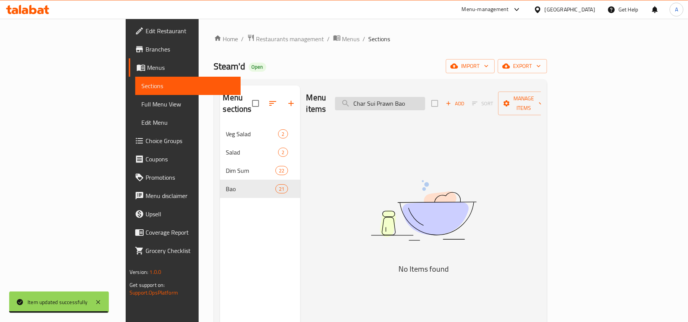
click at [425, 100] on input "Char Sui Prawn Bao" at bounding box center [380, 103] width 90 height 13
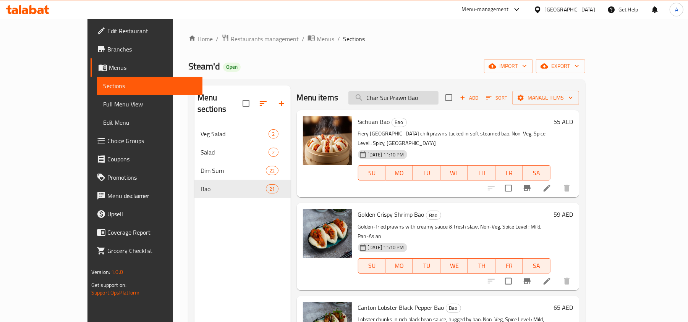
click at [439, 99] on input "Char Sui Prawn Bao" at bounding box center [393, 97] width 90 height 13
click at [466, 96] on icon "button" at bounding box center [462, 97] width 7 height 7
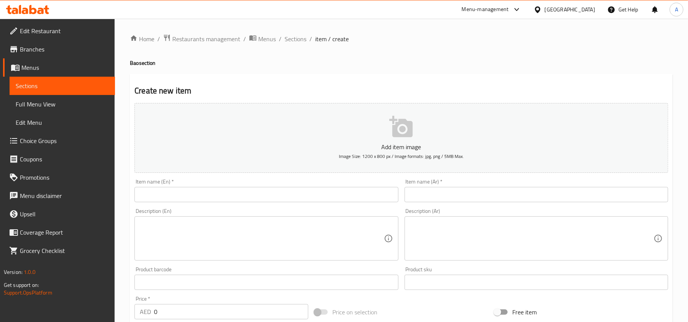
click at [334, 193] on input "text" at bounding box center [266, 194] width 264 height 15
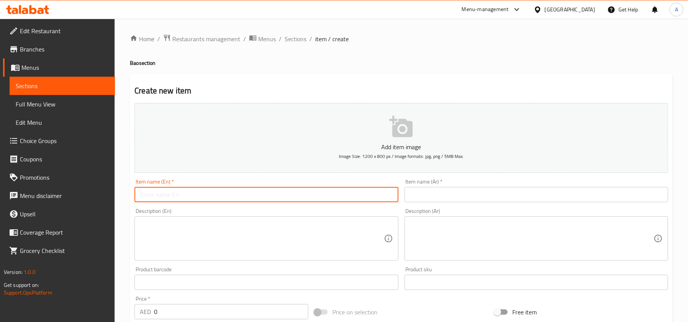
paste input "Char Sui Prawn Bao"
type input "Char Sui Prawn Bao"
click at [536, 191] on input "text" at bounding box center [537, 194] width 264 height 15
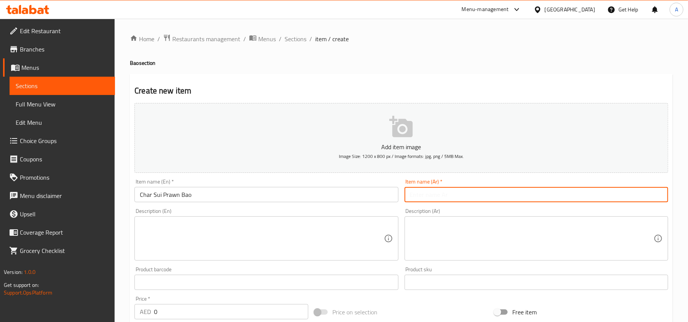
paste input "باو روبيان [PERSON_NAME]"
drag, startPoint x: 415, startPoint y: 198, endPoint x: 405, endPoint y: 198, distance: 9.2
click at [405, 198] on input "باو روبيان [PERSON_NAME]" at bounding box center [537, 194] width 264 height 15
type input "باو روبيان [PERSON_NAME]"
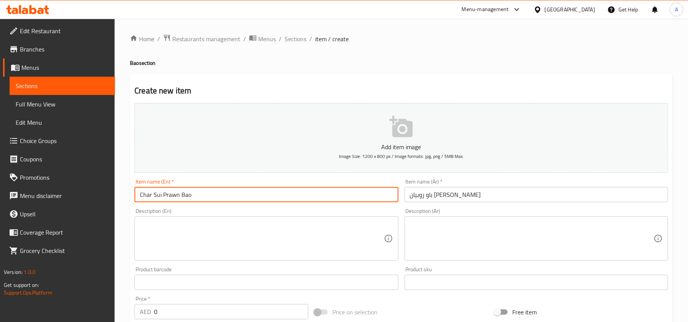
drag, startPoint x: 154, startPoint y: 196, endPoint x: 161, endPoint y: 195, distance: 7.7
click at [161, 195] on input "Char Sui Prawn Bao" at bounding box center [266, 194] width 264 height 15
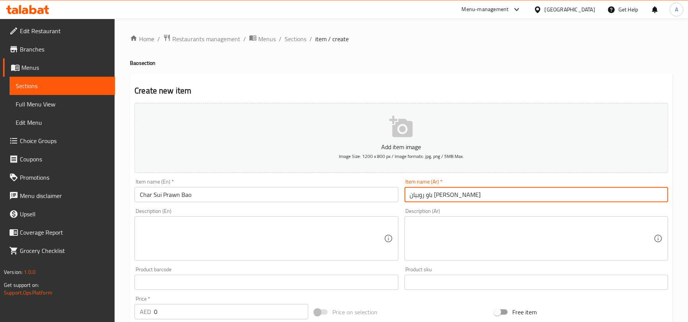
drag, startPoint x: 416, startPoint y: 198, endPoint x: 407, endPoint y: 198, distance: 9.6
click at [407, 198] on input "باو روبيان [PERSON_NAME]" at bounding box center [537, 194] width 264 height 15
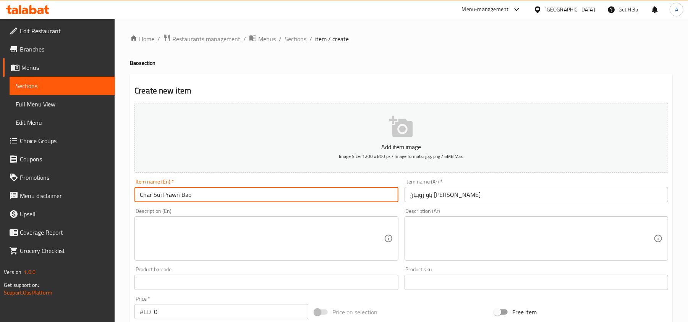
click at [238, 199] on input "Char Sui Prawn Bao" at bounding box center [266, 194] width 264 height 15
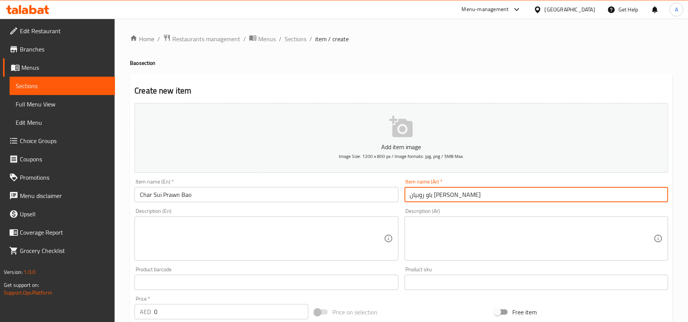
drag, startPoint x: 415, startPoint y: 196, endPoint x: 406, endPoint y: 194, distance: 9.4
click at [406, 194] on input "باو روبيان [PERSON_NAME]" at bounding box center [537, 194] width 264 height 15
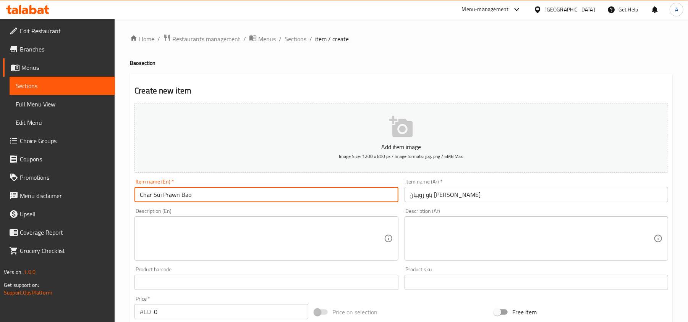
drag, startPoint x: 155, startPoint y: 196, endPoint x: 160, endPoint y: 197, distance: 5.1
click at [160, 197] on input "Char Sui Prawn Bao" at bounding box center [266, 194] width 264 height 15
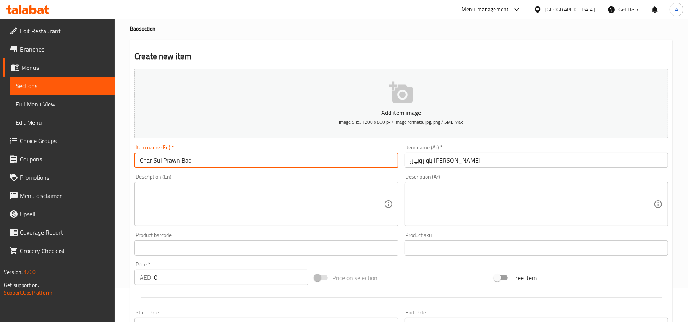
scroll to position [51, 0]
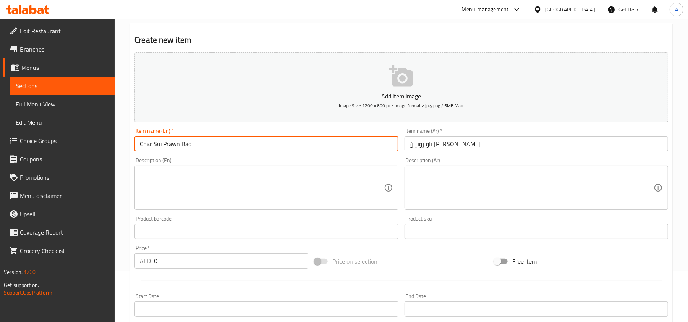
click at [166, 144] on input "Char Sui Prawn Bao" at bounding box center [266, 143] width 264 height 15
click at [179, 147] on input "Char Sui Prawn Bao" at bounding box center [266, 143] width 264 height 15
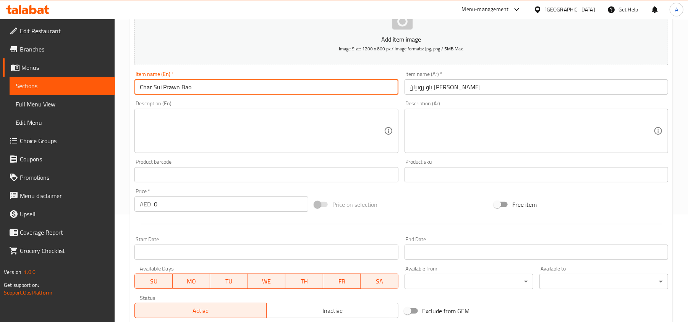
scroll to position [153, 0]
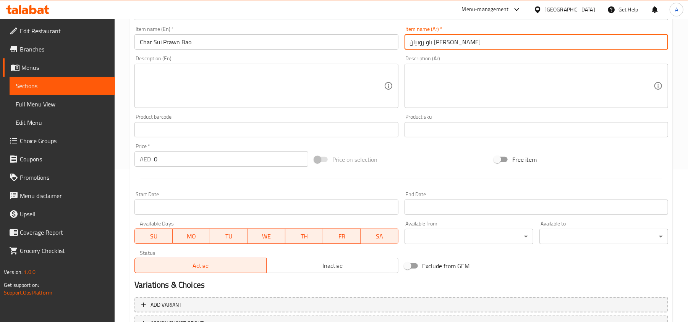
drag, startPoint x: 415, startPoint y: 44, endPoint x: 408, endPoint y: 44, distance: 6.1
click at [408, 44] on input "باو روبيان [PERSON_NAME]" at bounding box center [537, 41] width 264 height 15
click at [200, 158] on input "0" at bounding box center [231, 159] width 154 height 15
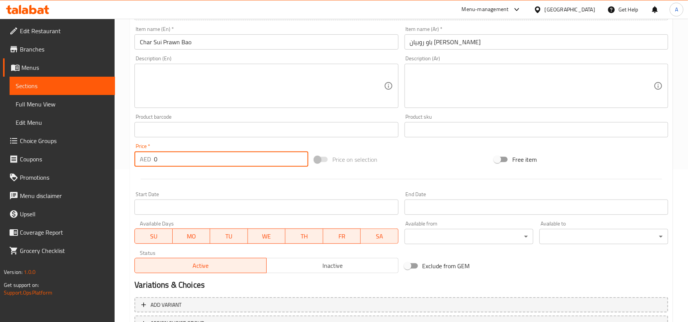
click at [200, 158] on input "0" at bounding box center [231, 159] width 154 height 15
paste input "58"
type input "58"
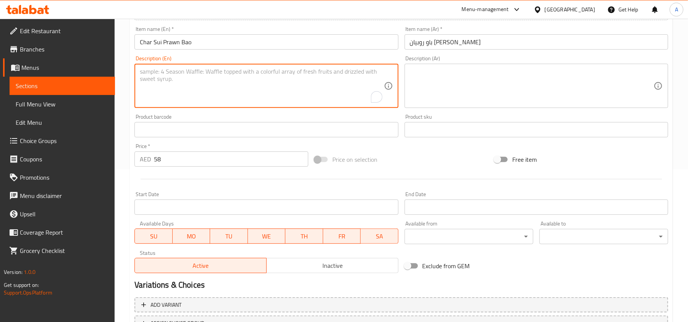
click at [176, 76] on textarea "To enrich screen reader interactions, please activate Accessibility in Grammarl…" at bounding box center [262, 86] width 244 height 36
paste textarea "Succulent prawns glazed in sweet-savory Cantonese [PERSON_NAME] sauce, wrapped …"
type textarea "Succulent prawns glazed in sweet-savory Cantonese [PERSON_NAME] sauce, wrapped …"
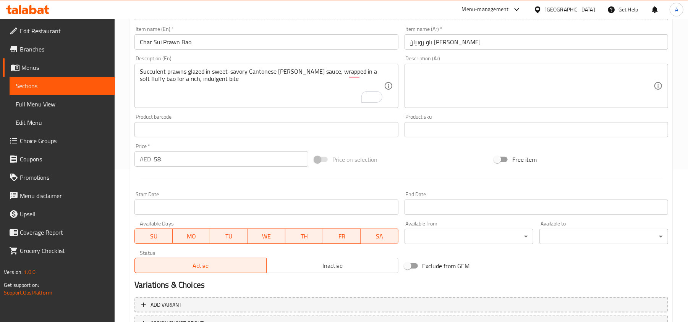
click at [181, 64] on div "Succulent prawns glazed in sweet-savory Cantonese [PERSON_NAME] sauce, wrapped …" at bounding box center [266, 86] width 264 height 44
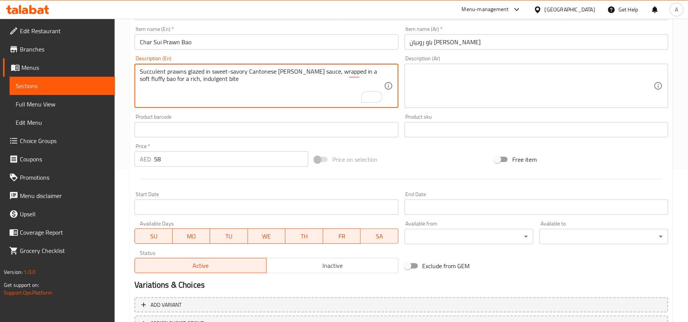
click at [361, 79] on textarea "Succulent prawns glazed in sweet-savory Cantonese [PERSON_NAME] sauce, wrapped …" at bounding box center [262, 86] width 244 height 36
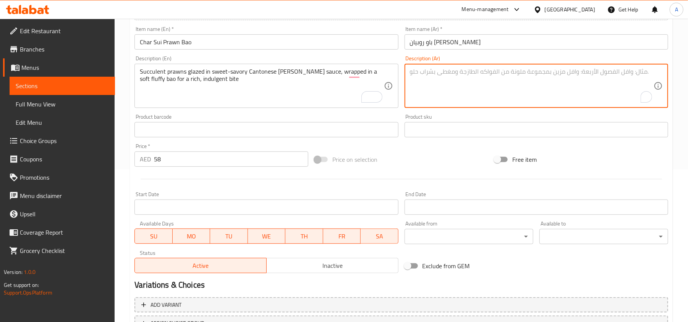
click at [483, 89] on textarea "To enrich screen reader interactions, please activate Accessibility in Grammarl…" at bounding box center [532, 86] width 244 height 36
paste textarea "روبيان شهي مغطى بصلصة شار سيو الكانتونية اللذيذة، ملفوف في خبز باو ناعم ورقيق ل…"
type textarea "روبيان شهي مغطى بصلصة شار سيو الكانتونية اللذيذة، ملفوف في خبز باو ناعم ورقيق ل…"
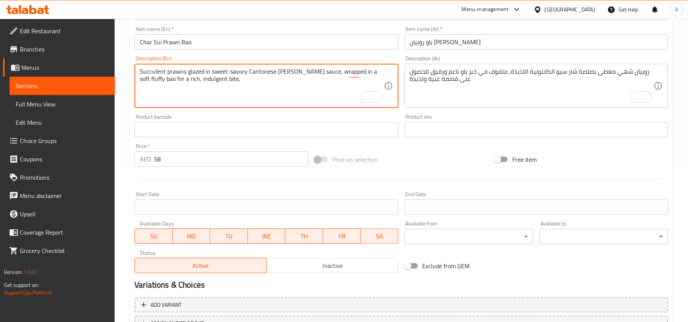
paste textarea "Non-Veg"
paste textarea "Mild"
paste textarea "Pan-Asian"
type textarea "Succulent prawns glazed in sweet-savory Cantonese [PERSON_NAME] sauce, wrapped …"
click at [346, 79] on textarea "Succulent prawns glazed in sweet-savory Cantonese [PERSON_NAME] sauce, wrapped …" at bounding box center [262, 86] width 244 height 36
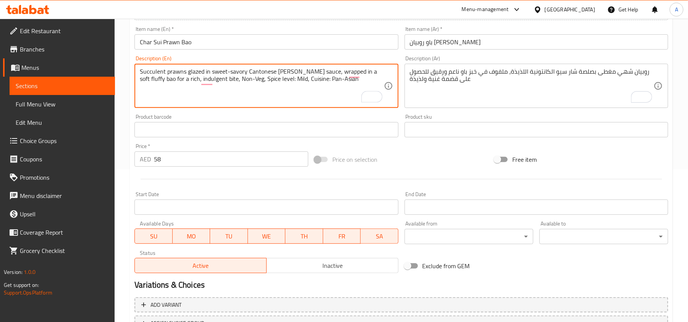
click at [346, 79] on textarea "Succulent prawns glazed in sweet-savory Cantonese [PERSON_NAME] sauce, wrapped …" at bounding box center [262, 86] width 244 height 36
click at [258, 82] on textarea "Succulent prawns glazed in sweet-savory Cantonese [PERSON_NAME] sauce, wrapped …" at bounding box center [262, 86] width 244 height 36
drag, startPoint x: 215, startPoint y: 78, endPoint x: 352, endPoint y: 83, distance: 136.9
click at [352, 83] on textarea "Succulent prawns glazed in sweet-savory Cantonese [PERSON_NAME] sauce, wrapped …" at bounding box center [262, 86] width 244 height 36
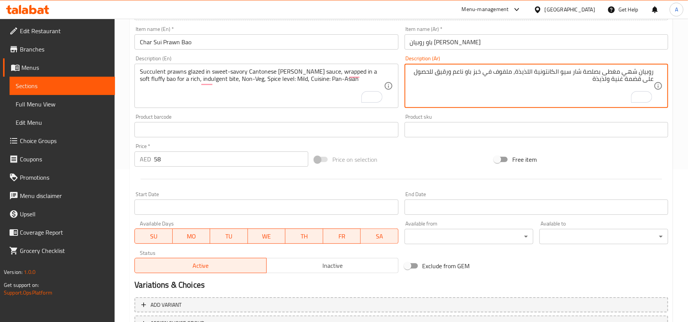
paste textarea "غير نباتي، مستوى التوابل: خفيف، المطبخ: آسيوي"
click at [530, 80] on textarea "روبيان شهي مغطى بصلصة شار سيو الكانتونية اللذيذة، ملفوف في خبز باو ناعم ورقيق ل…" at bounding box center [532, 86] width 244 height 36
type textarea "روبيان شهي مغطى بصلصة شار سيو الكانتونية اللذيذة، ملفوف في خبز باو ناعم ورقيق ل…"
click at [224, 49] on input "Char Sui Prawn Bao" at bounding box center [266, 41] width 264 height 15
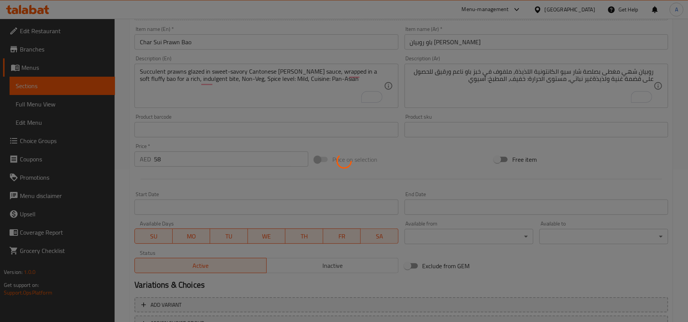
type input "0"
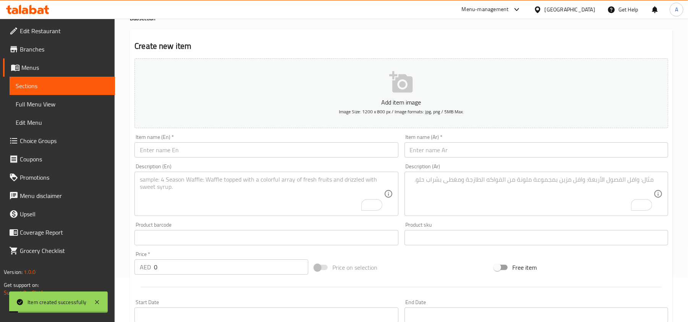
scroll to position [0, 0]
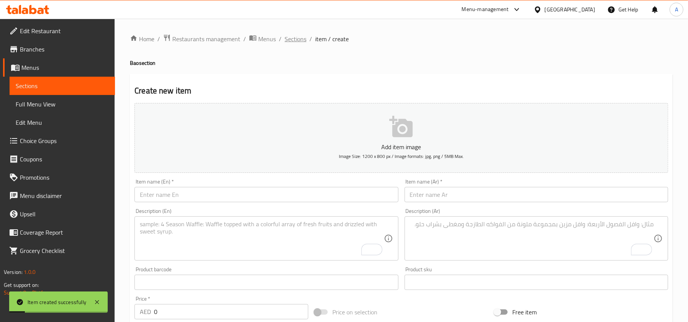
click at [295, 34] on span "Sections" at bounding box center [296, 38] width 22 height 9
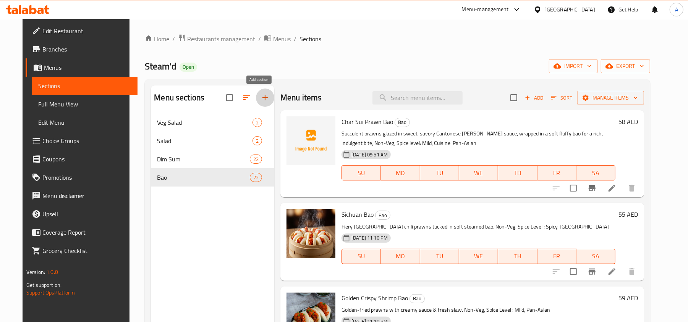
click at [262, 94] on icon "button" at bounding box center [265, 97] width 9 height 9
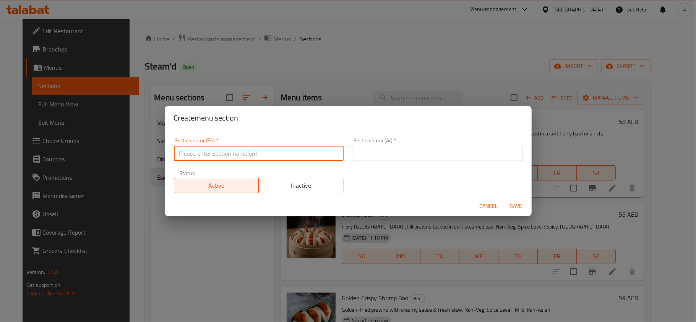
click at [227, 158] on input "text" at bounding box center [259, 153] width 170 height 15
type input "ل"
type input "Beverages"
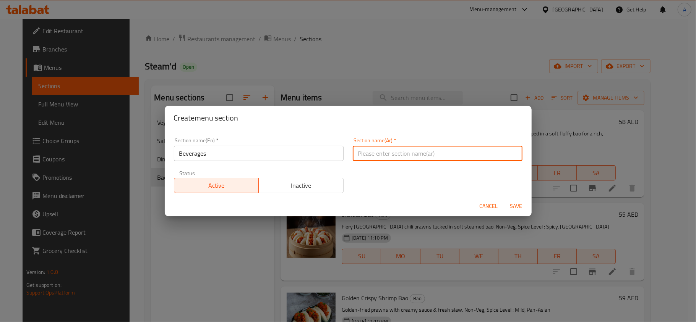
click at [356, 149] on input "text" at bounding box center [438, 153] width 170 height 15
type input "المشروبات"
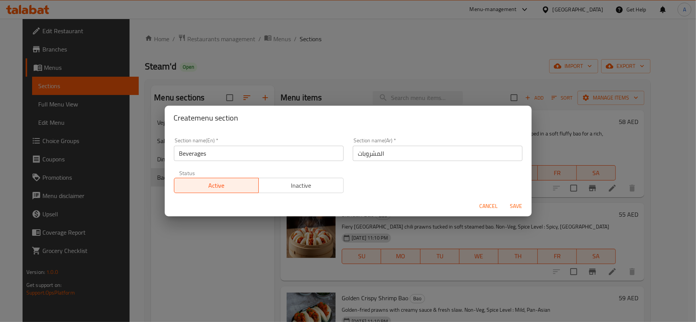
click at [329, 131] on div "Section name(En)   * Beverages Section name(En) * Section name(Ar)   * المشروبا…" at bounding box center [348, 163] width 367 height 66
click at [516, 207] on span "Save" at bounding box center [516, 207] width 18 height 10
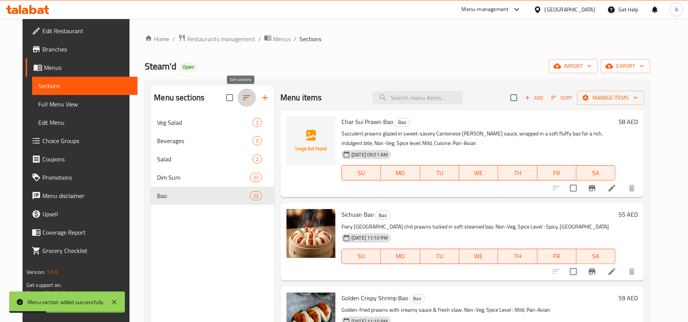
click at [242, 101] on icon "button" at bounding box center [246, 97] width 9 height 9
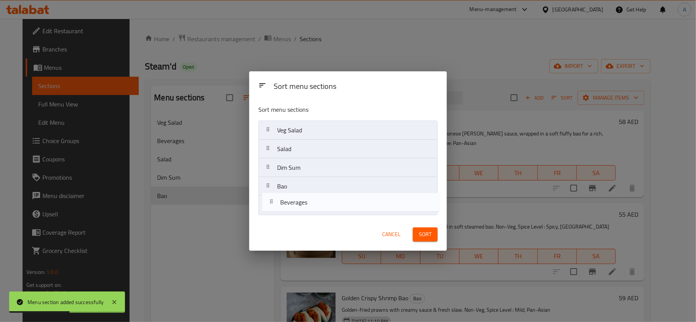
drag, startPoint x: 291, startPoint y: 152, endPoint x: 308, endPoint y: 210, distance: 60.6
click at [295, 207] on nav "Veg Salad Beverages Salad Dim Sum Bao" at bounding box center [347, 168] width 179 height 94
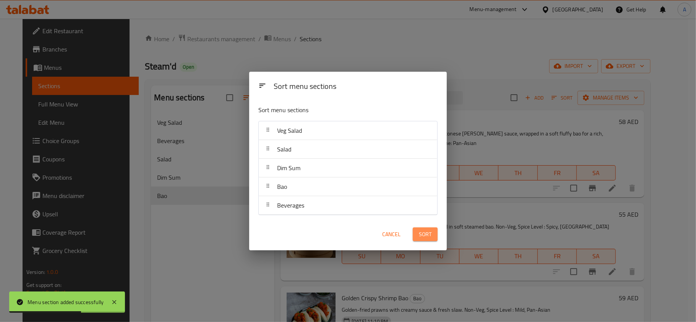
click at [425, 230] on span "Sort" at bounding box center [425, 235] width 13 height 10
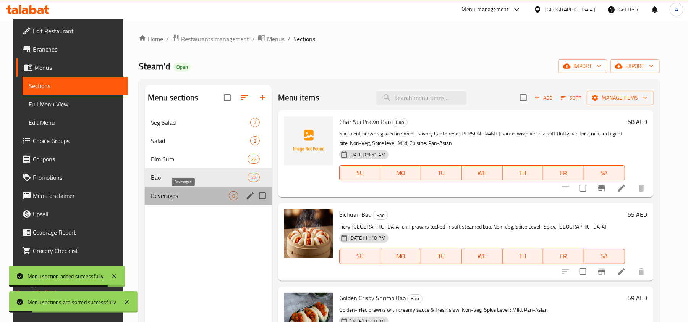
click at [179, 199] on span "Beverages" at bounding box center [190, 195] width 78 height 9
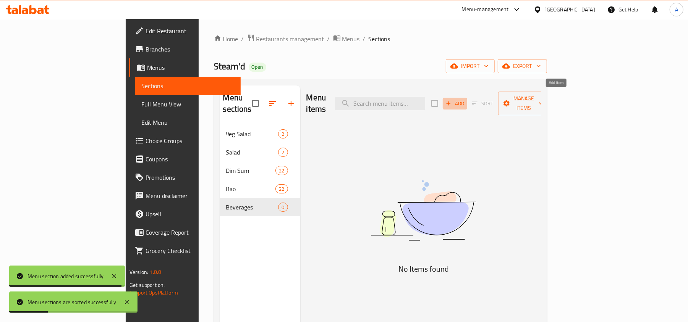
click at [452, 101] on icon "button" at bounding box center [448, 103] width 7 height 7
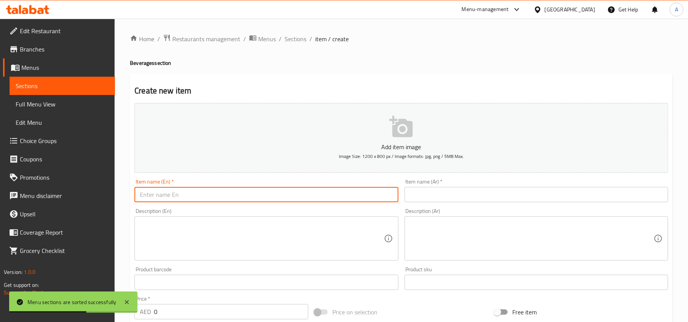
click at [201, 197] on input "text" at bounding box center [266, 194] width 264 height 15
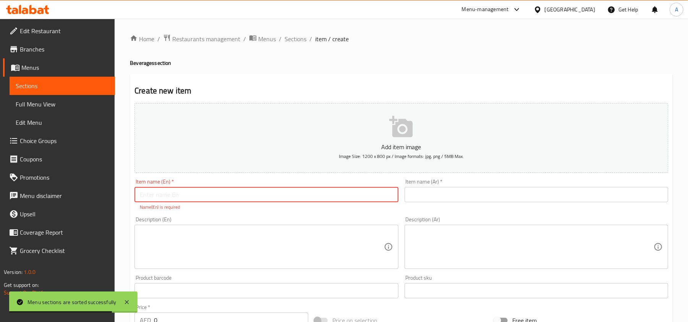
paste input "Saba Plant-Based Kombucha Mango"
type input "Saba Plant-Based Kombucha Mango"
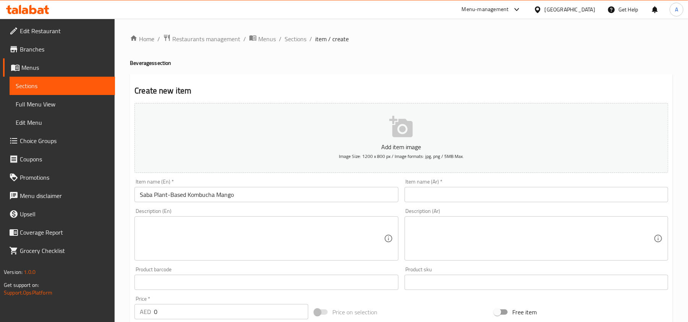
click at [280, 210] on div "Description (En) Description (En)" at bounding box center [266, 235] width 264 height 52
click at [251, 198] on input "Saba Plant-Based Kombucha Mango" at bounding box center [266, 194] width 264 height 15
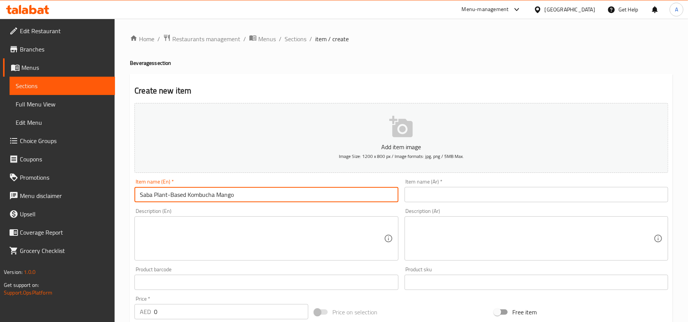
click at [251, 198] on input "Saba Plant-Based Kombucha Mango" at bounding box center [266, 194] width 264 height 15
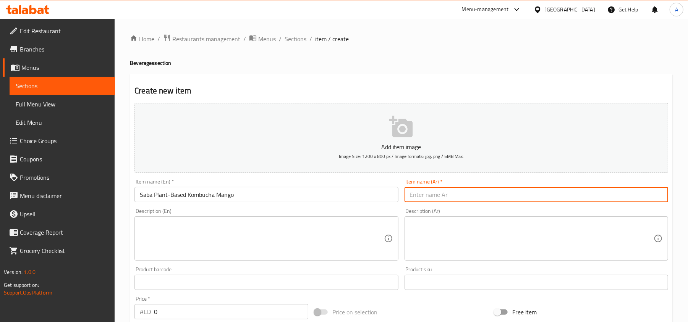
click at [483, 196] on input "text" at bounding box center [537, 194] width 264 height 15
paste input "سابا كومبوتشا نباتية بالمانجو"
type input "سابا كومبوتشا نباتية بالمانجو"
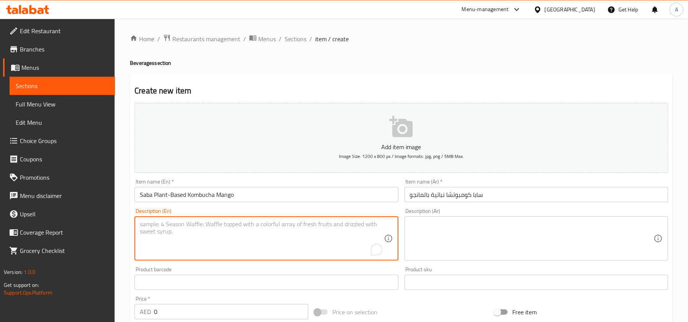
click at [207, 227] on textarea "To enrich screen reader interactions, please activate Accessibility in Grammarl…" at bounding box center [262, 239] width 244 height 36
paste textarea "Refreshing kombucha brewed with mango, naturally fermented for a tangy, plant-b…"
type textarea "Refreshing kombucha brewed with mango, naturally fermented for a tangy, plant-b…"
click at [517, 214] on div "Description (Ar) Description (Ar)" at bounding box center [537, 235] width 264 height 52
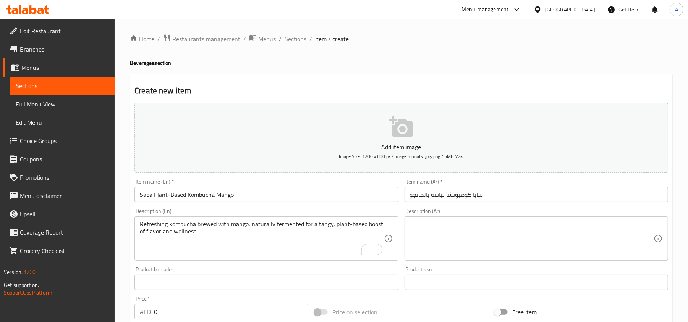
click at [532, 228] on textarea at bounding box center [532, 239] width 244 height 36
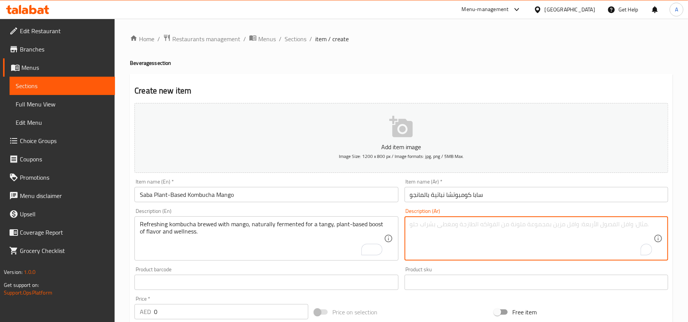
paste textarea "كومبوتشا منعشة محضرة بالمانجو، مخمرة طبيعياً لجرعة منعشة من نكهة وعافية نباتية."
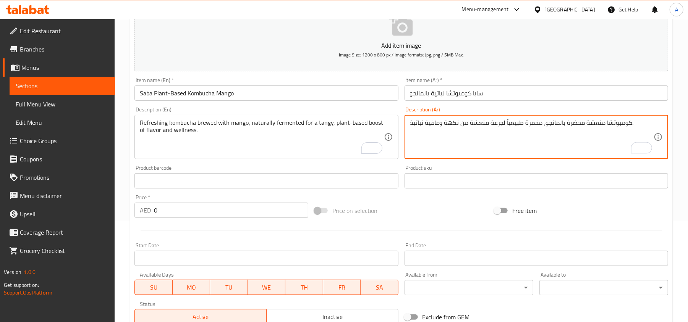
type textarea "كومبوتشا منعشة محضرة بالمانجو، مخمرة طبيعياً لجرعة منعشة من نكهة وعافية نباتية."
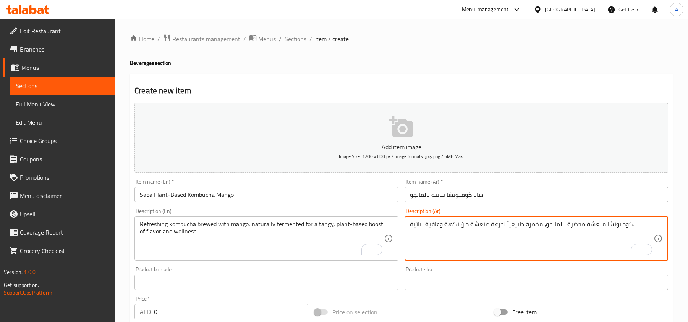
scroll to position [102, 0]
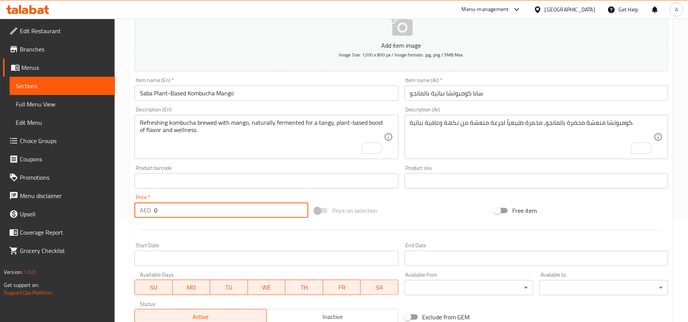
click at [190, 213] on input "0" at bounding box center [231, 210] width 154 height 15
paste input "24"
type input "24"
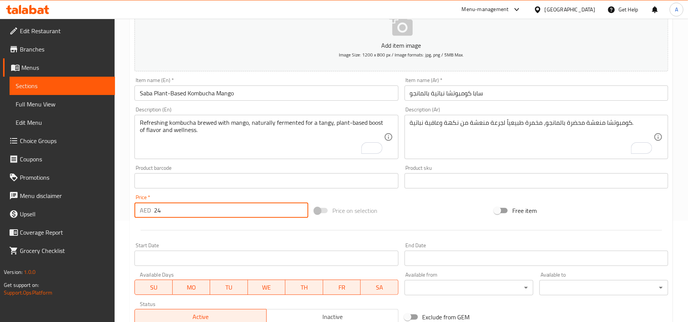
click at [273, 92] on input "Saba Plant-Based Kombucha Mango" at bounding box center [266, 93] width 264 height 15
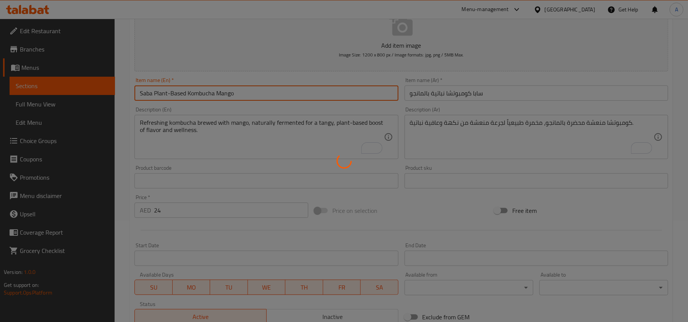
type input "0"
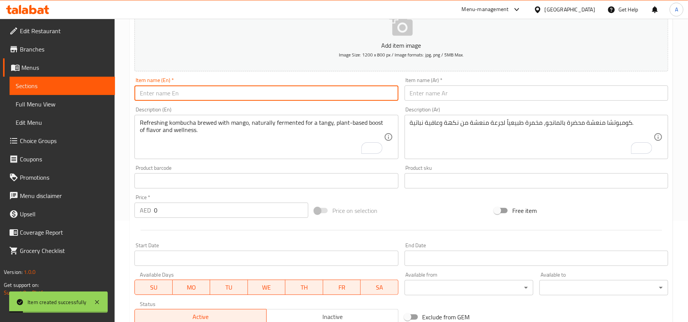
paste input "Innocent Blue Bolt"
type input "Innocent Blue Bolt"
click at [485, 91] on input "text" at bounding box center [537, 93] width 264 height 15
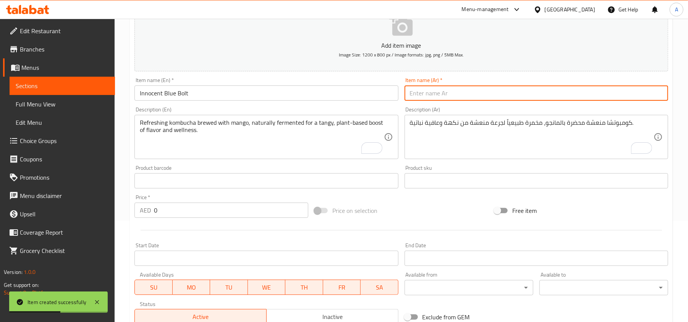
paste input "إينوسنت بلو بولت"
type input "إينوسنت بلو بولت"
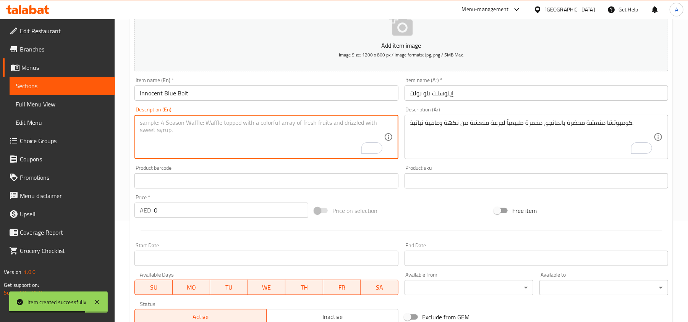
paste textarea "A vibrant blue energy blend packed with tropical fruit flavor and natural zing …"
type textarea "A vibrant blue energy blend packed with tropical fruit flavor and natural zing …"
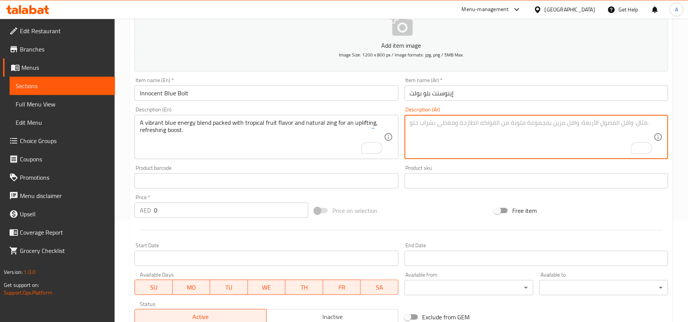
click at [601, 132] on textarea "To enrich screen reader interactions, please activate Accessibility in Grammarl…" at bounding box center [532, 137] width 244 height 36
paste textarea "مزيج طاقة أزرق نابض بالحياة، غني بنكهة فواكه استوائية وحيوية طبيعية لجرعة منعشة…"
drag, startPoint x: 592, startPoint y: 123, endPoint x: 609, endPoint y: 127, distance: 17.4
click at [615, 125] on textarea "مزيج طاقة أزرق نابض بالحياة، غني بنكهة فواكه استوائية وحيوية طبيعية لجرعة منعشة…" at bounding box center [532, 137] width 244 height 36
click at [601, 127] on textarea "مزيج طاقة أزرق نابض بالحياة، غني بنكهة فواكه استوائية وحيوية طبيعية لجرعة منعشة…" at bounding box center [532, 137] width 244 height 36
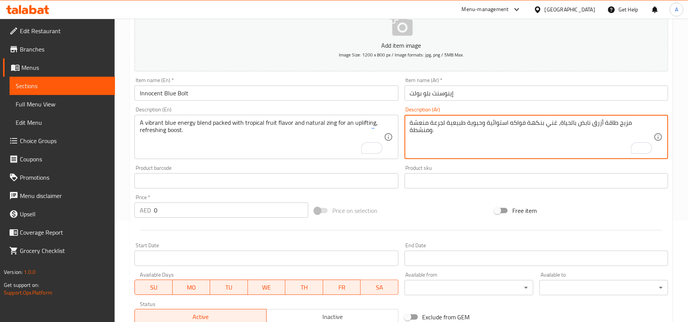
click at [604, 123] on textarea "مزيج طاقة أزرق نابض بالحياة، غني بنكهة فواكه استوائية وحيوية طبيعية لجرعة منعشة…" at bounding box center [532, 137] width 244 height 36
drag, startPoint x: 590, startPoint y: 121, endPoint x: 614, endPoint y: 123, distance: 24.1
click at [614, 123] on textarea "مزيج طاقة أزرق نابض بالحياة، غني بنكهة فواكه استوائية وحيوية طبيعية لجرعة منعشة…" at bounding box center [532, 137] width 244 height 36
click at [626, 124] on textarea "مزيج بلو انرجي نابض بالحياة، غني بنكهة فواكه استوائية وحيوية طبيعية لجرعة منعشة…" at bounding box center [532, 137] width 244 height 36
click at [626, 121] on textarea "مزيج بلو انرجي نابض بالحياة، غني بنكهة فواكه استوائية وحيوية طبيعية لجرعة منعشة…" at bounding box center [532, 137] width 244 height 36
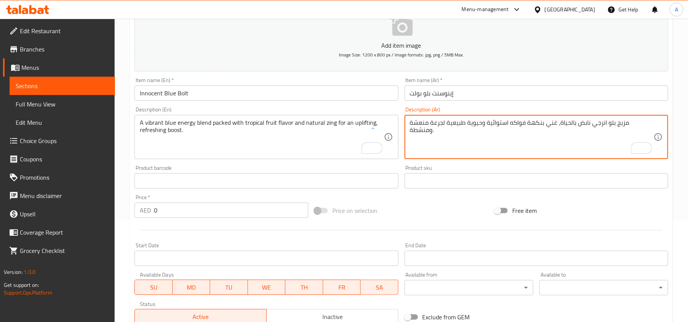
click at [627, 122] on textarea "مزيج بلو انرجي نابض بالحياة، غني بنكهة فواكه استوائية وحيوية طبيعية لجرعة منعشة…" at bounding box center [532, 137] width 244 height 36
type textarea "مزيج بلو انرجي نابض بالحياة، غني بنكهة فواكه استوائية وحيوية طبيعية لجرعة منعشة…"
click at [182, 209] on input "0" at bounding box center [231, 210] width 154 height 15
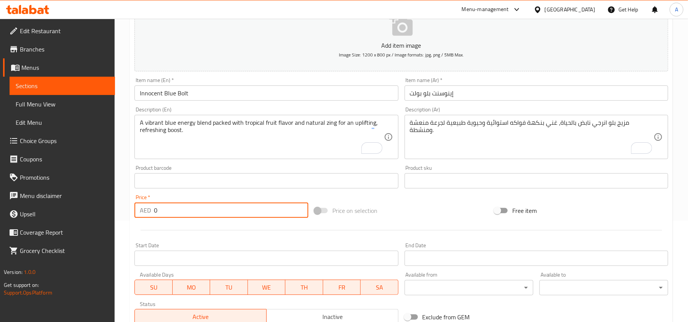
click at [182, 209] on input "0" at bounding box center [231, 210] width 154 height 15
paste input "23"
type input "23"
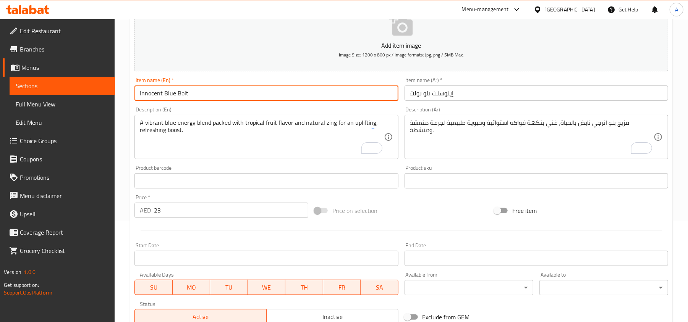
click at [255, 92] on input "Innocent Blue Bolt" at bounding box center [266, 93] width 264 height 15
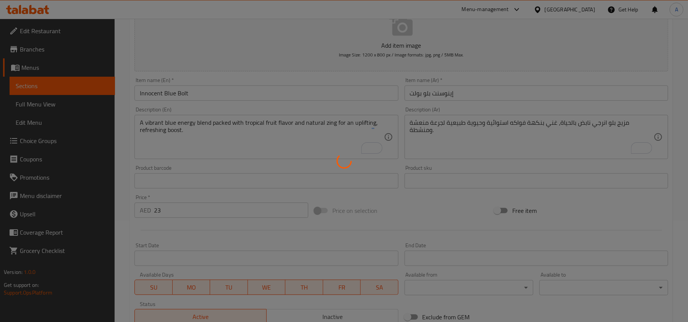
type input "0"
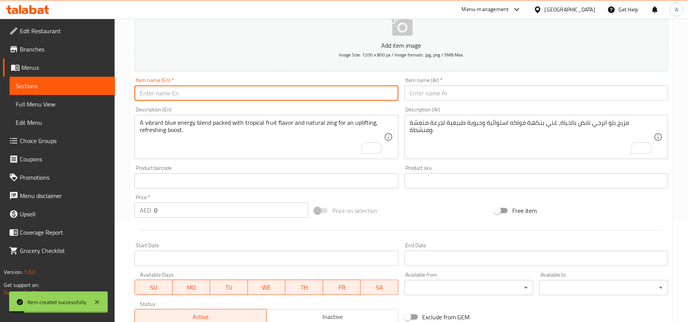
paste input "The Boba Co Popping Bubble Tea (Strawberry & Lemonade with Green Tea)"
click at [227, 93] on input "The Boba Co Popping Bubble Tea (Strawberry & Lemonade with Green Tea)" at bounding box center [266, 93] width 264 height 15
click at [340, 95] on input "The Boba Co Popping Bubble Tea - Strawberry & Lemonade with Green Tea)" at bounding box center [266, 93] width 264 height 15
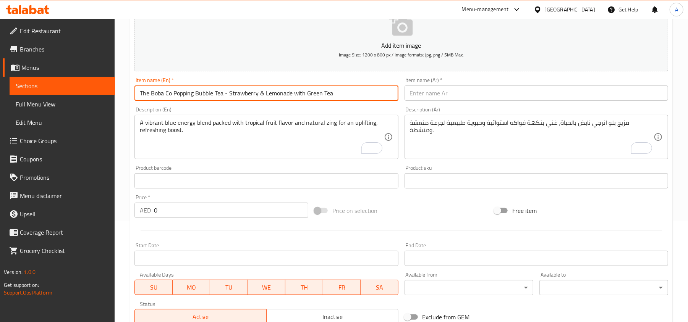
type input "The Boba Co Popping Bubble Tea - Strawberry & Lemonade with Green Tea"
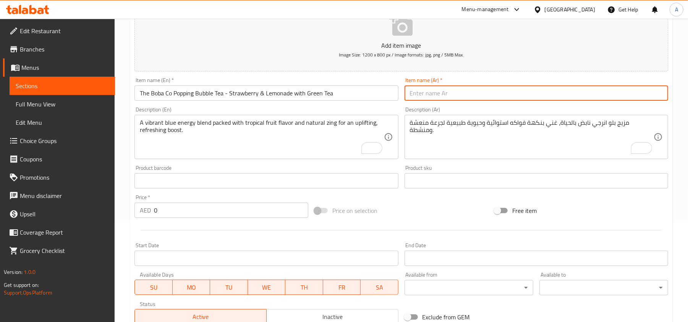
click at [601, 93] on input "text" at bounding box center [537, 93] width 264 height 15
paste input "شاي بوبا بالكرات المتفجرة - فراولة وليموناضة بالشاي الأخضر"
type input "شاي بوبا بالكرات المتفجرة - فراولة وليموناضة بالشاي الأخضر"
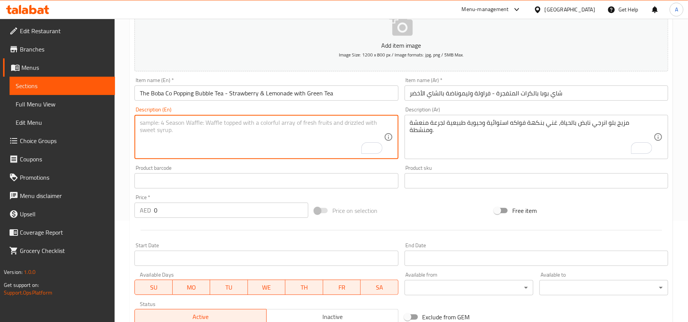
click at [212, 148] on textarea "To enrich screen reader interactions, please activate Accessibility in Grammarl…" at bounding box center [262, 137] width 244 height 36
paste textarea "Green tea base with juicy strawberry & zesty lemonade, topped with popping boba…"
type textarea "Green tea base with juicy strawberry & zesty lemonade, topped with popping boba…"
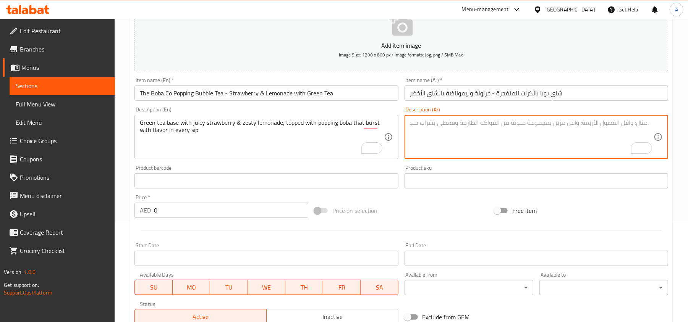
paste textarea "قاعدة شاي أخضر مع فراولة غنية بالعصارة وليموناضة منعشة، تعلوها كرات بوبا متفجرة…"
type textarea "قاعدة شاي أخضر مع فراولة غنية بالعصارة وليموناضة منعشة، تعلوها كرات بوبا متفجرة…"
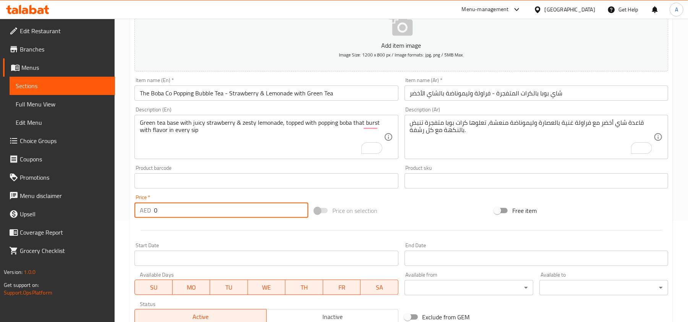
click at [202, 218] on input "0" at bounding box center [231, 210] width 154 height 15
paste input "15"
type input "15"
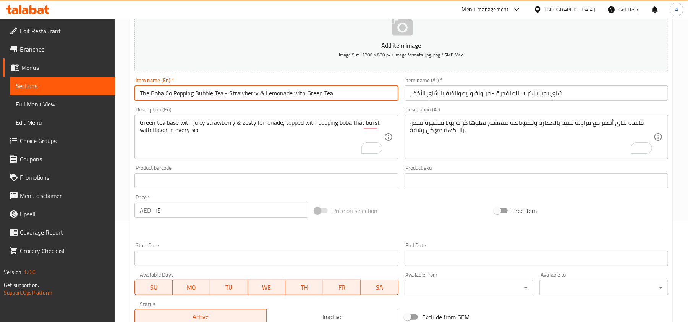
click at [345, 92] on input "The Boba Co Popping Bubble Tea - Strawberry & Lemonade with Green Tea" at bounding box center [266, 93] width 264 height 15
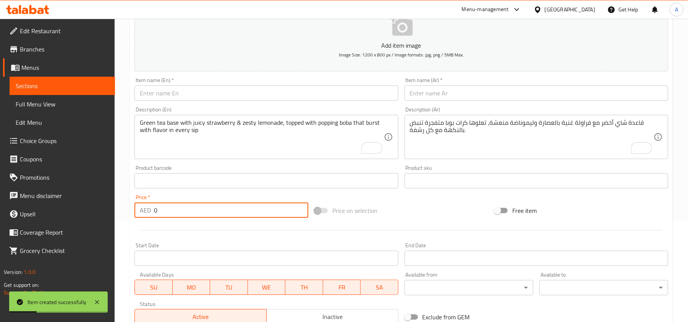
click at [186, 214] on input "0" at bounding box center [231, 210] width 154 height 15
paste input "15"
type input "15"
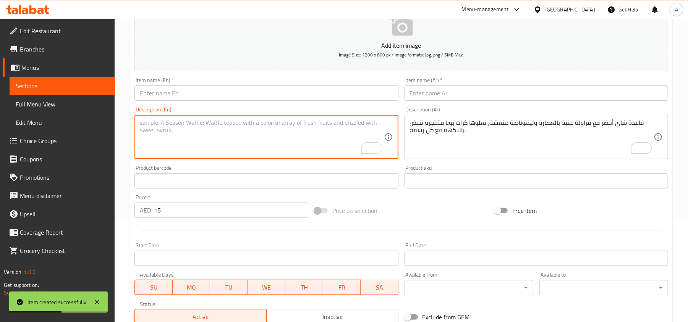
click at [210, 138] on textarea "To enrich screen reader interactions, please activate Accessibility in Grammarl…" at bounding box center [262, 137] width 244 height 36
paste textarea "Green tea infused with tropical mango & passionfruit, finished with popping bob…"
type textarea "Green tea infused with tropical mango & passionfruit, finished with popping bob…"
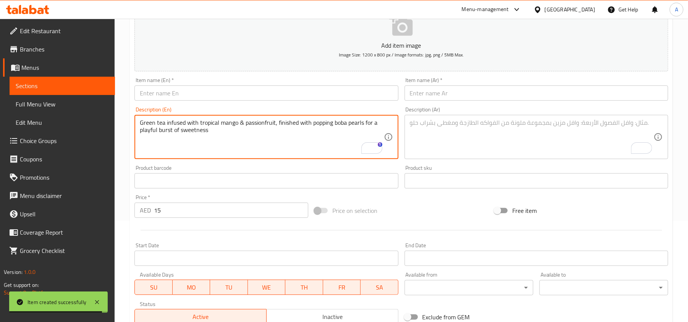
click at [454, 124] on textarea "To enrich screen reader interactions, please activate Accessibility in Grammarl…" at bounding box center [532, 137] width 244 height 36
paste textarea "شاي أخضر بنكهة مانجو وباشن فروت استوائية، تعلوه كرات بوبا متفجرة لانفجار ممتع م…"
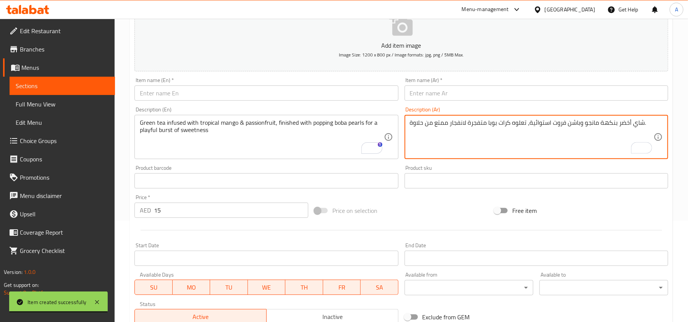
type textarea "شاي أخضر بنكهة مانجو وباشن فروت استوائية، تعلوه كرات بوبا متفجرة لانفجار ممتع م…"
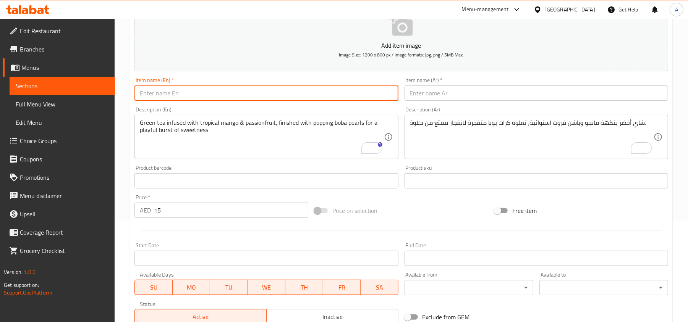
click at [199, 92] on input "text" at bounding box center [266, 93] width 264 height 15
paste input "The Boba Co Popping Bubble Tea - Mango & Passionfruit with Green Tea"
type input "The Boba Co Popping Bubble Tea - Mango & Passionfruit with Green Tea"
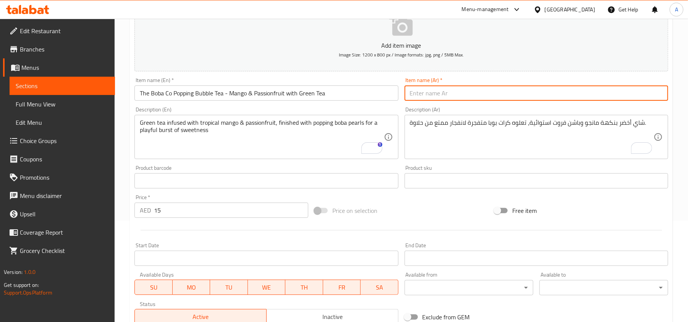
click at [557, 92] on input "text" at bounding box center [537, 93] width 264 height 15
paste input "شاي بوبا بالكرات المتفجرة - مانجو وباشن فروت بالشاي الأخضر"
type input "شاي بوبا بالكرات المتفجرة - مانجو وباشن فروت بالشاي الأخضر"
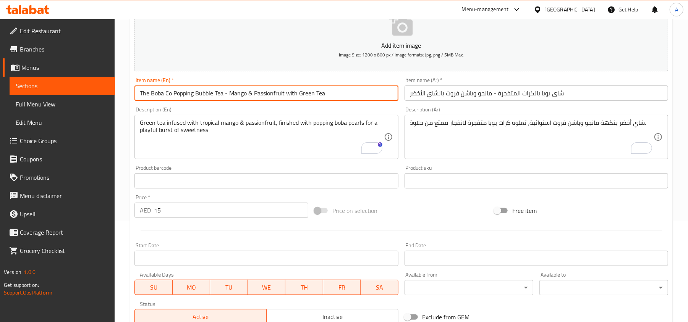
drag, startPoint x: 196, startPoint y: 93, endPoint x: 225, endPoint y: 93, distance: 28.7
click at [225, 93] on input "The Boba Co Popping Bubble Tea - Mango & Passionfruit with Green Tea" at bounding box center [266, 93] width 264 height 15
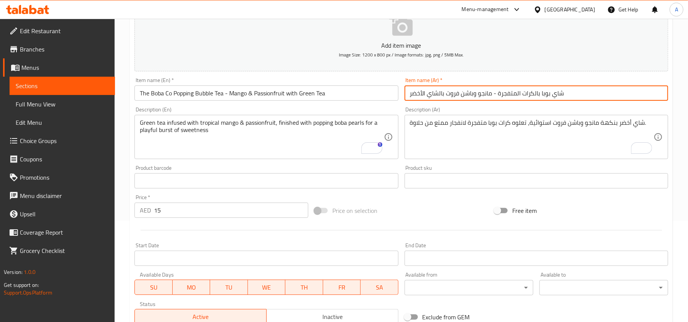
click at [523, 90] on input "شاي بوبا بالكرات المتفجرة - مانجو وباشن فروت بالشاي الأخضر" at bounding box center [537, 93] width 264 height 15
drag, startPoint x: 523, startPoint y: 95, endPoint x: 533, endPoint y: 96, distance: 10.0
click at [533, 96] on input "شاي بوبا بالكرات المتفجرة - مانجو وباشن فروت بالشاي الأخضر" at bounding box center [537, 93] width 264 height 15
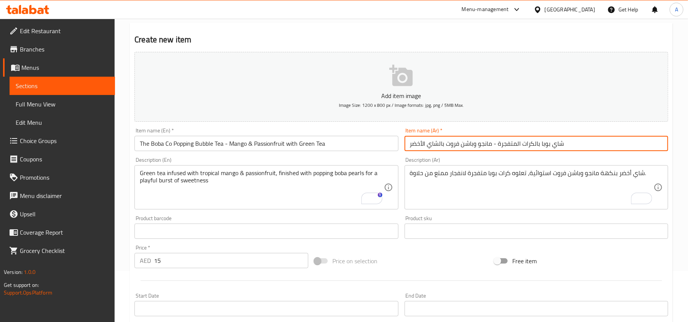
scroll to position [0, 0]
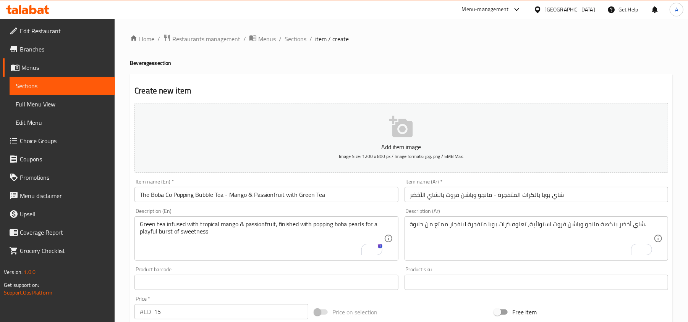
click at [332, 185] on div "Item name (En)   * The Boba Co Popping Bubble Tea - Mango & Passionfruit with G…" at bounding box center [266, 190] width 264 height 23
click at [332, 193] on input "The Boba Co Popping Bubble Tea - Mango & Passionfruit with Green Tea" at bounding box center [266, 194] width 264 height 15
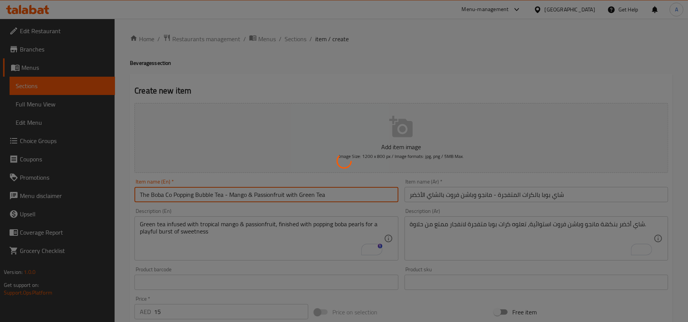
type input "0"
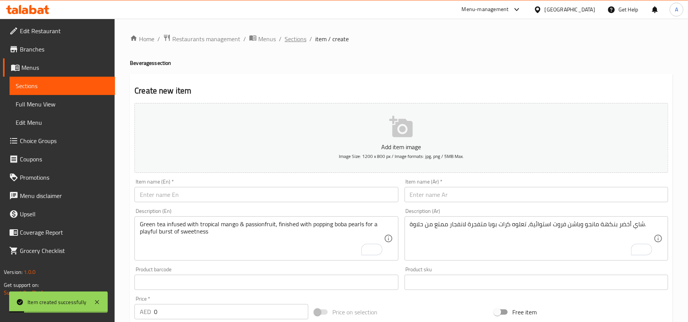
click at [298, 36] on span "Sections" at bounding box center [296, 38] width 22 height 9
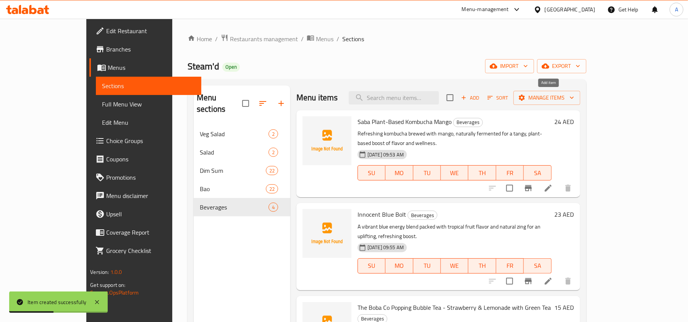
click at [481, 99] on span "Add" at bounding box center [470, 98] width 21 height 9
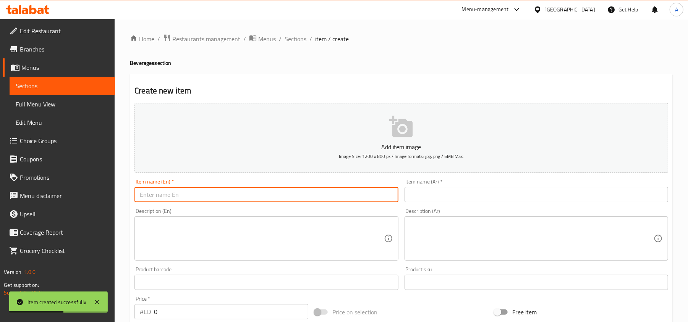
click at [220, 198] on input "text" at bounding box center [266, 194] width 264 height 15
paste input "Milaf Cola with dates extract"
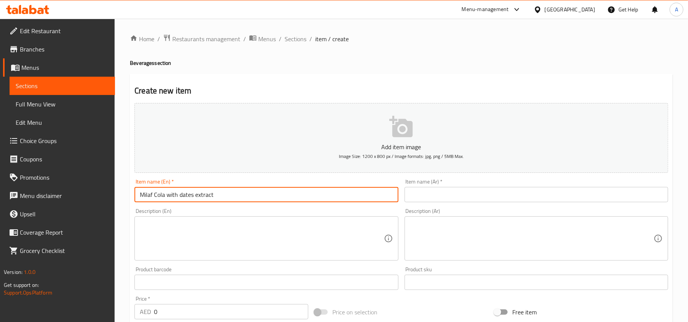
click at [173, 196] on input "Milaf Cola with dates extract" at bounding box center [266, 194] width 264 height 15
click at [170, 194] on input "Milaf Cola with dates extract" at bounding box center [266, 194] width 264 height 15
click at [185, 198] on input "Milaf Cola with dates extract" at bounding box center [266, 194] width 264 height 15
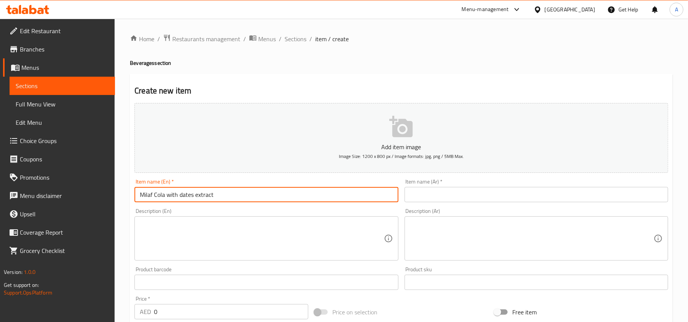
paste input "With Dates E"
type input "Milaf Cola With Dates Extract"
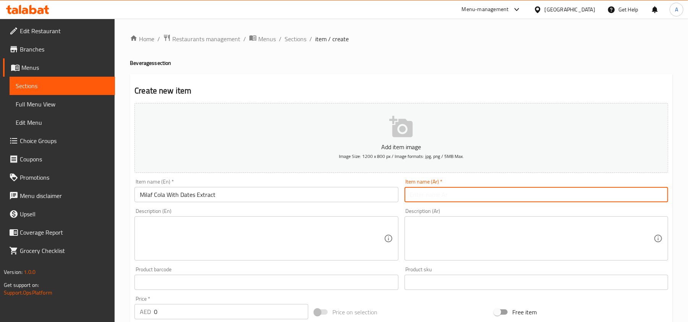
drag, startPoint x: 473, startPoint y: 193, endPoint x: 430, endPoint y: 192, distance: 42.8
click at [473, 193] on input "text" at bounding box center [537, 194] width 264 height 15
paste input "ميلاف كولا بخلاصة تمر"
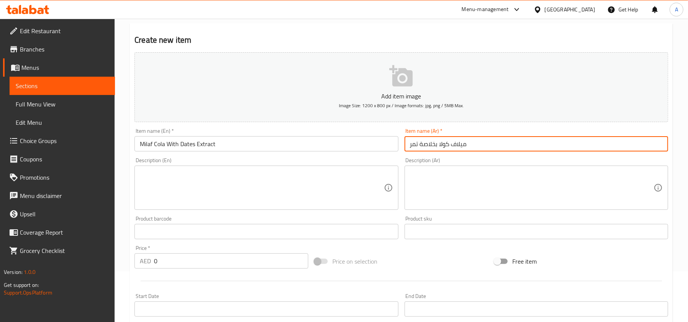
type input "ميلاف كولا بخلاصة تمر"
click at [220, 180] on textarea at bounding box center [262, 188] width 244 height 36
paste textarea "Classic cola taste enriched with natural date extract, blending sweetness and f…"
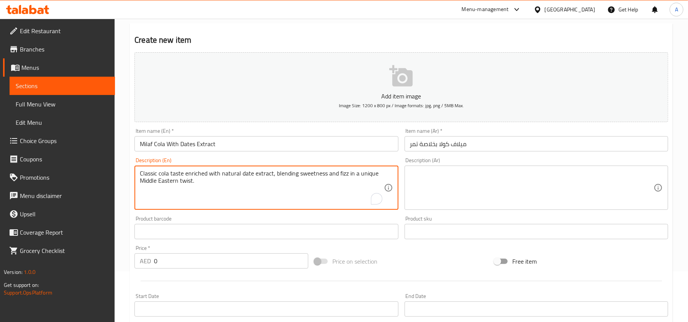
type textarea "Classic cola taste enriched with natural date extract, blending sweetness and f…"
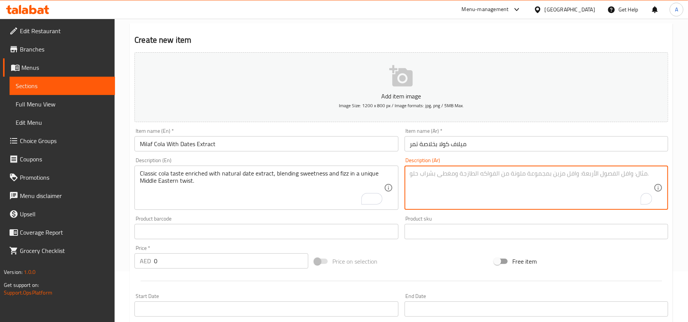
click at [465, 186] on textarea "To enrich screen reader interactions, please activate Accessibility in Grammarl…" at bounding box center [532, 188] width 244 height 36
paste textarea "مذاق كولا كلاسيكي غني بخلاصة تمر طبيعية، يمزج الحلاوة والفوران بلمسة شرق أوسطية…"
type textarea "مذاق كولا كلاسيكي غني بخلاصة تمر طبيعية، يمزج الحلاوة والفوران بلمسة شرق أوسطية…"
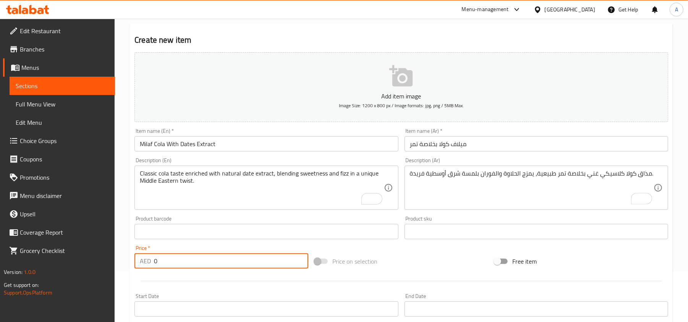
click at [192, 262] on input "0" at bounding box center [231, 261] width 154 height 15
paste input "1"
type input "10"
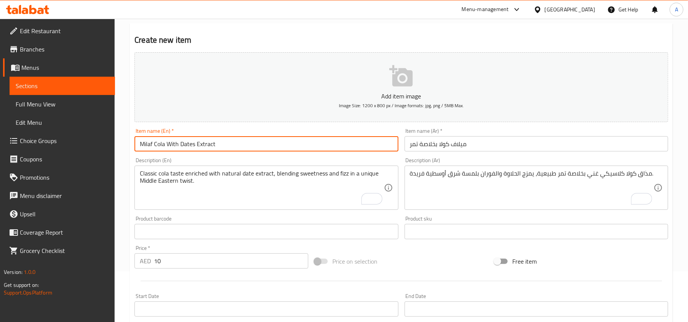
click at [246, 140] on input "Milaf Cola With Dates Extract" at bounding box center [266, 143] width 264 height 15
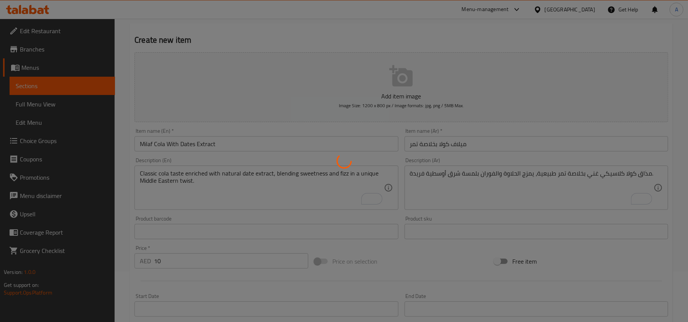
type input "0"
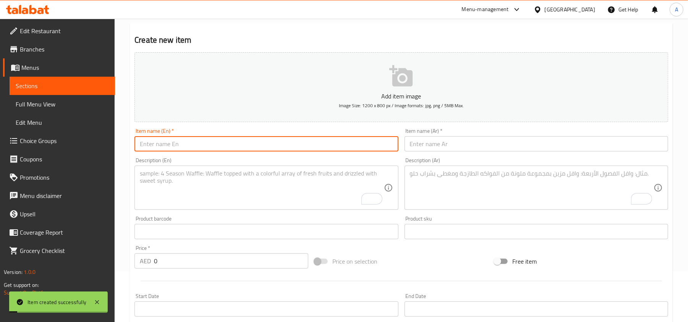
click at [221, 147] on input "text" at bounding box center [266, 143] width 264 height 15
paste input "Diet Pepsi"
type input "Diet Pepsi"
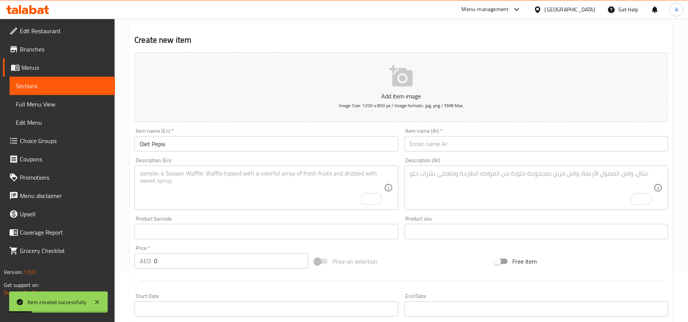
click at [531, 132] on div "Item name (Ar)   * Item name (Ar) *" at bounding box center [537, 139] width 264 height 23
click at [534, 146] on input "text" at bounding box center [537, 143] width 264 height 15
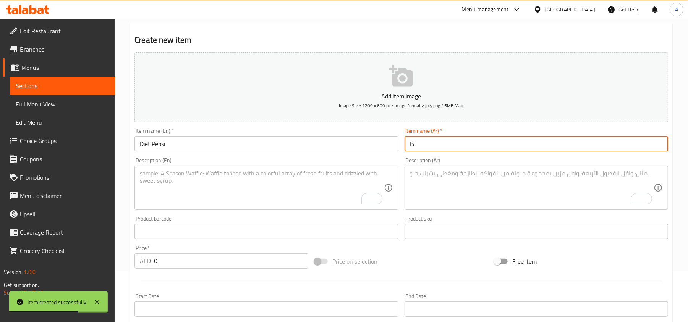
type input "د"
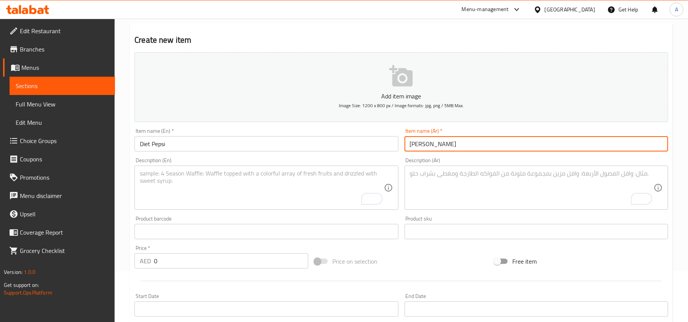
type input "دايت بيبسي"
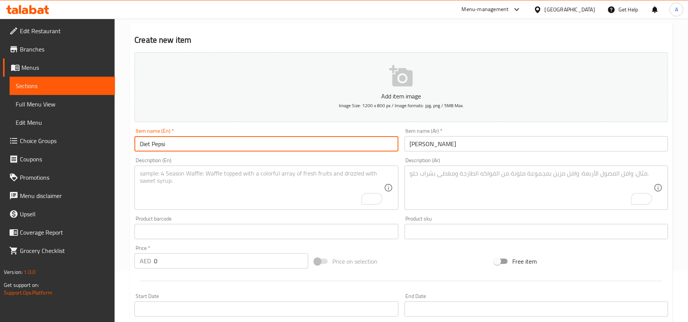
click at [207, 141] on input "Diet Pepsi" at bounding box center [266, 143] width 264 height 15
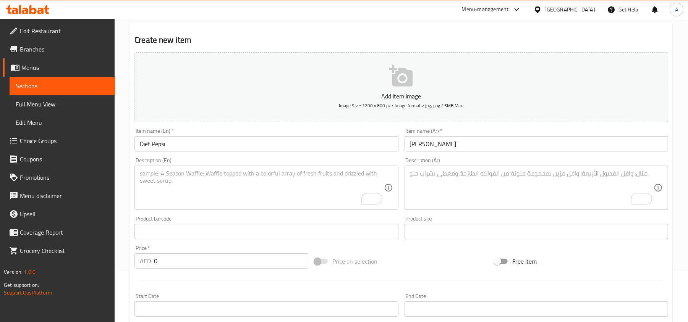
click at [185, 253] on div "Price   * AED 0 Price *" at bounding box center [221, 257] width 174 height 23
click at [184, 263] on input "0" at bounding box center [231, 261] width 154 height 15
paste input "7"
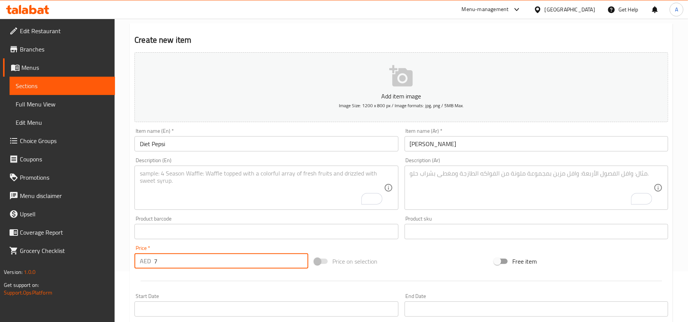
type input "7"
click at [199, 149] on input "Diet Pepsi" at bounding box center [266, 143] width 264 height 15
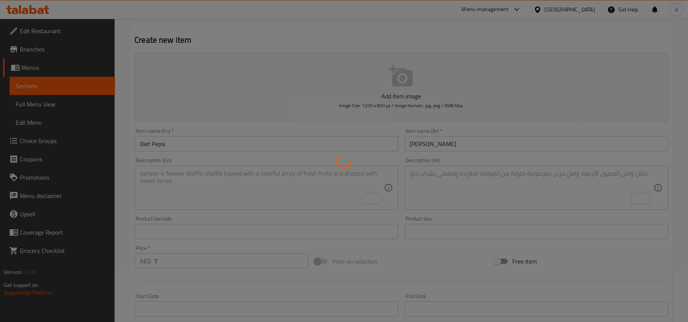
type input "0"
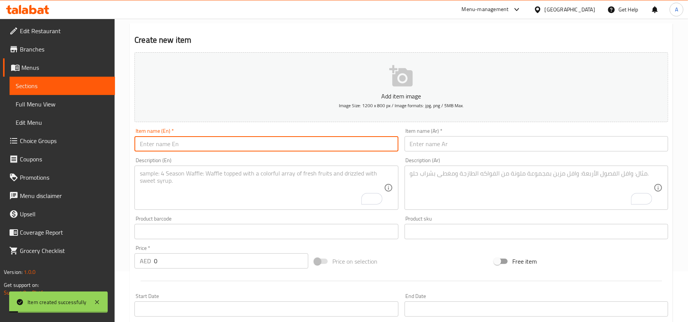
paste input "Pepsi"
type input "Pepsi"
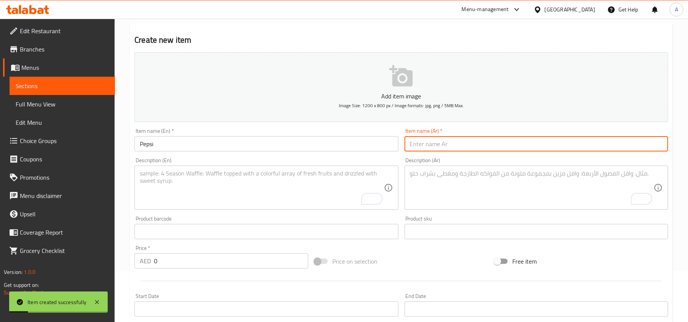
click at [445, 144] on input "text" at bounding box center [537, 143] width 264 height 15
type input "بيبسي"
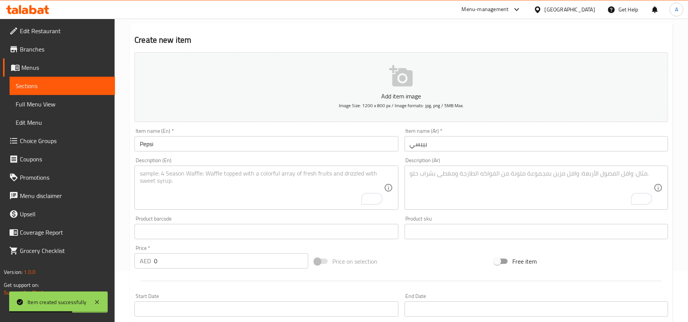
click at [193, 253] on div "Price   * AED 0 Price *" at bounding box center [221, 257] width 174 height 23
click at [194, 255] on input "0" at bounding box center [231, 261] width 154 height 15
type input "7"
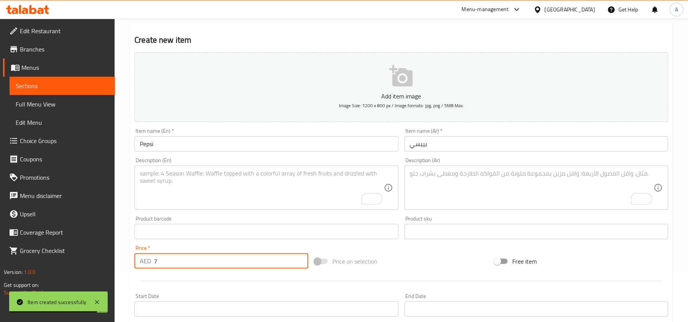
click at [227, 152] on input "Pepsi" at bounding box center [266, 143] width 264 height 15
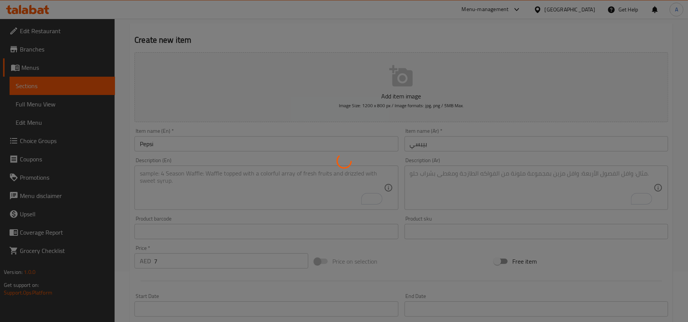
type input "0"
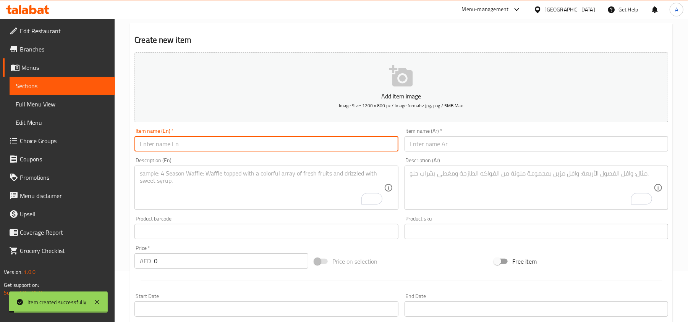
scroll to position [102, 0]
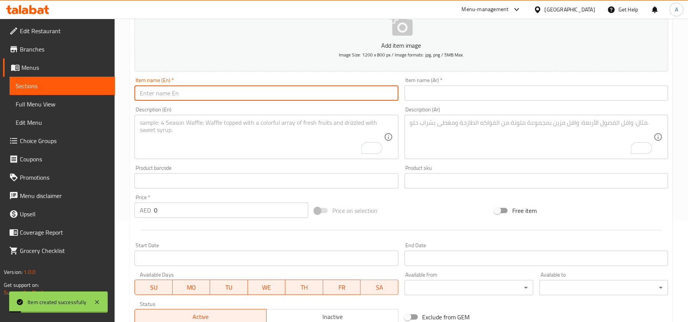
paste input "Sprite"
type input "Sprite"
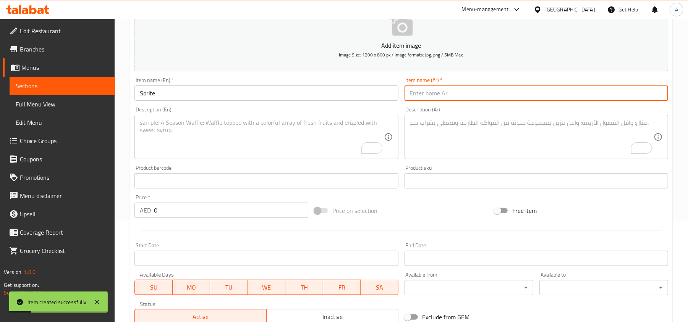
click at [491, 95] on input "text" at bounding box center [537, 93] width 264 height 15
drag, startPoint x: 424, startPoint y: 94, endPoint x: 396, endPoint y: 96, distance: 27.6
click at [396, 96] on div "Add item image Image Size: 1200 x 800 px / Image formats: jpg, png / 5MB Max. I…" at bounding box center [401, 162] width 540 height 329
type input "سبرايت"
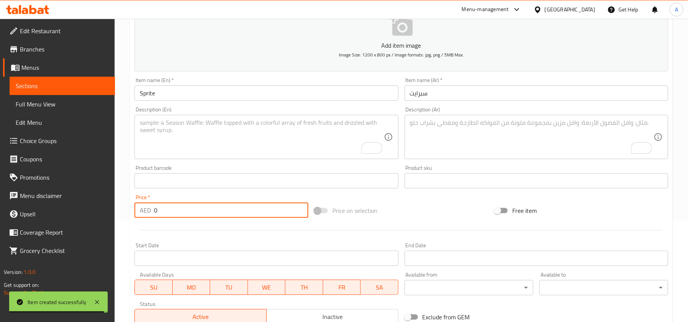
click at [235, 210] on input "0" at bounding box center [231, 210] width 154 height 15
type input "7"
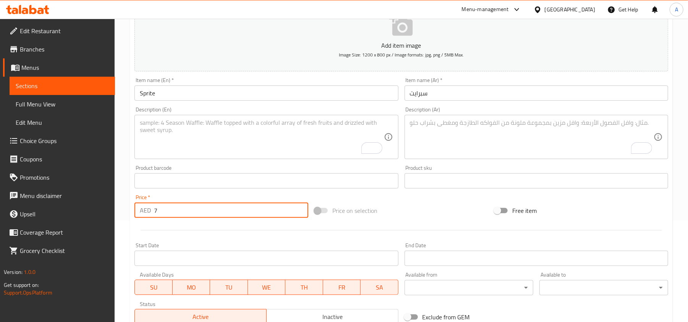
click at [187, 92] on input "Sprite" at bounding box center [266, 93] width 264 height 15
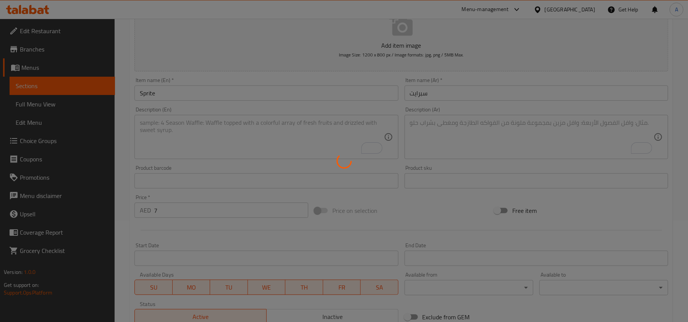
type input "0"
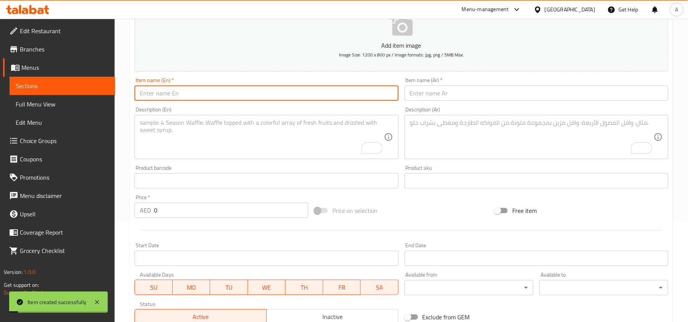
paste input "Sprite Zero"
type input "Sprite Zero"
click at [427, 94] on input "text" at bounding box center [537, 93] width 264 height 15
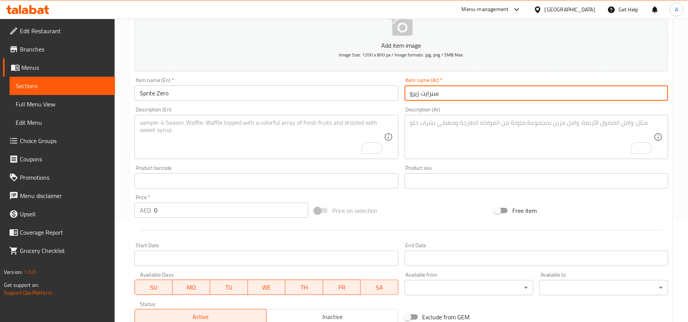
type input "سبرايت زيرو"
click at [320, 91] on input "Sprite Zero" at bounding box center [266, 93] width 264 height 15
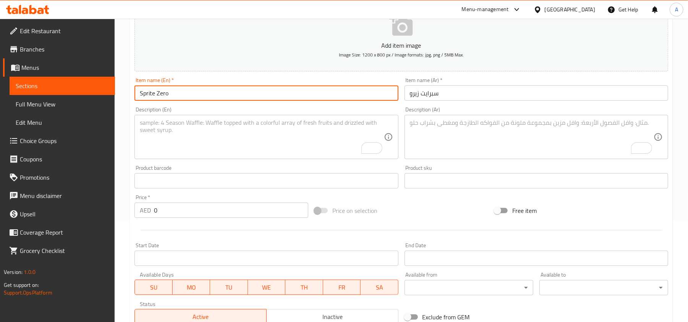
click at [187, 219] on div "Price   * AED 0 Price *" at bounding box center [221, 206] width 180 height 29
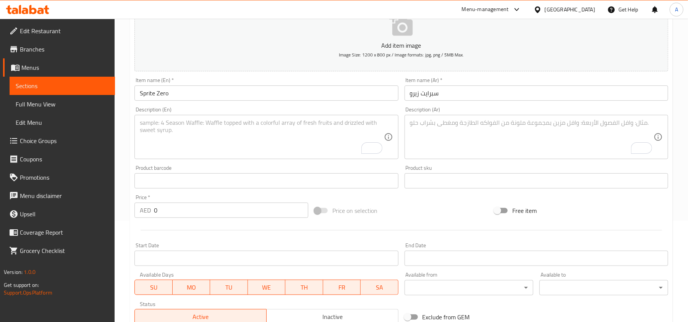
click at [192, 211] on input "0" at bounding box center [231, 210] width 154 height 15
type input "7"
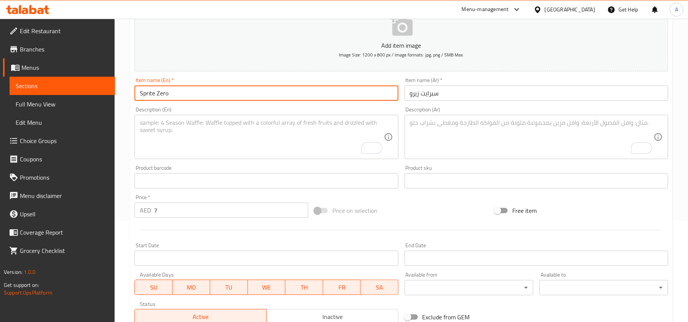
click at [186, 93] on input "Sprite Zero" at bounding box center [266, 93] width 264 height 15
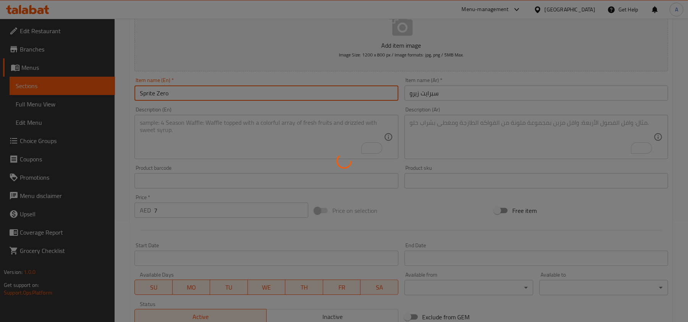
type input "0"
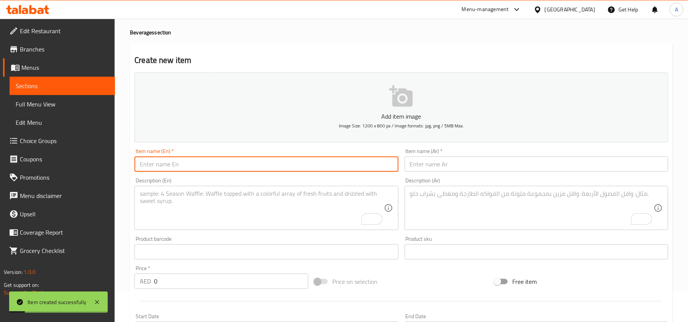
scroll to position [0, 0]
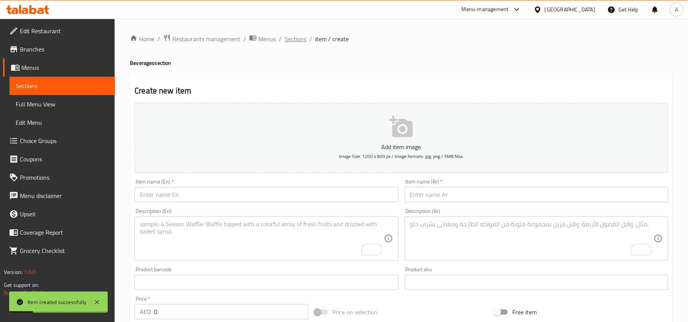
click at [295, 39] on span "Sections" at bounding box center [296, 38] width 22 height 9
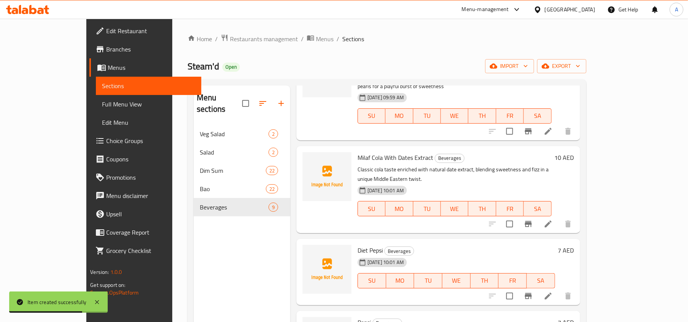
scroll to position [402, 0]
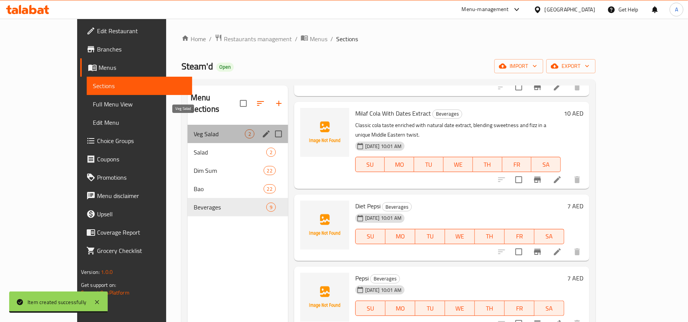
click at [194, 130] on span "Veg Salad" at bounding box center [219, 134] width 51 height 9
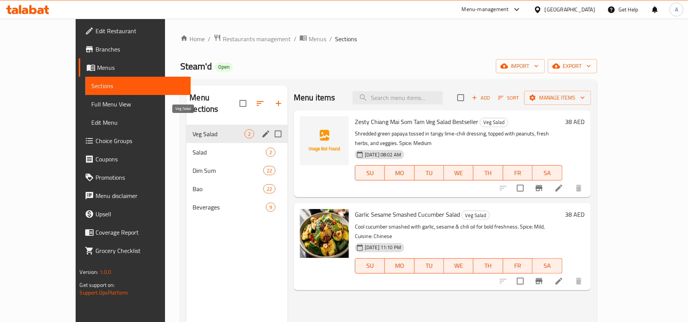
click at [193, 130] on span "Veg Salad" at bounding box center [219, 134] width 52 height 9
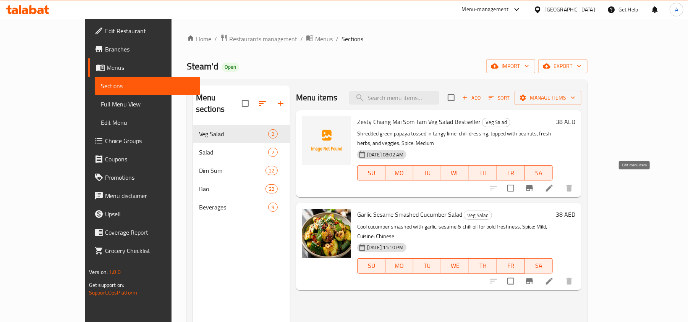
click at [553, 185] on icon at bounding box center [549, 188] width 7 height 7
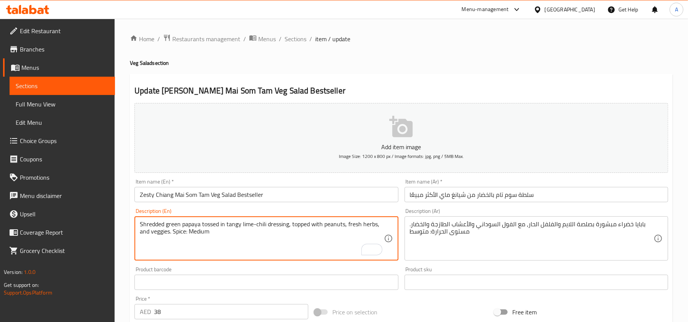
click at [172, 233] on textarea "Shredded green papaya tossed in tangy lime-chili dressing, topped with peanuts,…" at bounding box center [262, 239] width 244 height 36
type textarea "Shredded green papaya tossed in tangy lime-chili dressing, topped with peanuts,…"
drag, startPoint x: 198, startPoint y: 234, endPoint x: 266, endPoint y: 235, distance: 68.0
click at [266, 235] on textarea "Shredded green papaya tossed in tangy lime-chili dressing, topped with peanuts,…" at bounding box center [262, 239] width 244 height 36
type textarea "Shredded green papaya tossed in tangy lime-chili dressing, topped with peanuts,…"
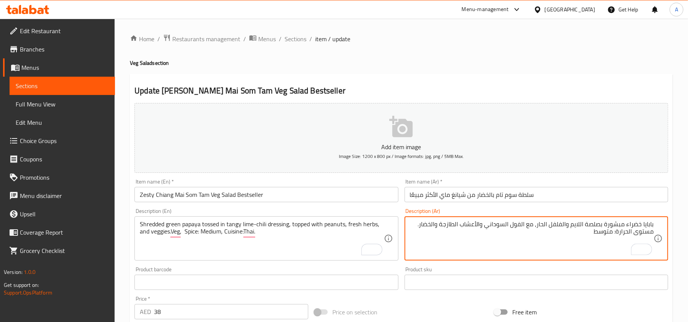
click at [410, 225] on textarea "بابايا خضراء مبشورة بصلصة اللايم والفلفل الحار، مع الفول السوداني والأعشاب الطا…" at bounding box center [532, 239] width 244 height 36
click at [570, 231] on textarea "بابايا خضراء مبشورة بصلصة اللايم والفلفل الحار، مع الفول السوداني والأعشاب الطا…" at bounding box center [532, 239] width 244 height 36
type textarea "بابايا خضراء مبشورة بصلصة اللايم والفلفل الحار، مع الفول السوداني والأعشاب الطا…"
click at [323, 187] on div "Item name (En)   * [PERSON_NAME] Mai Som Tam Veg Salad Bestseller Item name (En…" at bounding box center [266, 190] width 264 height 23
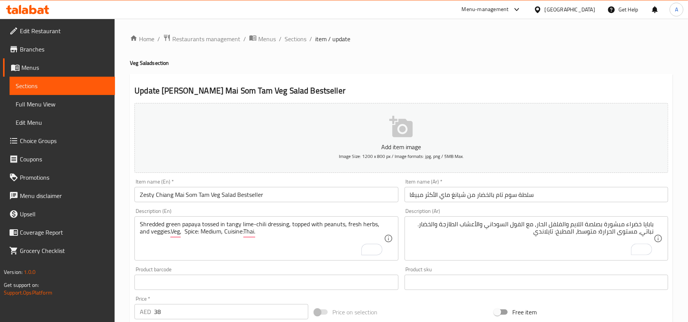
click at [323, 194] on input "Zesty Chiang Mai Som Tam Veg Salad Bestseller" at bounding box center [266, 194] width 264 height 15
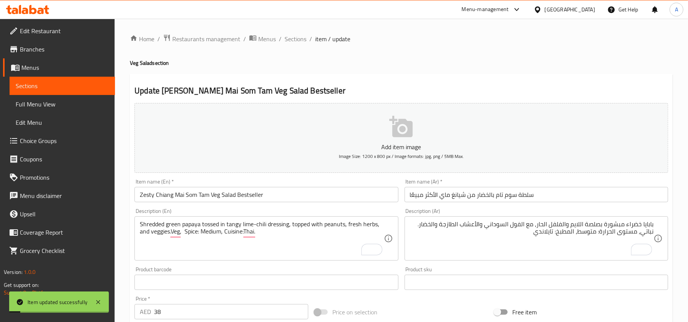
click at [292, 45] on div "Home / Restaurants management / Menus / Sections / item / update Veg Salad sect…" at bounding box center [401, 279] width 543 height 491
click at [294, 37] on span "Sections" at bounding box center [296, 38] width 22 height 9
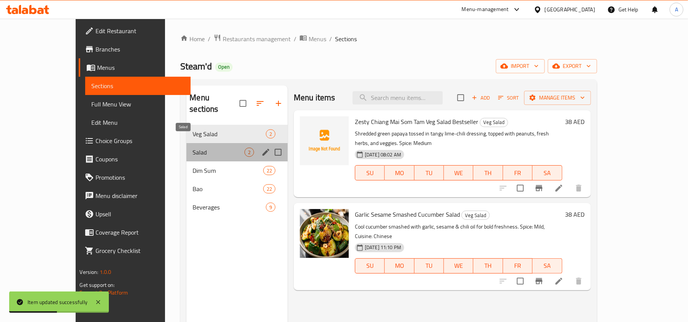
click at [202, 148] on span "Salad" at bounding box center [219, 152] width 52 height 9
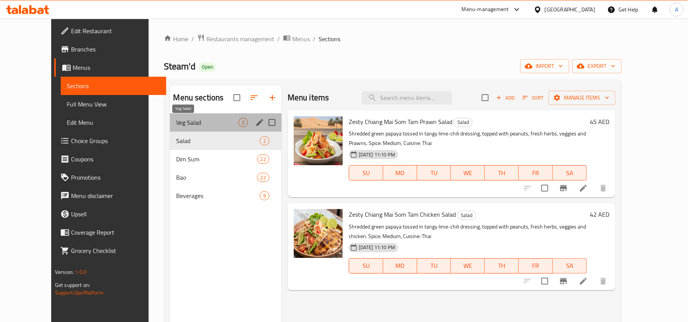
click at [176, 121] on span "Veg Salad" at bounding box center [207, 122] width 62 height 9
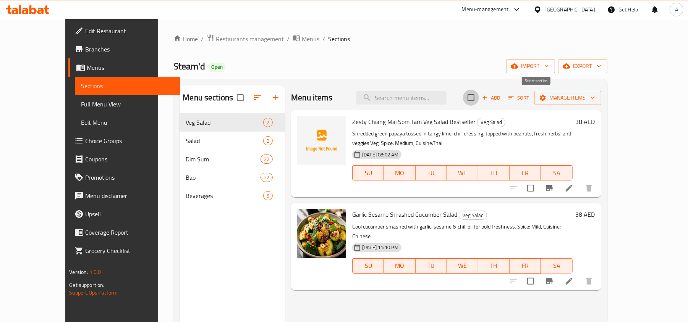
click at [479, 97] on input "checkbox" at bounding box center [471, 98] width 16 height 16
checkbox input "true"
click at [597, 98] on icon "button" at bounding box center [593, 98] width 8 height 8
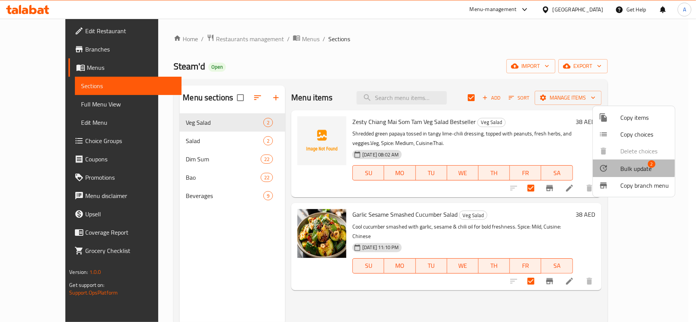
click at [632, 167] on span "Bulk update" at bounding box center [635, 168] width 31 height 9
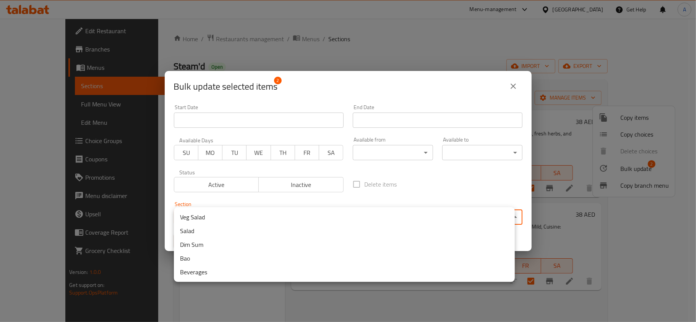
click at [310, 219] on body "​ Menu-management United Arab Emirates Get Help A Edit Restaurant Branches Menu…" at bounding box center [348, 171] width 696 height 304
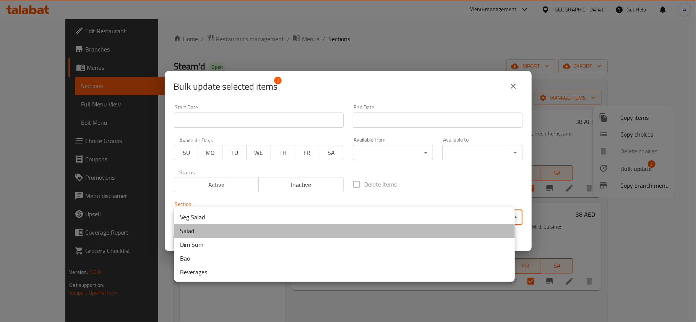
click at [225, 231] on li "Salad" at bounding box center [344, 231] width 341 height 14
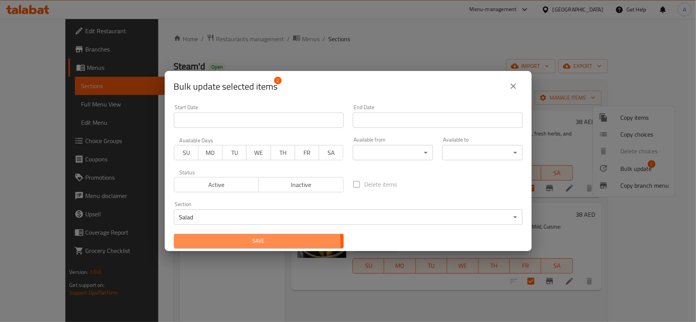
click at [249, 244] on span "Save" at bounding box center [258, 242] width 157 height 10
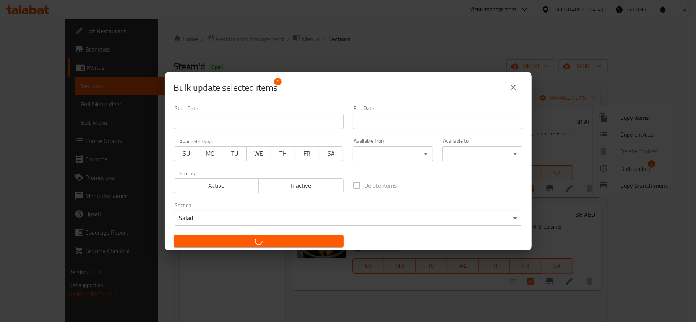
checkbox input "false"
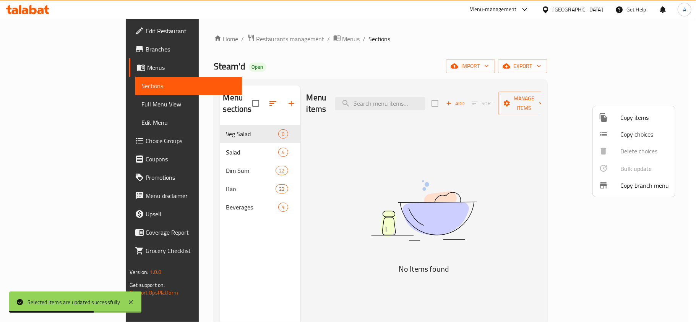
click at [238, 95] on div at bounding box center [348, 161] width 696 height 322
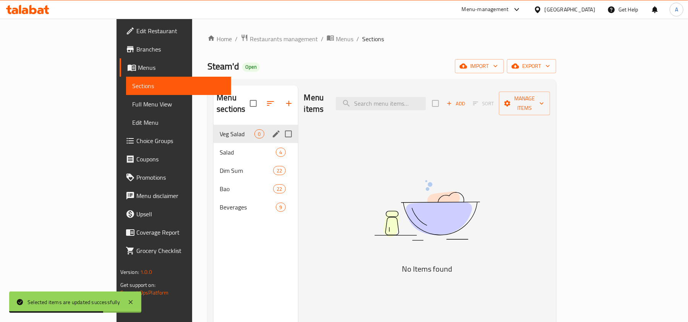
click at [229, 125] on div "Veg Salad 0" at bounding box center [256, 134] width 84 height 18
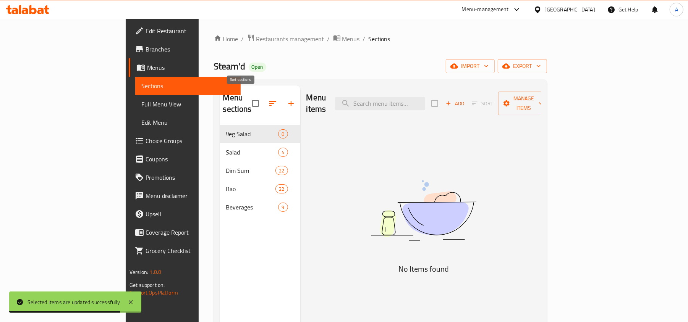
click at [269, 101] on icon "button" at bounding box center [272, 103] width 7 height 5
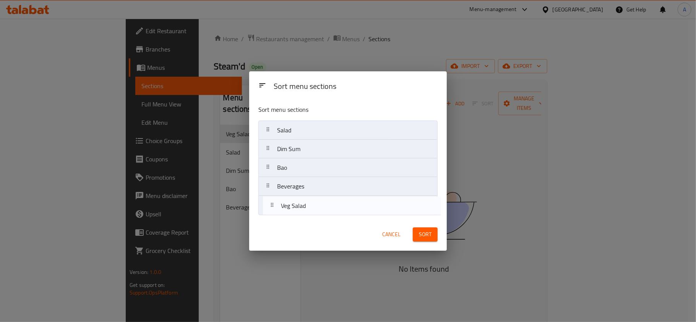
drag, startPoint x: 288, startPoint y: 133, endPoint x: 292, endPoint y: 216, distance: 83.4
click at [292, 216] on div "Sort menu sections Veg Salad Salad Dim Sum Bao Beverages" at bounding box center [348, 158] width 198 height 119
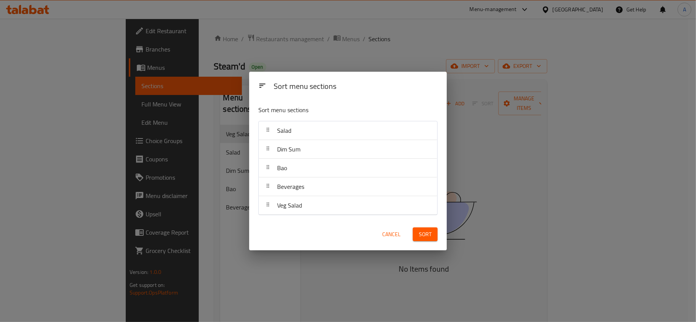
click at [431, 235] on span "Sort" at bounding box center [425, 235] width 13 height 10
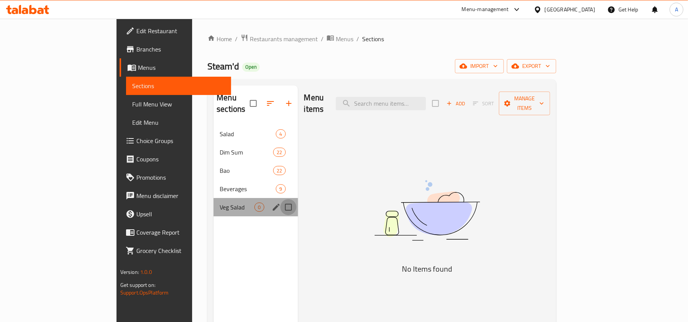
click at [280, 199] on input "Menu sections" at bounding box center [288, 207] width 16 height 16
checkbox input "true"
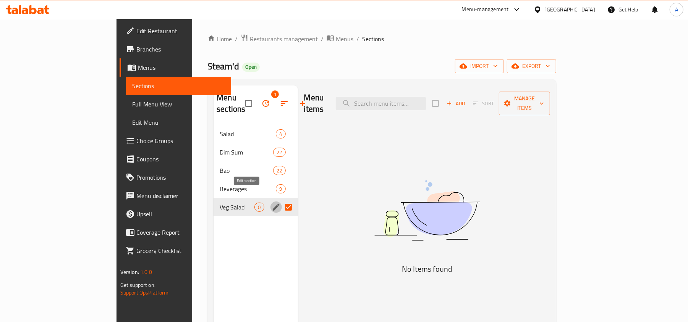
click at [273, 204] on icon "edit" at bounding box center [276, 207] width 7 height 7
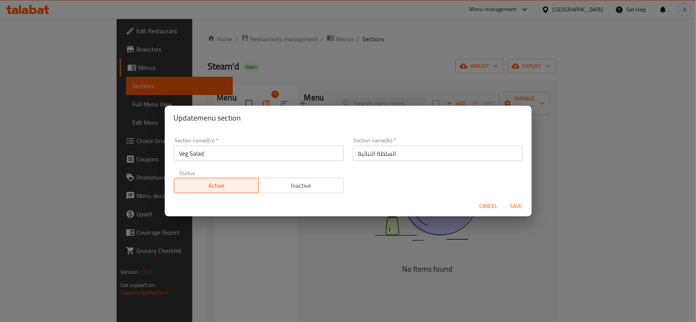
click at [327, 181] on span "Inactive" at bounding box center [301, 185] width 79 height 11
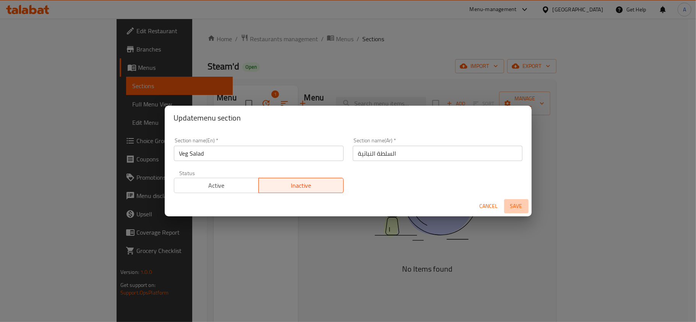
click at [514, 205] on span "Save" at bounding box center [516, 207] width 18 height 10
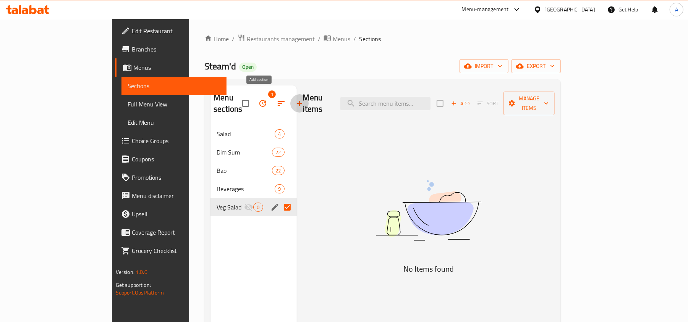
click at [295, 99] on icon "button" at bounding box center [299, 103] width 9 height 9
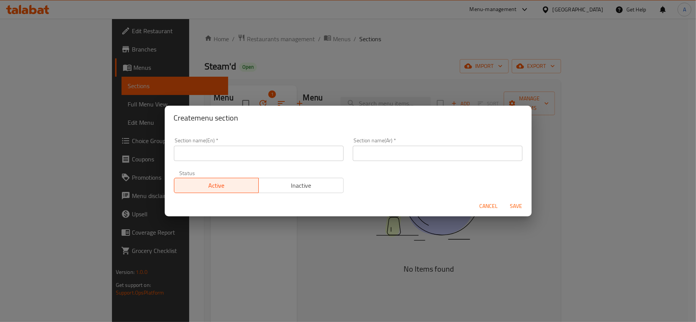
click at [216, 152] on input "text" at bounding box center [259, 153] width 170 height 15
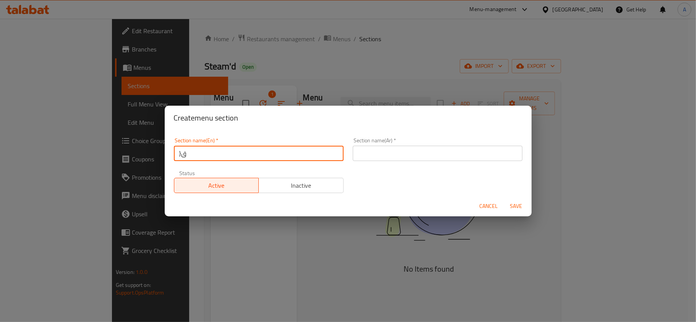
type input "}"
click at [217, 156] on input "Crystal" at bounding box center [259, 153] width 170 height 15
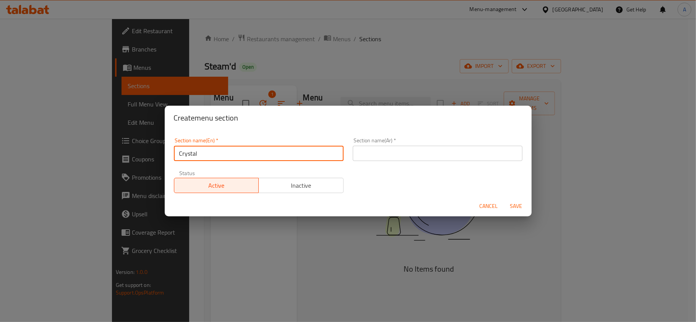
paste input "Korean - Veg - Crystal Dumplings"
drag, startPoint x: 202, startPoint y: 153, endPoint x: 155, endPoint y: 155, distance: 47.4
click at [164, 154] on div "Create menu section Section name(En)   * Korean - Veg - Crystal Dumplings Secti…" at bounding box center [348, 161] width 696 height 322
type input "Veg - Crystal Dumplings"
click at [468, 151] on input "text" at bounding box center [438, 153] width 170 height 15
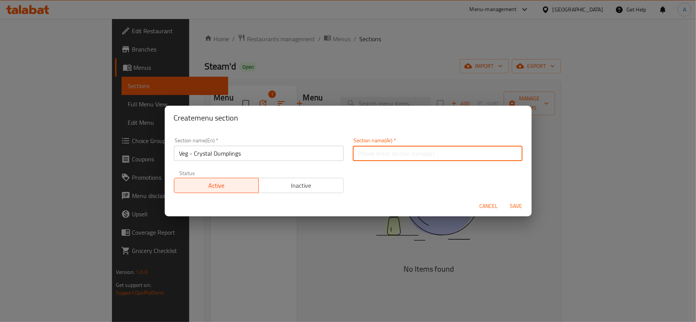
paste input "كوري - نباتي - دامبلينغز كريستال"
drag, startPoint x: 418, startPoint y: 152, endPoint x: 465, endPoint y: 154, distance: 46.7
click at [465, 154] on input "كوري - نباتي - دامبلينغز كريستال" at bounding box center [438, 153] width 170 height 15
type input "نباتي - دامبلينغز كريستال"
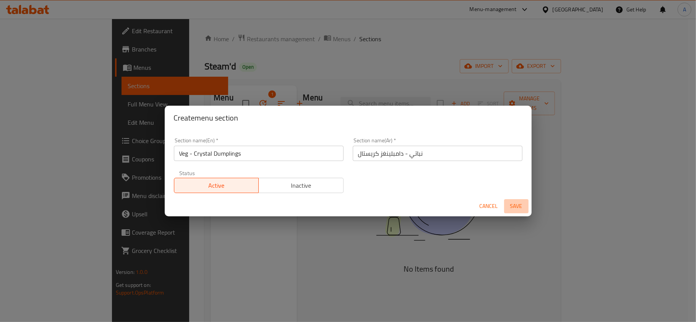
click at [517, 206] on span "Save" at bounding box center [516, 207] width 18 height 10
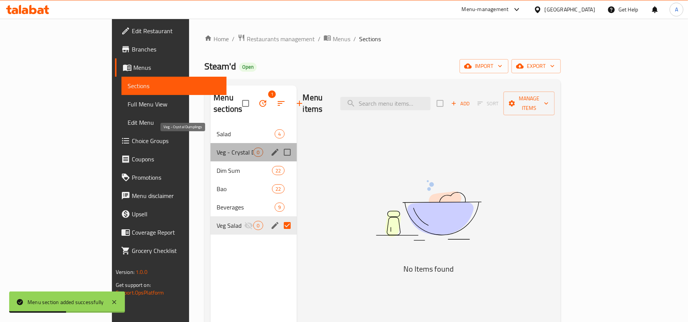
click at [217, 148] on span "Veg - Crystal Dumplings" at bounding box center [235, 152] width 37 height 9
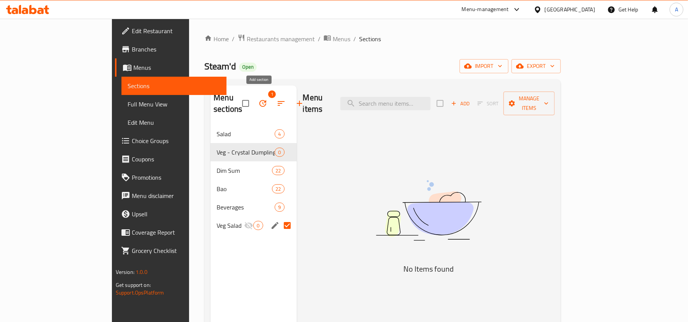
click at [295, 99] on icon "button" at bounding box center [299, 103] width 9 height 9
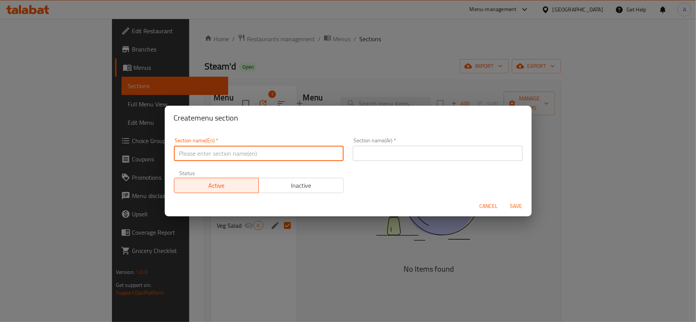
click at [214, 155] on input "text" at bounding box center [259, 153] width 170 height 15
paste input "كوري - نباتي - دامبلينغز كريستال"
type input "كوري - نباتي - دامبلينغز كريستال"
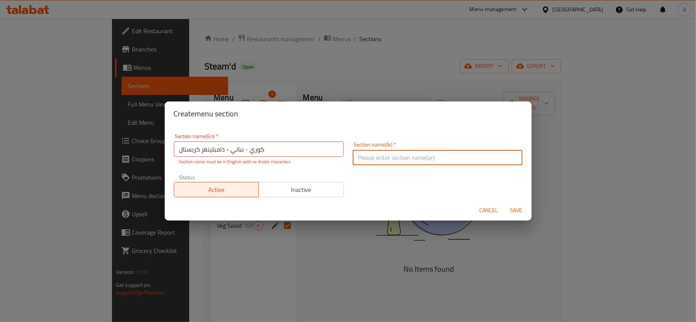
click at [438, 157] on input "text" at bounding box center [438, 157] width 170 height 15
paste input "كوري - نباتي - دامبلينغز كريستال"
click at [455, 156] on input "كوري - نباتي - دامبلينغز كريستال" at bounding box center [438, 157] width 170 height 15
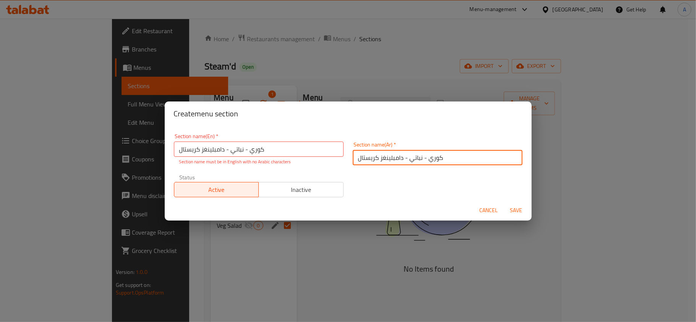
click at [424, 155] on input "كوري - نباتي - دامبلينغز كريستال" at bounding box center [438, 157] width 170 height 15
drag, startPoint x: 407, startPoint y: 160, endPoint x: 475, endPoint y: 156, distance: 68.1
click at [475, 156] on input "كوري - نباتي - دامبلينغز كريستال" at bounding box center [438, 157] width 170 height 15
type input "دامبلينغز كريستال"
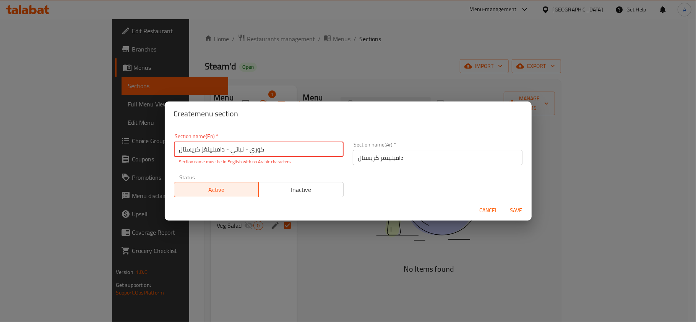
drag, startPoint x: 274, startPoint y: 149, endPoint x: 174, endPoint y: 150, distance: 99.7
click at [174, 150] on input "كوري - نباتي - دامبلينغز كريستال" at bounding box center [259, 149] width 170 height 15
paste input "Korean - Veg - Crystal Dumplings"
drag, startPoint x: 216, startPoint y: 149, endPoint x: 155, endPoint y: 146, distance: 60.8
click at [155, 146] on div "Create menu section Section name(En)   * Korean - Veg - Crystal Dumplings Secti…" at bounding box center [348, 161] width 696 height 322
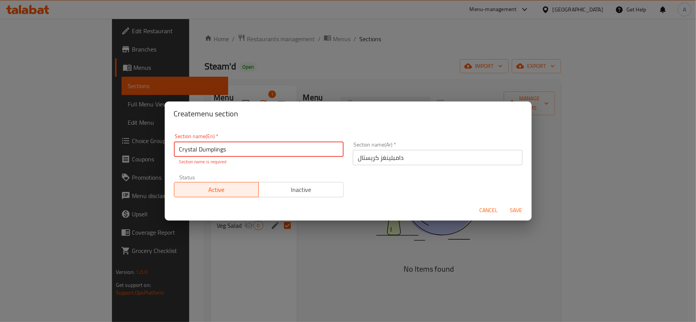
type input "Crystal Dumplings"
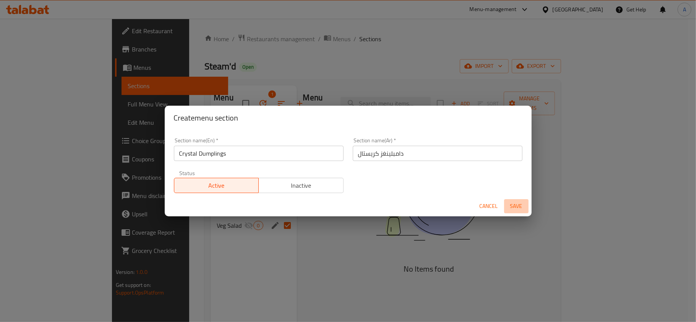
click at [521, 208] on span "Save" at bounding box center [516, 207] width 18 height 10
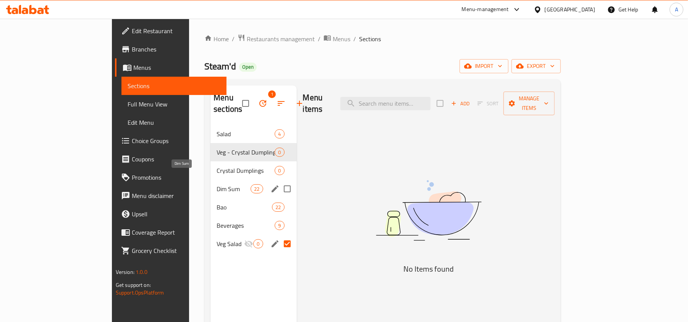
click at [217, 185] on span "Dim Sum" at bounding box center [234, 189] width 34 height 9
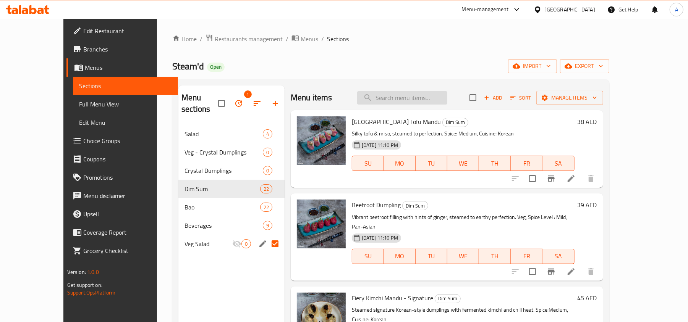
click at [430, 102] on input "search" at bounding box center [402, 97] width 90 height 13
click at [416, 72] on div "Steam'd Open import export" at bounding box center [390, 66] width 437 height 14
click at [541, 179] on input "checkbox" at bounding box center [533, 179] width 16 height 16
checkbox input "true"
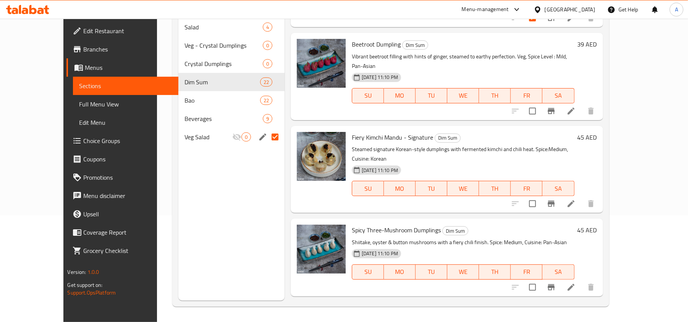
scroll to position [102, 0]
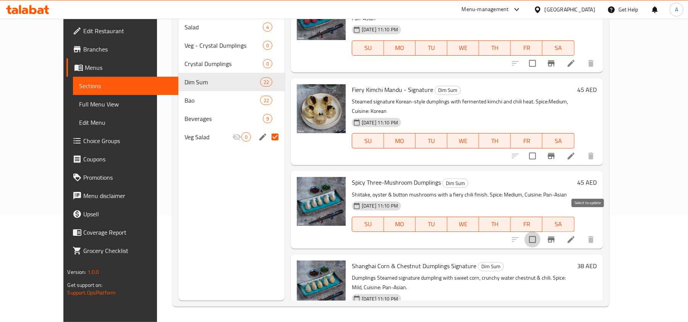
click at [541, 232] on input "checkbox" at bounding box center [533, 240] width 16 height 16
checkbox input "true"
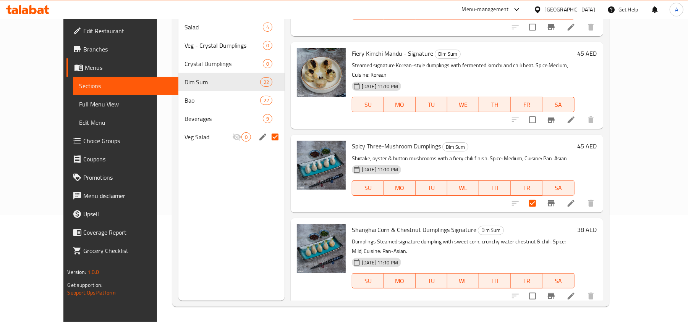
scroll to position [153, 0]
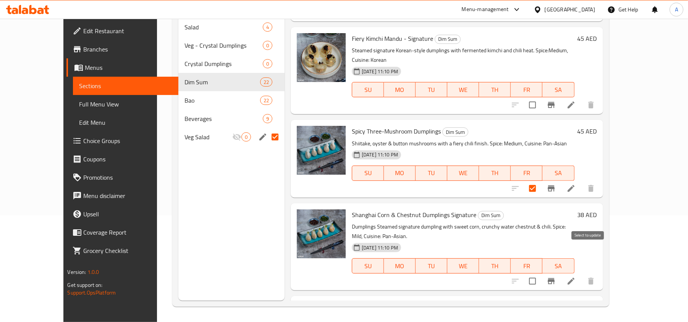
click at [541, 274] on input "checkbox" at bounding box center [533, 282] width 16 height 16
checkbox input "true"
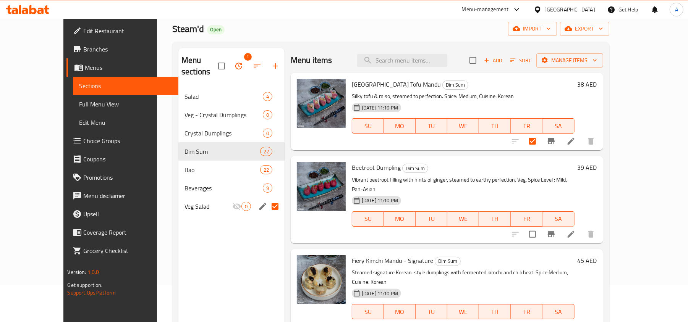
scroll to position [0, 0]
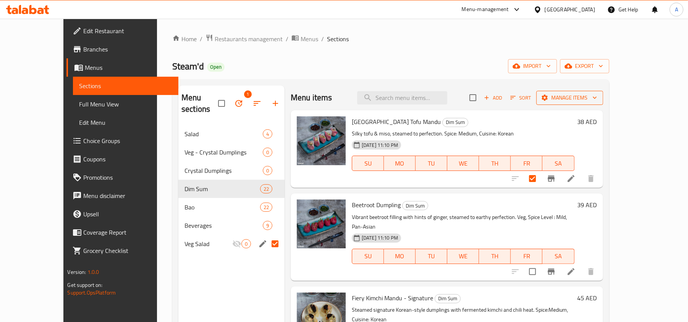
click at [597, 97] on span "Manage items" at bounding box center [570, 98] width 55 height 10
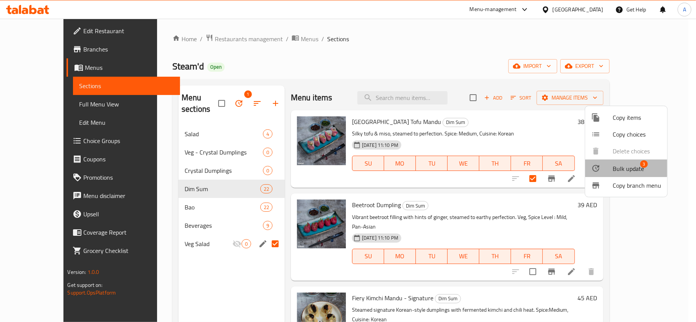
click at [617, 167] on span "Bulk update" at bounding box center [627, 168] width 31 height 9
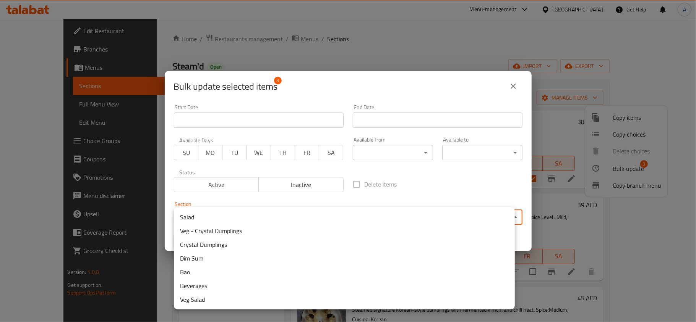
click at [305, 217] on body "​ Menu-management United Arab Emirates Get Help A Edit Restaurant Branches Menu…" at bounding box center [348, 171] width 696 height 304
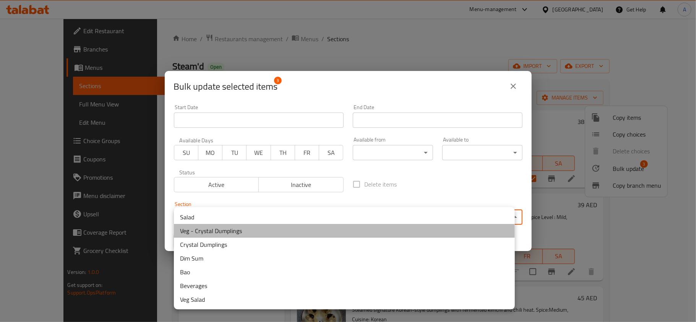
click at [228, 228] on li "Veg - Crystal Dumplings" at bounding box center [344, 231] width 341 height 14
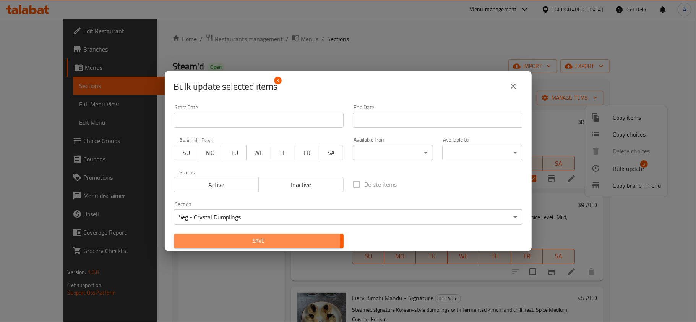
click at [251, 241] on span "Save" at bounding box center [258, 242] width 157 height 10
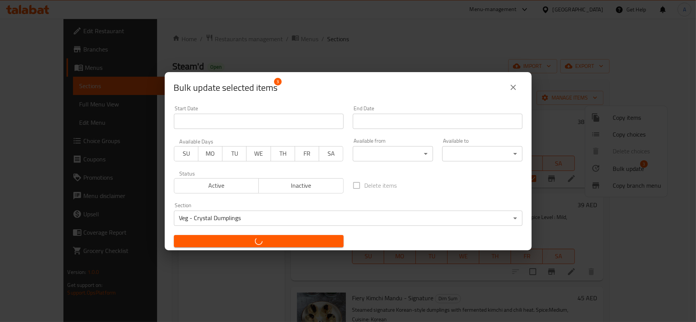
checkbox input "false"
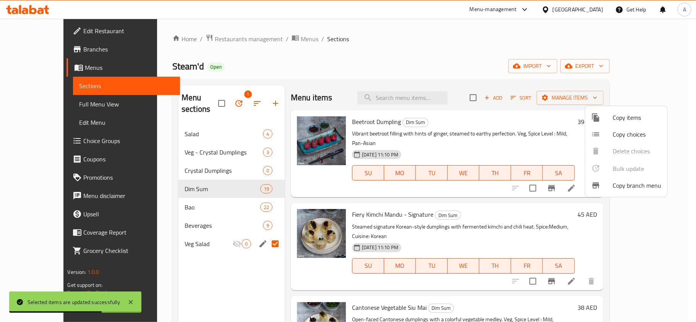
click at [180, 159] on div at bounding box center [348, 161] width 696 height 322
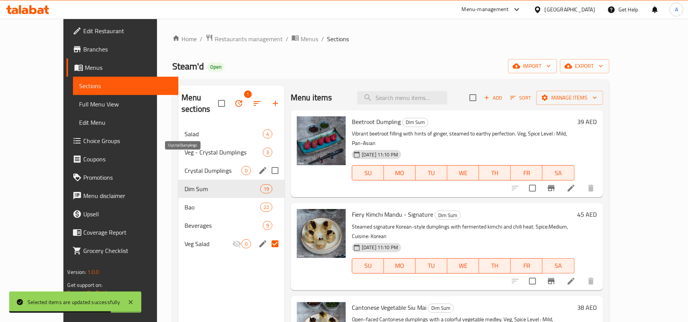
click at [185, 166] on span "Crystal Dumplings" at bounding box center [213, 170] width 57 height 9
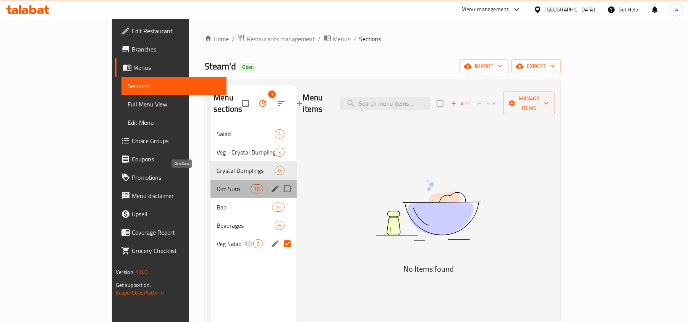
click at [217, 185] on span "Dim Sum" at bounding box center [234, 189] width 34 height 9
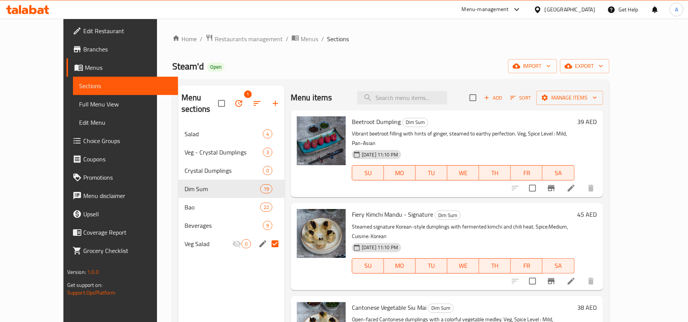
click at [476, 115] on div "Beetroot Dumpling Dim Sum Vibrant beetroot filling with hints of ginger, steame…" at bounding box center [463, 153] width 229 height 81
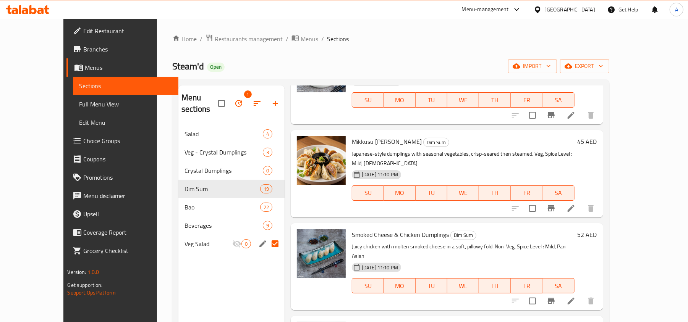
scroll to position [260, 0]
click at [541, 293] on input "checkbox" at bounding box center [533, 301] width 16 height 16
checkbox input "true"
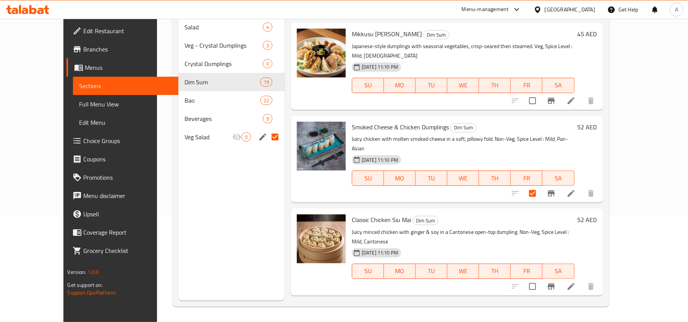
scroll to position [361, 0]
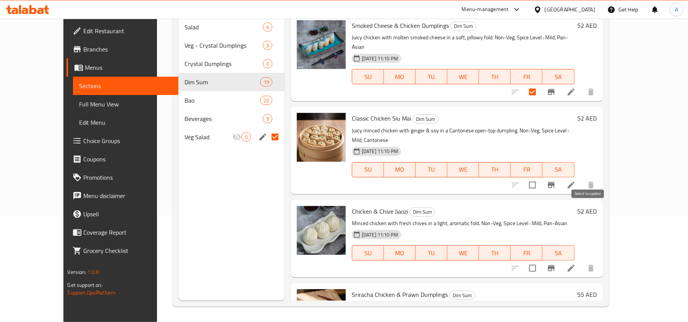
click at [541, 261] on input "checkbox" at bounding box center [533, 269] width 16 height 16
checkbox input "true"
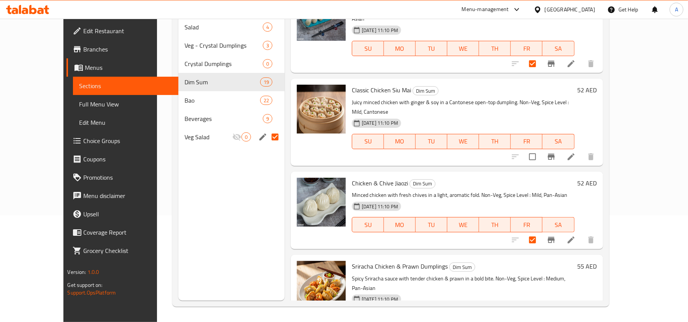
scroll to position [413, 0]
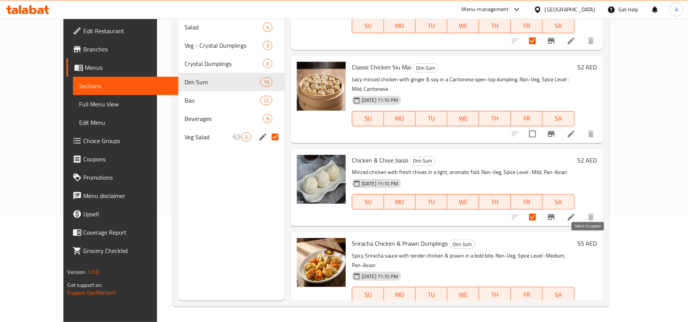
click at [541, 302] on input "checkbox" at bounding box center [533, 310] width 16 height 16
checkbox input "true"
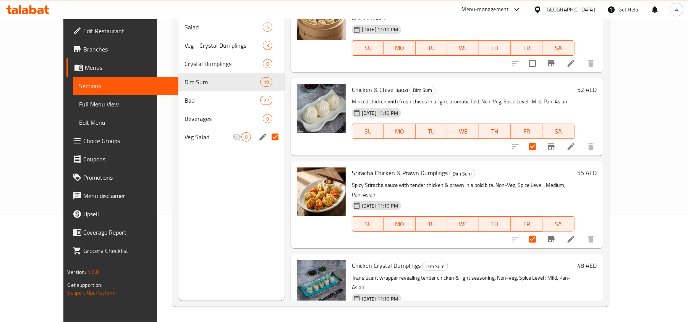
scroll to position [565, 0]
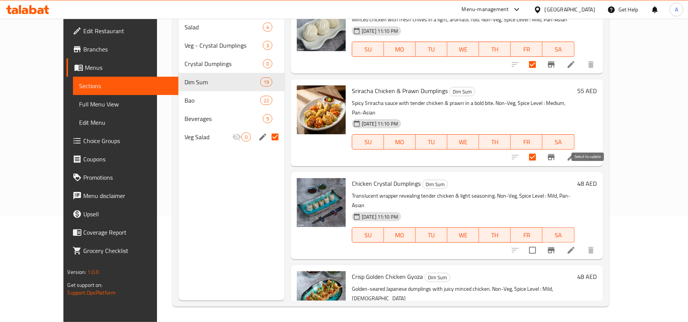
click at [541, 243] on input "checkbox" at bounding box center [533, 251] width 16 height 16
checkbox input "true"
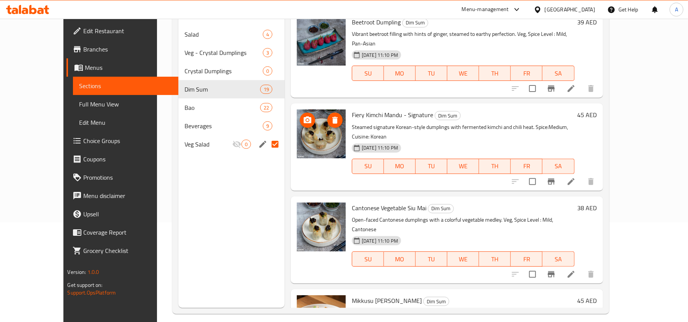
scroll to position [5, 0]
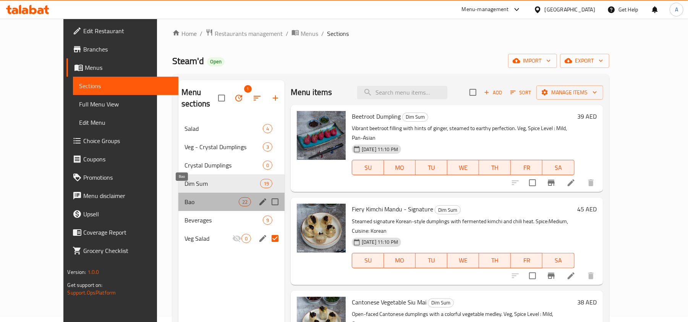
click at [185, 198] on span "Bao" at bounding box center [212, 202] width 54 height 9
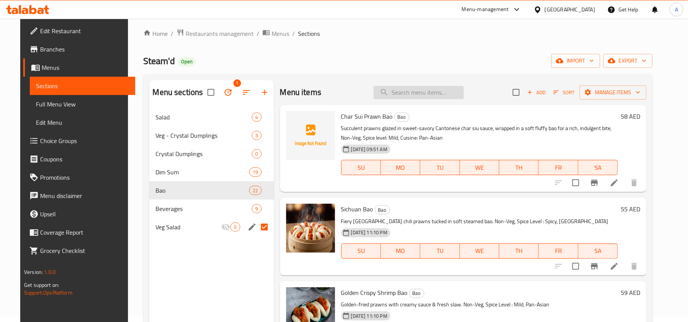
click at [450, 88] on input "search" at bounding box center [419, 92] width 90 height 13
paste input "Prawn & Crab Dumplings"
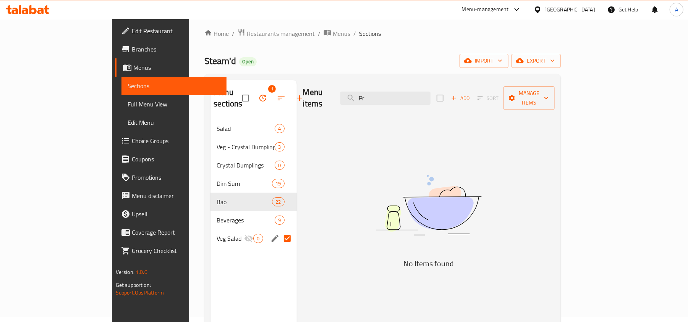
type input "P"
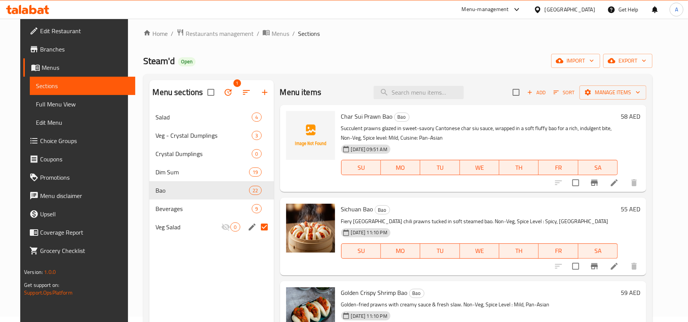
click at [479, 118] on h6 "Char Sui Prawn Bao Bao" at bounding box center [479, 116] width 277 height 11
click at [434, 97] on input "search" at bounding box center [419, 92] width 90 height 13
paste input "Prawn Crab"
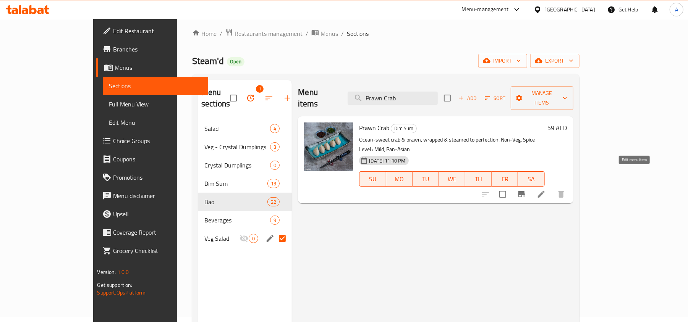
type input "Prawn Crab"
click at [546, 190] on icon at bounding box center [541, 194] width 9 height 9
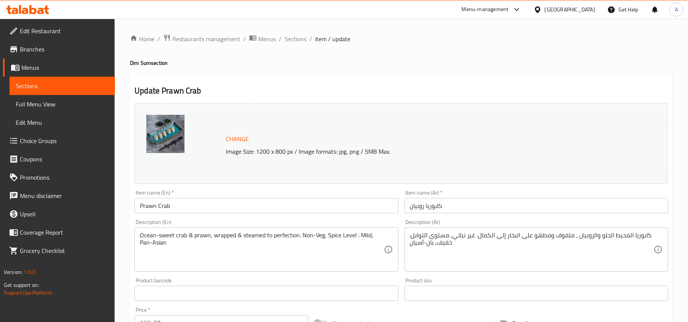
click at [181, 202] on input "Prawn Crab" at bounding box center [266, 205] width 264 height 15
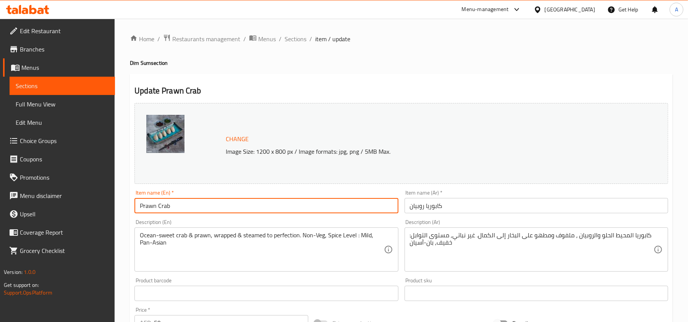
click at [181, 202] on input "Prawn Crab" at bounding box center [266, 205] width 264 height 15
paste input "& Crab Dumplings"
type input "Prawn & Crab Dumplings"
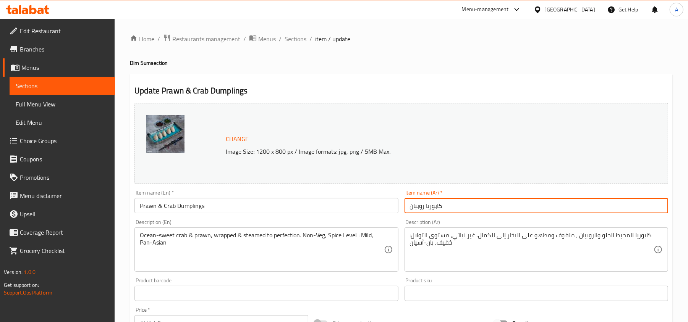
click at [479, 209] on input "كابوريا روبيان" at bounding box center [537, 205] width 264 height 15
click at [254, 204] on input "Prawn & Crab Dumplings" at bounding box center [266, 205] width 264 height 15
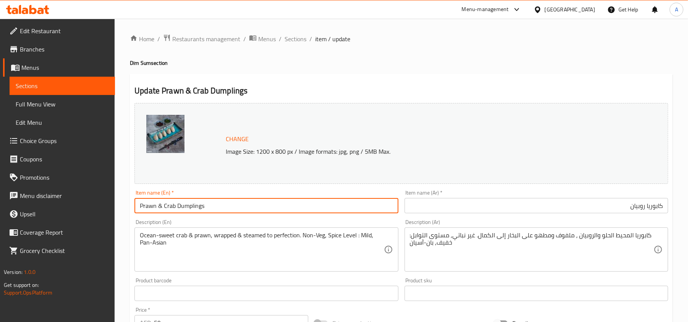
click at [254, 204] on input "Prawn & Crab Dumplings" at bounding box center [266, 205] width 264 height 15
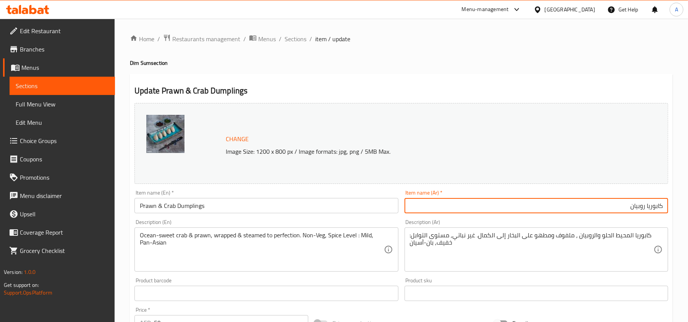
click at [596, 205] on input "كابوريا روبيان" at bounding box center [537, 205] width 264 height 15
paste input "دامبلينغز روبيان وسلطعون"
click at [596, 205] on input "دامبلينغز كابوريا روبيان" at bounding box center [537, 205] width 264 height 15
type input "دامبلينغز كابوريا روبيان"
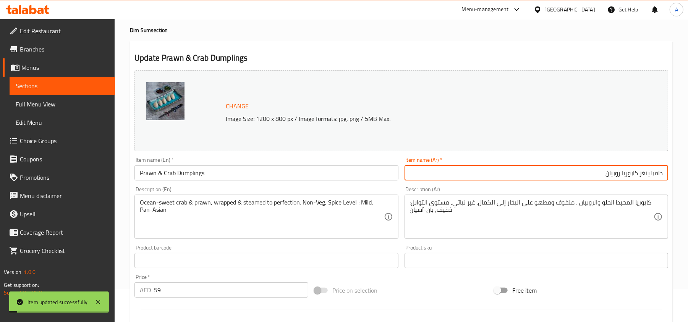
scroll to position [51, 0]
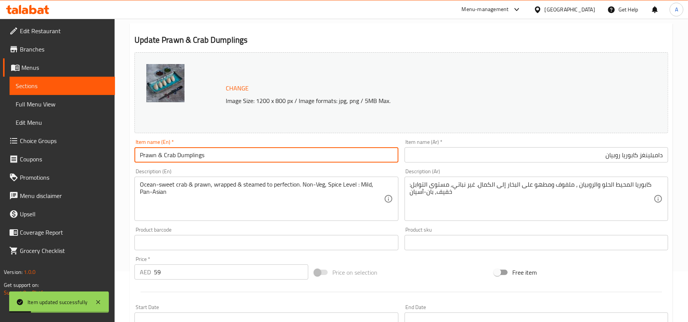
click at [246, 147] on input "Prawn & Crab Dumplings" at bounding box center [266, 154] width 264 height 15
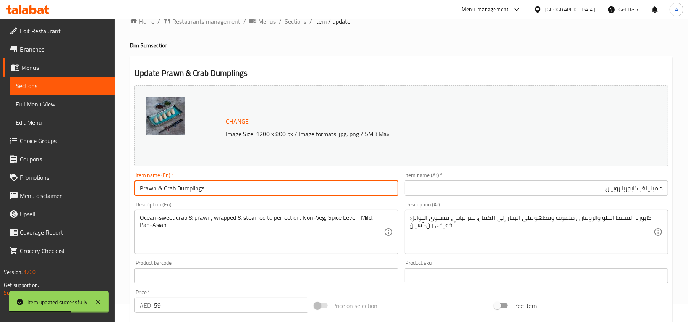
scroll to position [0, 0]
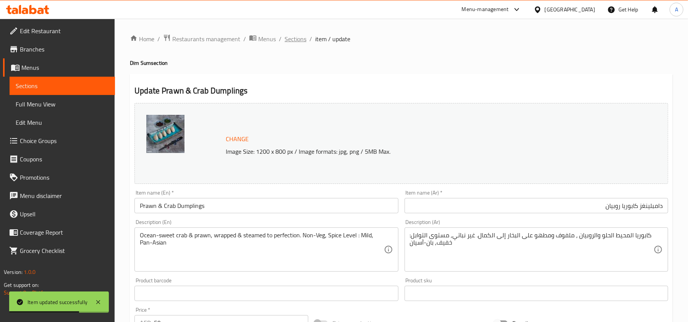
click at [289, 40] on span "Sections" at bounding box center [296, 38] width 22 height 9
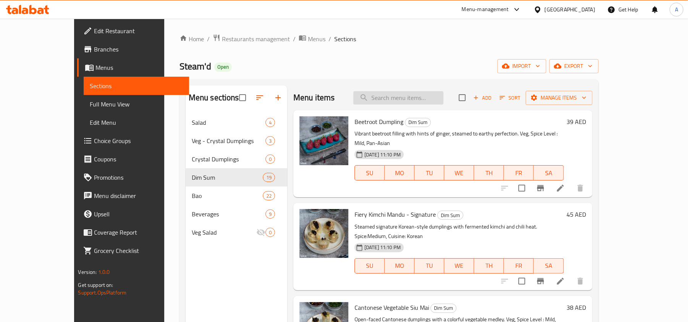
click at [404, 98] on input "search" at bounding box center [398, 97] width 90 height 13
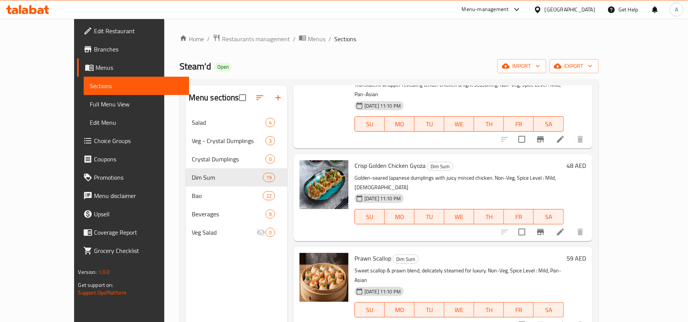
scroll to position [946, 0]
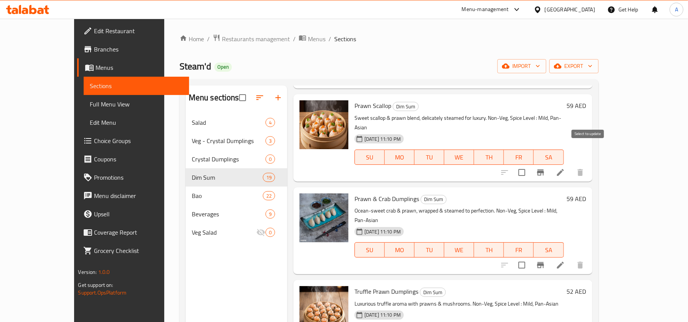
click at [530, 258] on input "checkbox" at bounding box center [522, 266] width 16 height 16
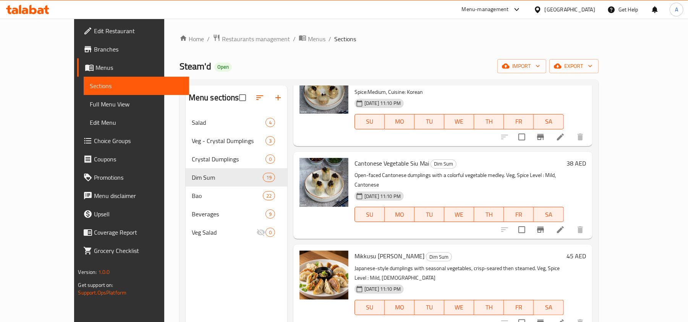
scroll to position [0, 0]
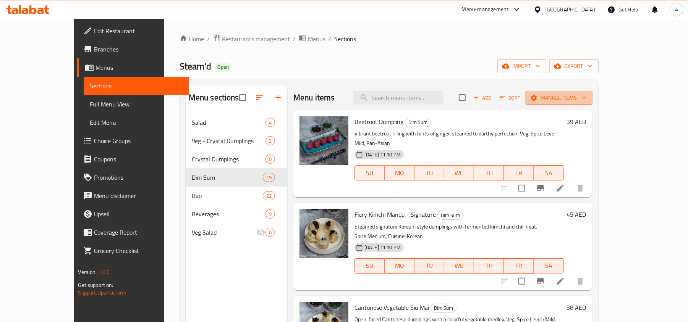
click at [586, 100] on span "Manage items" at bounding box center [559, 98] width 55 height 10
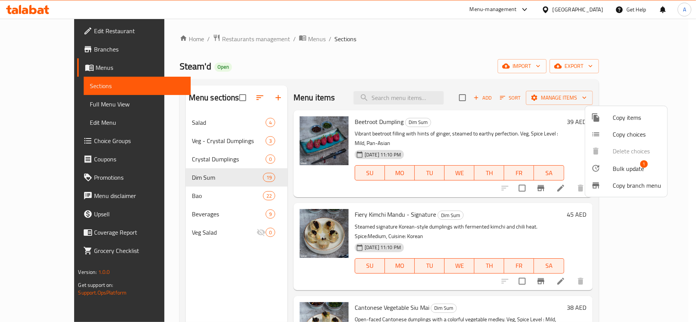
click at [475, 134] on div at bounding box center [348, 161] width 696 height 322
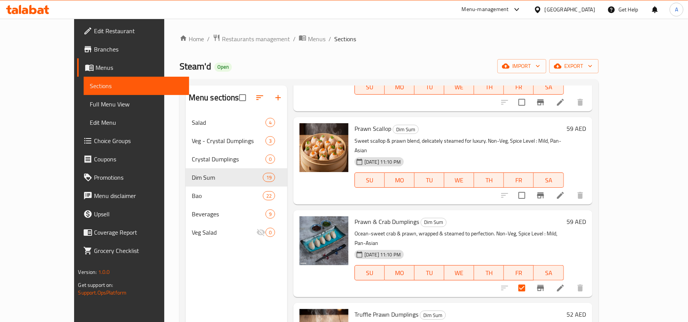
scroll to position [815, 0]
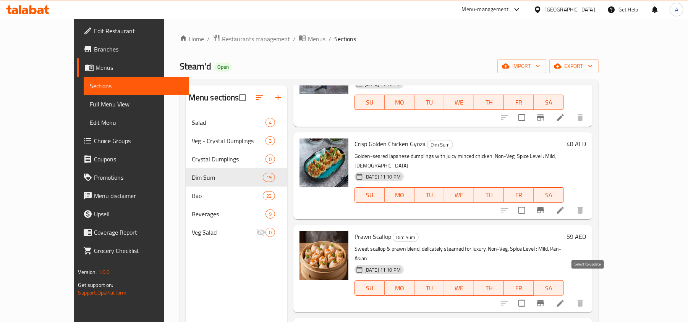
checkbox input "false"
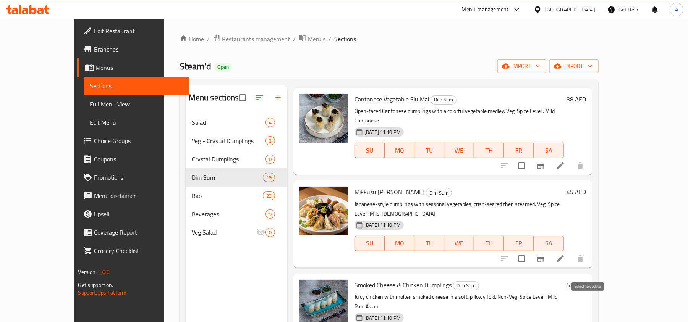
drag, startPoint x: 591, startPoint y: 304, endPoint x: 572, endPoint y: 320, distance: 24.7
checkbox input "true"
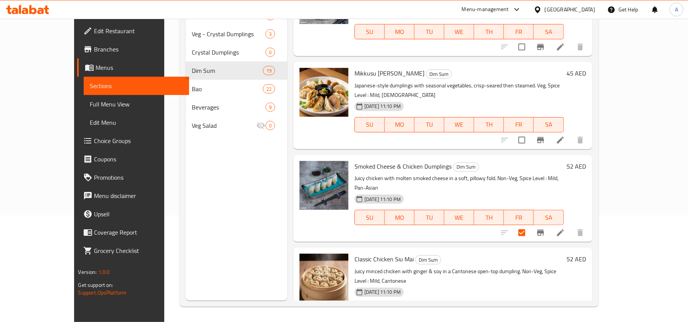
scroll to position [322, 0]
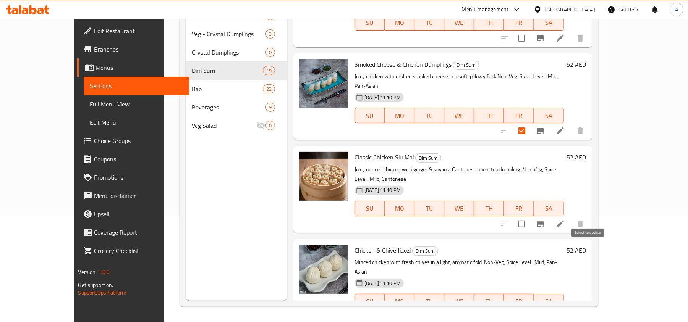
click at [530, 309] on input "checkbox" at bounding box center [522, 317] width 16 height 16
checkbox input "true"
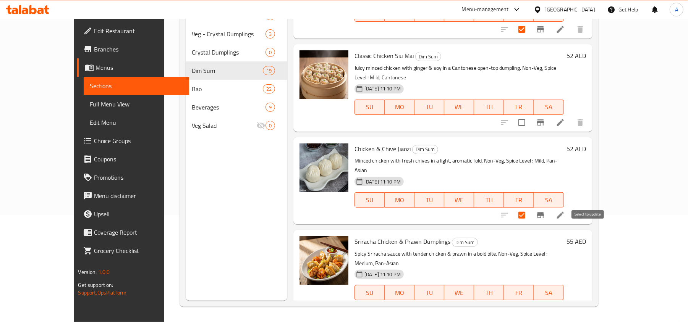
click at [530, 300] on input "checkbox" at bounding box center [522, 308] width 16 height 16
checkbox input "true"
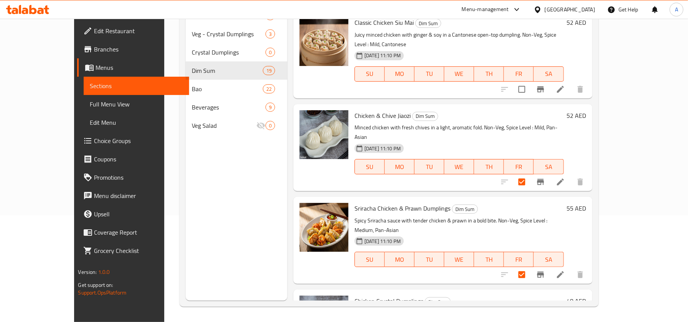
scroll to position [526, 0]
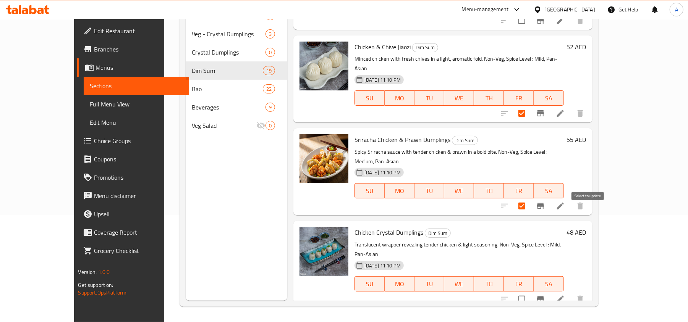
click at [530, 292] on input "checkbox" at bounding box center [522, 300] width 16 height 16
checkbox input "true"
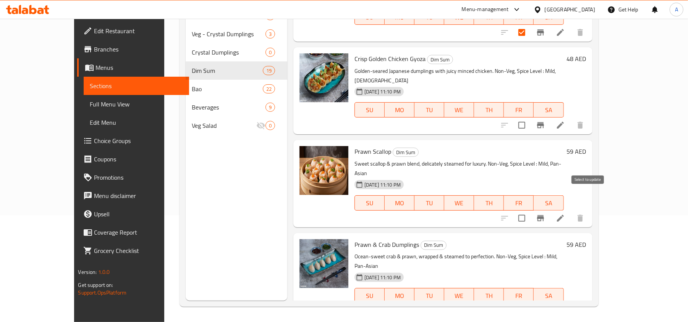
click at [530, 303] on input "checkbox" at bounding box center [522, 311] width 16 height 16
checkbox input "true"
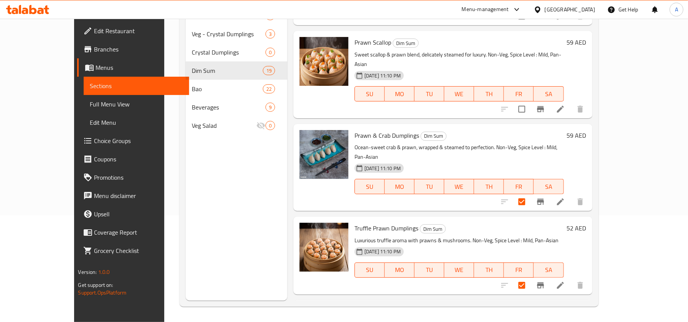
scroll to position [957, 0]
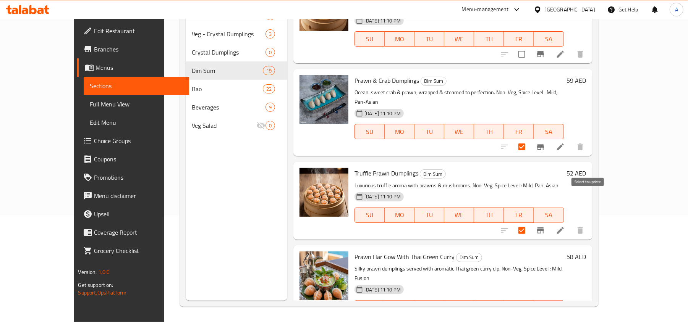
click at [530, 316] on input "checkbox" at bounding box center [522, 324] width 16 height 16
checkbox input "true"
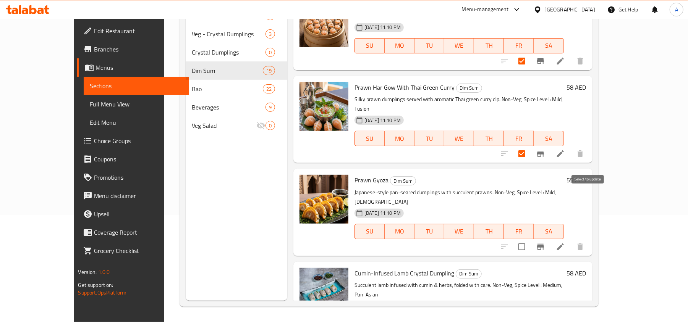
checkbox input "true"
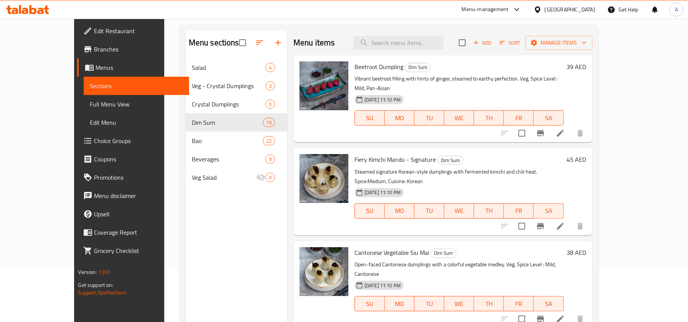
scroll to position [0, 0]
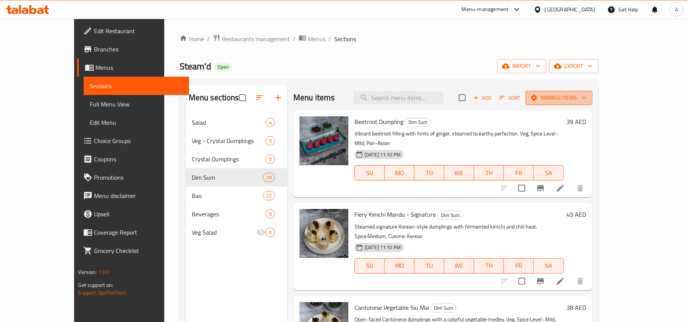
click at [586, 96] on span "Manage items" at bounding box center [559, 98] width 55 height 10
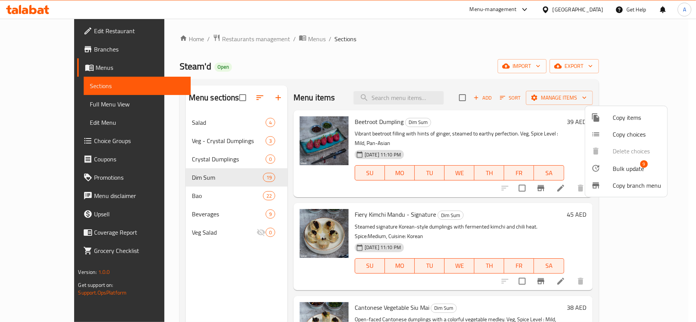
click at [619, 166] on span "Bulk update" at bounding box center [627, 168] width 31 height 9
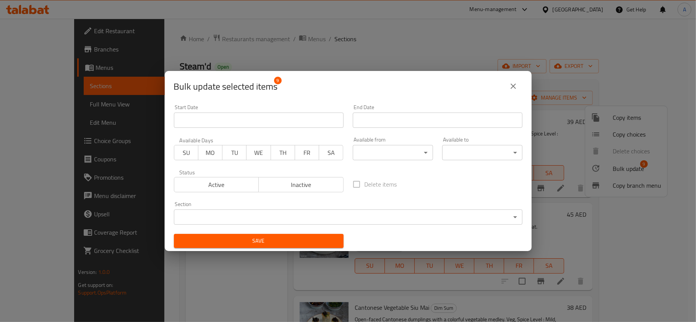
click at [234, 213] on body "​ Menu-management United Arab Emirates Get Help A Edit Restaurant Branches Menu…" at bounding box center [348, 171] width 696 height 304
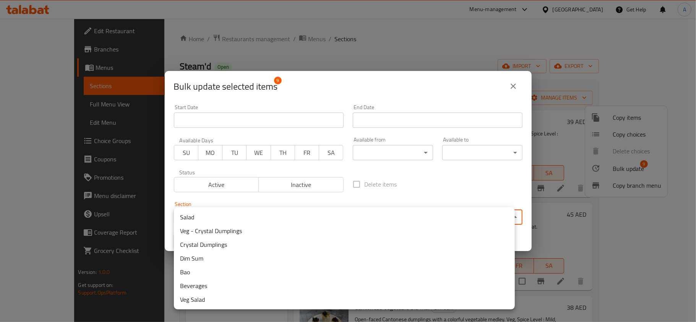
click at [213, 246] on li "Crystal Dumplings" at bounding box center [344, 245] width 341 height 14
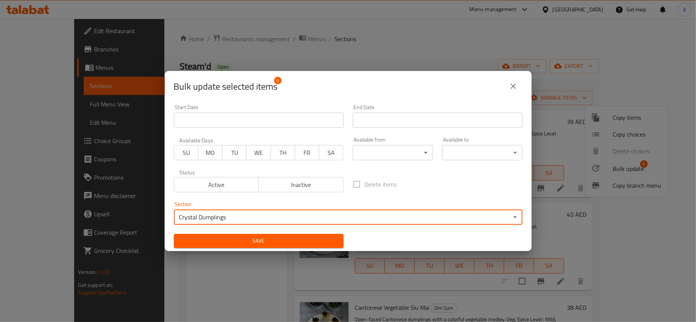
click at [210, 242] on span "Save" at bounding box center [258, 242] width 157 height 10
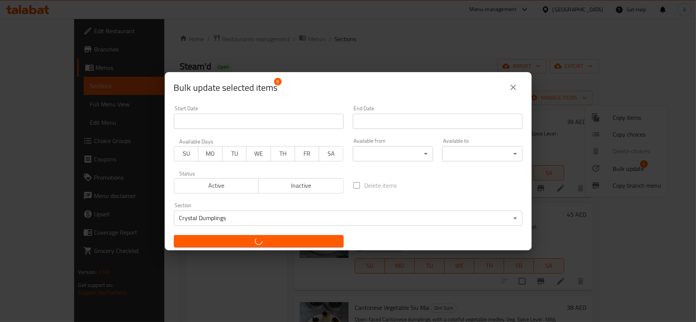
checkbox input "false"
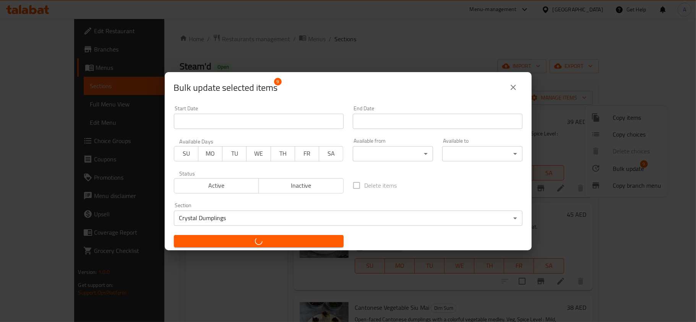
checkbox input "false"
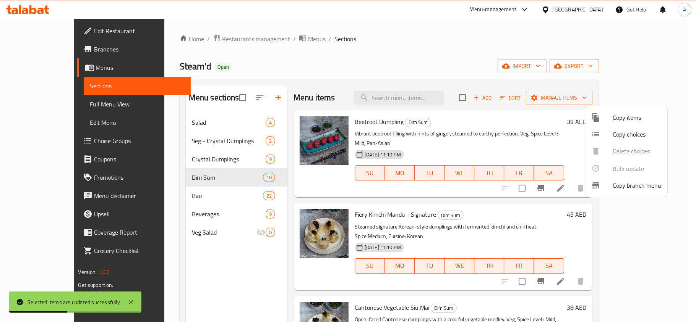
click at [193, 287] on div at bounding box center [348, 161] width 696 height 322
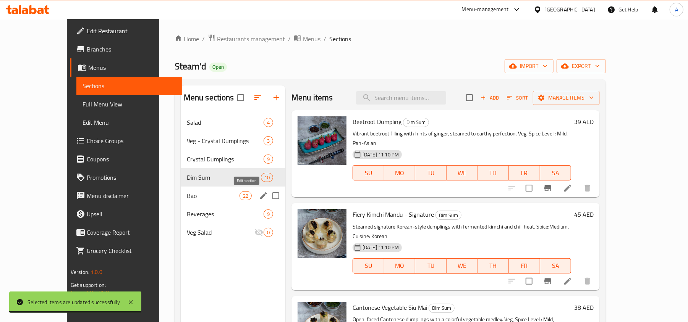
click at [259, 196] on icon "edit" at bounding box center [263, 195] width 9 height 9
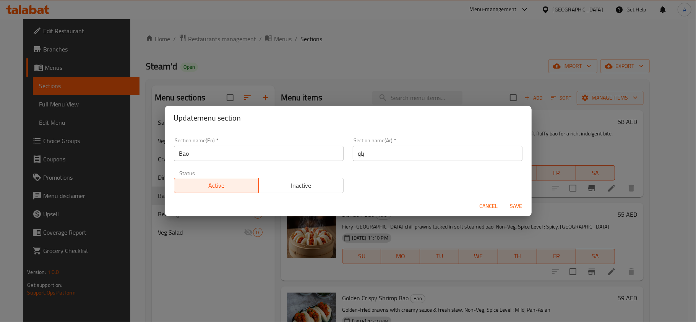
click at [271, 261] on div "Update menu section Section name(En)   * Bao Section name(En) * Section name(Ar…" at bounding box center [348, 161] width 696 height 322
click at [486, 208] on span "Cancel" at bounding box center [489, 207] width 18 height 10
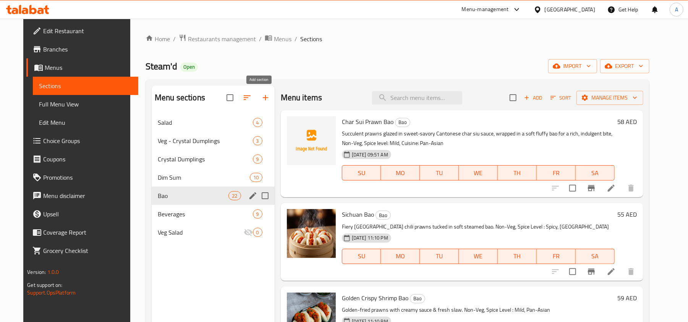
click at [261, 97] on icon "button" at bounding box center [265, 97] width 9 height 9
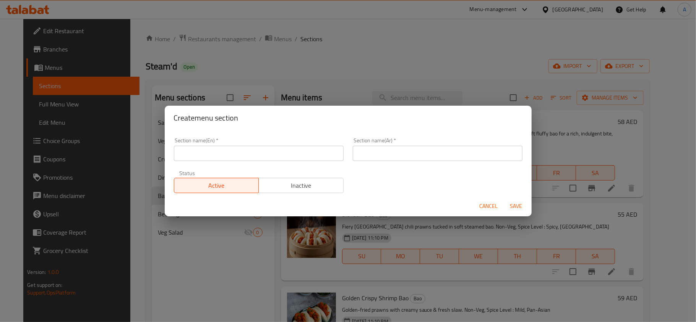
click at [268, 158] on input "text" at bounding box center [259, 153] width 170 height 15
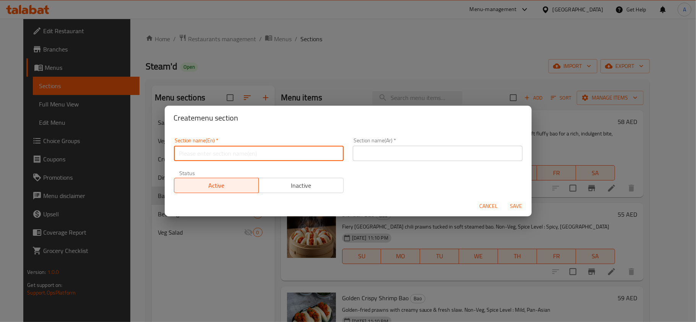
type input "N"
type input "Veg - Bao"
click at [390, 153] on input "text" at bounding box center [438, 153] width 170 height 15
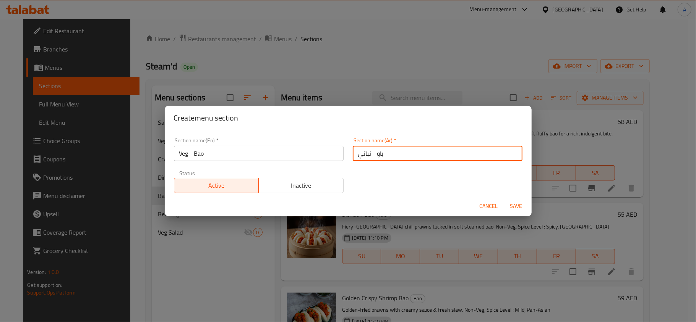
type input "باو - نباتي"
click at [517, 206] on span "Save" at bounding box center [516, 207] width 18 height 10
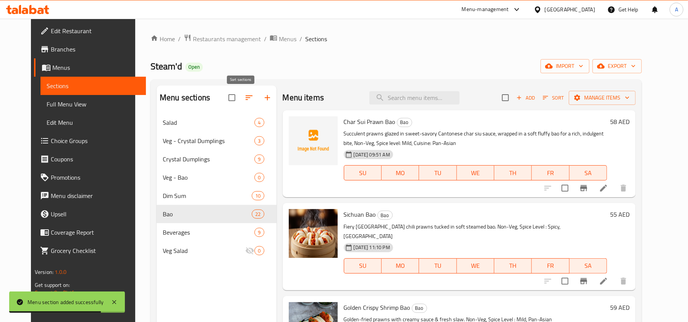
click at [246, 99] on icon "button" at bounding box center [249, 98] width 7 height 5
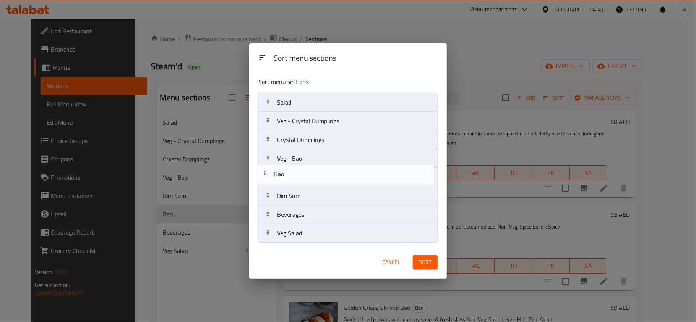
drag, startPoint x: 302, startPoint y: 199, endPoint x: 298, endPoint y: 171, distance: 27.8
click at [298, 171] on nav "Salad Veg - Crystal Dumplings Crystal Dumplings Veg - Bao Dim Sum Bao Beverages…" at bounding box center [347, 168] width 179 height 151
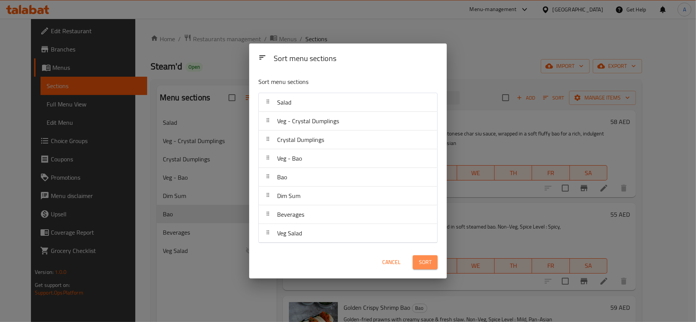
click at [422, 263] on span "Sort" at bounding box center [425, 263] width 13 height 10
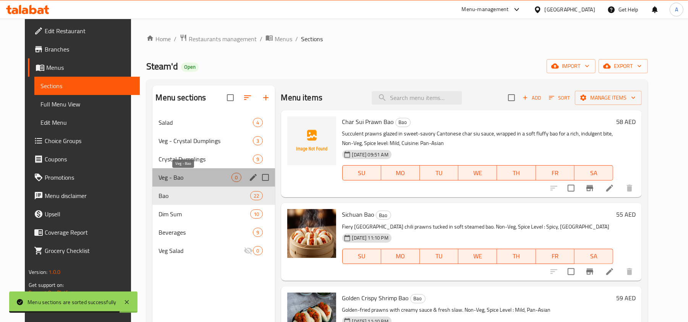
click at [171, 177] on span "Veg - Bao" at bounding box center [195, 177] width 73 height 9
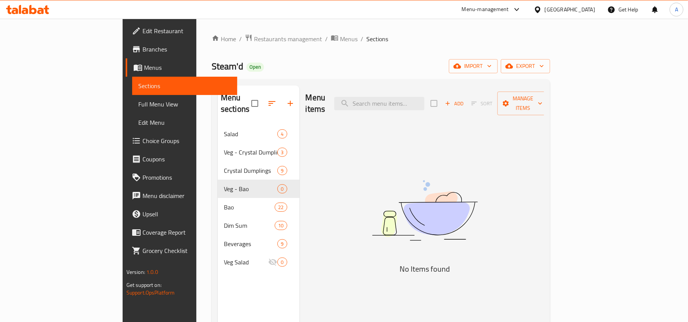
click at [387, 147] on div "Menu items Add Sort Manage items No Items found" at bounding box center [422, 247] width 245 height 322
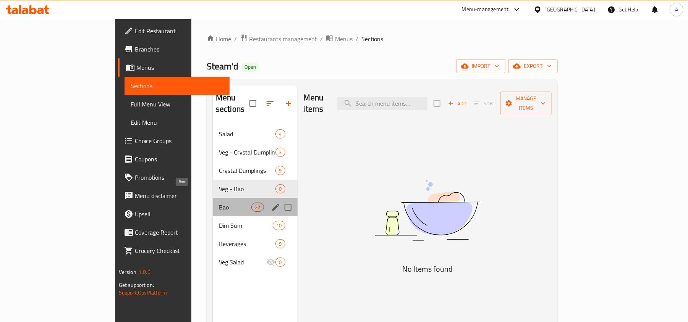
click at [219, 203] on span "Bao" at bounding box center [235, 207] width 32 height 9
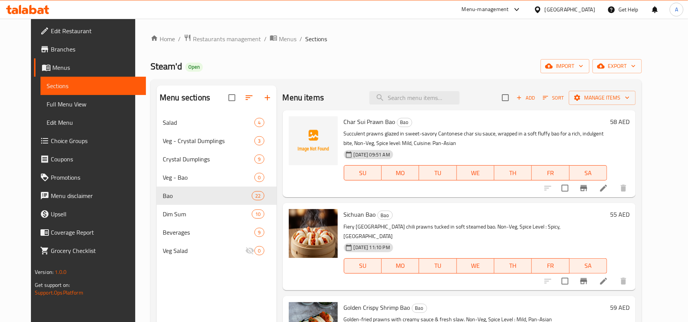
click at [480, 102] on div "Menu items Add Sort Manage items" at bounding box center [459, 98] width 353 height 25
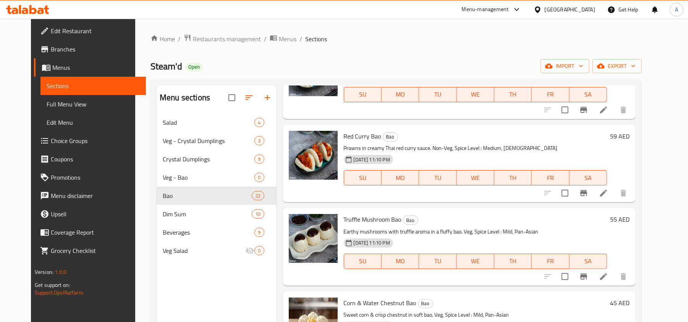
scroll to position [353, 0]
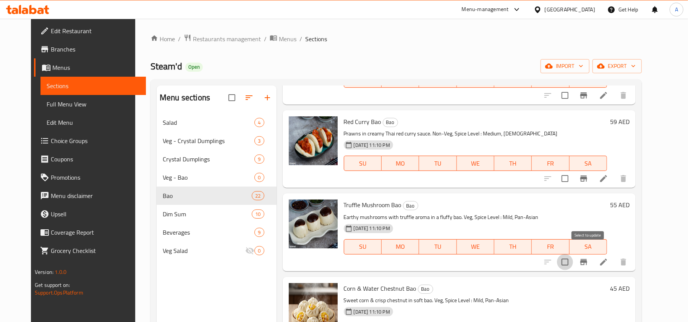
click at [573, 254] on input "checkbox" at bounding box center [565, 262] width 16 height 16
checkbox input "true"
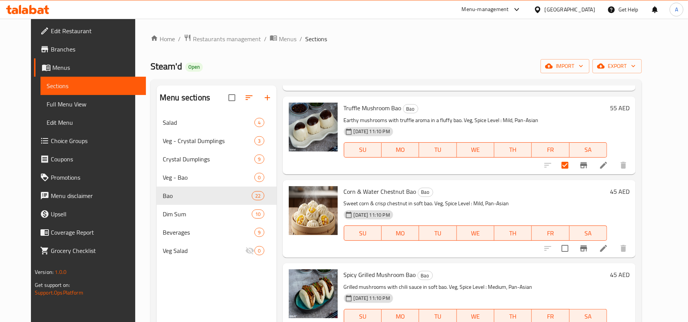
scroll to position [455, 0]
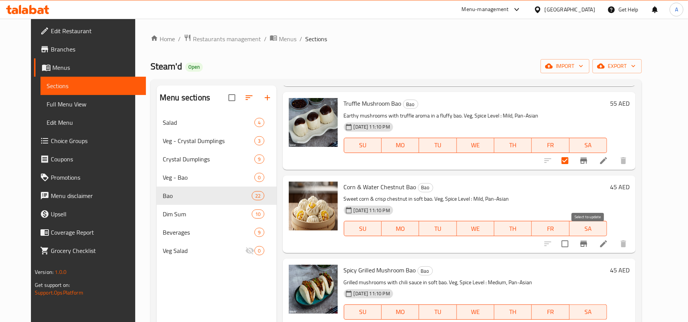
click at [573, 236] on input "checkbox" at bounding box center [565, 244] width 16 height 16
checkbox input "true"
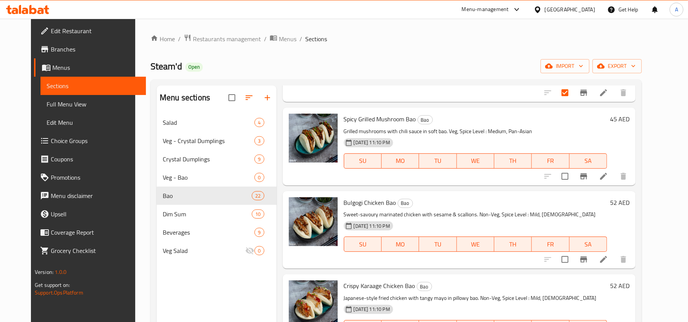
scroll to position [557, 0]
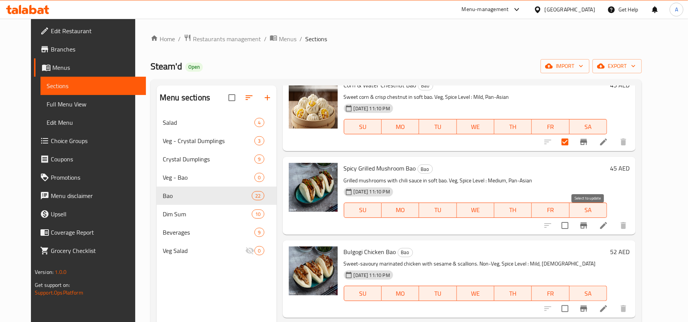
click at [573, 218] on input "checkbox" at bounding box center [565, 226] width 16 height 16
checkbox input "true"
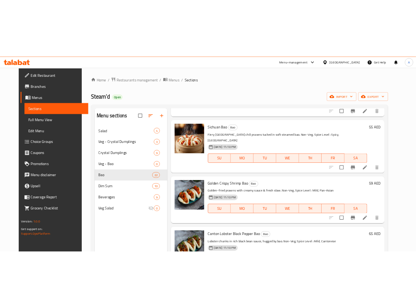
scroll to position [0, 0]
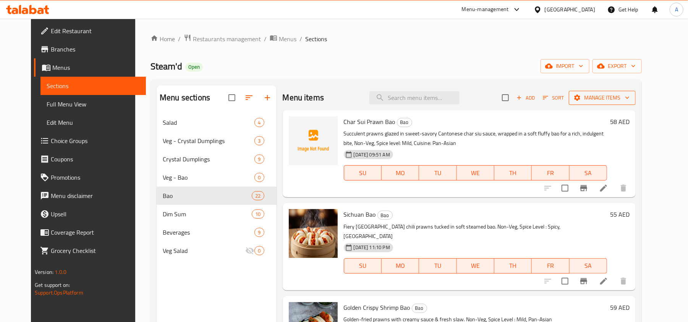
click at [630, 99] on span "Manage items" at bounding box center [602, 98] width 55 height 10
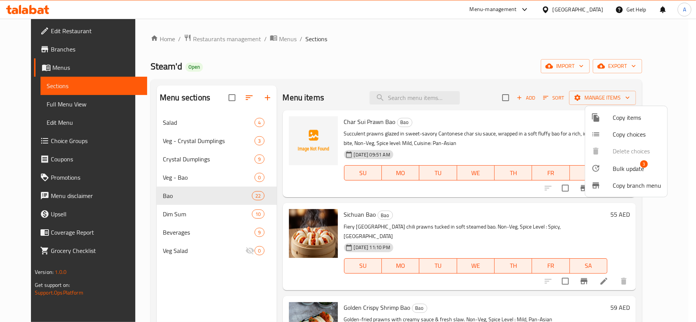
click at [625, 161] on li "Bulk update 3" at bounding box center [626, 169] width 82 height 18
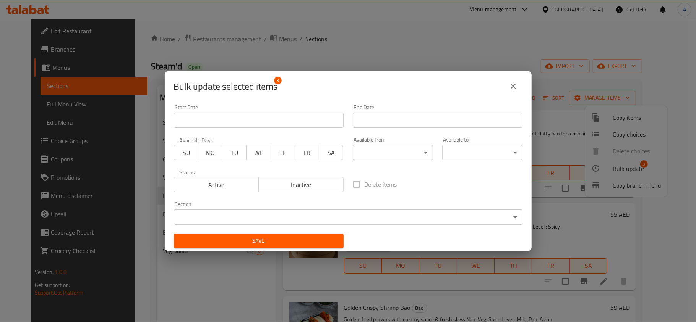
click at [267, 217] on body "​ Menu-management United Arab Emirates Get Help A Edit Restaurant Branches Menu…" at bounding box center [348, 171] width 696 height 304
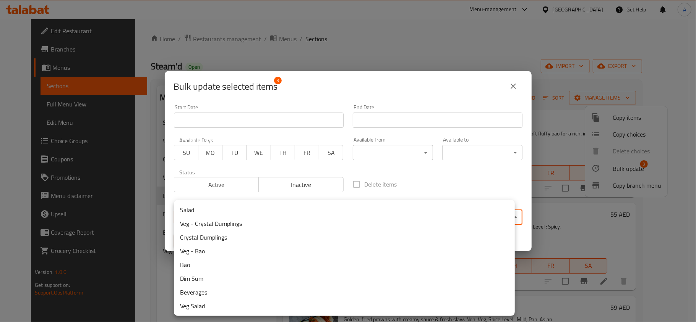
click at [195, 267] on li "Bao" at bounding box center [344, 265] width 341 height 14
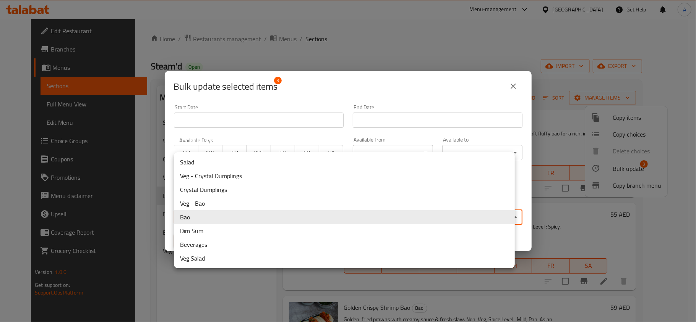
click at [207, 217] on body "​ Menu-management United Arab Emirates Get Help A Edit Restaurant Branches Menu…" at bounding box center [348, 171] width 696 height 304
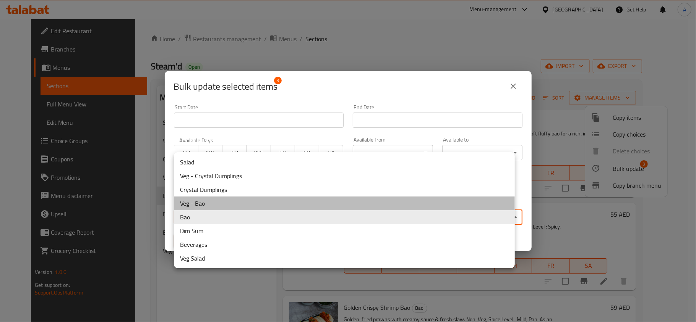
click at [208, 204] on li "Veg - Bao" at bounding box center [344, 204] width 341 height 14
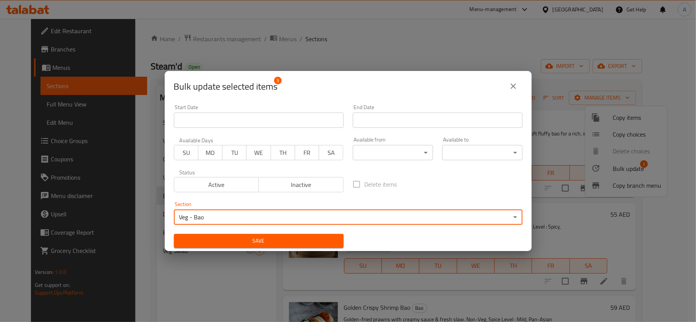
click at [208, 236] on button "Save" at bounding box center [259, 241] width 170 height 14
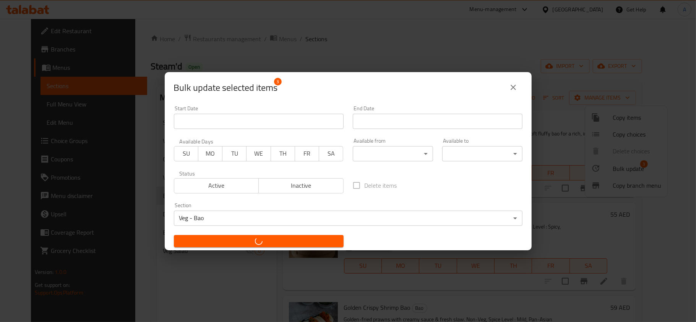
checkbox input "false"
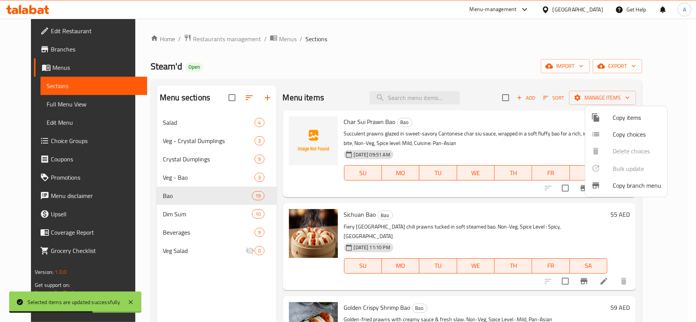
click at [470, 139] on div at bounding box center [348, 161] width 696 height 322
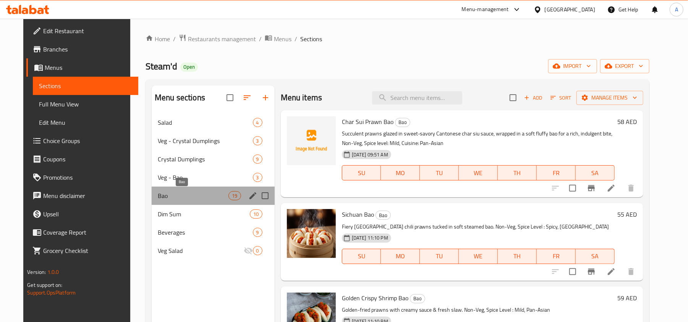
click at [163, 196] on span "Bao" at bounding box center [193, 195] width 71 height 9
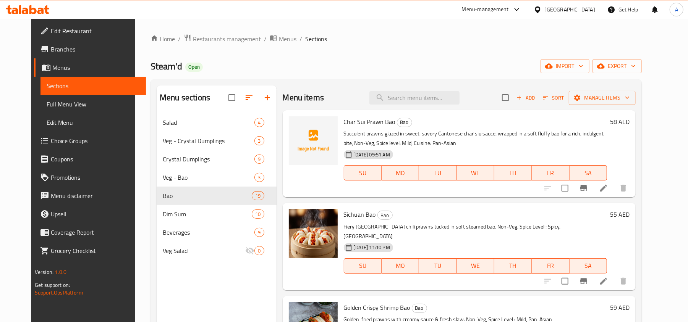
drag, startPoint x: 463, startPoint y: 130, endPoint x: 475, endPoint y: 132, distance: 11.7
click at [463, 130] on p "Succulent prawns glazed in sweet-savory Cantonese char siu sauce, wrapped in a …" at bounding box center [475, 138] width 263 height 19
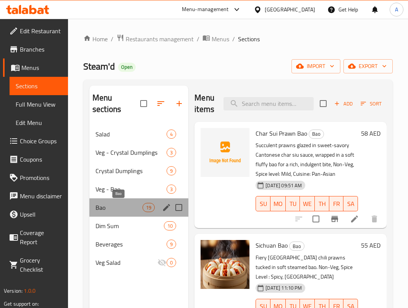
click at [113, 208] on span "Bao" at bounding box center [119, 207] width 47 height 9
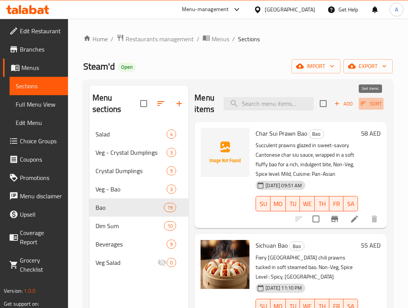
click at [363, 104] on icon "button" at bounding box center [363, 103] width 5 height 3
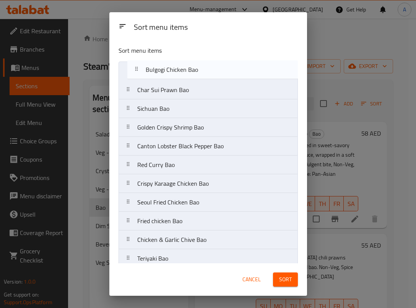
drag, startPoint x: 185, startPoint y: 169, endPoint x: 190, endPoint y: 72, distance: 96.8
click at [190, 72] on nav "Char Sui Prawn Bao Sichuan Bao Golden Crispy Shrimp Bao Canton Lobster Black Pe…" at bounding box center [207, 240] width 179 height 356
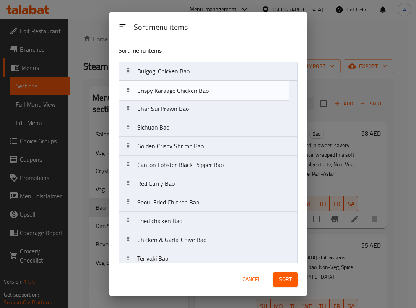
drag, startPoint x: 180, startPoint y: 177, endPoint x: 182, endPoint y: 92, distance: 84.9
click at [182, 92] on nav "Bulgogi Chicken Bao Char Sui Prawn Bao Sichuan Bao Golden Crispy Shrimp Bao Can…" at bounding box center [207, 240] width 179 height 356
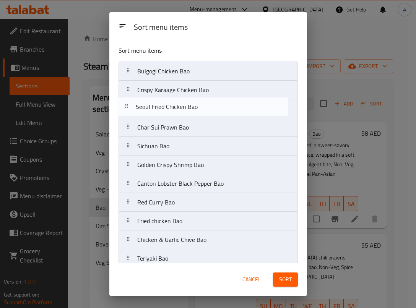
drag, startPoint x: 180, startPoint y: 208, endPoint x: 177, endPoint y: 109, distance: 99.0
click at [177, 109] on nav "Bulgogi Chicken Bao Crispy Karaage Chicken Bao Char Sui Prawn Bao Sichuan Bao G…" at bounding box center [207, 240] width 179 height 356
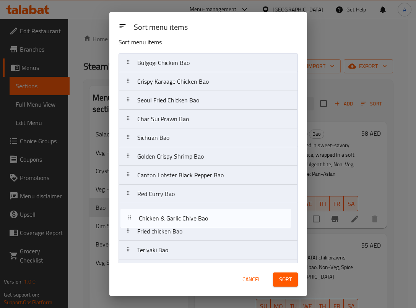
scroll to position [10, 0]
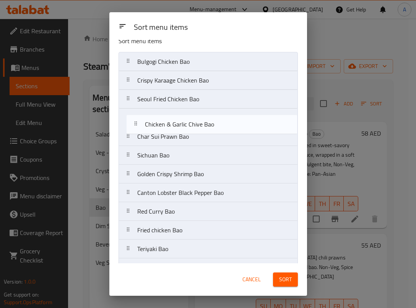
drag, startPoint x: 204, startPoint y: 249, endPoint x: 211, endPoint y: 130, distance: 119.4
click at [211, 130] on nav "Bulgogi Chicken Bao Crispy Karaage Chicken Bao Seoul Fried Chicken Bao Char Sui…" at bounding box center [207, 230] width 179 height 356
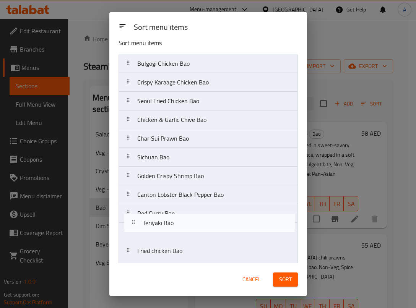
scroll to position [11, 0]
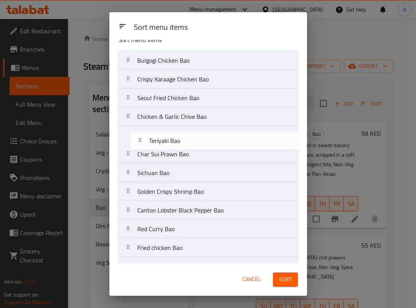
drag, startPoint x: 171, startPoint y: 256, endPoint x: 184, endPoint y: 139, distance: 117.2
click at [184, 139] on nav "Bulgogi Chicken Bao Crispy Karaage Chicken Bao Seoul Fried Chicken Bao Chicken …" at bounding box center [207, 229] width 179 height 356
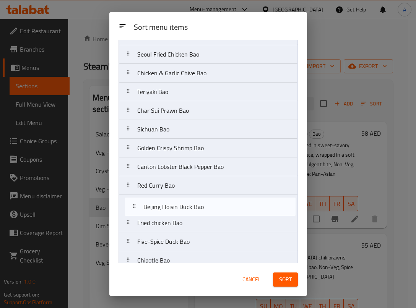
scroll to position [55, 0]
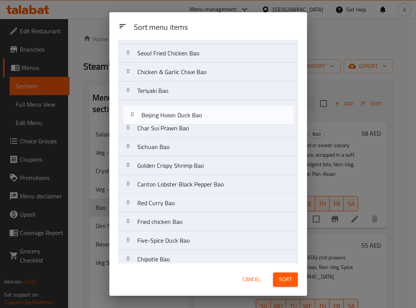
drag, startPoint x: 176, startPoint y: 232, endPoint x: 181, endPoint y: 117, distance: 114.7
click at [181, 117] on nav "Bulgogi Chicken Bao Crispy Karaage Chicken Bao Seoul Fried Chicken Bao Chicken …" at bounding box center [207, 184] width 179 height 356
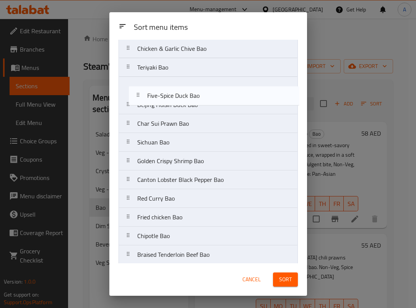
scroll to position [76, 0]
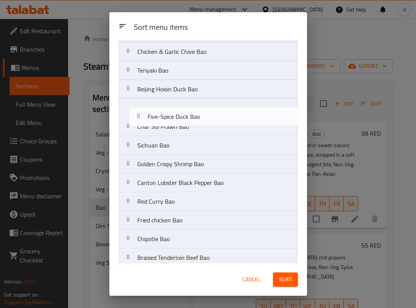
drag, startPoint x: 189, startPoint y: 144, endPoint x: 199, endPoint y: 118, distance: 28.7
click at [199, 118] on nav "Bulgogi Chicken Bao Crispy Karaage Chicken Bao Seoul Fried Chicken Bao Chicken …" at bounding box center [207, 164] width 179 height 356
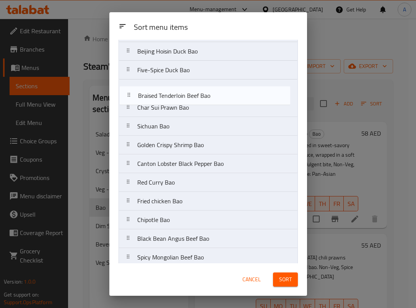
scroll to position [113, 0]
drag, startPoint x: 191, startPoint y: 215, endPoint x: 193, endPoint y: 95, distance: 119.6
click at [193, 95] on nav "Bulgogi Chicken Bao Crispy Karaage Chicken Bao Seoul Fried Chicken Bao Chicken …" at bounding box center [207, 126] width 179 height 356
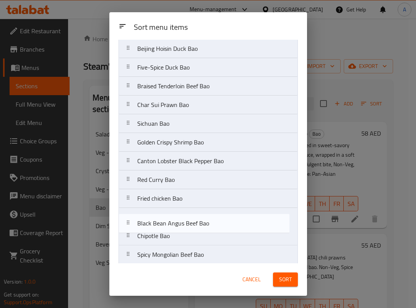
scroll to position [116, 0]
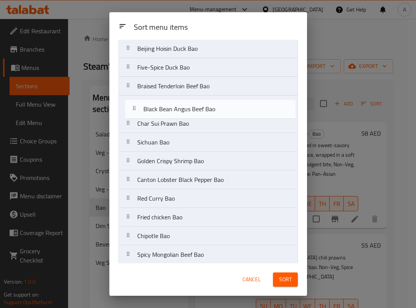
drag, startPoint x: 182, startPoint y: 243, endPoint x: 188, endPoint y: 106, distance: 137.7
click at [188, 106] on nav "Bulgogi Chicken Bao Crispy Karaage Chicken Bao Seoul Fried Chicken Bao Chicken …" at bounding box center [207, 123] width 179 height 356
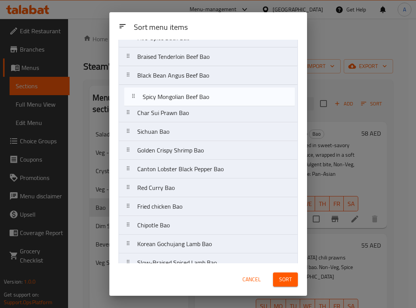
scroll to position [146, 0]
drag, startPoint x: 201, startPoint y: 214, endPoint x: 206, endPoint y: 97, distance: 117.4
click at [206, 97] on nav "Bulgogi Chicken Bao Crispy Karaage Chicken Bao Seoul Fried Chicken Bao Chicken …" at bounding box center [207, 94] width 179 height 356
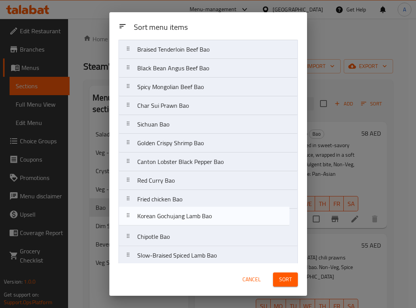
scroll to position [154, 0]
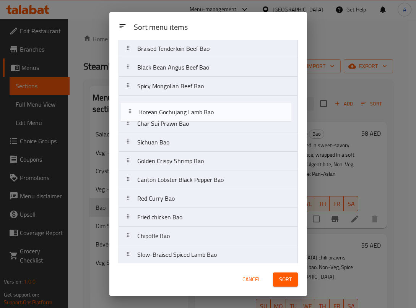
drag, startPoint x: 178, startPoint y: 251, endPoint x: 181, endPoint y: 112, distance: 138.3
click at [181, 112] on nav "Bulgogi Chicken Bao Crispy Karaage Chicken Bao Seoul Fried Chicken Bao Chicken …" at bounding box center [207, 86] width 179 height 356
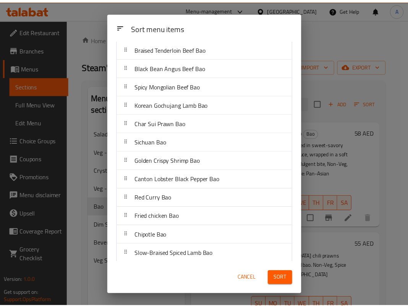
scroll to position [160, 0]
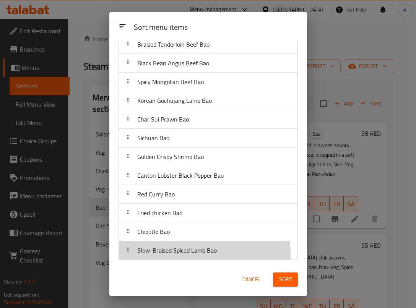
drag, startPoint x: 177, startPoint y: 254, endPoint x: 184, endPoint y: 173, distance: 81.3
click at [183, 144] on nav "Bulgogi Chicken Bao Crispy Karaage Chicken Bao Seoul Fried Chicken Bao Chicken …" at bounding box center [207, 82] width 179 height 356
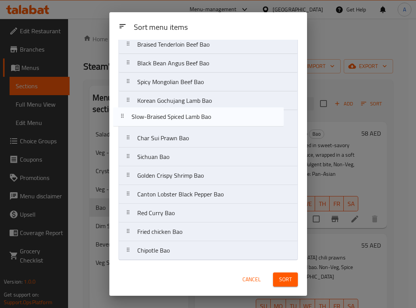
drag, startPoint x: 179, startPoint y: 251, endPoint x: 173, endPoint y: 113, distance: 138.1
click at [173, 113] on nav "Bulgogi Chicken Bao Crispy Karaage Chicken Bao Seoul Fried Chicken Bao Chicken …" at bounding box center [207, 82] width 179 height 356
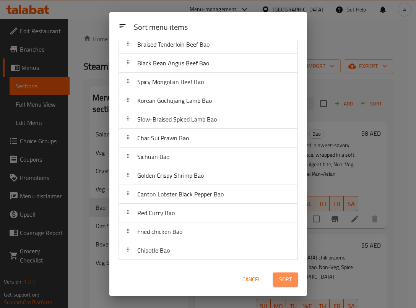
click at [286, 279] on span "Sort" at bounding box center [285, 280] width 13 height 10
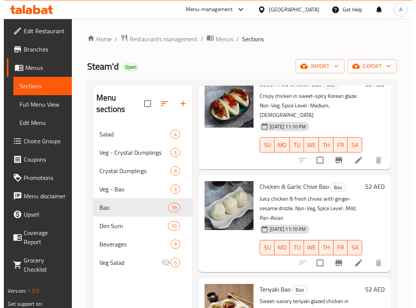
scroll to position [407, 0]
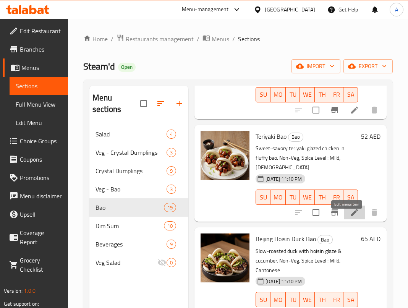
click at [351, 216] on icon at bounding box center [354, 212] width 7 height 7
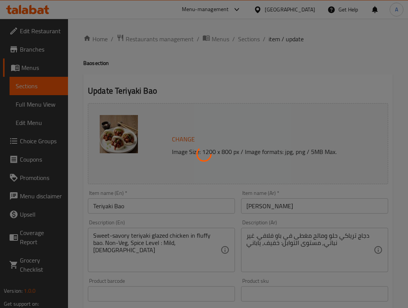
click at [117, 205] on div at bounding box center [204, 154] width 408 height 308
click at [105, 212] on div at bounding box center [204, 154] width 408 height 308
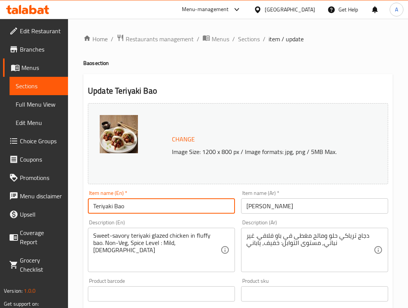
click at [147, 210] on input "Teriyaki Bao" at bounding box center [161, 205] width 147 height 15
paste input "Chicken"
type input "Teriyaki Chicken Bao"
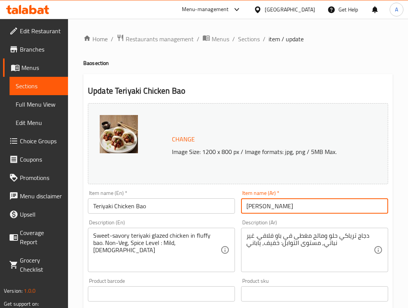
click at [264, 207] on input "باو ترياكي" at bounding box center [314, 205] width 147 height 15
type input "باو دجاج ترياكي"
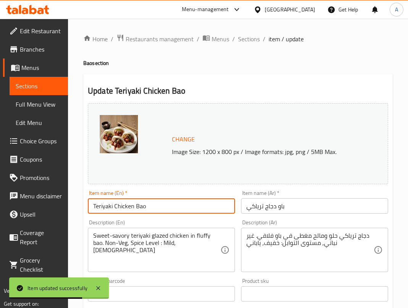
click at [175, 206] on input "Teriyaki Chicken Bao" at bounding box center [161, 205] width 147 height 15
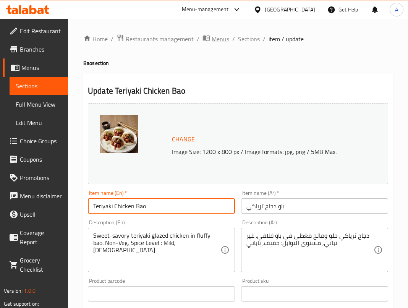
click at [218, 37] on span "Menus" at bounding box center [221, 38] width 18 height 9
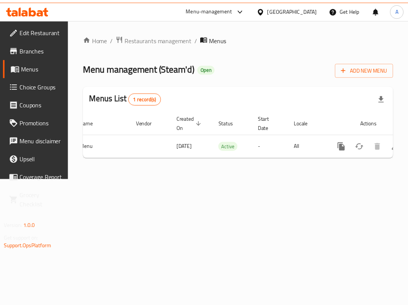
scroll to position [0, 63]
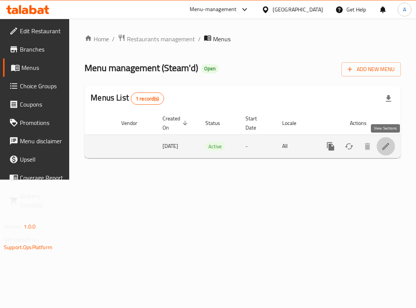
click at [381, 147] on icon "enhanced table" at bounding box center [385, 146] width 9 height 9
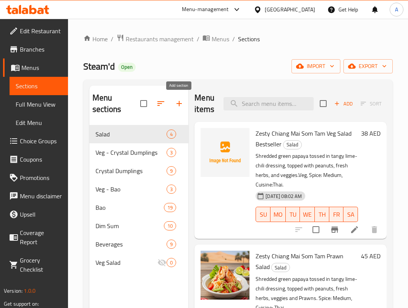
click at [178, 100] on icon "button" at bounding box center [179, 103] width 9 height 9
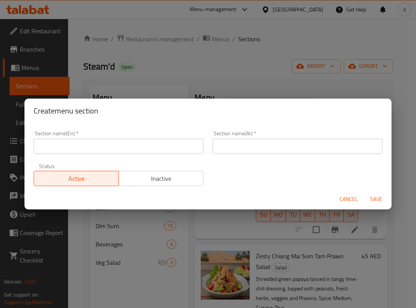
click at [69, 145] on input "text" at bounding box center [119, 146] width 170 height 15
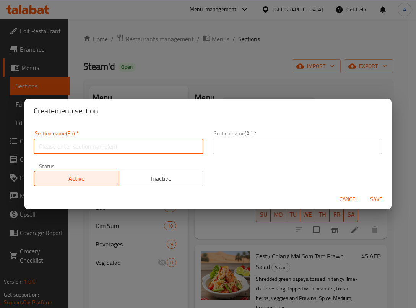
paste input "Korean - Veg - Gyoza, Sui Mai & Mandu"
click at [62, 146] on input "Korean - Veg - Gyoza, Sui Mai & Mandu" at bounding box center [119, 146] width 170 height 15
click at [73, 146] on input "Veg - Gyoza, Sui Mai & Mandu" at bounding box center [119, 146] width 170 height 15
type input "Veg - Gyoza And Sui Mai & [PERSON_NAME]"
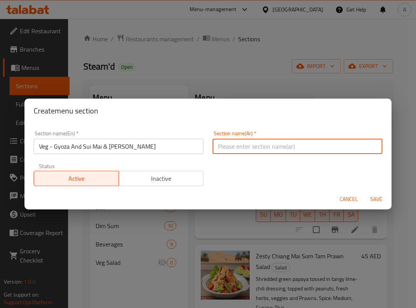
click at [291, 147] on input "text" at bounding box center [297, 146] width 170 height 15
paste input "كوري - نباتي - جيوزا، سوي ماي وماندو"
drag, startPoint x: 348, startPoint y: 147, endPoint x: 378, endPoint y: 148, distance: 30.2
click at [379, 147] on div "Section name(En)   * Veg - Gyoza And Sui Mai & Mandu Section name(En) * Section…" at bounding box center [207, 156] width 367 height 66
click at [352, 147] on input "كوري - نباتي - جيوزا، سوي ماي وماندو" at bounding box center [297, 146] width 170 height 15
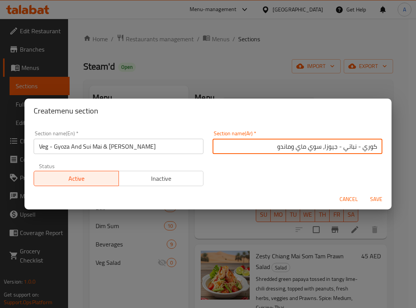
drag, startPoint x: 348, startPoint y: 144, endPoint x: 383, endPoint y: 147, distance: 34.5
click at [383, 147] on div "Section name(En)   * Veg - Gyoza And Sui Mai & Mandu Section name(En) * Section…" at bounding box center [207, 156] width 367 height 66
click at [335, 147] on input "نباتي - جيوزا، سوي ماي وماندو" at bounding box center [297, 146] width 170 height 15
type input "نباتي - جيوزا وسوي ماي وماندو"
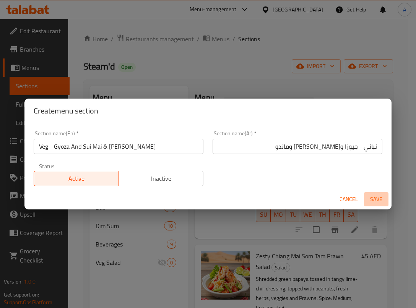
click at [374, 196] on span "Save" at bounding box center [376, 199] width 18 height 10
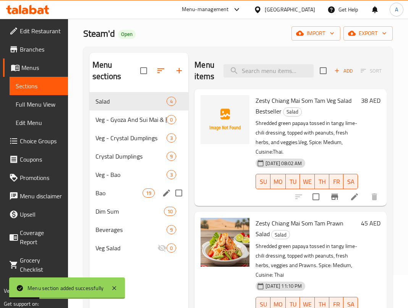
scroll to position [51, 0]
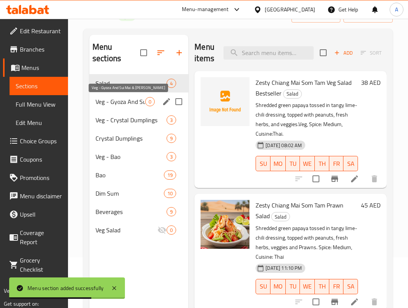
click at [111, 100] on span "Veg - Gyoza And Sui Mai & [PERSON_NAME]" at bounding box center [121, 101] width 50 height 9
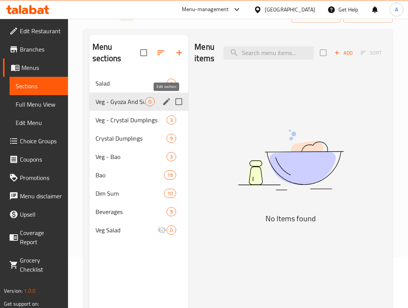
click at [169, 98] on icon "edit" at bounding box center [166, 101] width 9 height 9
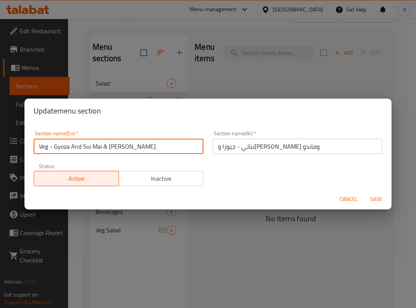
drag, startPoint x: 53, startPoint y: 146, endPoint x: 161, endPoint y: 141, distance: 107.9
click at [161, 141] on input "Veg - Gyoza And Sui Mai & [PERSON_NAME]" at bounding box center [119, 146] width 170 height 15
click at [349, 201] on span "Cancel" at bounding box center [348, 199] width 18 height 10
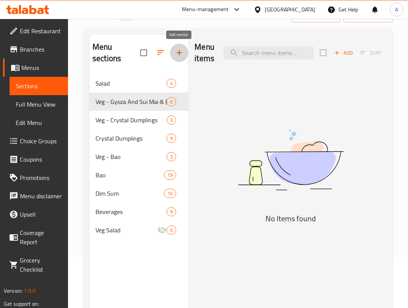
click at [176, 57] on icon "button" at bounding box center [179, 52] width 9 height 9
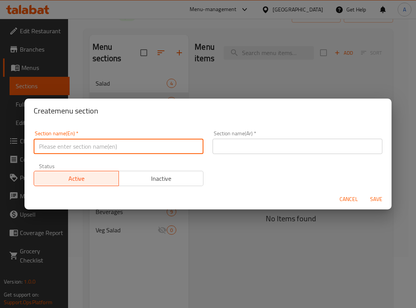
click at [86, 152] on input "text" at bounding box center [119, 146] width 170 height 15
paste input "Gyoza And Sui Mai & [PERSON_NAME]"
type input "Gyoza And Sui Mai & [PERSON_NAME]"
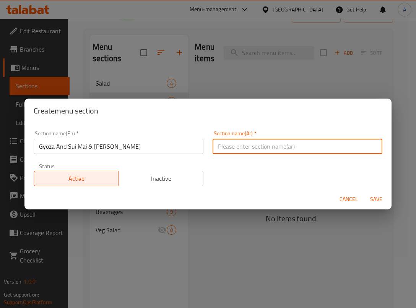
click at [286, 143] on input "text" at bounding box center [297, 146] width 170 height 15
paste input "كوري - نباتي - جيوزا، سوي ماي وماندو"
drag, startPoint x: 274, startPoint y: 147, endPoint x: 332, endPoint y: 148, distance: 58.5
click at [332, 148] on input "كوري - نباتي - جيوزا، سوي ماي وماندو" at bounding box center [297, 146] width 170 height 15
click at [293, 144] on input "جيوزا، سوي ماي وماندو" at bounding box center [297, 146] width 170 height 15
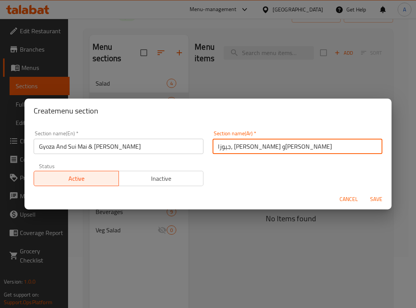
click at [216, 151] on input "جيوزا، سوي ماي وماندو" at bounding box center [297, 146] width 170 height 15
click at [286, 148] on input "جيوزا، سوي ماي وماندو" at bounding box center [297, 146] width 170 height 15
type input "جيوزا، سوي ماي وماندو"
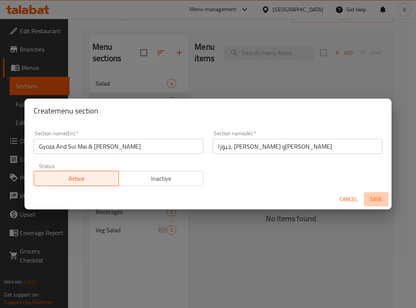
click at [376, 200] on span "Save" at bounding box center [376, 199] width 18 height 10
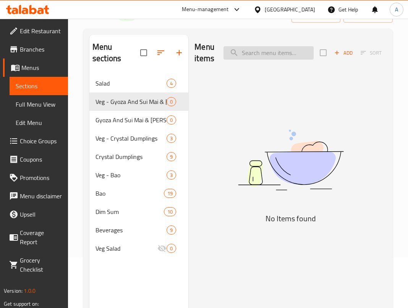
click at [278, 57] on input "search" at bounding box center [269, 52] width 90 height 13
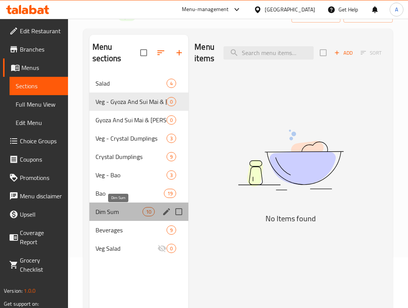
click at [109, 208] on span "Dim Sum" at bounding box center [119, 211] width 47 height 9
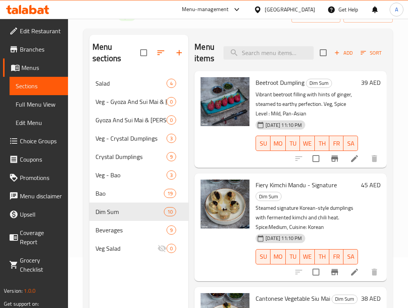
click at [332, 69] on div "Menu items Add Sort Manage items" at bounding box center [290, 53] width 192 height 36
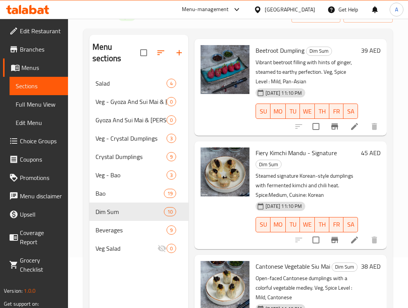
scroll to position [102, 0]
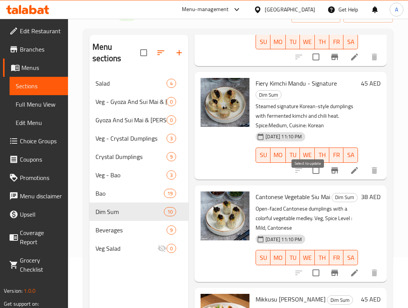
click at [308, 178] on input "checkbox" at bounding box center [316, 170] width 16 height 16
checkbox input "true"
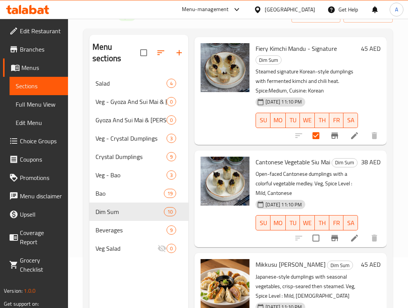
scroll to position [153, 0]
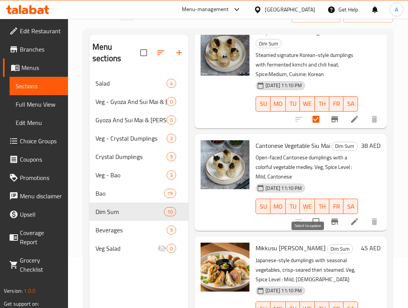
click at [309, 230] on input "checkbox" at bounding box center [316, 222] width 16 height 16
checkbox input "true"
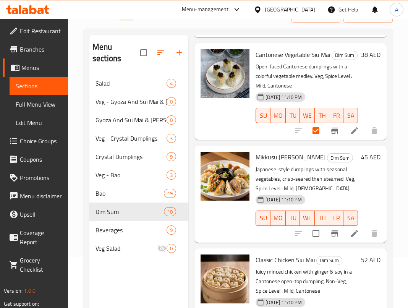
scroll to position [254, 0]
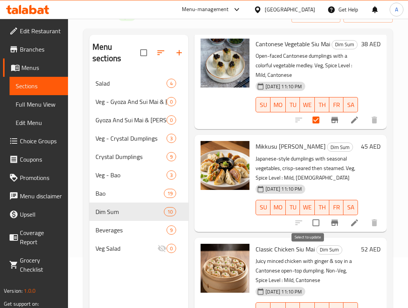
click at [308, 231] on input "checkbox" at bounding box center [316, 223] width 16 height 16
checkbox input "true"
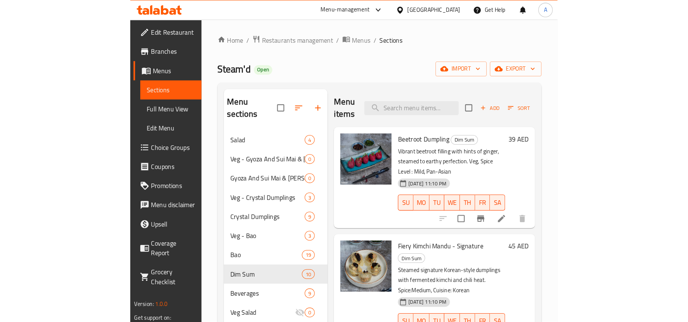
scroll to position [0, 0]
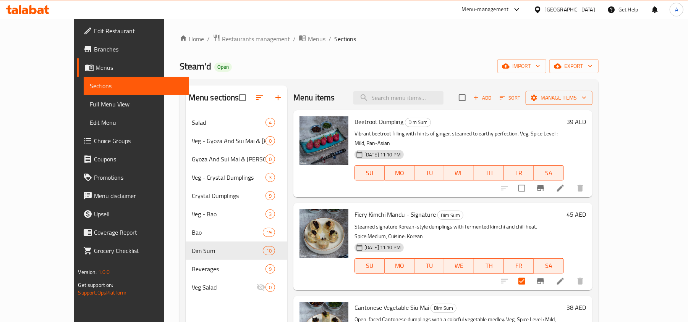
click at [586, 98] on span "Manage items" at bounding box center [559, 98] width 55 height 10
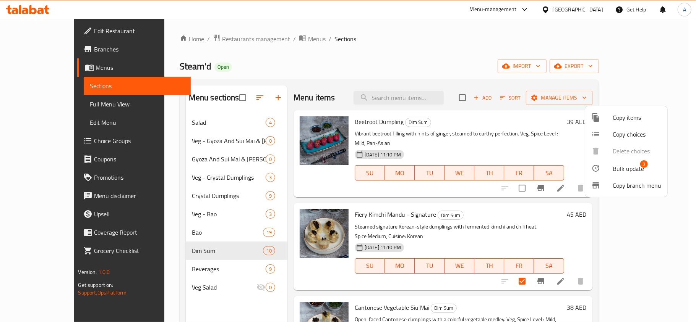
click at [623, 169] on span "Bulk update" at bounding box center [627, 168] width 31 height 9
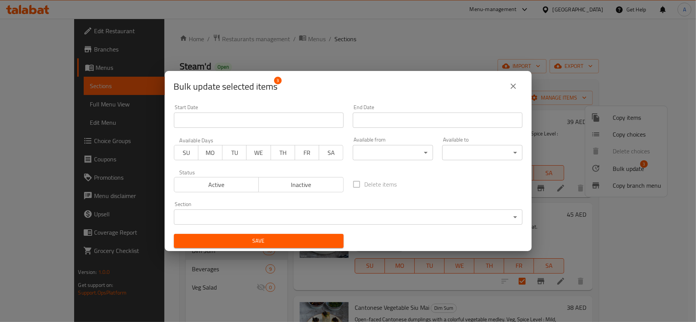
click at [339, 219] on body "​ Menu-management United Arab Emirates Get Help A Edit Restaurant Branches Menu…" at bounding box center [348, 171] width 696 height 304
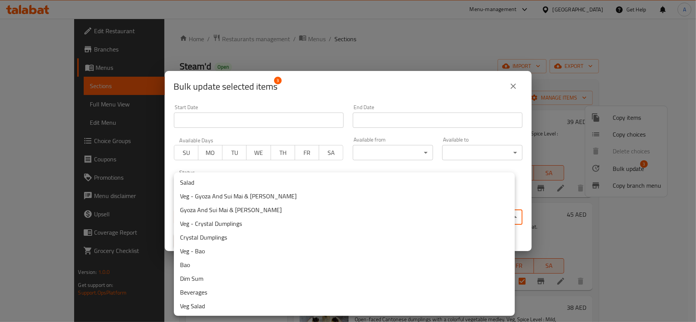
click at [253, 196] on li "Veg - Gyoza And Sui Mai & [PERSON_NAME]" at bounding box center [344, 197] width 341 height 14
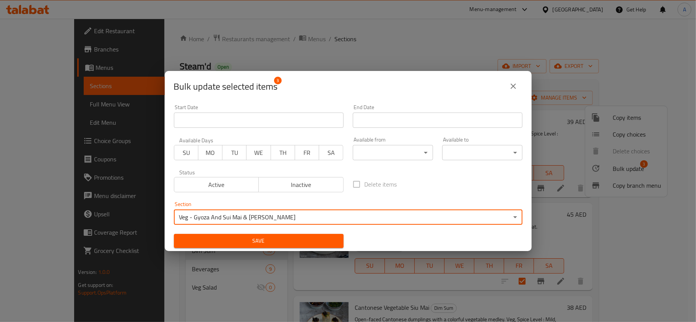
click at [246, 243] on span "Save" at bounding box center [258, 242] width 157 height 10
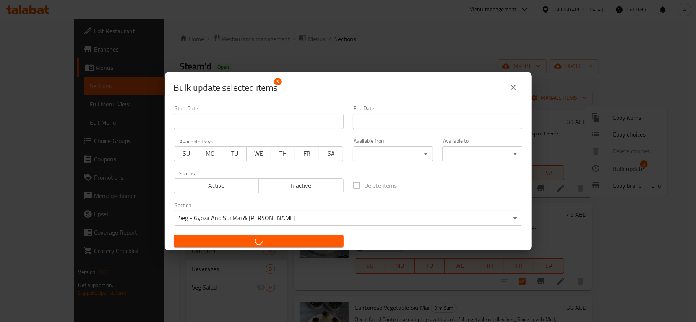
checkbox input "false"
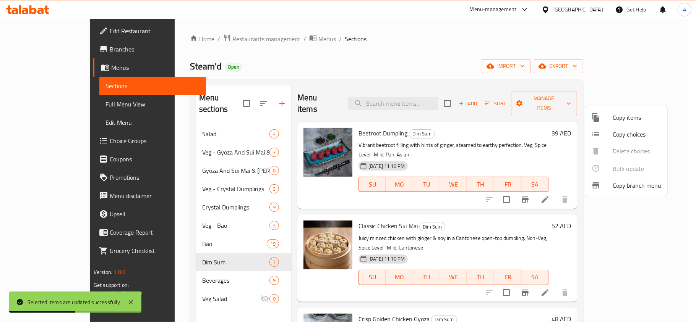
click at [496, 135] on div at bounding box center [348, 161] width 696 height 322
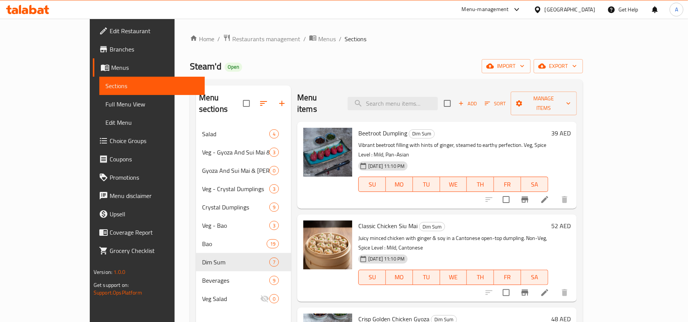
click at [501, 109] on div "Menu items Add Sort Manage items" at bounding box center [437, 104] width 280 height 36
click at [514, 285] on input "checkbox" at bounding box center [506, 293] width 16 height 16
checkbox input "true"
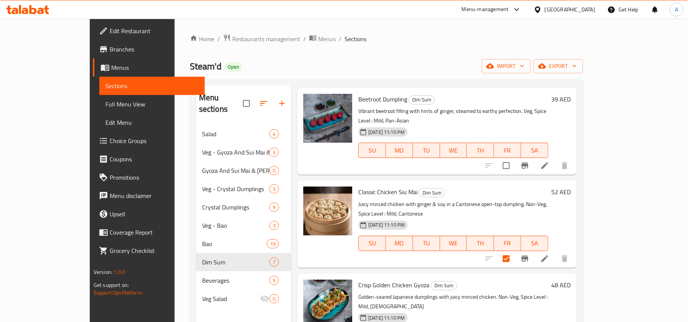
scroll to position [102, 0]
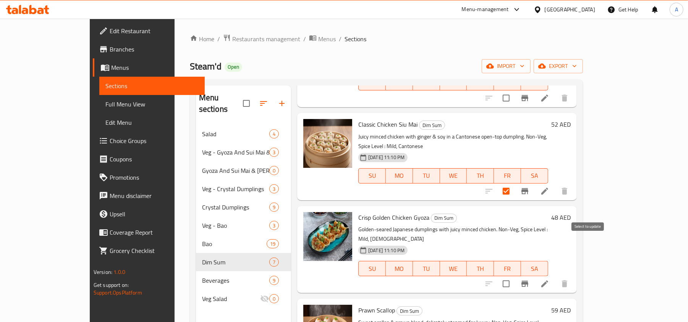
click at [514, 276] on input "checkbox" at bounding box center [506, 284] width 16 height 16
checkbox input "true"
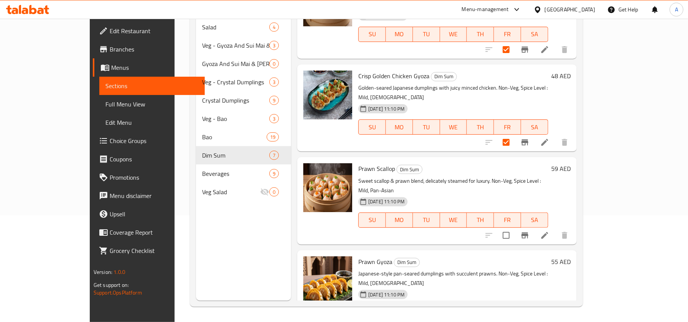
scroll to position [153, 0]
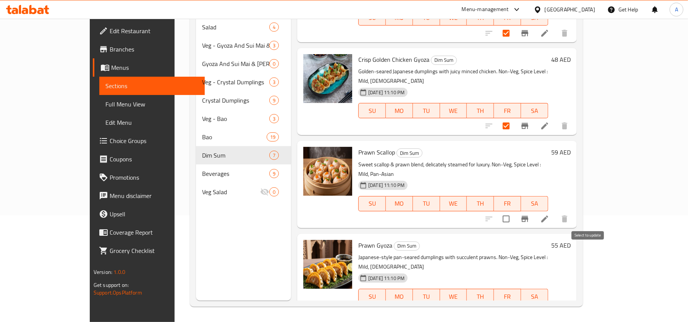
click at [514, 304] on input "checkbox" at bounding box center [506, 312] width 16 height 16
checkbox input "true"
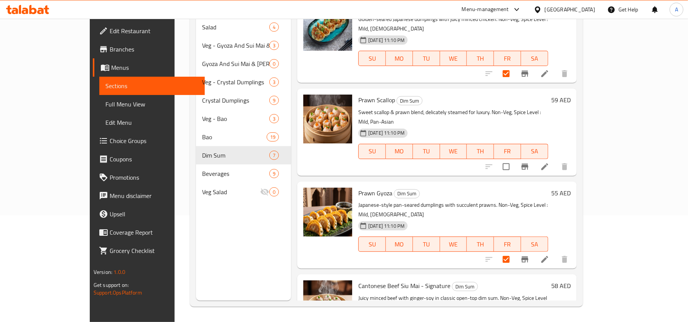
scroll to position [254, 0]
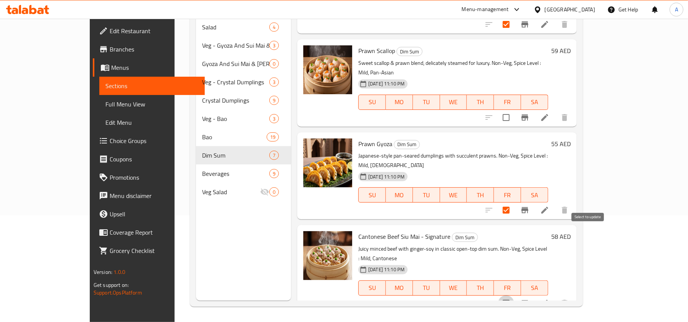
click at [514, 296] on input "checkbox" at bounding box center [506, 304] width 16 height 16
checkbox input "true"
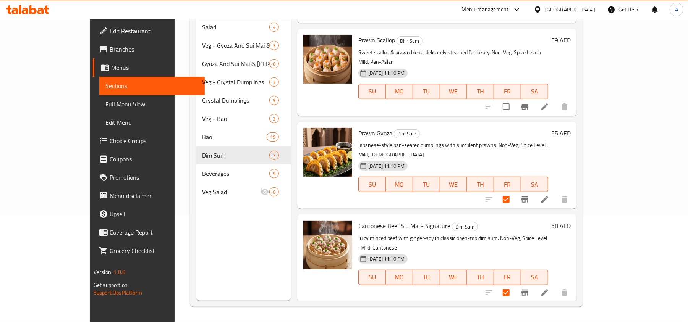
scroll to position [280, 0]
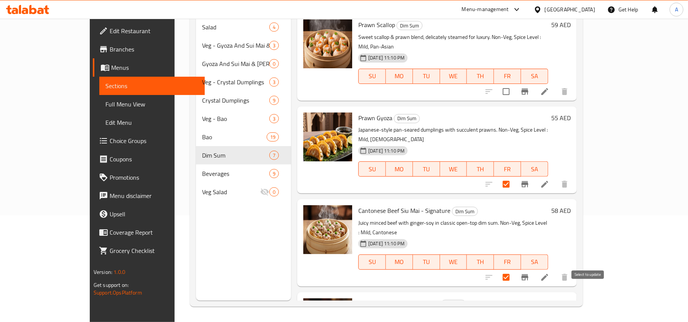
checkbox input "true"
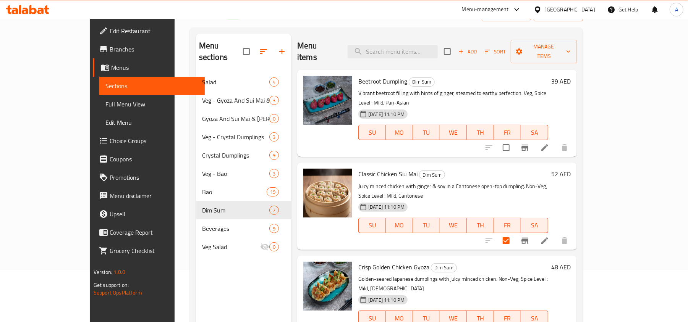
scroll to position [0, 0]
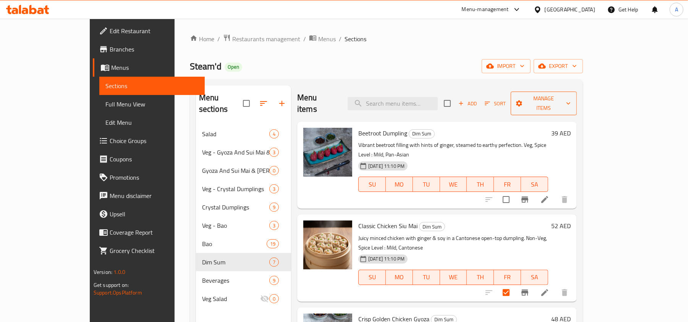
click at [571, 95] on span "Manage items" at bounding box center [544, 103] width 54 height 19
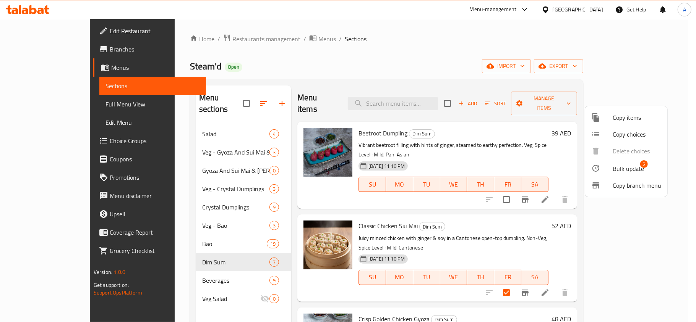
click at [630, 165] on span "Bulk update" at bounding box center [627, 168] width 31 height 9
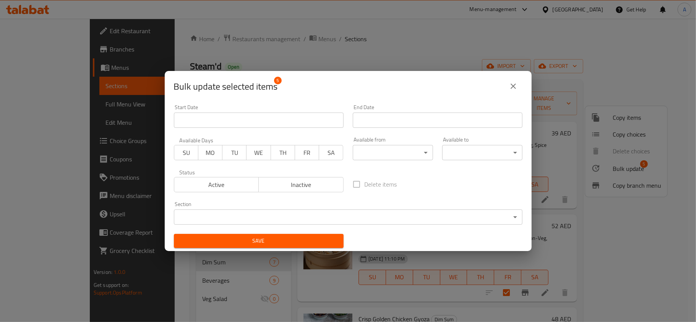
click at [268, 218] on body "​ Menu-management United Arab Emirates Get Help A Edit Restaurant Branches Menu…" at bounding box center [348, 171] width 696 height 304
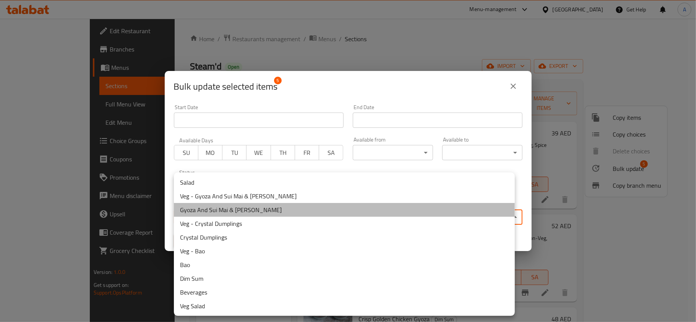
click at [205, 210] on li "Gyoza And Sui Mai & [PERSON_NAME]" at bounding box center [344, 210] width 341 height 14
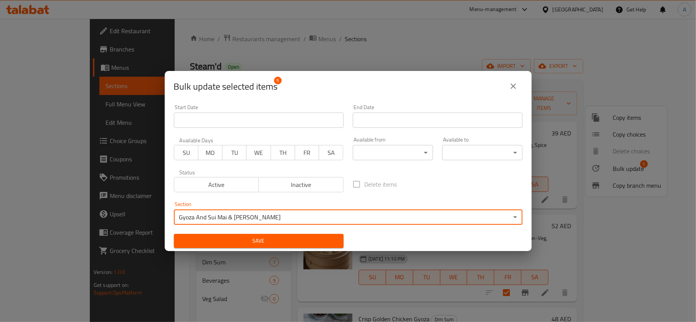
click at [193, 237] on span "Save" at bounding box center [258, 242] width 157 height 10
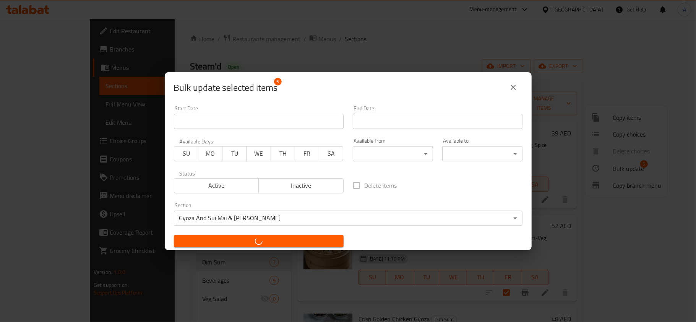
checkbox input "false"
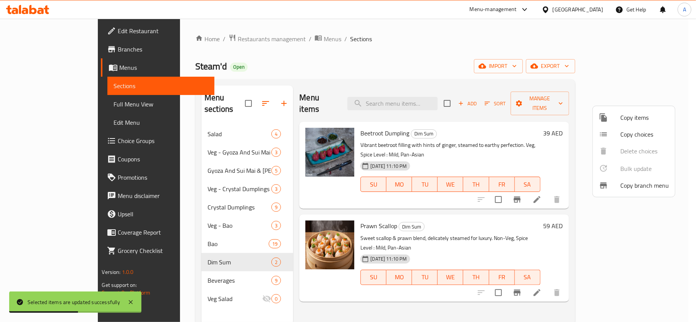
click at [487, 126] on div at bounding box center [348, 161] width 696 height 322
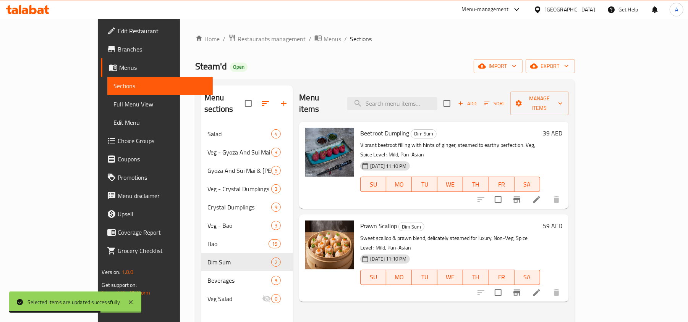
click at [363, 128] on span "Beetroot Dumpling" at bounding box center [384, 133] width 49 height 11
copy h6 "Beetroot Dumpling"
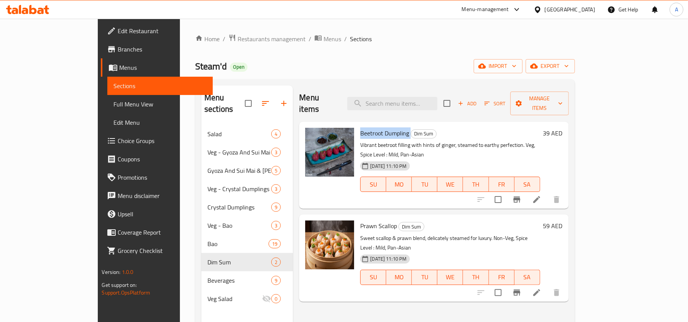
copy h6 "Beetroot Dumpling"
click at [418, 296] on div "Menu items Add Sort Manage items Beetroot Dumpling Dim Sum Vibrant beetroot fil…" at bounding box center [430, 247] width 275 height 322
click at [360, 220] on span "Prawn Scallop" at bounding box center [378, 225] width 37 height 11
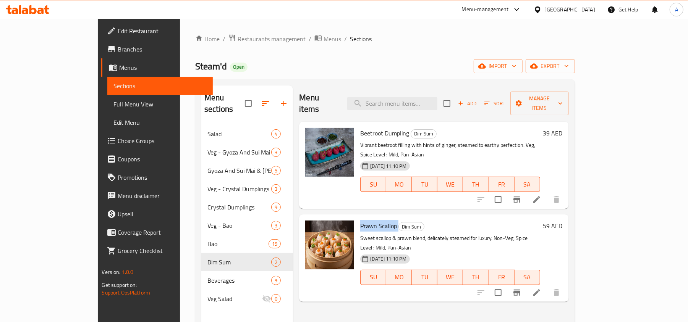
copy h6 "Prawn Scallop"
click at [415, 288] on div "Menu items Add Sort Manage items Beetroot Dumpling Dim Sum Vibrant beetroot fil…" at bounding box center [430, 247] width 275 height 322
click at [520, 197] on icon "Branch-specific-item" at bounding box center [517, 200] width 7 height 6
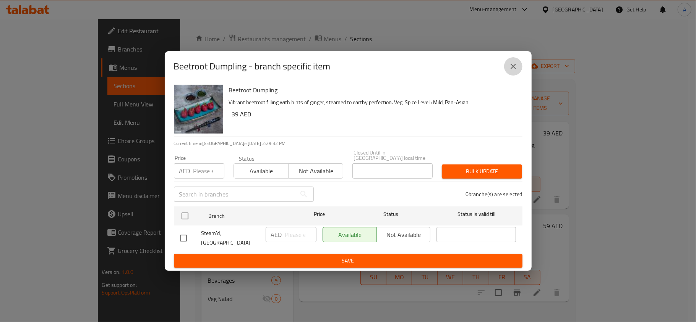
click at [518, 71] on button "close" at bounding box center [513, 66] width 18 height 18
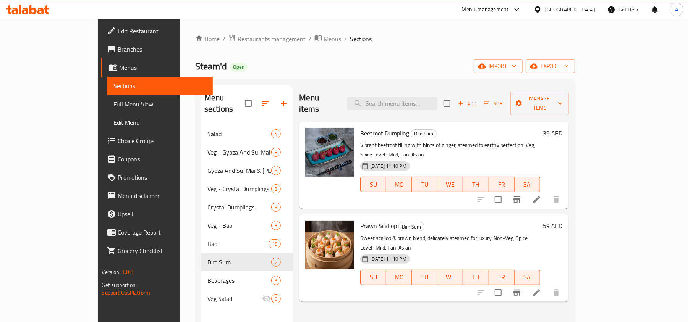
click at [360, 128] on span "Beetroot Dumpling" at bounding box center [384, 133] width 49 height 11
copy h6 "Beetroot Dumpling"
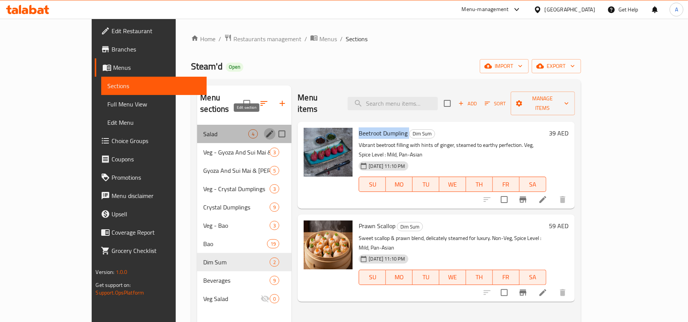
click at [265, 130] on icon "edit" at bounding box center [269, 134] width 9 height 9
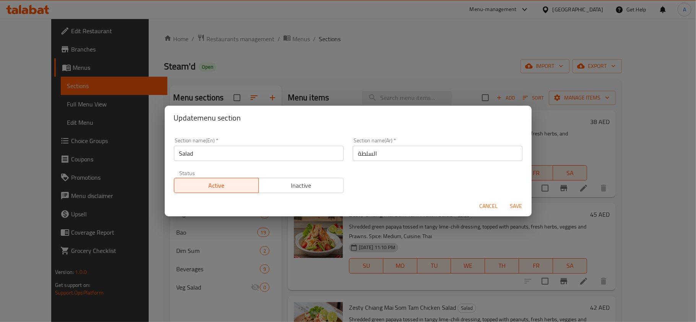
click at [484, 208] on span "Cancel" at bounding box center [489, 207] width 18 height 10
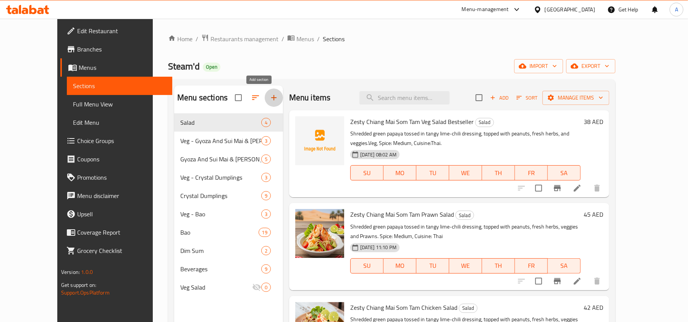
click at [271, 98] on icon "button" at bounding box center [273, 97] width 5 height 5
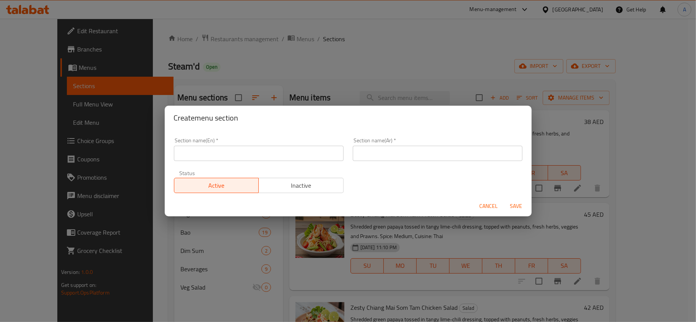
click at [261, 153] on input "text" at bounding box center [259, 153] width 170 height 15
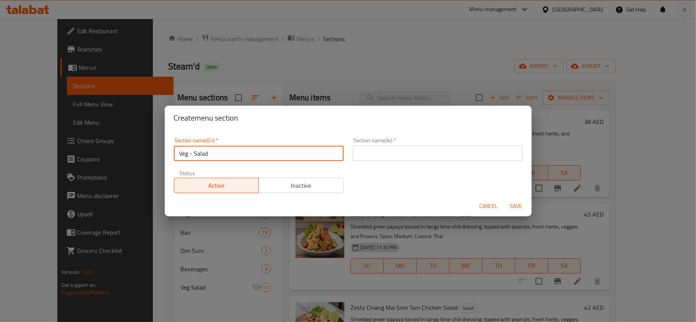
type input "Veg - Salad"
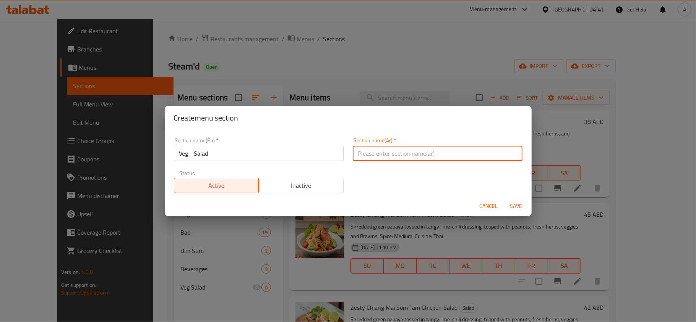
click at [434, 151] on input "text" at bounding box center [438, 153] width 170 height 15
type input "ن"
type input "سلطة - نباتي"
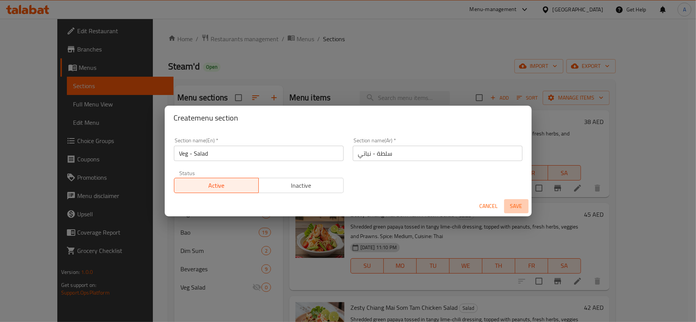
click at [512, 207] on span "Save" at bounding box center [516, 207] width 18 height 10
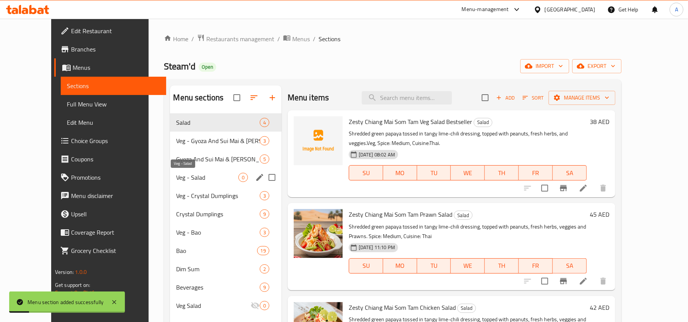
click at [186, 179] on span "Veg - Salad" at bounding box center [207, 177] width 62 height 9
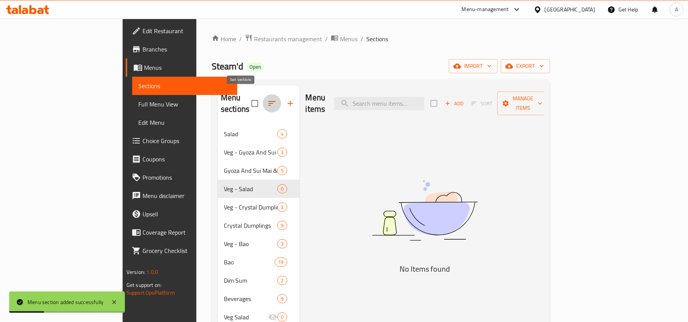
click at [267, 101] on icon "button" at bounding box center [271, 103] width 9 height 9
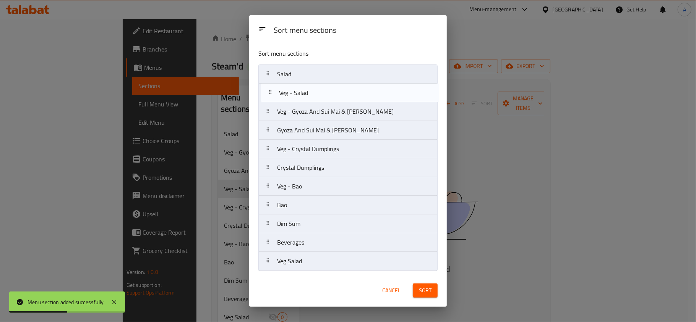
drag, startPoint x: 318, startPoint y: 134, endPoint x: 320, endPoint y: 94, distance: 40.5
click at [320, 94] on nav "Salad Veg - Gyoza And Sui Mai & Mandu Gyoza And Sui Mai & Mandu Veg - Salad Veg…" at bounding box center [347, 168] width 179 height 207
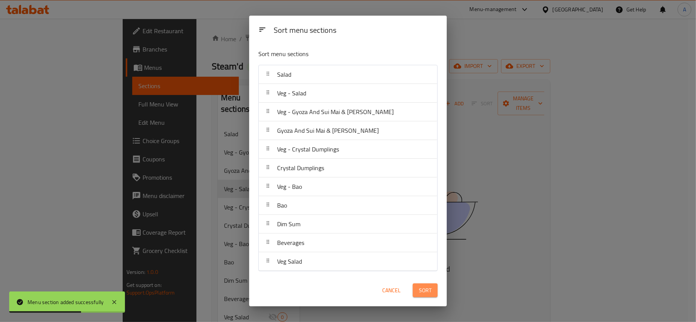
click at [430, 291] on span "Sort" at bounding box center [425, 291] width 13 height 10
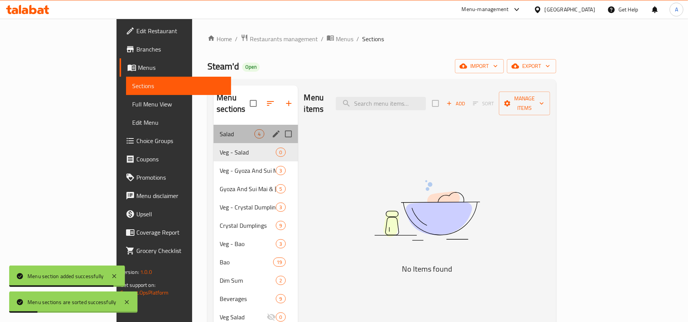
click at [214, 125] on div "Salad 4" at bounding box center [256, 134] width 84 height 18
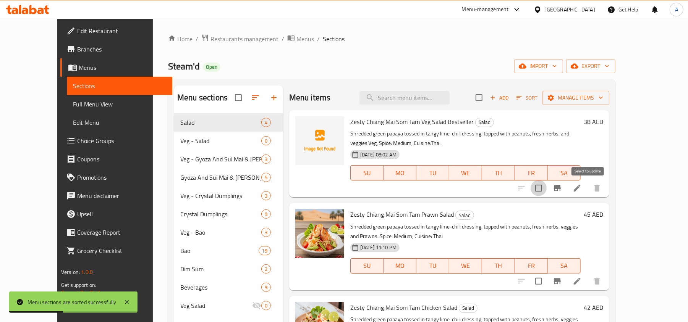
click at [547, 190] on input "checkbox" at bounding box center [539, 188] width 16 height 16
checkbox input "true"
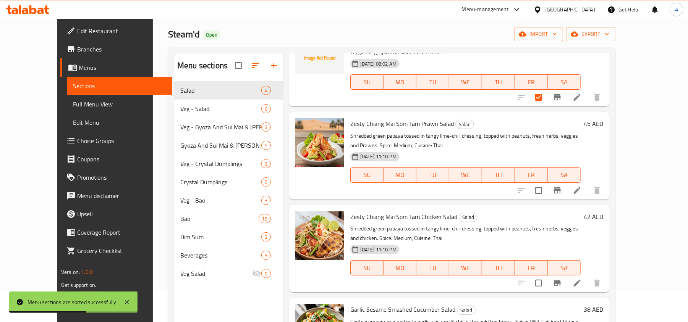
scroll to position [102, 0]
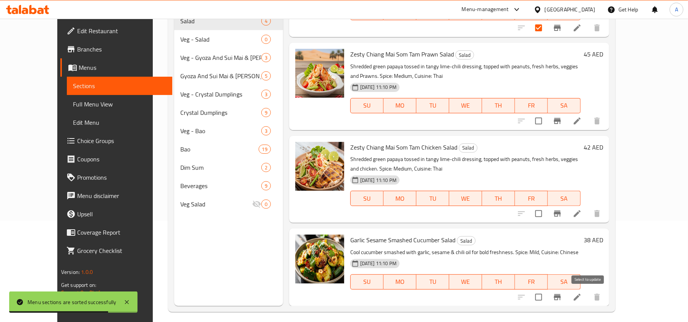
click at [547, 298] on input "checkbox" at bounding box center [539, 298] width 16 height 16
checkbox input "true"
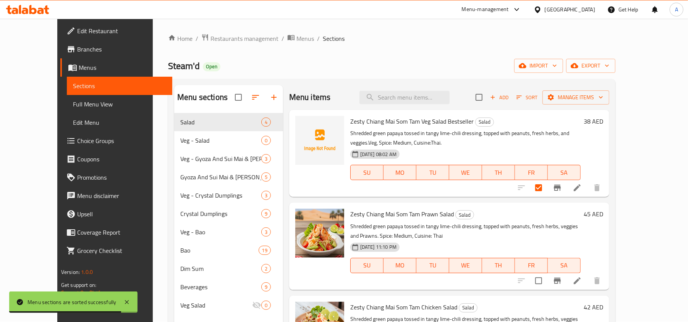
scroll to position [0, 0]
click at [603, 96] on span "Manage items" at bounding box center [576, 98] width 55 height 10
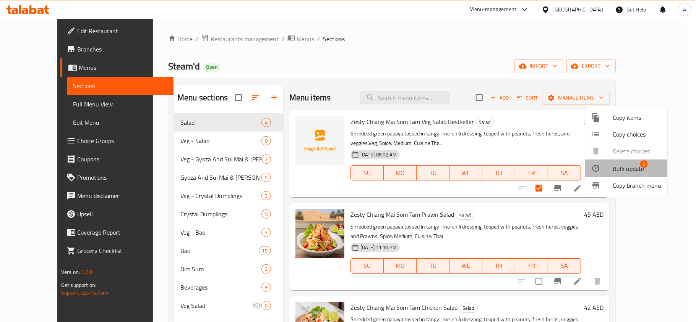
click at [619, 168] on span "Bulk update" at bounding box center [627, 168] width 31 height 9
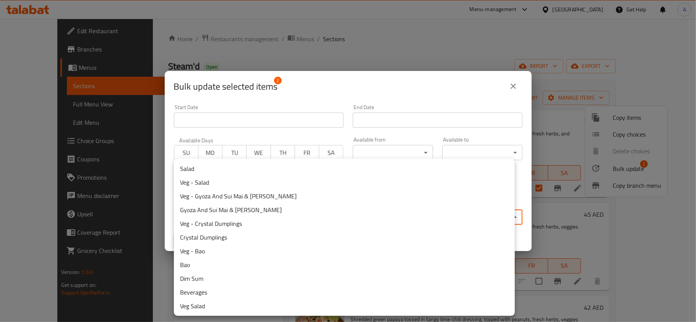
click at [254, 214] on body "​ Menu-management United Arab Emirates Get Help A Edit Restaurant Branches Menu…" at bounding box center [348, 171] width 696 height 304
click at [224, 177] on li "Veg - Salad" at bounding box center [344, 183] width 341 height 14
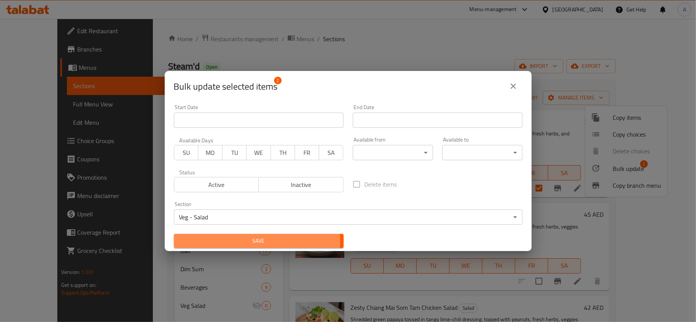
click at [226, 243] on span "Save" at bounding box center [258, 242] width 157 height 10
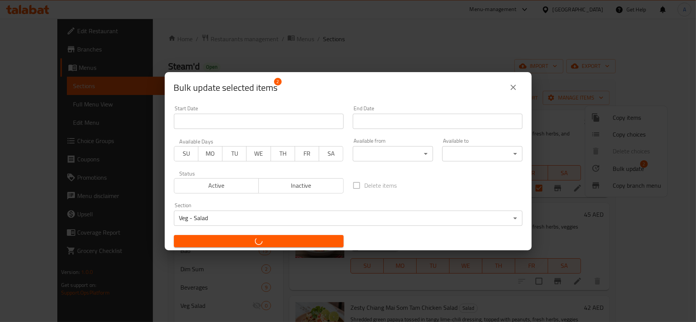
checkbox input "false"
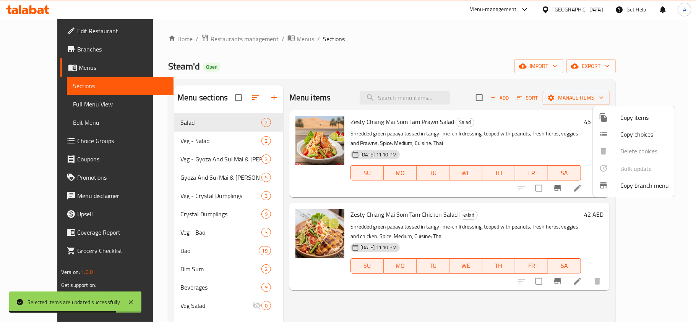
click at [242, 100] on div at bounding box center [348, 161] width 696 height 322
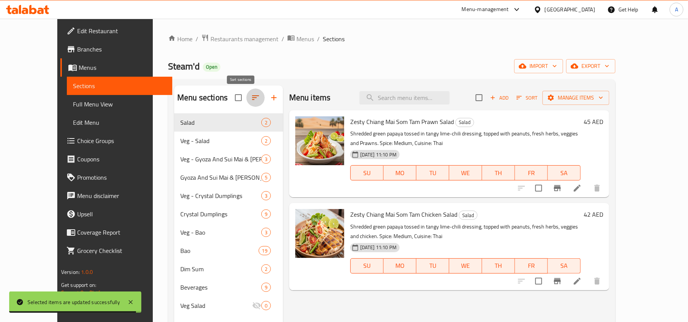
click at [251, 99] on icon "button" at bounding box center [255, 97] width 9 height 9
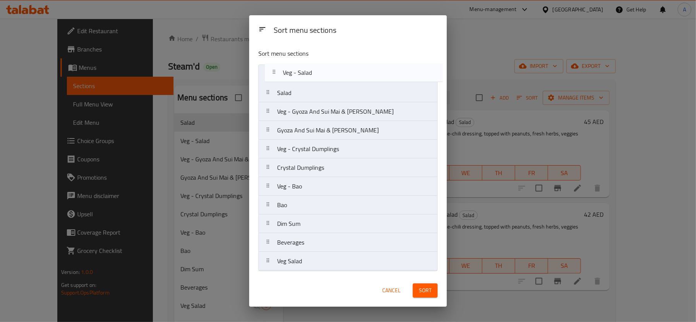
drag, startPoint x: 300, startPoint y: 99, endPoint x: 307, endPoint y: 72, distance: 28.6
click at [307, 72] on nav "Salad Veg - Salad Veg - Gyoza And Sui Mai & Mandu Gyoza And Sui Mai & Mandu Veg…" at bounding box center [347, 168] width 179 height 207
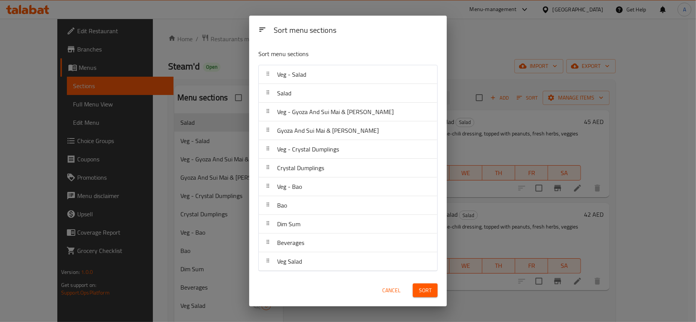
click at [428, 297] on button "Sort" at bounding box center [425, 291] width 25 height 14
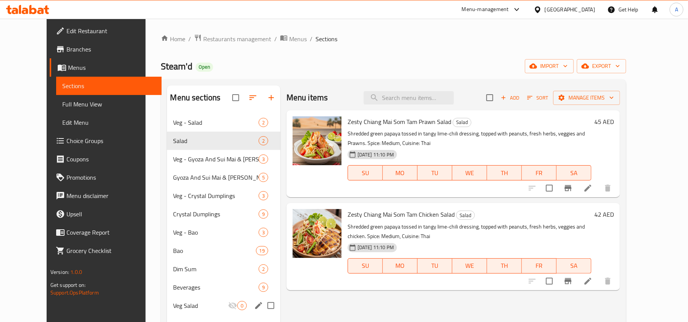
click at [263, 306] on input "Menu sections" at bounding box center [271, 306] width 16 height 16
checkbox input "true"
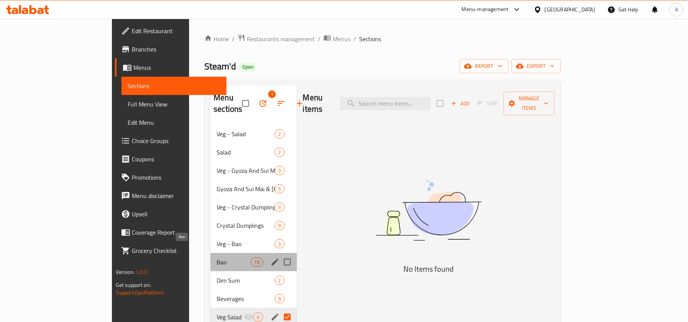
click at [217, 258] on span "Bao" at bounding box center [234, 262] width 34 height 9
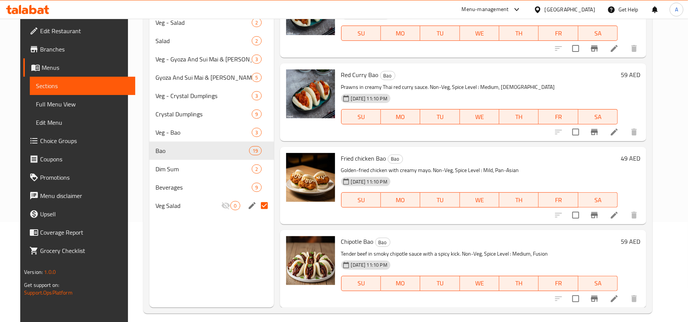
scroll to position [107, 0]
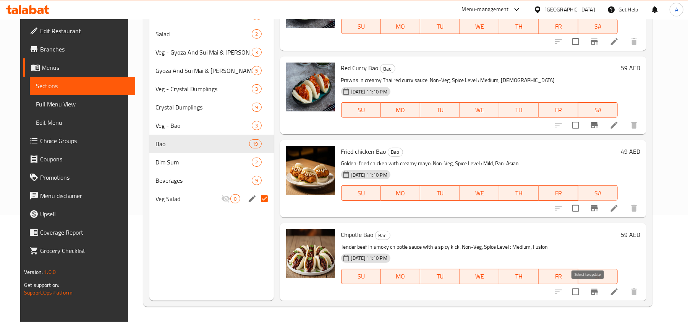
click at [580, 289] on input "checkbox" at bounding box center [576, 292] width 16 height 16
checkbox input "true"
click at [584, 208] on input "checkbox" at bounding box center [576, 209] width 16 height 16
checkbox input "true"
click at [584, 123] on input "checkbox" at bounding box center [576, 125] width 16 height 16
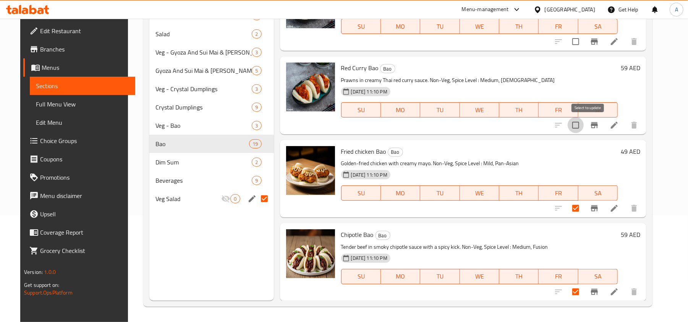
checkbox input "true"
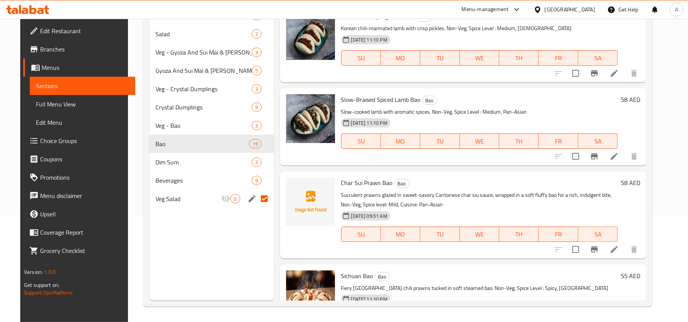
scroll to position [935, 0]
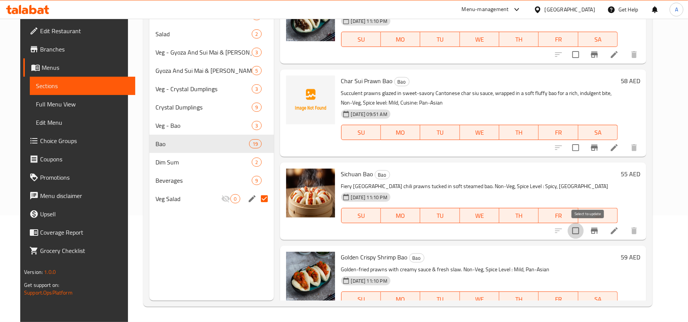
click at [584, 231] on input "checkbox" at bounding box center [576, 231] width 16 height 16
checkbox input "true"
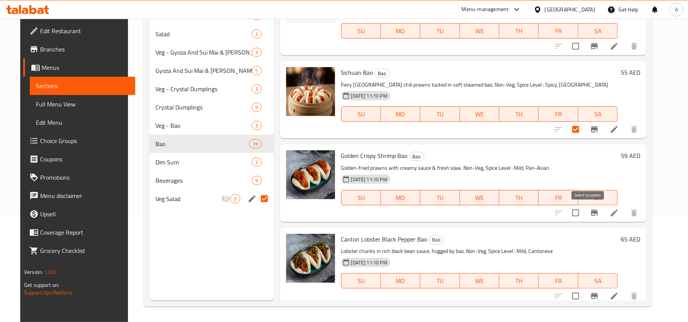
click at [584, 217] on input "checkbox" at bounding box center [576, 213] width 16 height 16
checkbox input "true"
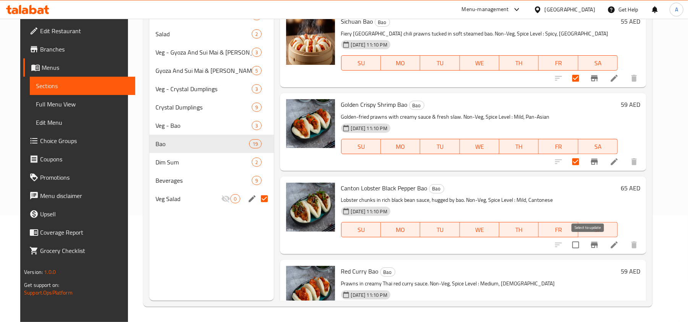
click at [584, 249] on input "checkbox" at bounding box center [576, 245] width 16 height 16
checkbox input "true"
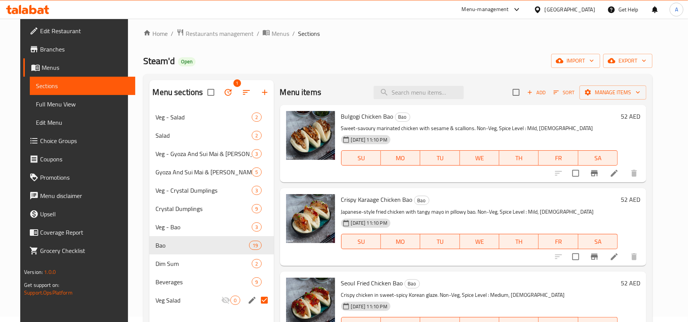
scroll to position [0, 0]
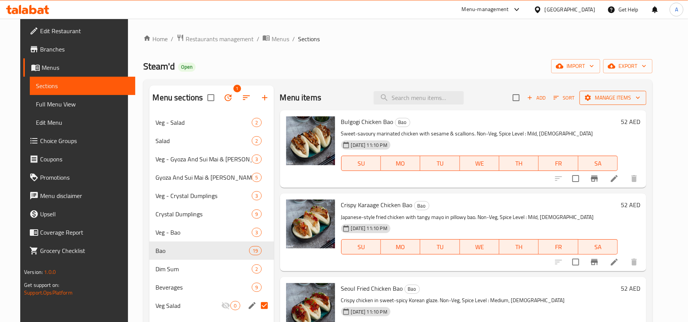
click at [631, 98] on span "Manage items" at bounding box center [613, 98] width 55 height 10
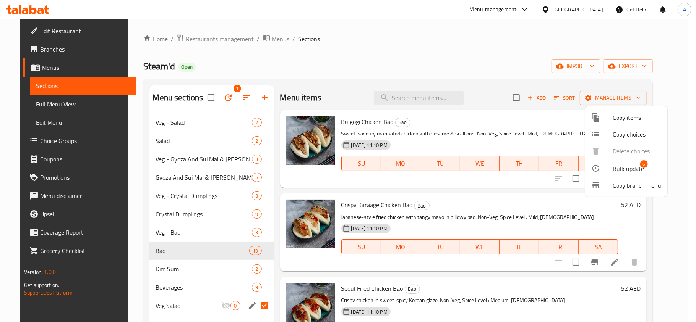
click at [611, 167] on div at bounding box center [601, 168] width 21 height 9
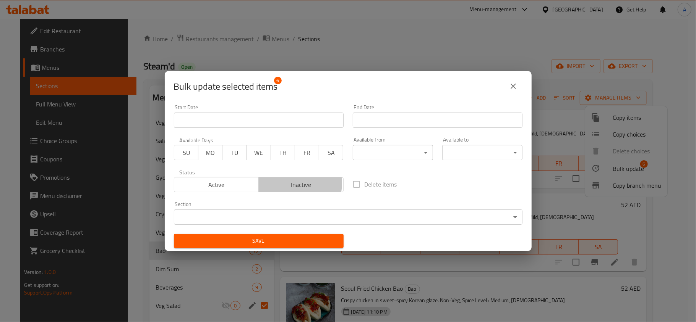
click at [283, 183] on span "Inactive" at bounding box center [301, 185] width 79 height 11
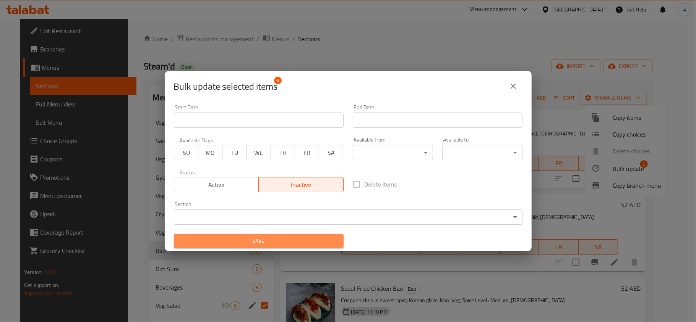
click at [283, 234] on button "Save" at bounding box center [259, 241] width 170 height 14
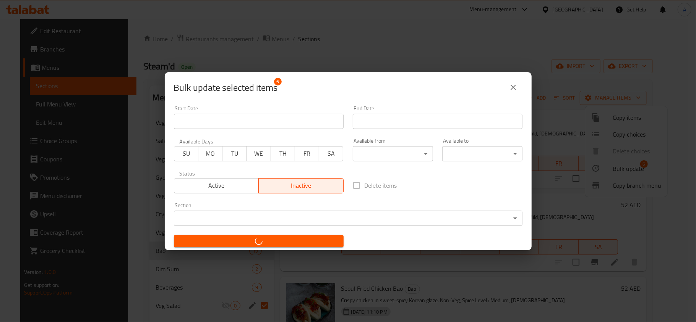
checkbox input "false"
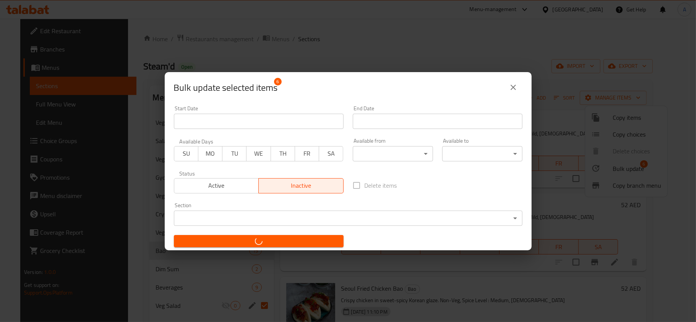
checkbox input "false"
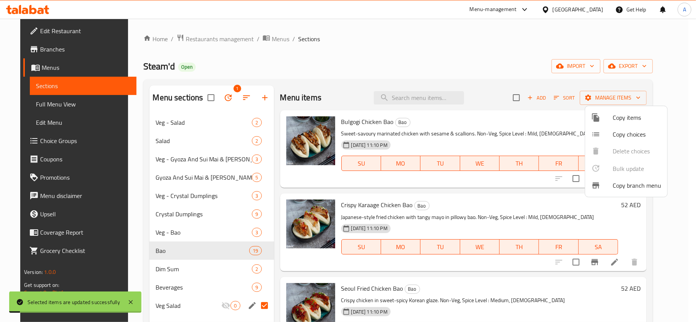
click at [176, 271] on div at bounding box center [348, 161] width 696 height 322
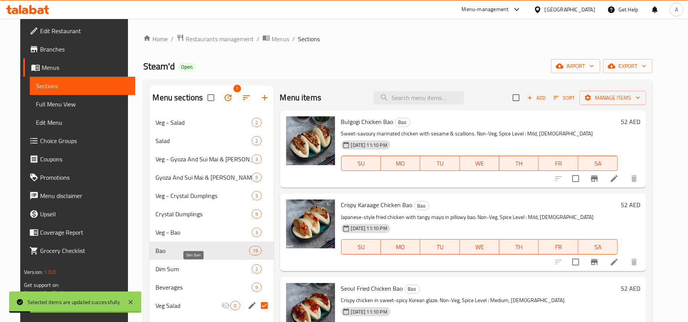
click at [208, 269] on span "Dim Sum" at bounding box center [204, 269] width 96 height 9
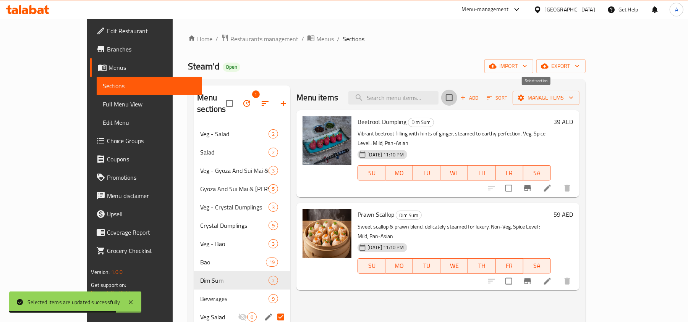
click at [457, 96] on input "checkbox" at bounding box center [449, 98] width 16 height 16
checkbox input "true"
click at [573, 100] on span "Manage items" at bounding box center [546, 98] width 55 height 10
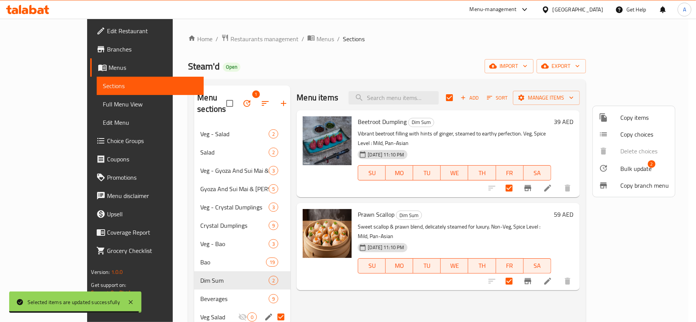
click at [630, 168] on span "Bulk update" at bounding box center [635, 168] width 31 height 9
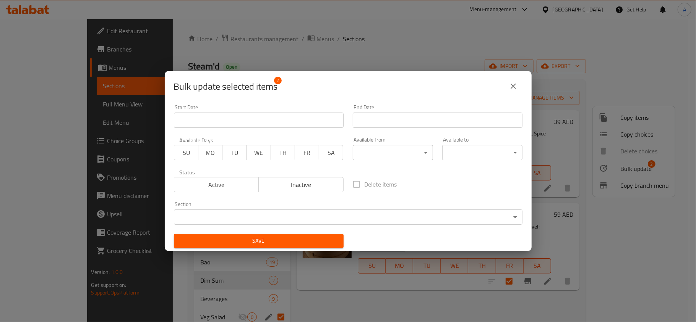
drag, startPoint x: 316, startPoint y: 184, endPoint x: 316, endPoint y: 208, distance: 24.5
click at [316, 184] on span "Inactive" at bounding box center [301, 185] width 79 height 11
click at [315, 237] on span "Save" at bounding box center [258, 242] width 157 height 10
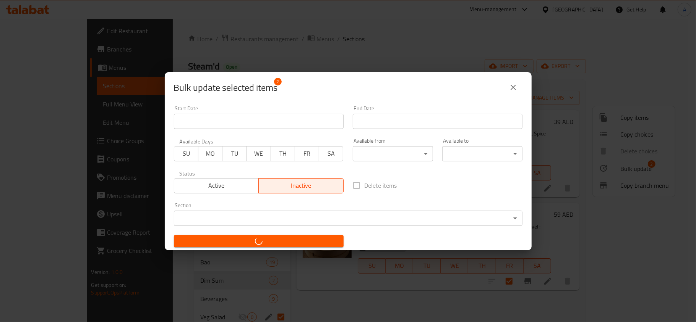
checkbox input "false"
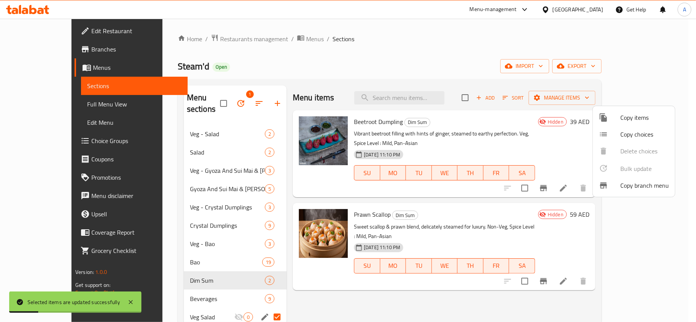
click at [177, 251] on div at bounding box center [348, 161] width 696 height 322
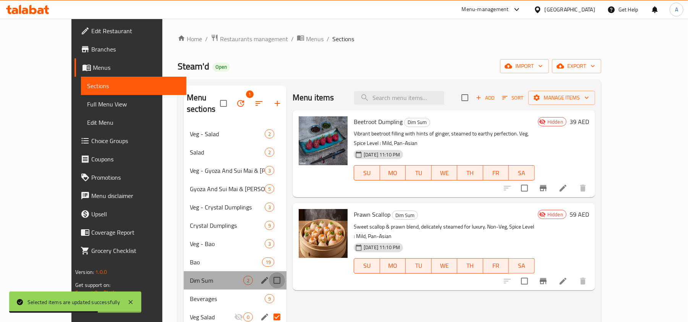
click at [269, 273] on input "Menu sections" at bounding box center [277, 281] width 16 height 16
checkbox input "true"
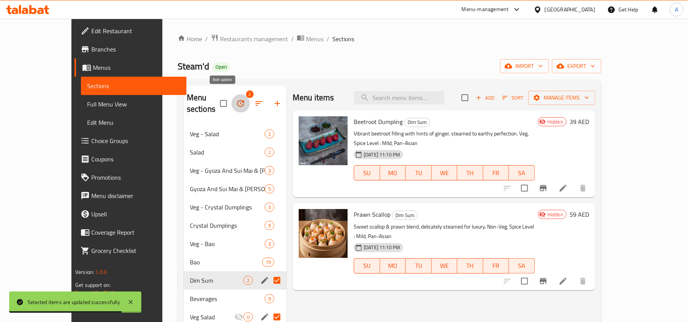
click at [236, 99] on icon "button" at bounding box center [240, 103] width 9 height 9
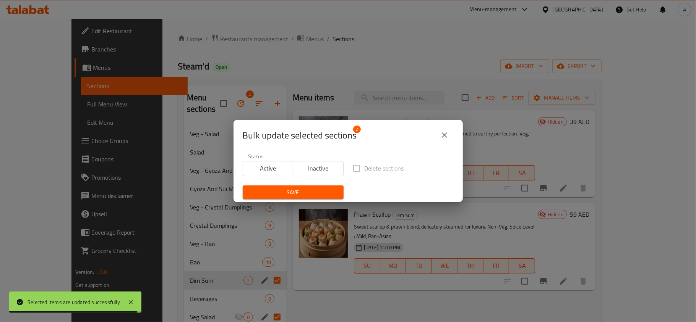
click at [315, 168] on span "Inactive" at bounding box center [318, 168] width 44 height 11
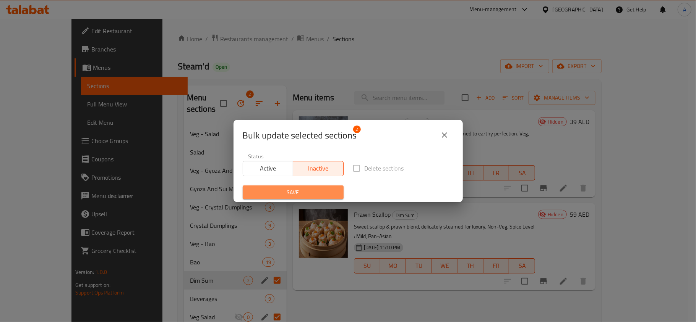
click at [297, 198] on button "Save" at bounding box center [293, 193] width 101 height 14
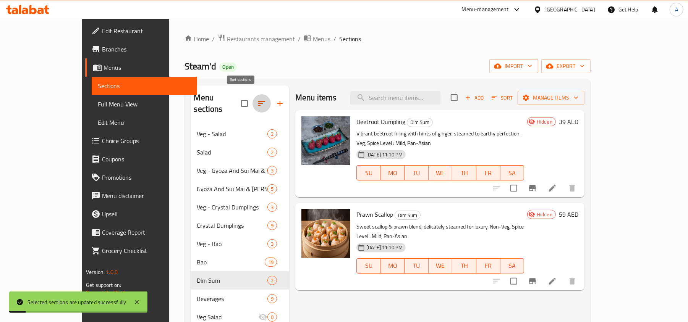
click at [258, 101] on icon "button" at bounding box center [261, 103] width 7 height 5
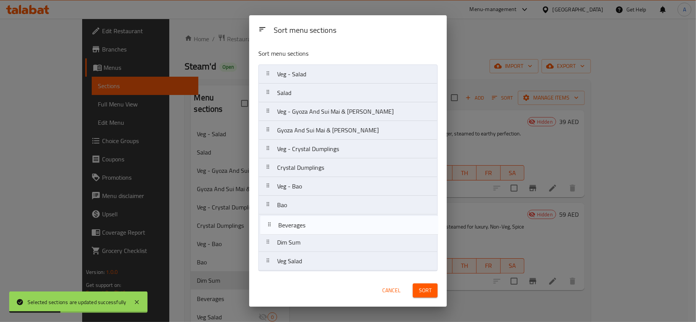
drag, startPoint x: 321, startPoint y: 249, endPoint x: 321, endPoint y: 227, distance: 22.5
click at [321, 227] on nav "Veg - Salad Salad Veg - Gyoza And Sui Mai & Mandu Gyoza And Sui Mai & Mandu Veg…" at bounding box center [347, 168] width 179 height 207
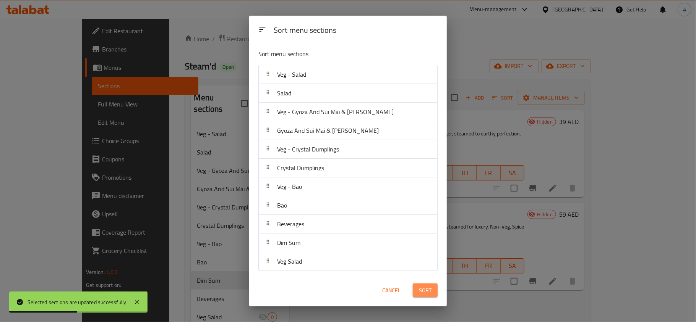
click at [437, 288] on button "Sort" at bounding box center [425, 291] width 25 height 14
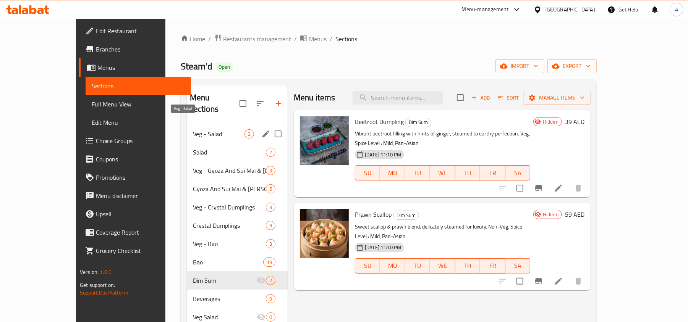
click at [194, 130] on span "Veg - Salad" at bounding box center [219, 134] width 52 height 9
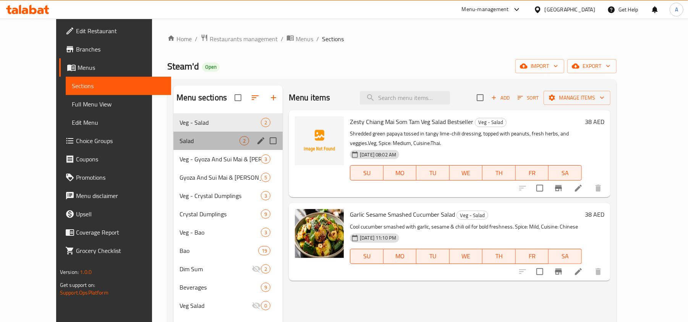
click at [185, 150] on div "Salad 2" at bounding box center [227, 141] width 109 height 18
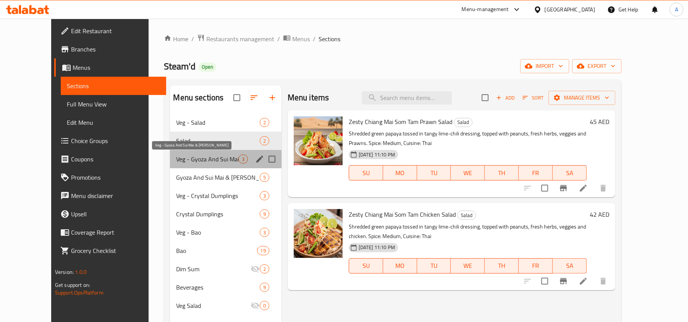
click at [178, 159] on span "Veg - Gyoza And Sui Mai & [PERSON_NAME]" at bounding box center [207, 159] width 62 height 9
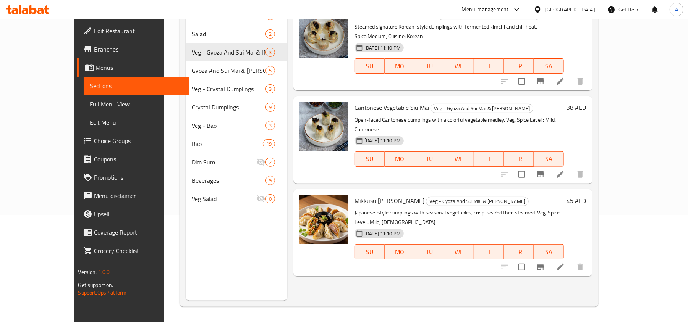
scroll to position [5, 0]
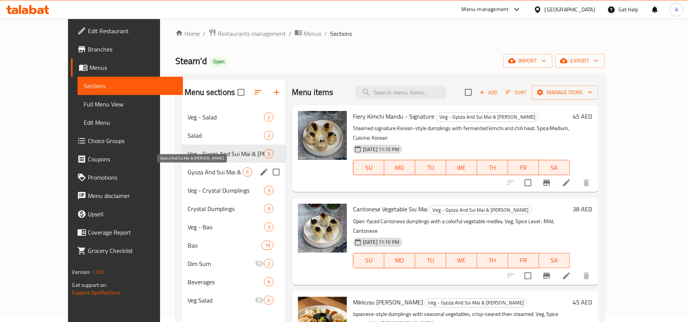
click at [188, 171] on span "Gyoza And Sui Mai & [PERSON_NAME]" at bounding box center [215, 172] width 55 height 9
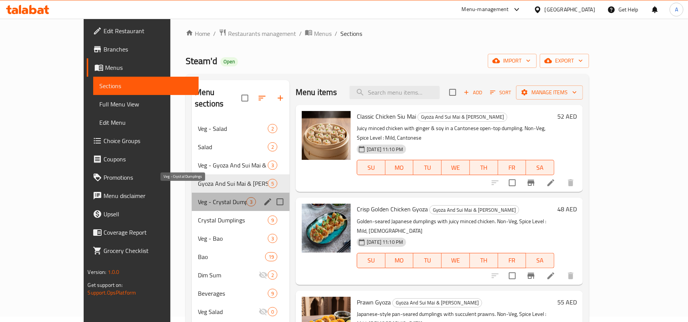
click at [198, 198] on span "Veg - Crystal Dumplings" at bounding box center [222, 202] width 49 height 9
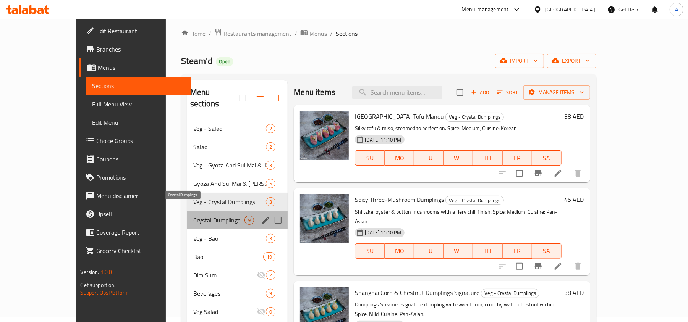
click at [193, 216] on span "Crystal Dumplings" at bounding box center [219, 220] width 52 height 9
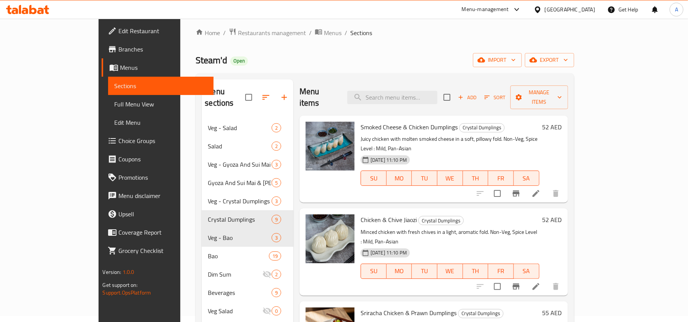
scroll to position [5, 0]
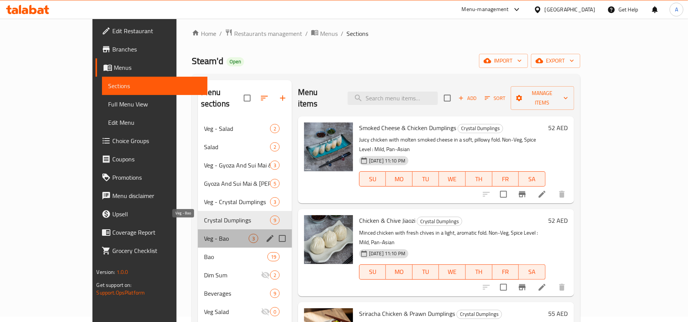
click at [204, 234] on span "Veg - Bao" at bounding box center [226, 238] width 45 height 9
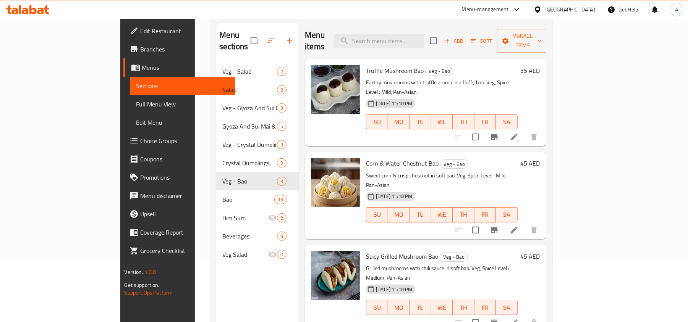
scroll to position [107, 0]
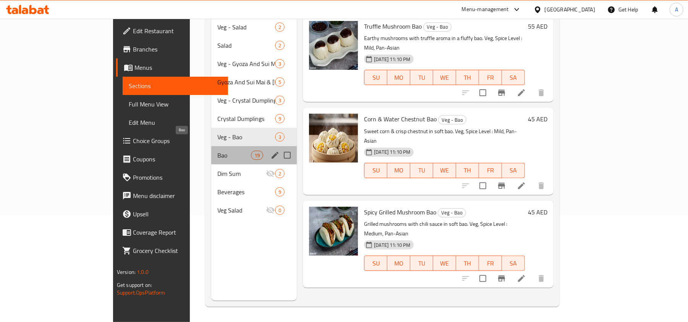
click at [217, 151] on span "Bao" at bounding box center [234, 155] width 34 height 9
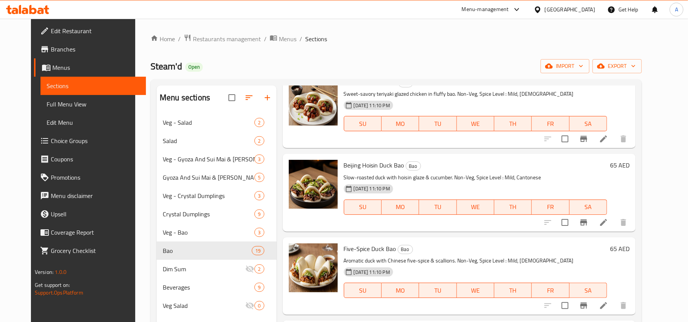
scroll to position [356, 0]
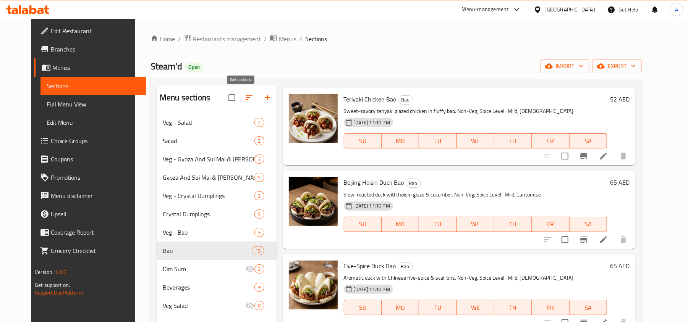
click at [245, 96] on icon "button" at bounding box center [249, 97] width 9 height 9
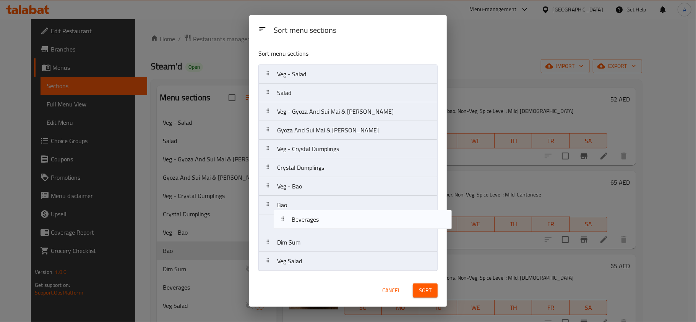
drag, startPoint x: 301, startPoint y: 248, endPoint x: 317, endPoint y: 218, distance: 33.8
click at [317, 218] on nav "Veg - Salad Salad Veg - Gyoza And Sui Mai & Mandu Gyoza And Sui Mai & Mandu Veg…" at bounding box center [347, 168] width 179 height 207
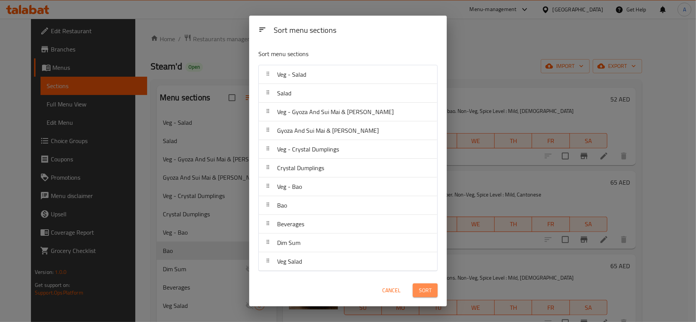
click at [425, 295] on span "Sort" at bounding box center [425, 291] width 13 height 10
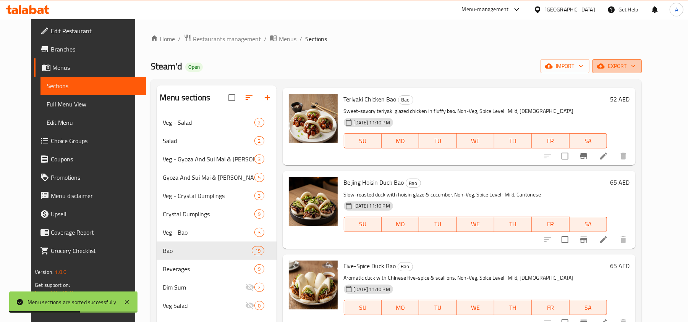
click at [636, 66] on span "export" at bounding box center [617, 67] width 37 height 10
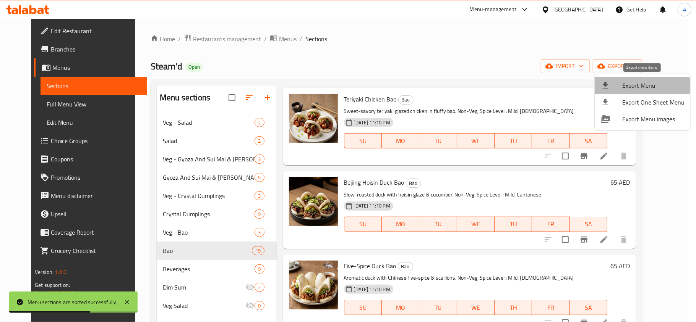
click at [620, 86] on div at bounding box center [611, 85] width 21 height 9
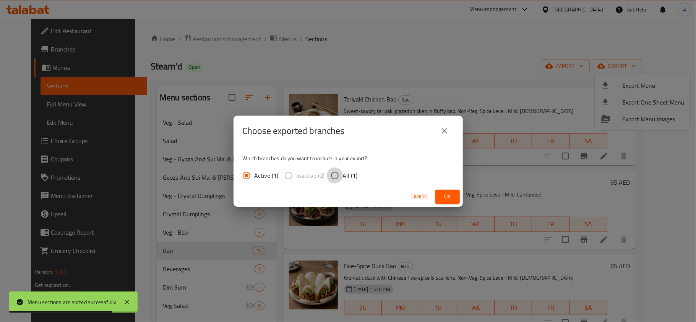
click at [335, 175] on input "All (1)" at bounding box center [335, 176] width 16 height 16
radio input "true"
click at [442, 189] on div "Cancel Ok" at bounding box center [347, 197] width 229 height 20
click at [442, 194] on span "Ok" at bounding box center [447, 197] width 12 height 10
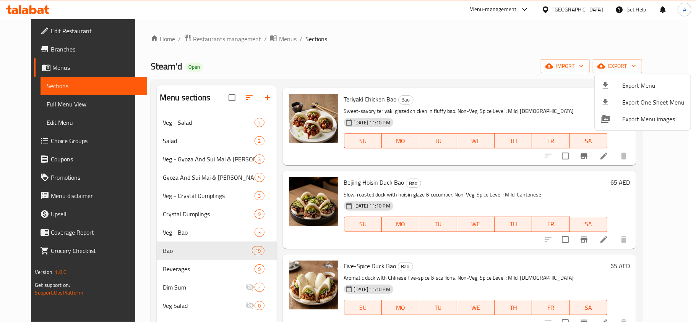
click at [407, 66] on div at bounding box center [348, 161] width 696 height 322
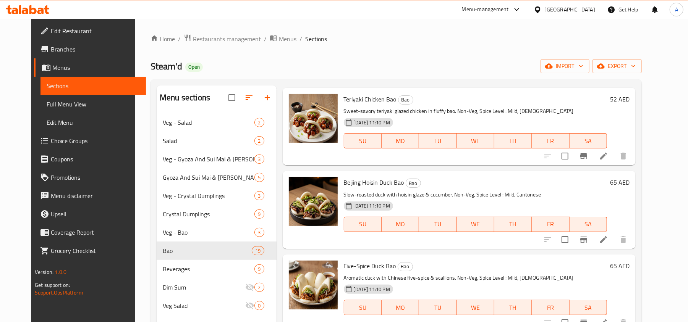
click at [51, 31] on span "Edit Restaurant" at bounding box center [95, 30] width 89 height 9
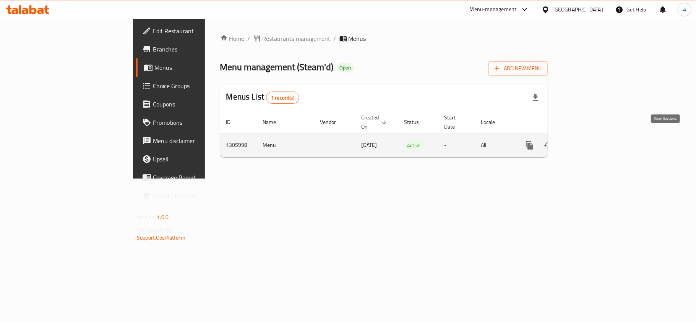
click at [589, 141] on icon "enhanced table" at bounding box center [584, 145] width 9 height 9
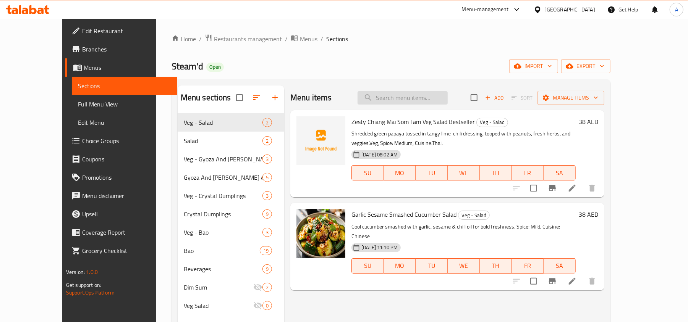
click at [410, 100] on input "search" at bounding box center [403, 97] width 90 height 13
type input "س"
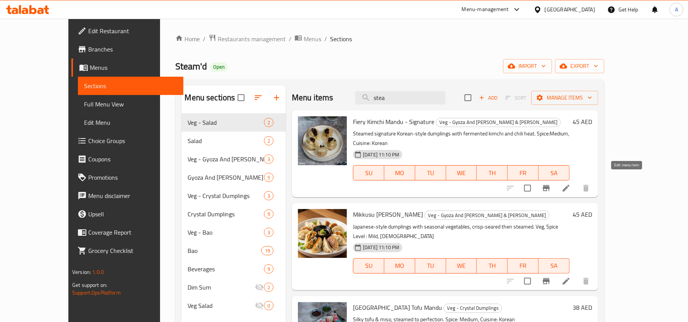
type input "stea"
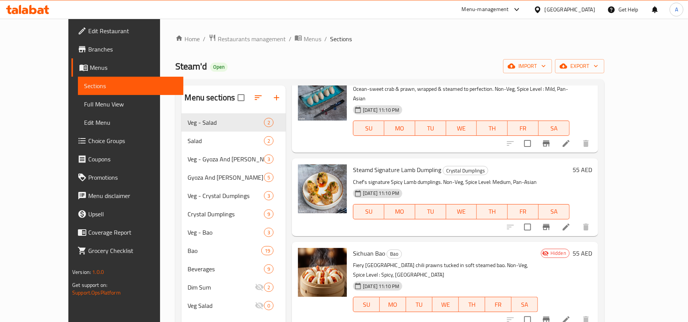
scroll to position [204, 0]
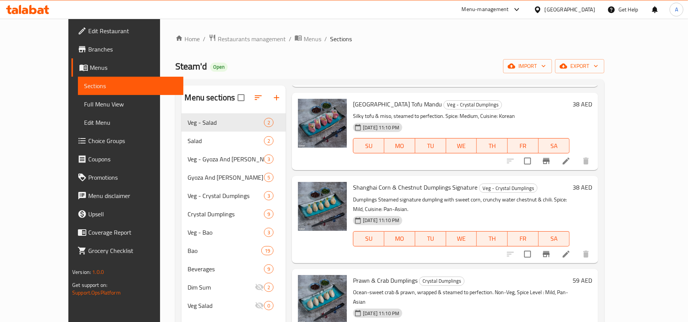
click at [566, 8] on div "[GEOGRAPHIC_DATA]" at bounding box center [570, 9] width 50 height 8
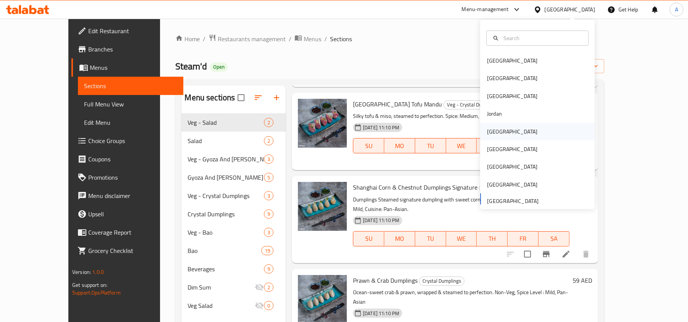
click at [517, 124] on div "[GEOGRAPHIC_DATA]" at bounding box center [537, 132] width 115 height 18
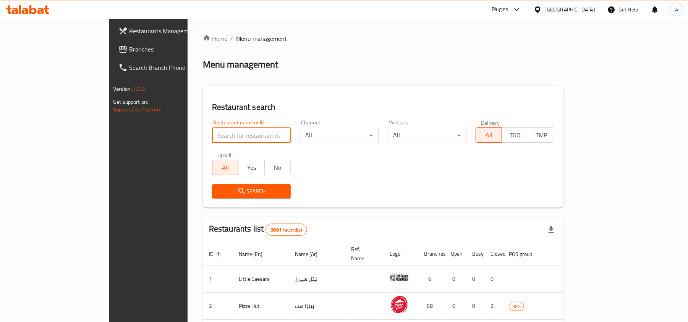
click at [212, 129] on input "search" at bounding box center [251, 135] width 79 height 15
paste input "614897"
type input "614897"
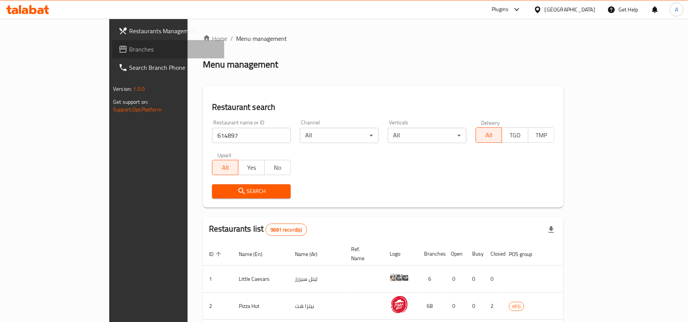
click at [129, 47] on span "Branches" at bounding box center [173, 49] width 89 height 9
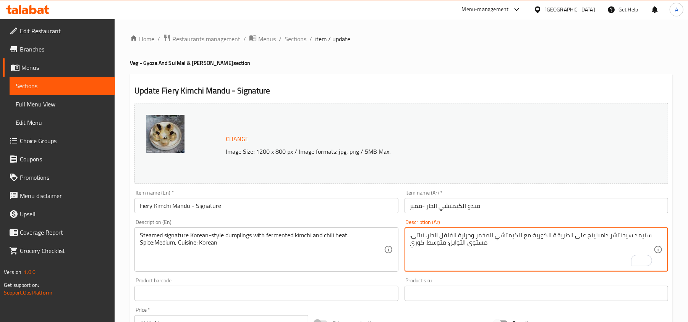
drag, startPoint x: 633, startPoint y: 237, endPoint x: 651, endPoint y: 237, distance: 18.0
click at [651, 237] on textarea "ستيمد سيجنتشر دامبلينج على الطريقة الكورية مع الكيمتشي المخمر وحرارة الفلفل الح…" at bounding box center [532, 250] width 244 height 36
click at [629, 233] on textarea "ستيمد سيجنتشر دامبلينج على الطريقة الكورية مع الكيمتشي المخمر وحرارة الفلفل الح…" at bounding box center [532, 250] width 244 height 36
drag, startPoint x: 633, startPoint y: 236, endPoint x: 652, endPoint y: 238, distance: 19.2
click at [657, 239] on div "ستيمد سيجنتشر دامبلينج على الطريقة الكورية مع الكيمتشي المخمر وحرارة الفلفل الح…" at bounding box center [537, 250] width 264 height 44
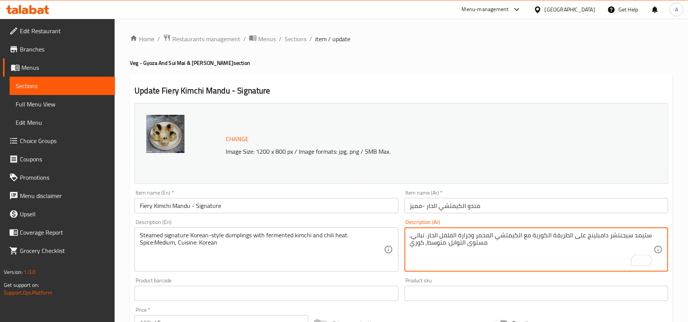
click at [631, 235] on textarea "ستيمد سيجنتشر دامبلينج على الطريقة الكورية مع الكيمتشي المخمر وحرارة الفلفل الح…" at bounding box center [532, 250] width 244 height 36
drag, startPoint x: 633, startPoint y: 236, endPoint x: 649, endPoint y: 237, distance: 16.1
click at [649, 237] on textarea "ستيمد سيجنتشر دامبلينج على الطريقة الكورية مع الكيمتشي المخمر وحرارة الفلفل الح…" at bounding box center [532, 250] width 244 height 36
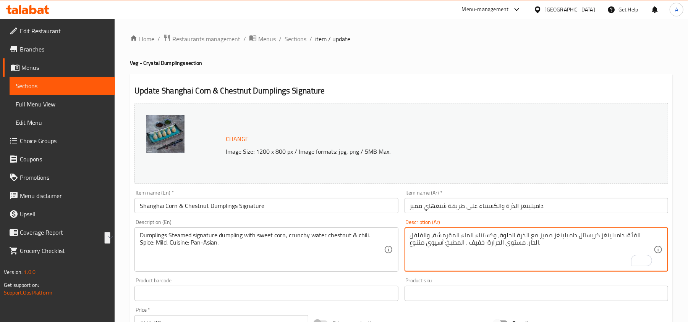
drag, startPoint x: 590, startPoint y: 235, endPoint x: 652, endPoint y: 234, distance: 61.5
click at [651, 236] on textarea "دامبلينغز مميز مع الذرة الحلوة، وكستناء الماء المقرمشة، والفلفل الحار. مستوى ال…" at bounding box center [532, 250] width 244 height 36
click at [653, 237] on textarea "دامبلينغز مميز مع الذرة الحلوة، وكستناء الماء المقرمشة، والفلفل الحار. مستوى ال…" at bounding box center [532, 250] width 244 height 36
paste textarea "ستيمد"
type textarea "ستيمد دامبلينغز مميز مع الذرة الحلوة، وكستناء الماء المقرمشة، والفلفل الحار. مس…"
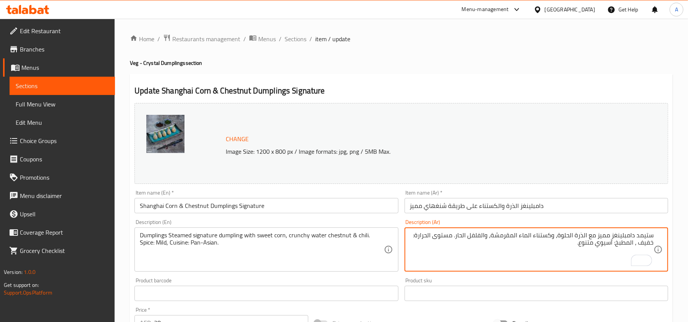
click at [570, 201] on input "دامبلينغز الذرة والكستناء على طريقة شنغهاي مميز" at bounding box center [537, 205] width 264 height 15
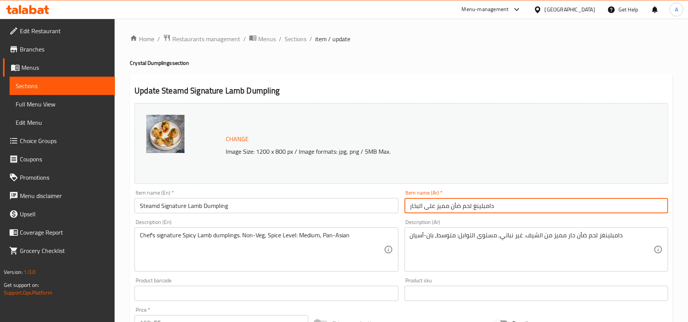
drag, startPoint x: 451, startPoint y: 204, endPoint x: 375, endPoint y: 205, distance: 76.0
click at [375, 205] on div "Change Image Size: 1200 x 800 px / Image formats: jpg, png / 5MB Max. Item name…" at bounding box center [401, 270] width 540 height 340
paste input "ستيمد"
click at [500, 212] on input "ستيمد دامبلينغ لحم ضأن" at bounding box center [537, 205] width 264 height 15
type input "ستيمد دامبلينغ لحم ضأن"
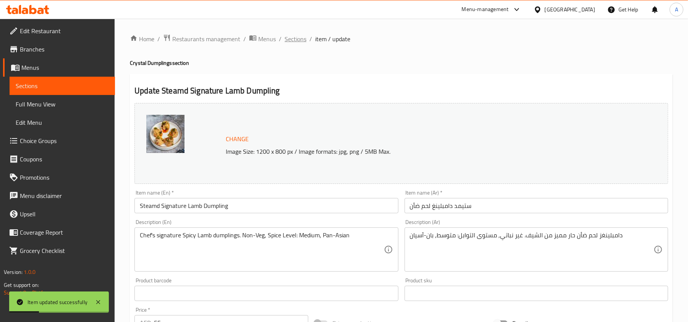
click at [299, 40] on span "Sections" at bounding box center [296, 38] width 22 height 9
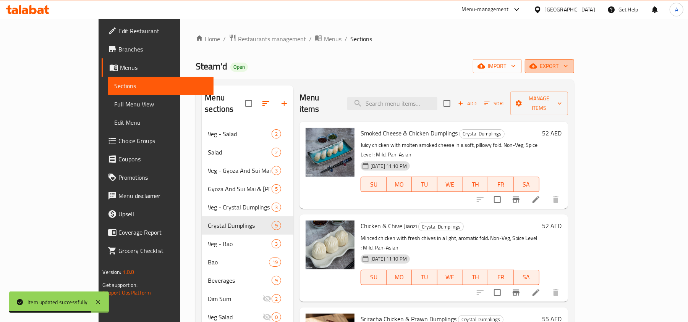
click at [568, 68] on span "export" at bounding box center [549, 67] width 37 height 10
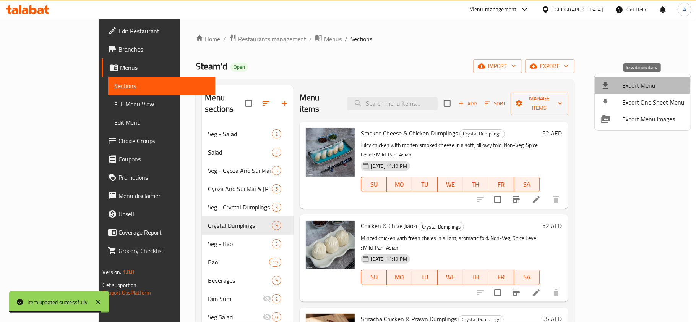
click at [617, 81] on div at bounding box center [611, 85] width 21 height 9
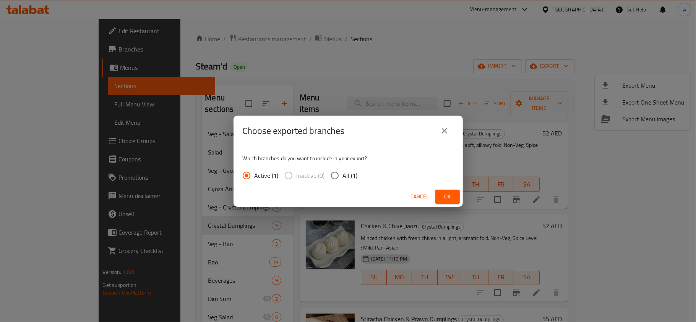
click at [334, 175] on input "All (1)" at bounding box center [335, 176] width 16 height 16
radio input "true"
click at [448, 195] on span "Ok" at bounding box center [447, 197] width 12 height 10
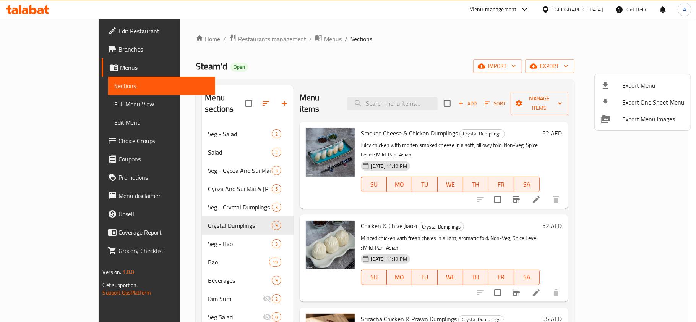
click at [340, 86] on div at bounding box center [348, 161] width 696 height 322
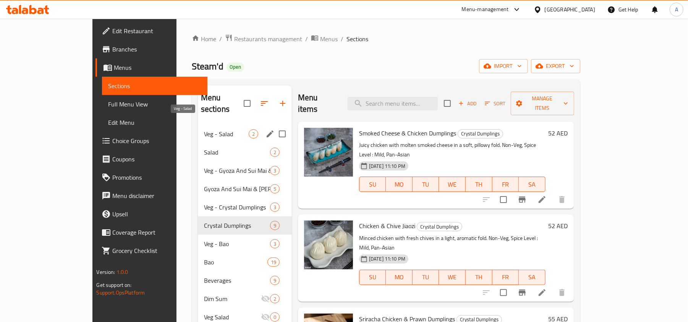
click at [204, 130] on span "Veg - Salad" at bounding box center [226, 134] width 45 height 9
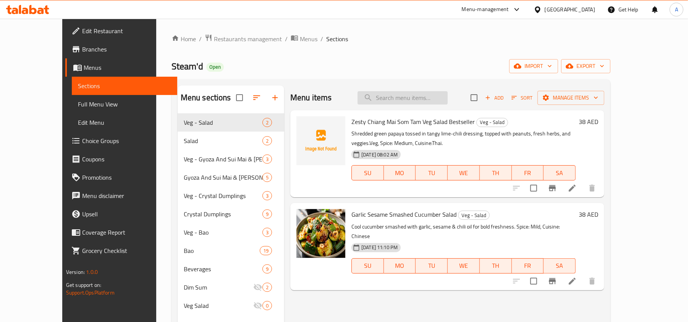
click at [415, 98] on input "search" at bounding box center [403, 97] width 90 height 13
paste input "Zesty Chiang Mai Som Tam Veg Salad"
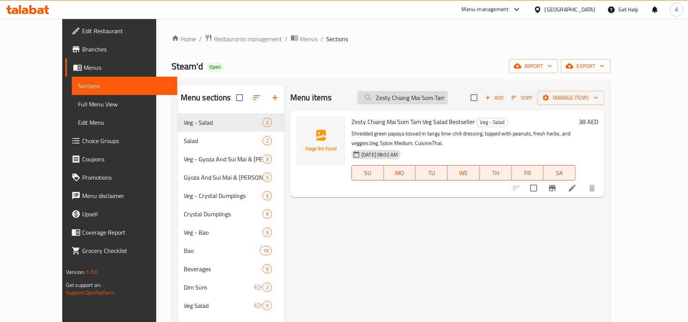
click at [448, 95] on input "Zesty Chiang Mai Som Tam Veg Salad" at bounding box center [403, 97] width 90 height 13
paste input "Fiery [PERSON_NAME]"
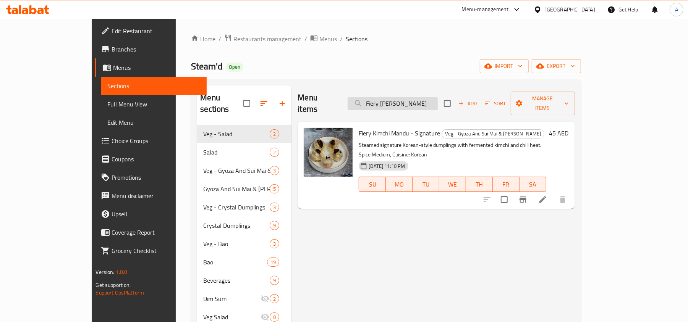
click at [438, 97] on input "Fiery [PERSON_NAME]" at bounding box center [393, 103] width 90 height 13
paste input "Shanghai Corn & Chestnut Dumplings"
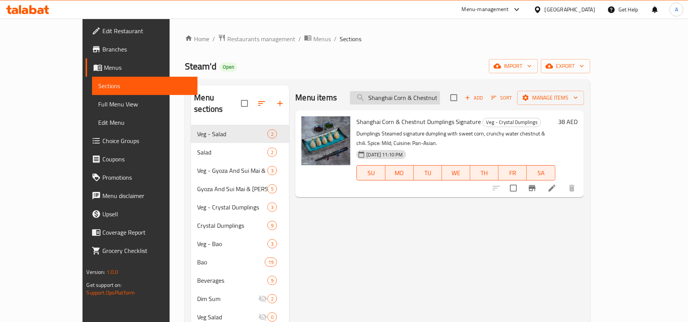
click at [430, 101] on input "Shanghai Corn & Chestnut Dumplings" at bounding box center [395, 97] width 90 height 13
paste input "moked Cheese & Chicken"
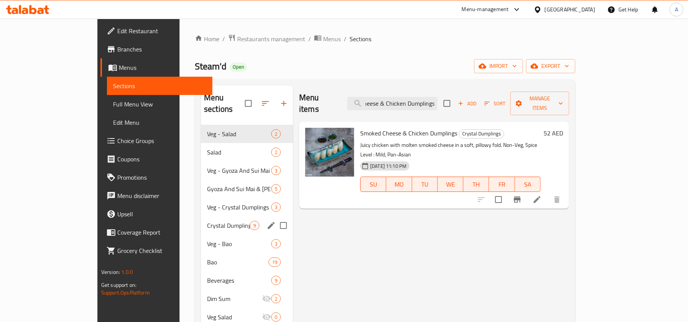
type input "Smoked Cheese & Chicken Dumplings"
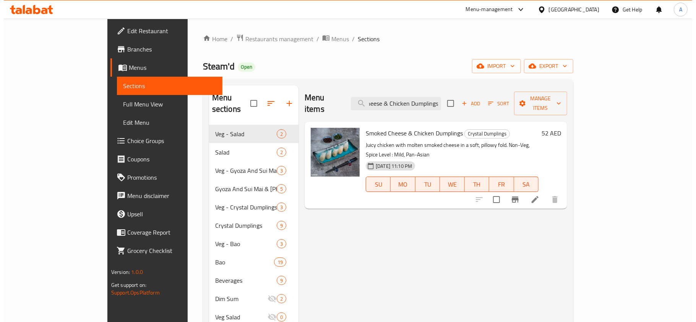
scroll to position [0, 0]
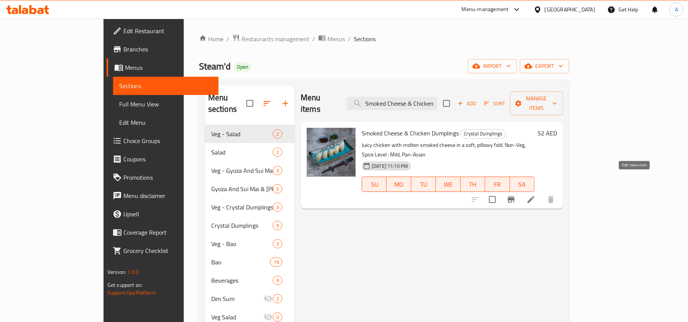
click at [536, 195] on icon at bounding box center [530, 199] width 9 height 9
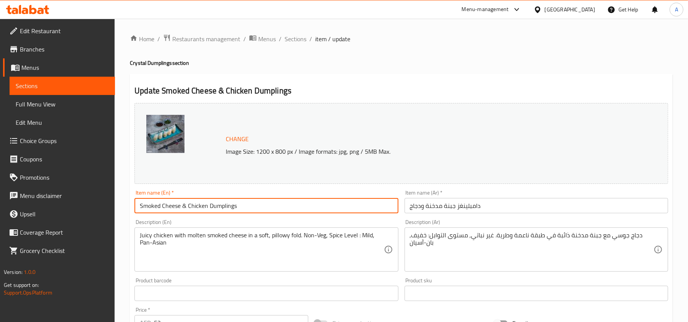
click at [255, 208] on input "Smoked Cheese & Chicken Dumplings" at bounding box center [266, 205] width 264 height 15
paste input "Signature"
type input "Smoked Cheese & Chicken Dumplings - Signature"
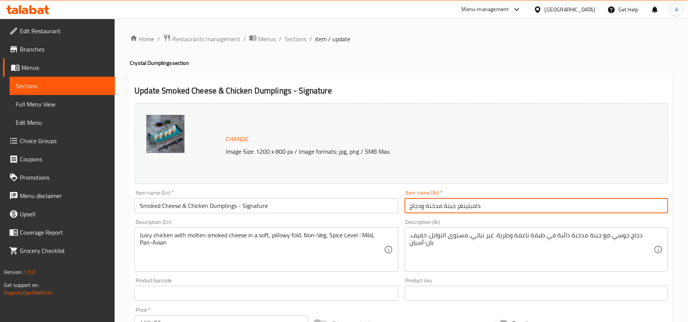
click at [492, 211] on input "دامبلينغز جبنة مدخنة ودجاج" at bounding box center [537, 205] width 264 height 15
type input "دامبلينغز جبنة مدخنة ودجاج - مميز"
click at [294, 213] on input "Smoked Cheese & Chicken Dumplings - Signature" at bounding box center [266, 205] width 264 height 15
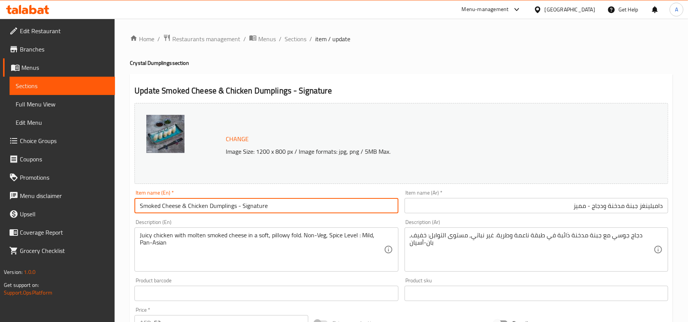
drag, startPoint x: 298, startPoint y: 42, endPoint x: 276, endPoint y: 57, distance: 27.5
click at [298, 42] on span "Sections" at bounding box center [296, 38] width 22 height 9
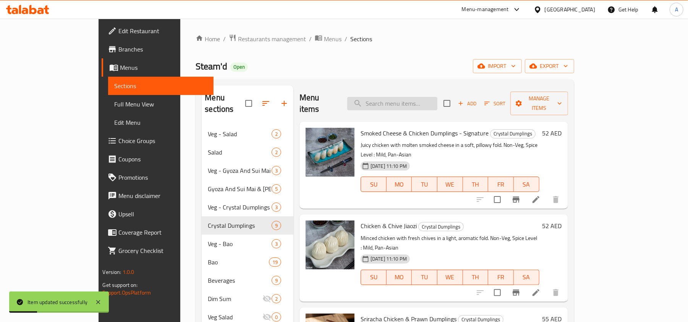
click at [437, 97] on input "search" at bounding box center [392, 103] width 90 height 13
paste input "Cantonese Beef Siu Mai"
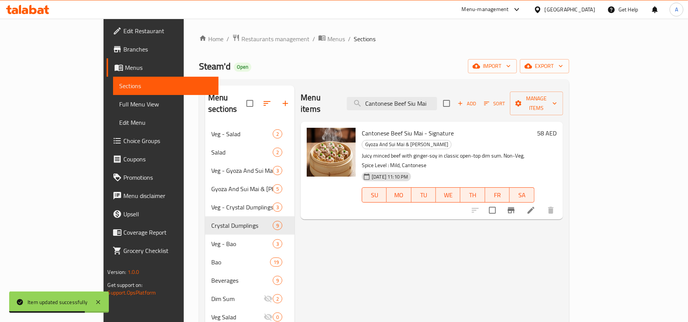
type input "Cantonese Beef Siu Mai"
click at [501, 83] on div "Menu sections Veg - Salad 2 Salad 2 Veg - Gyoza And Sui Mai & Mandu 3 Gyoza And…" at bounding box center [384, 246] width 370 height 335
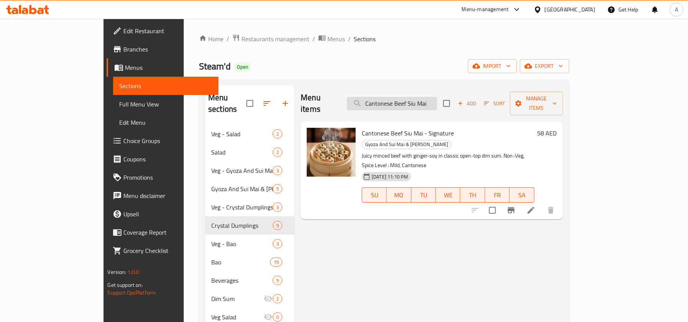
click at [437, 97] on input "Cantonese Beef Siu Mai" at bounding box center [392, 103] width 90 height 13
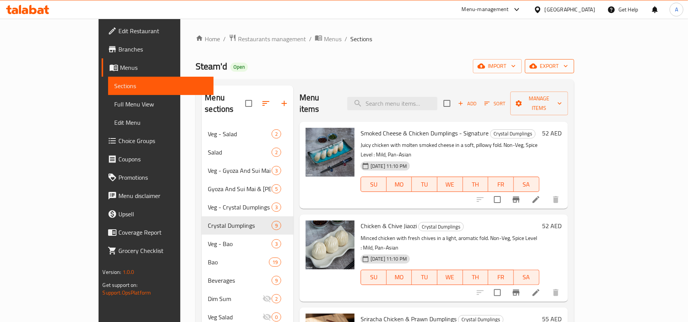
click at [568, 68] on span "export" at bounding box center [549, 67] width 37 height 10
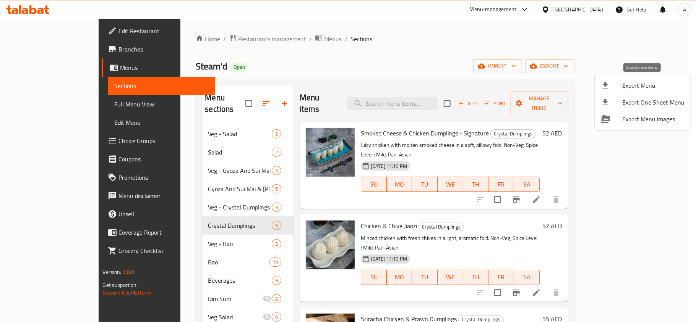
click at [611, 86] on div at bounding box center [611, 85] width 21 height 9
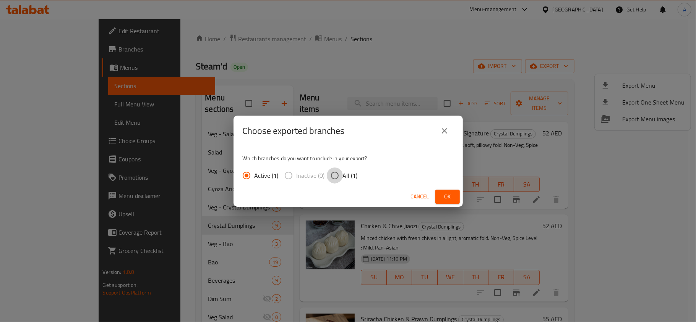
click at [336, 174] on input "All (1)" at bounding box center [335, 176] width 16 height 16
radio input "true"
click at [449, 192] on span "Ok" at bounding box center [447, 197] width 12 height 10
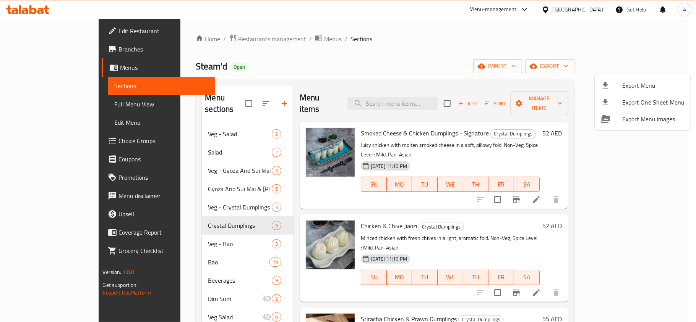
click at [375, 71] on div at bounding box center [348, 161] width 696 height 322
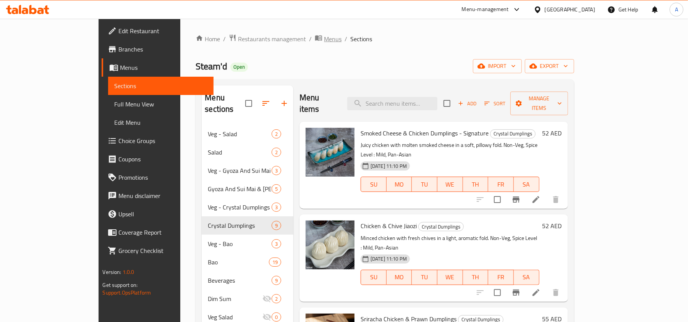
click at [324, 40] on span "Menus" at bounding box center [333, 38] width 18 height 9
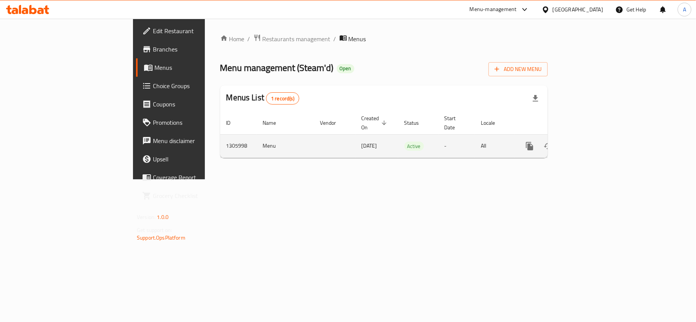
click at [220, 138] on td "1305998" at bounding box center [238, 145] width 37 height 23
copy td "1305998"
